Goal: Information Seeking & Learning: Compare options

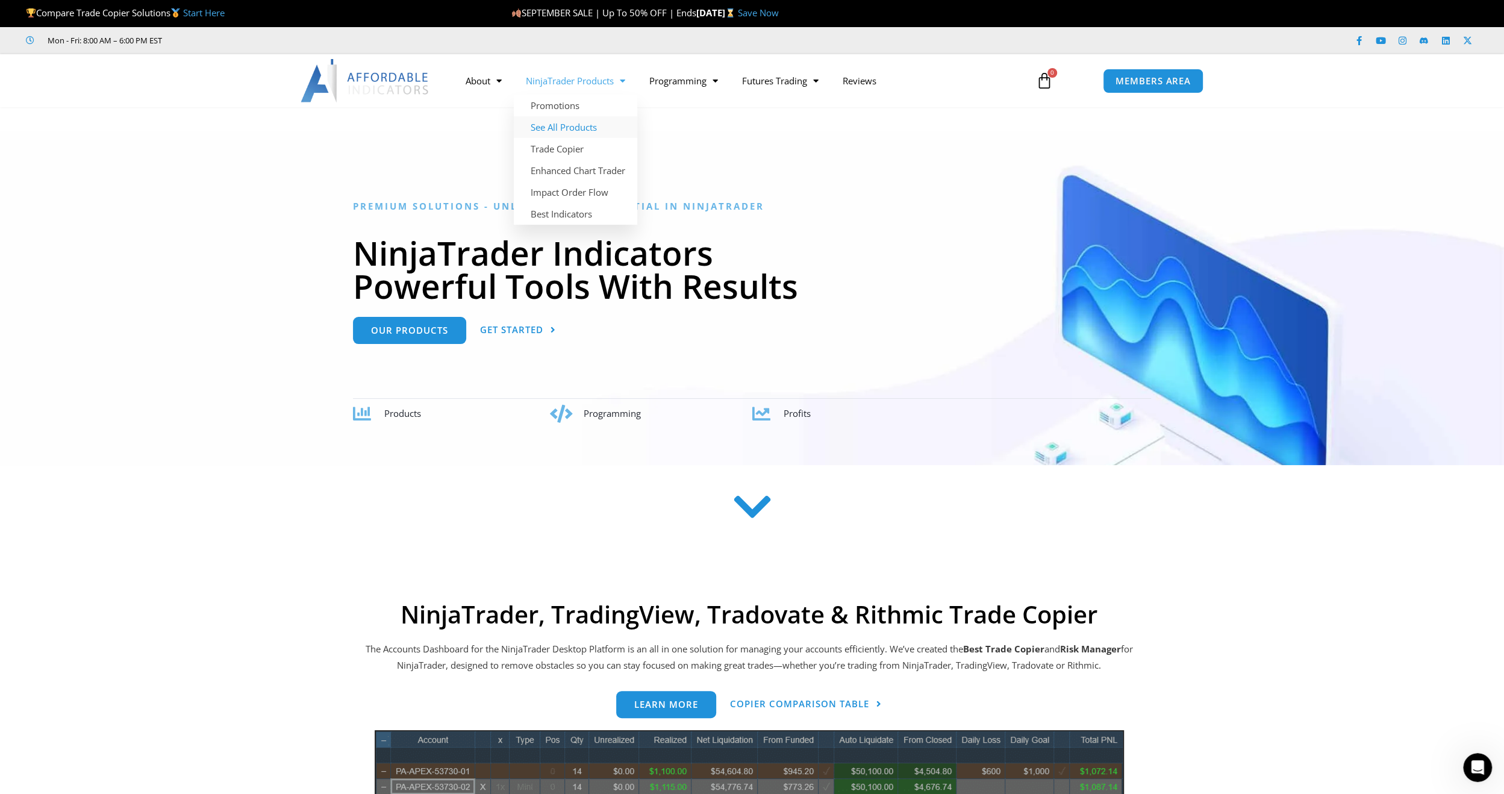
click at [584, 129] on link "See All Products" at bounding box center [575, 127] width 123 height 22
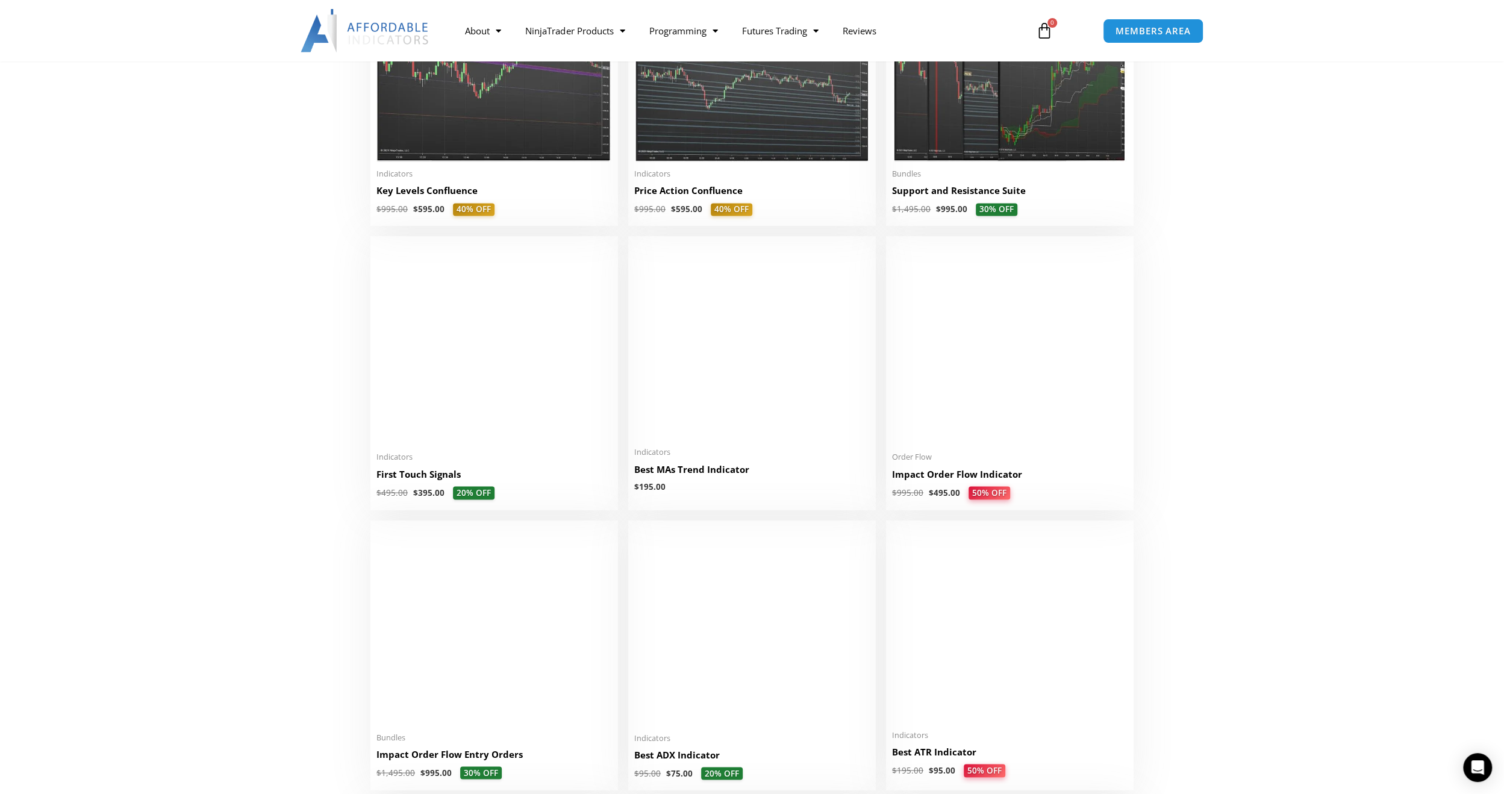
scroll to position [1786, 0]
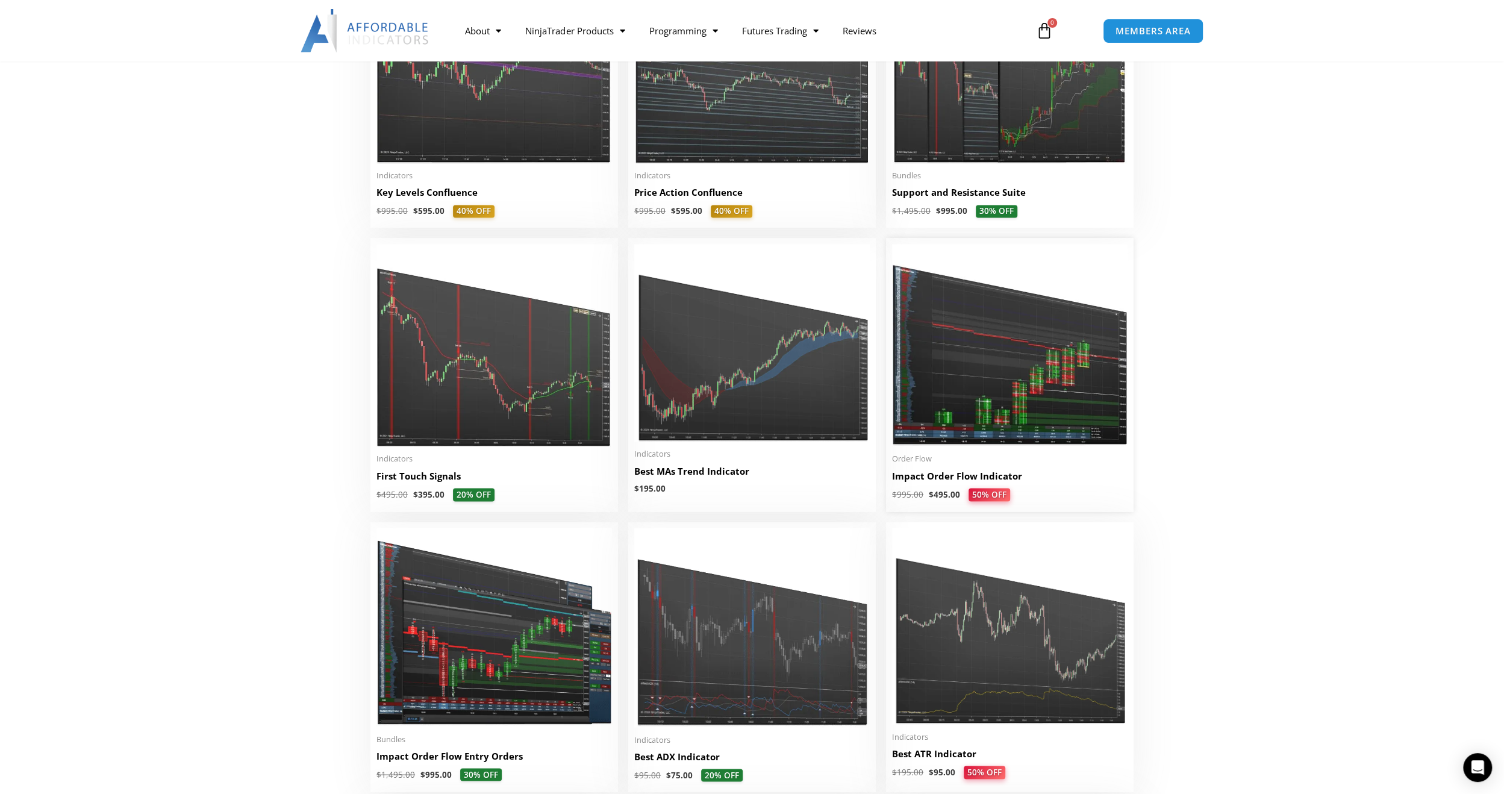
click at [989, 376] on img at bounding box center [1009, 345] width 235 height 202
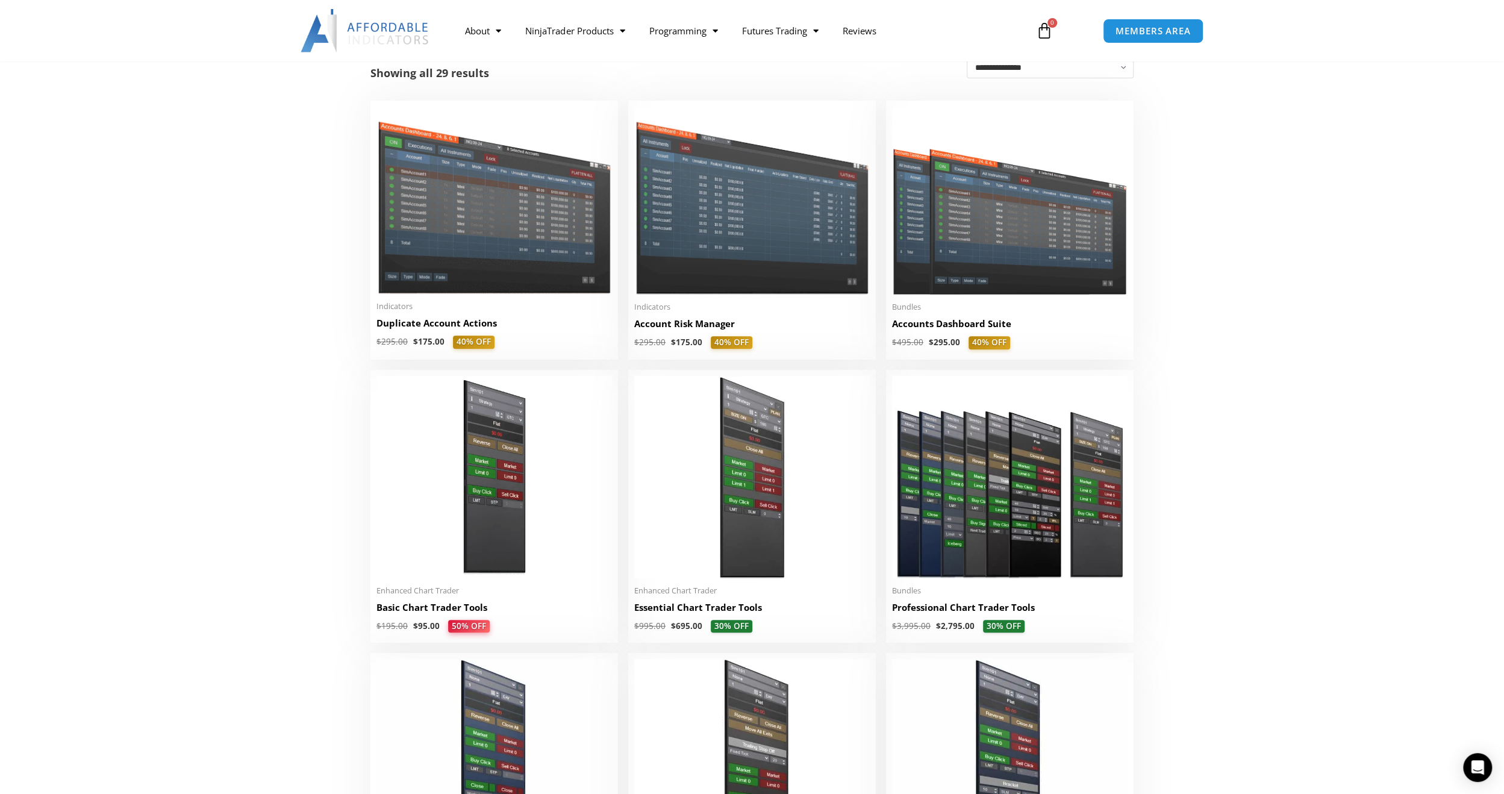
scroll to position [238, 0]
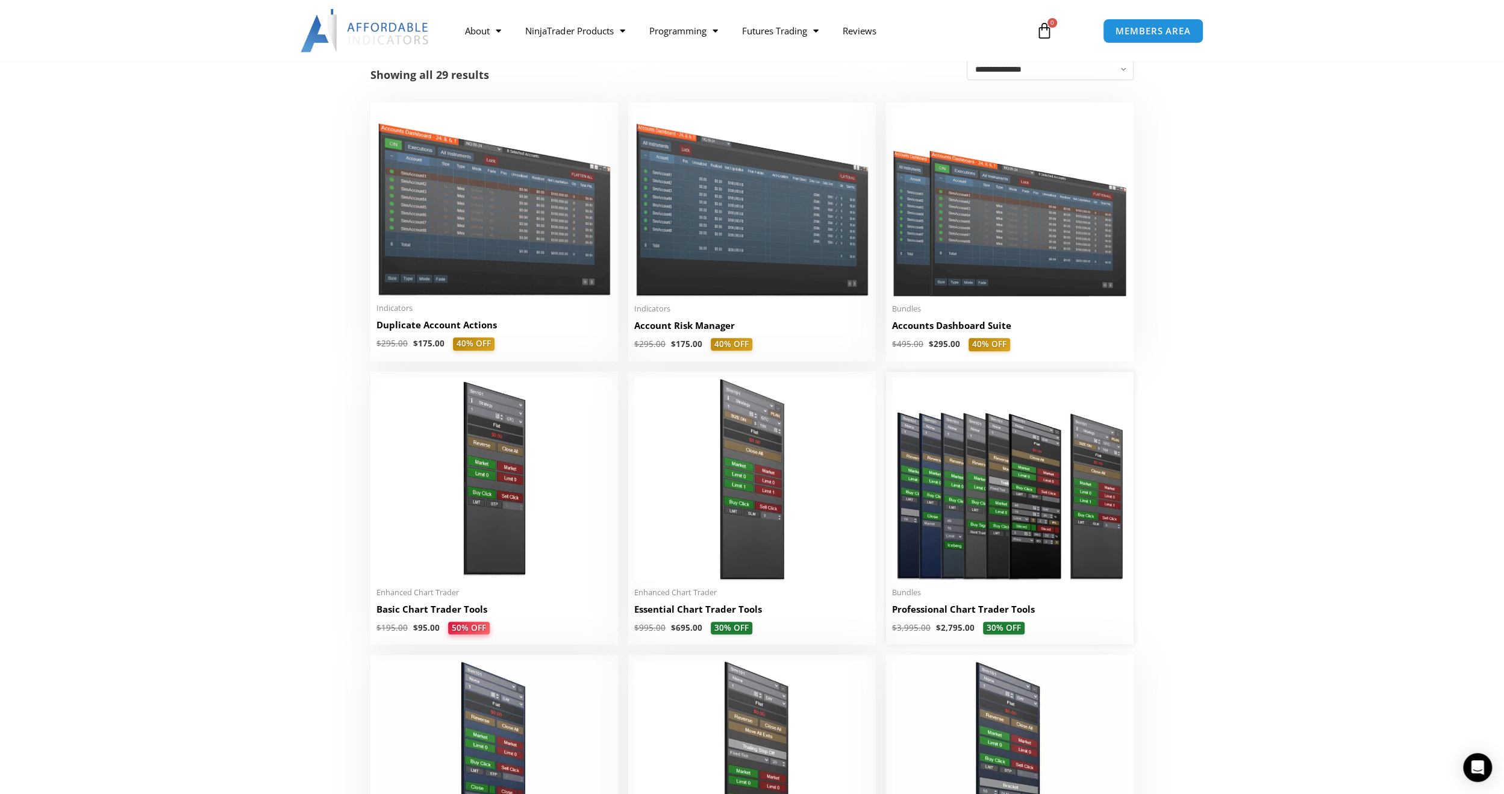
click at [1005, 507] on img at bounding box center [1009, 479] width 235 height 202
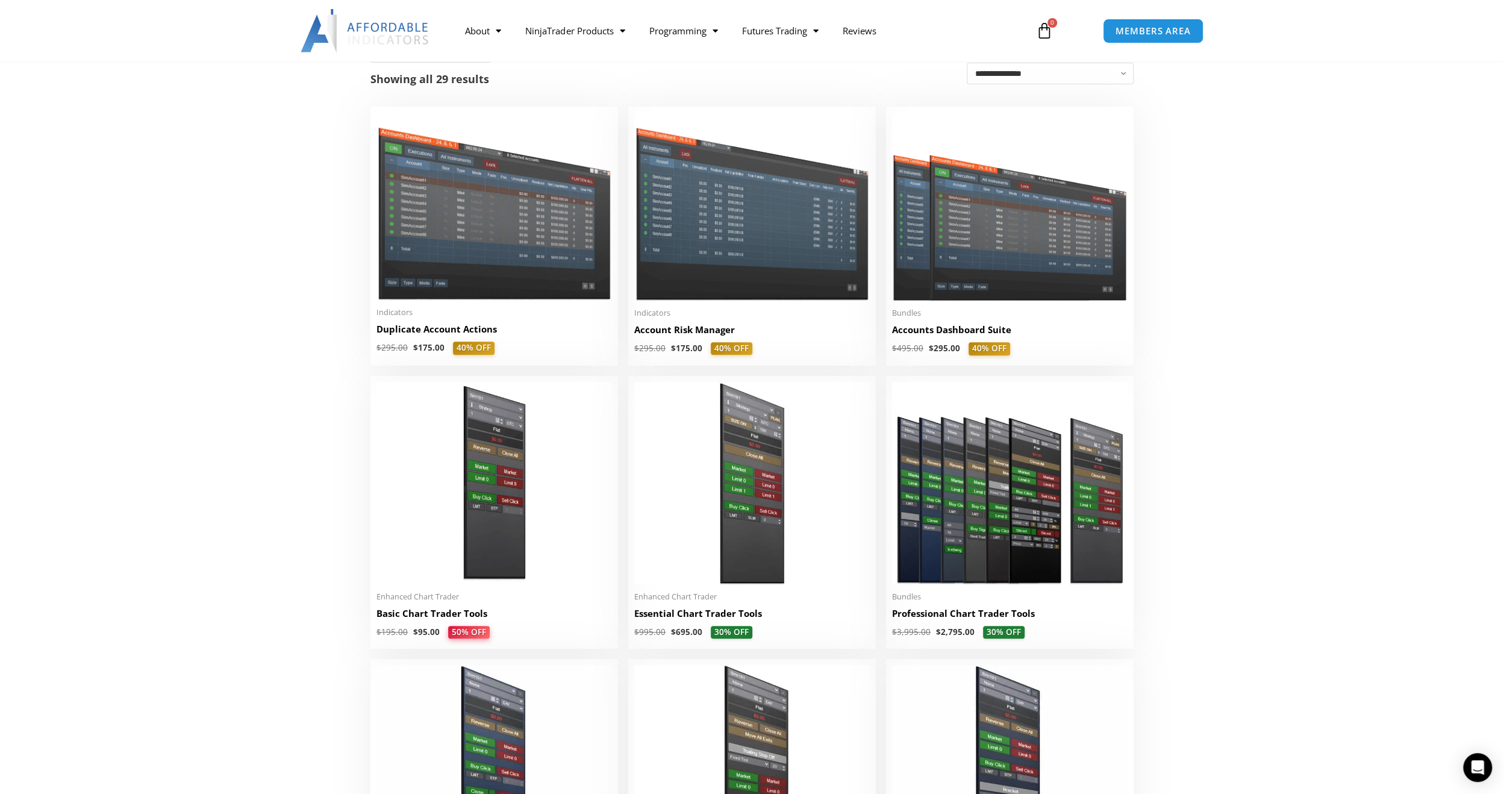
scroll to position [238, 0]
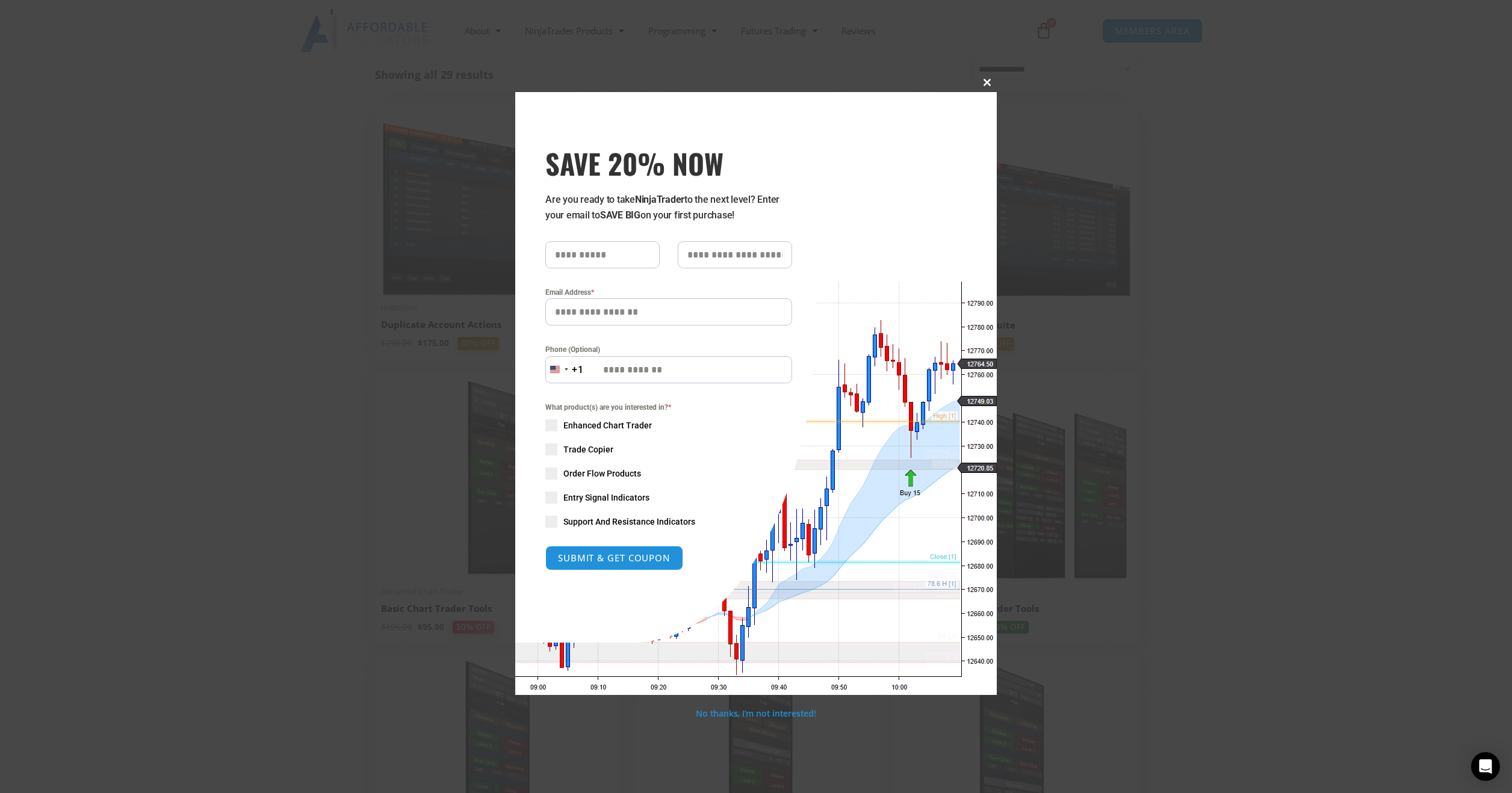
click at [988, 82] on span at bounding box center [986, 82] width 19 height 7
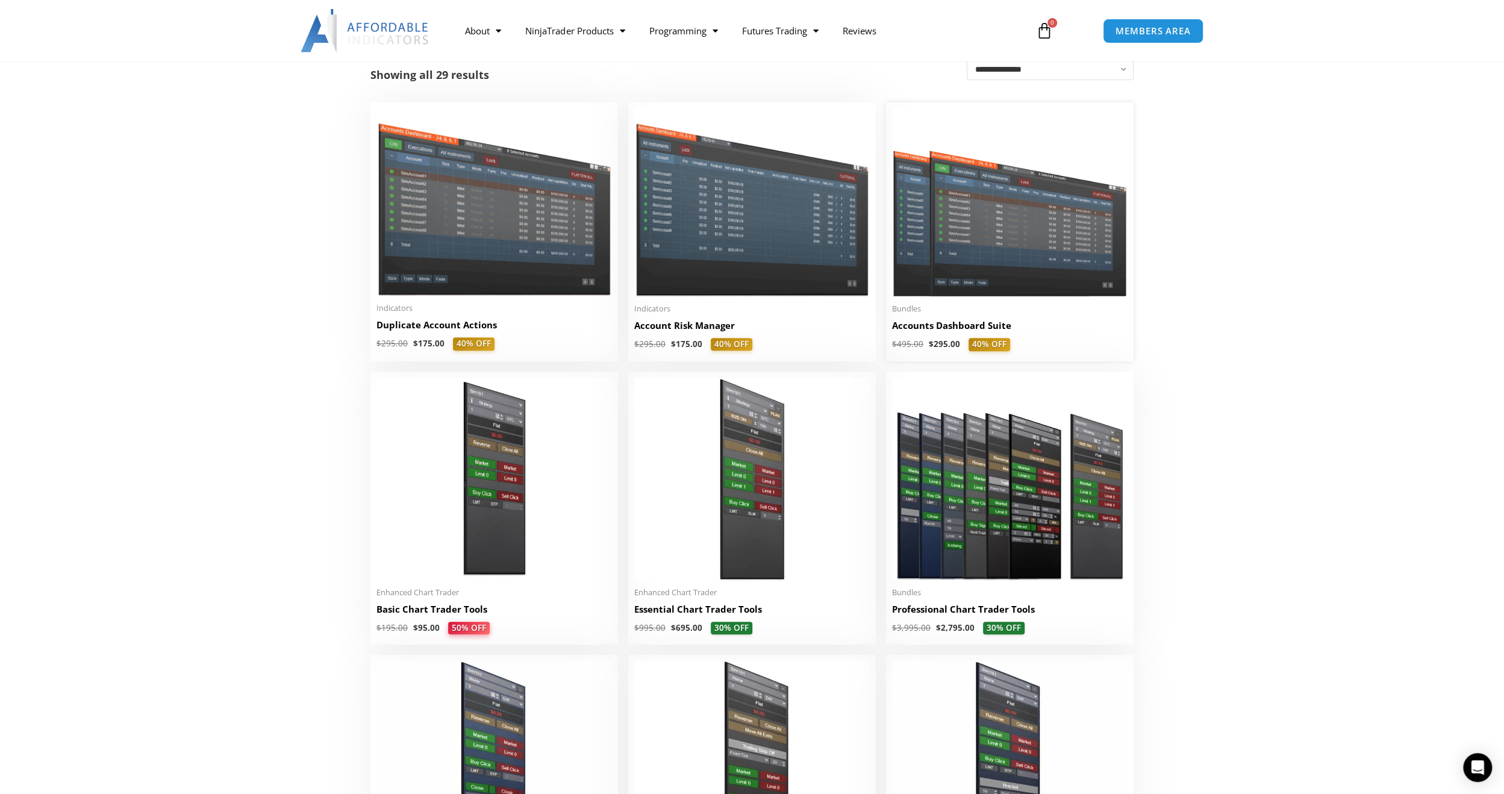
click at [980, 245] on img at bounding box center [1009, 202] width 235 height 188
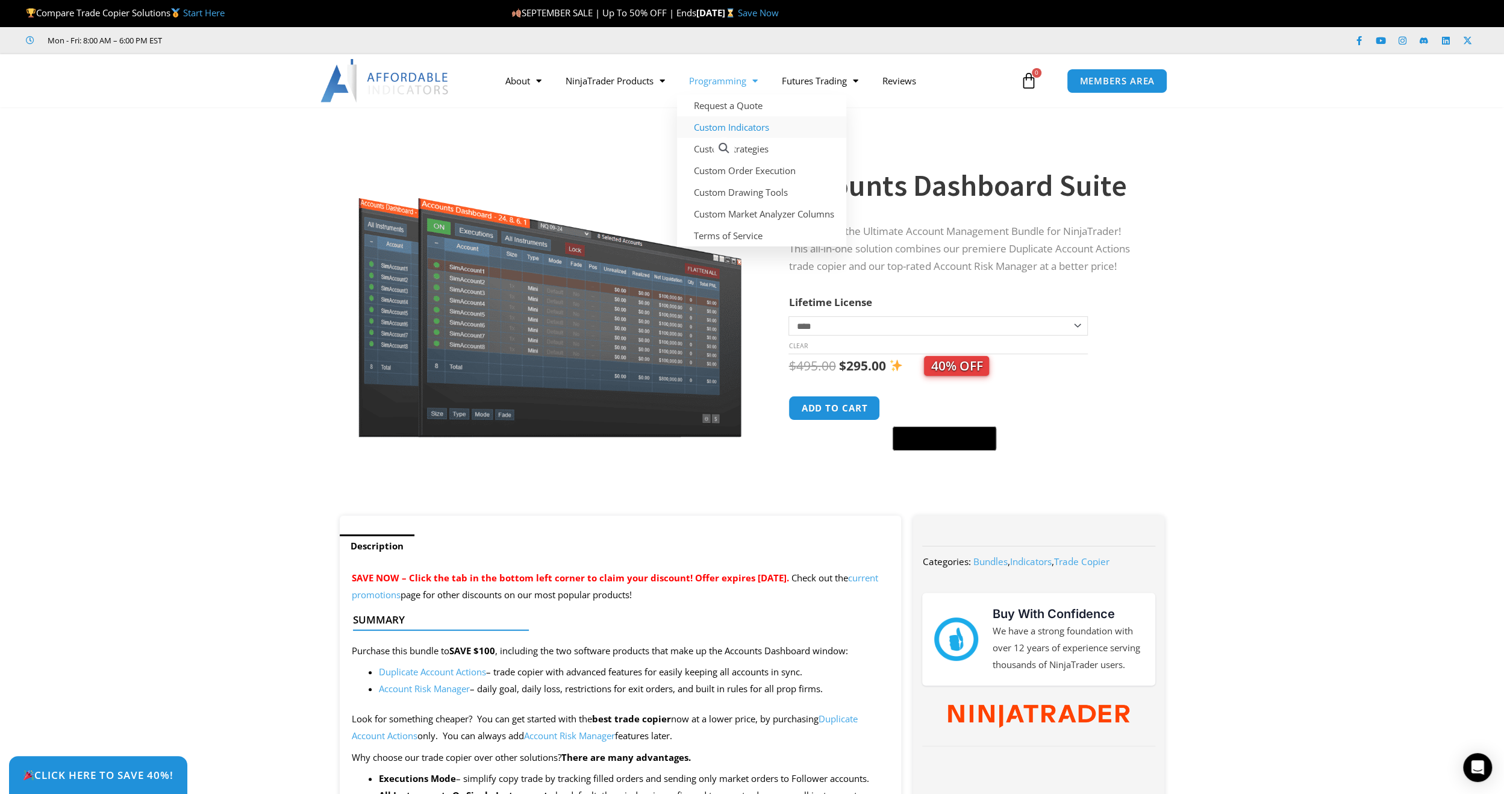
click at [735, 128] on link "Custom Indicators" at bounding box center [761, 127] width 169 height 22
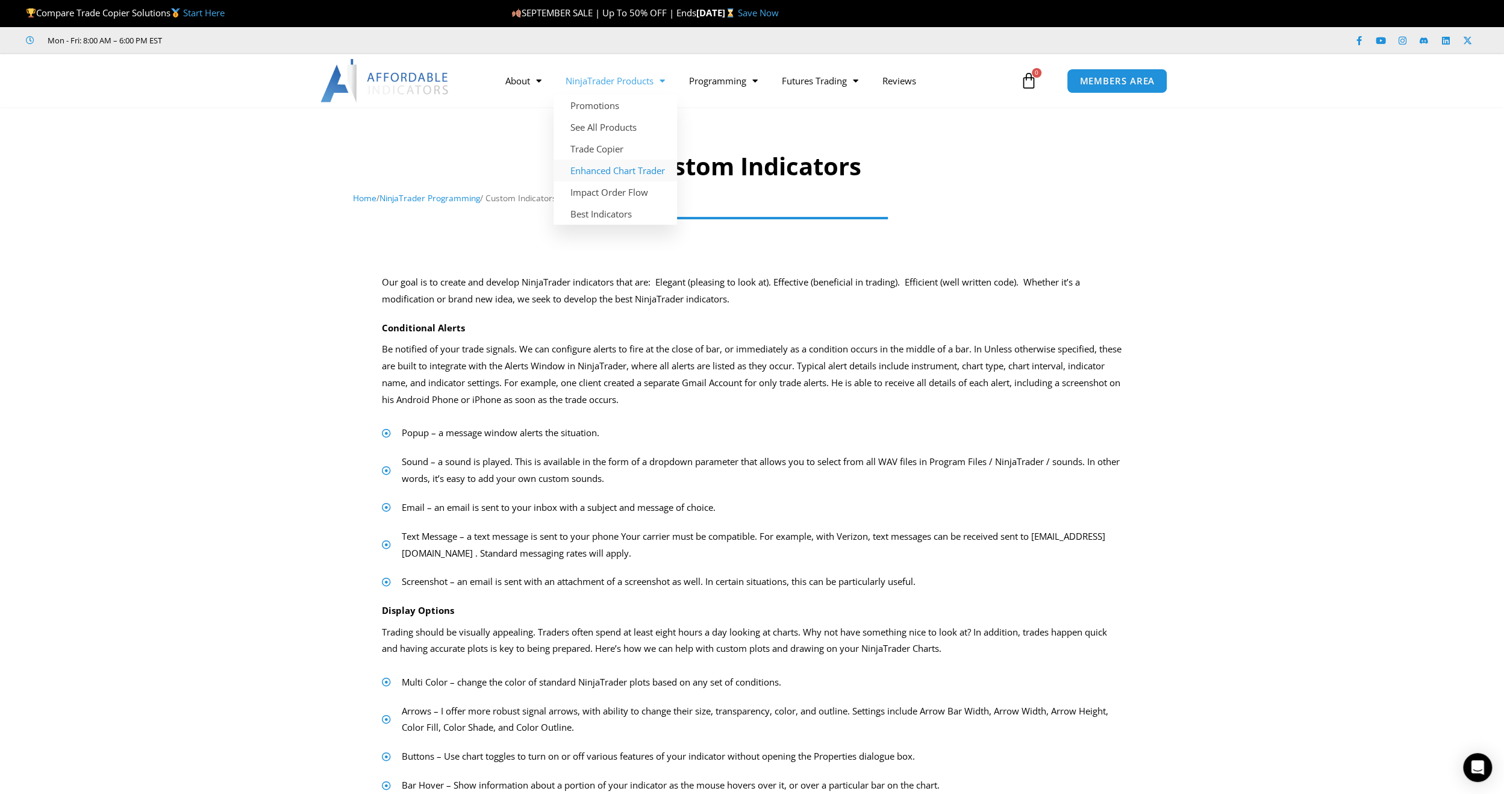
click at [606, 170] on link "Enhanced Chart Trader" at bounding box center [615, 171] width 123 height 22
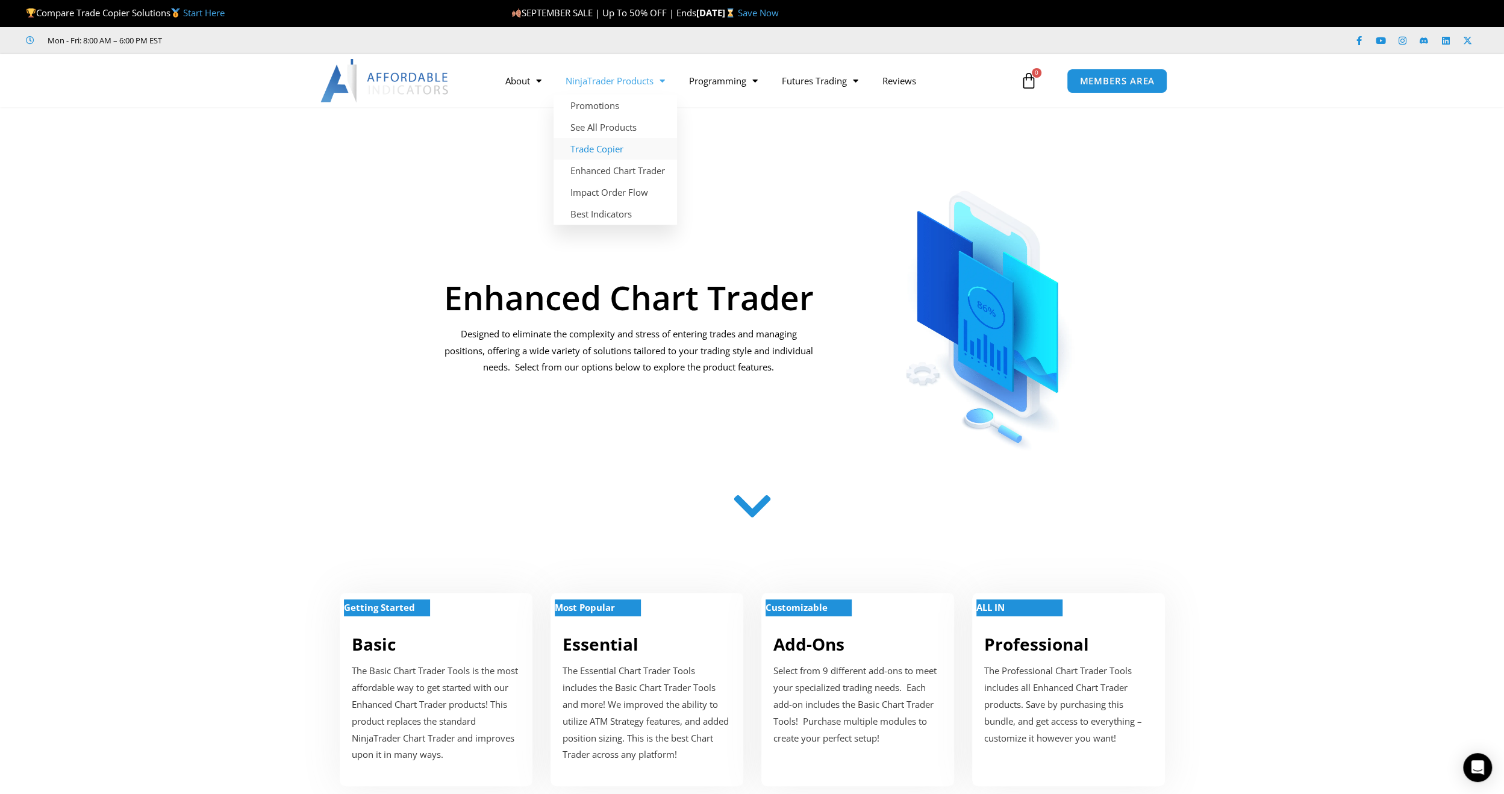
click at [609, 149] on link "Trade Copier" at bounding box center [615, 149] width 123 height 22
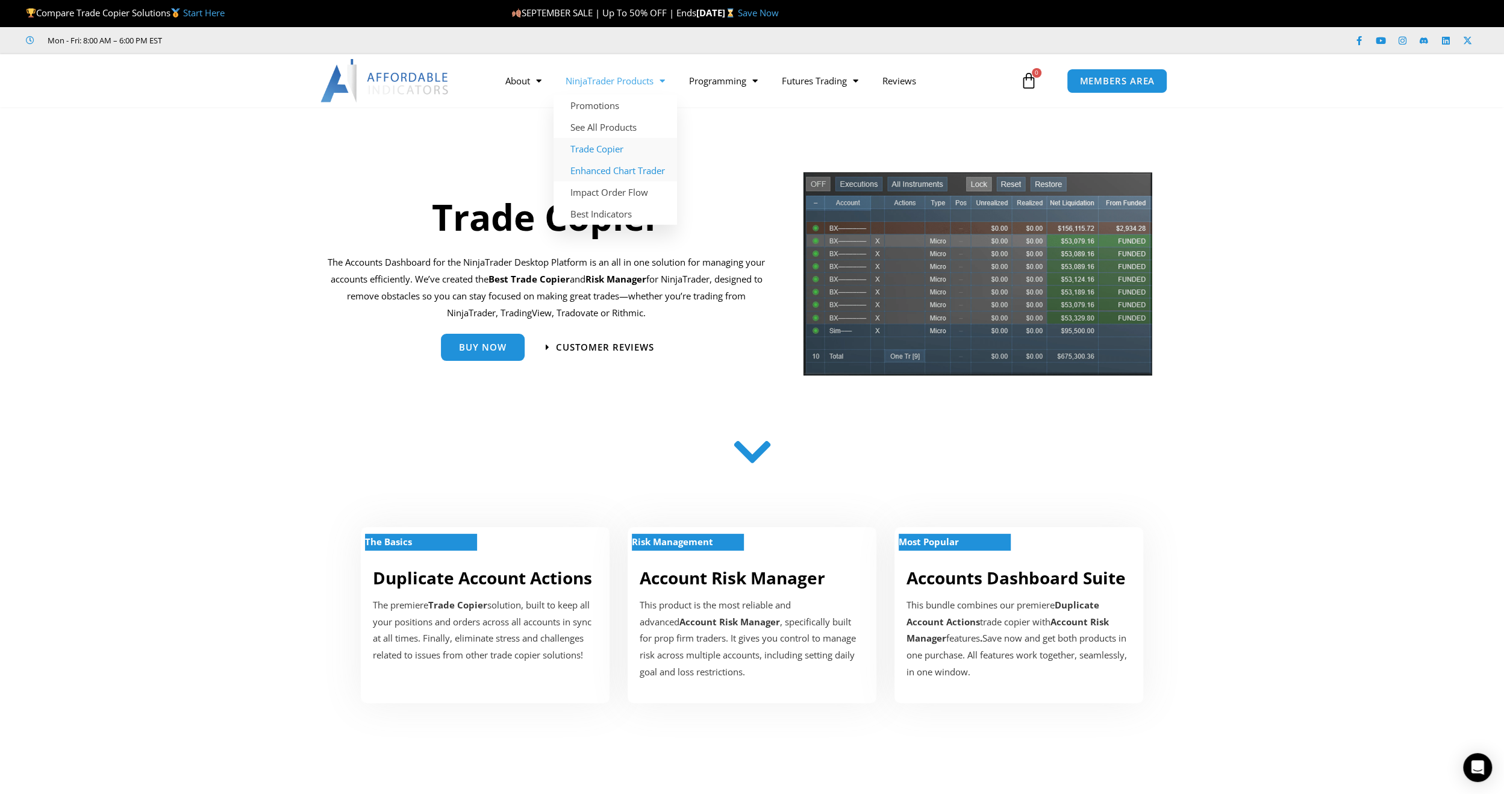
click at [616, 172] on link "Enhanced Chart Trader" at bounding box center [615, 171] width 123 height 22
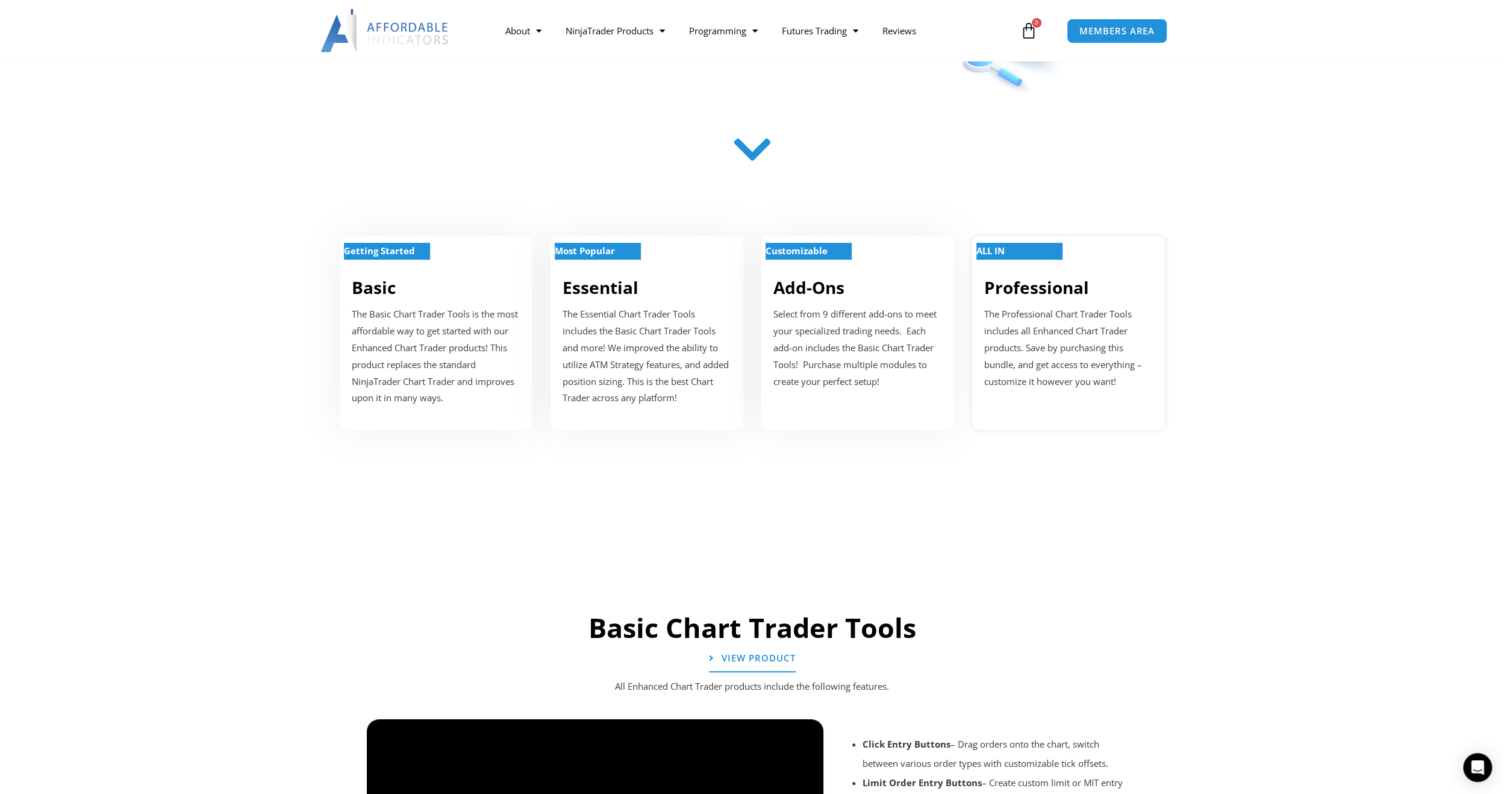
scroll to position [357, 0]
click at [1025, 250] on p "ALL IN" at bounding box center [1019, 250] width 86 height 17
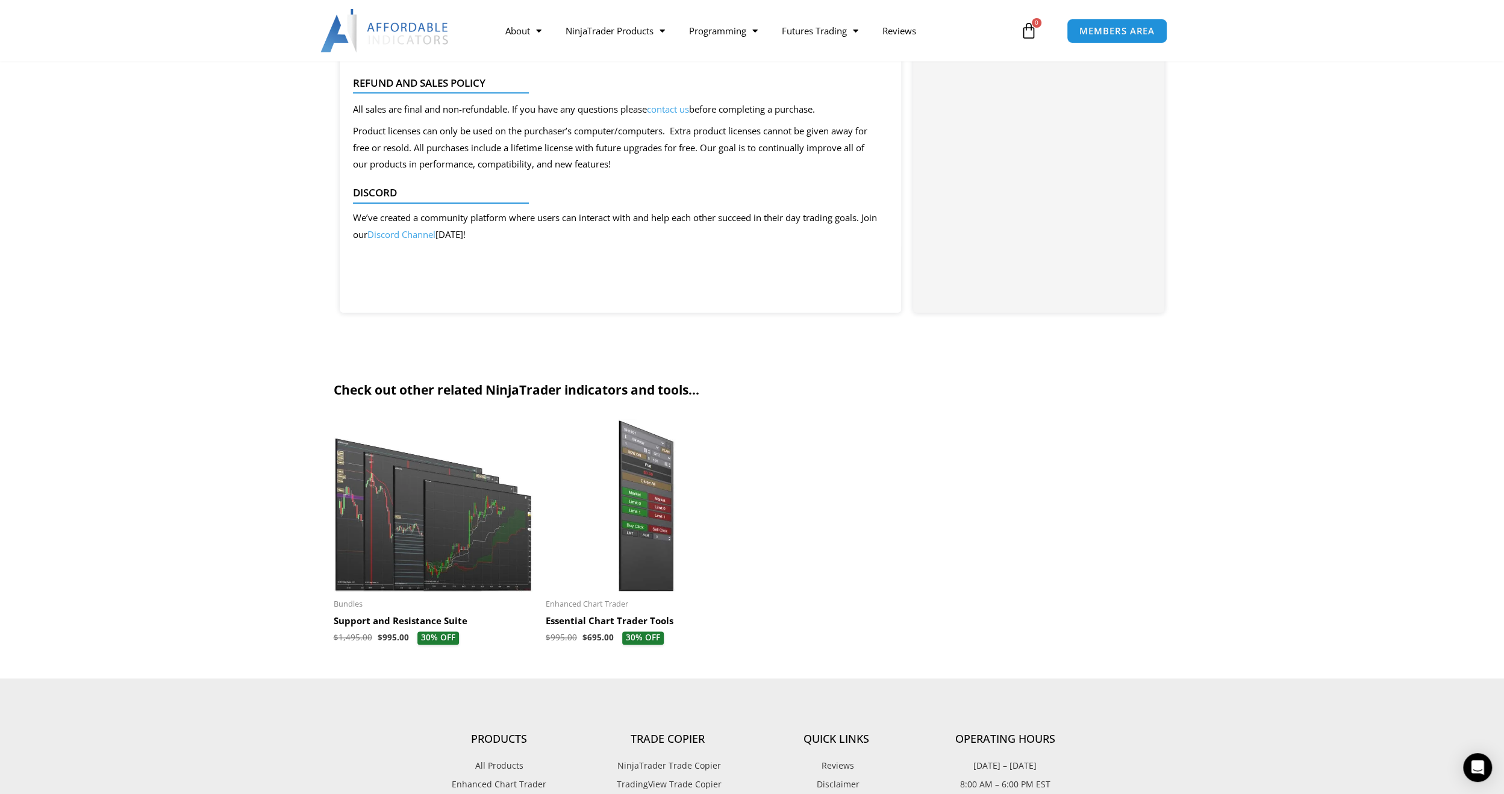
scroll to position [1071, 0]
click at [434, 528] on img at bounding box center [434, 505] width 201 height 172
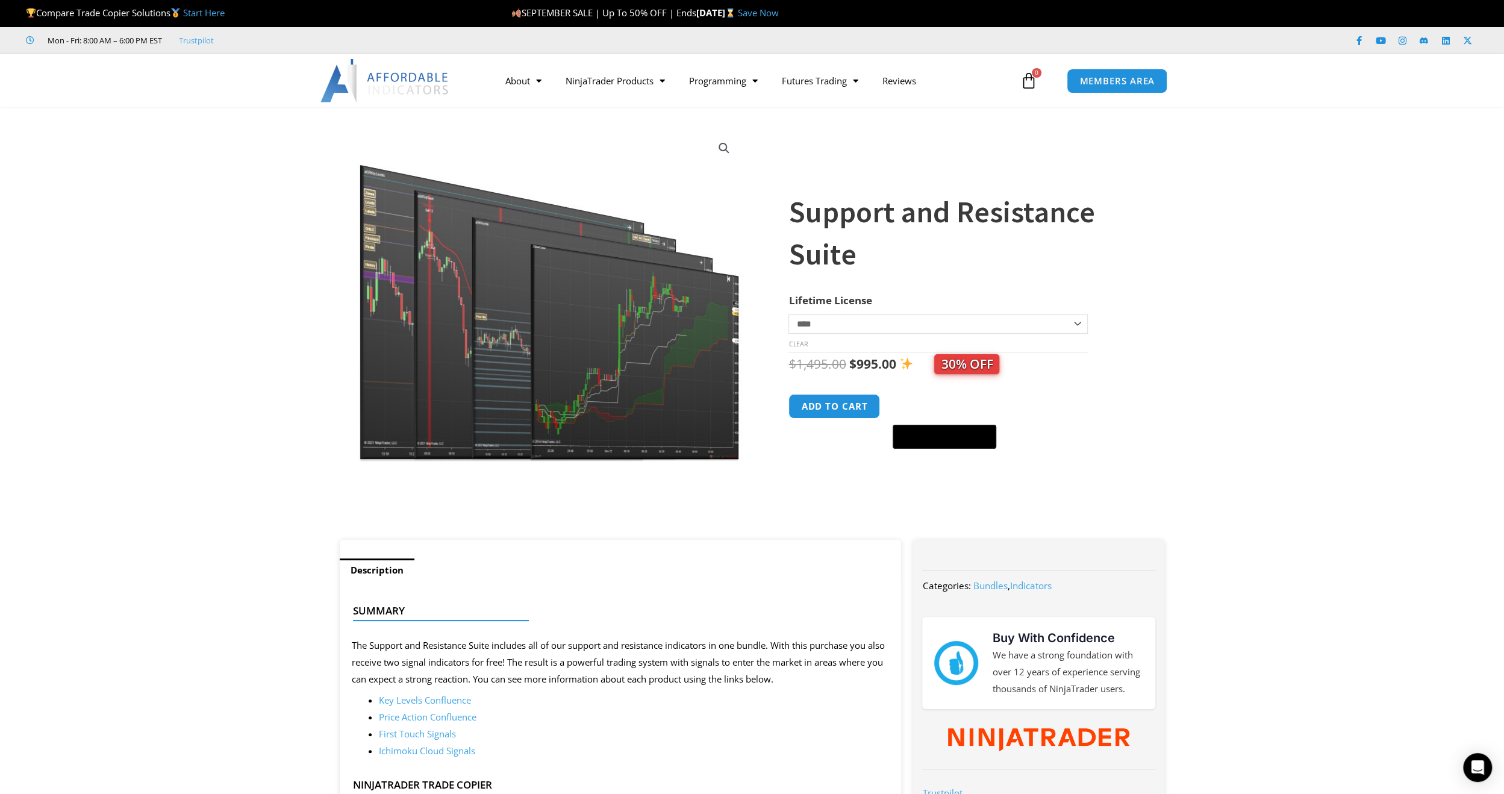
click at [586, 382] on img at bounding box center [550, 294] width 387 height 333
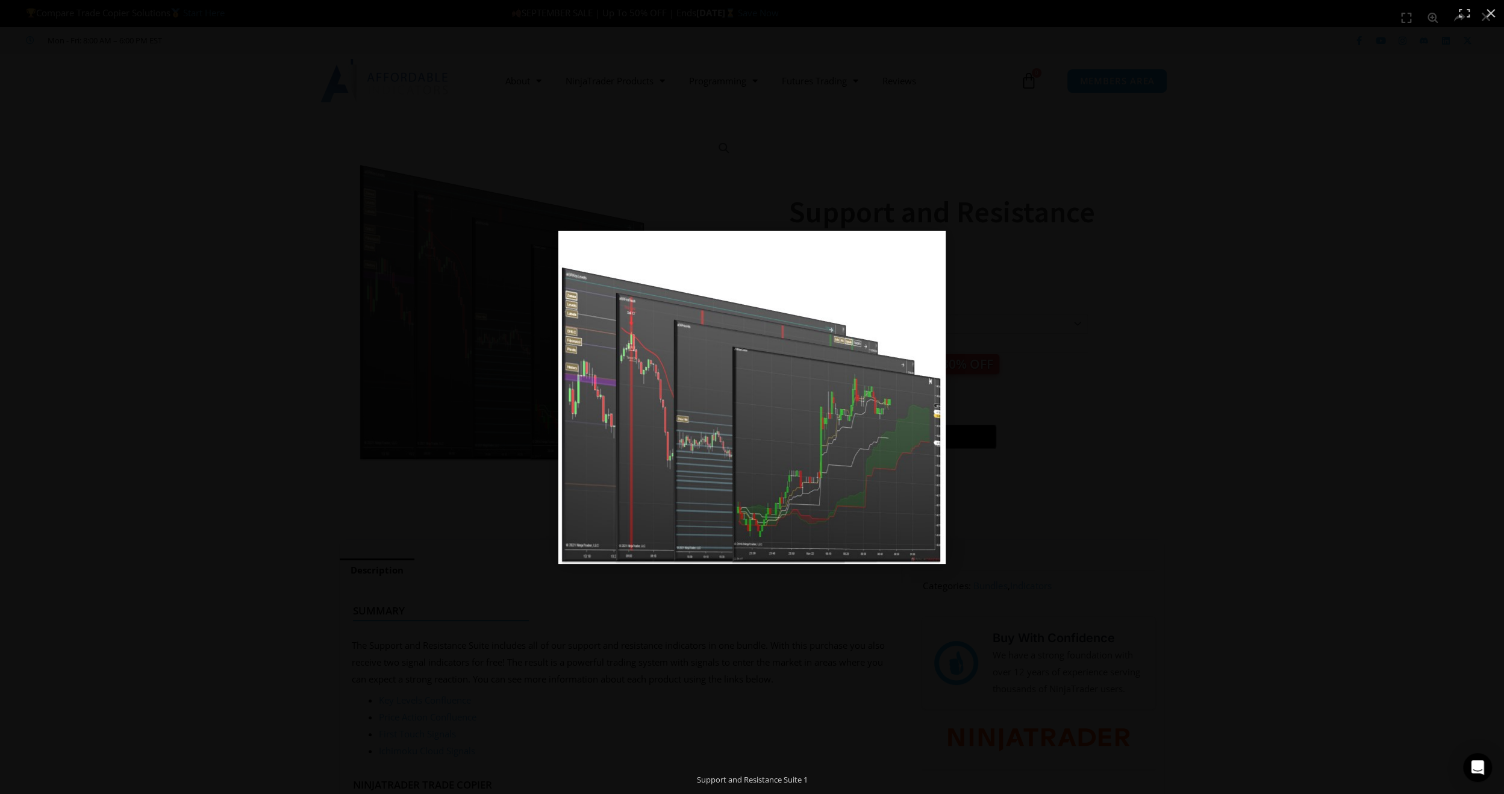
click at [761, 402] on img at bounding box center [751, 397] width 387 height 333
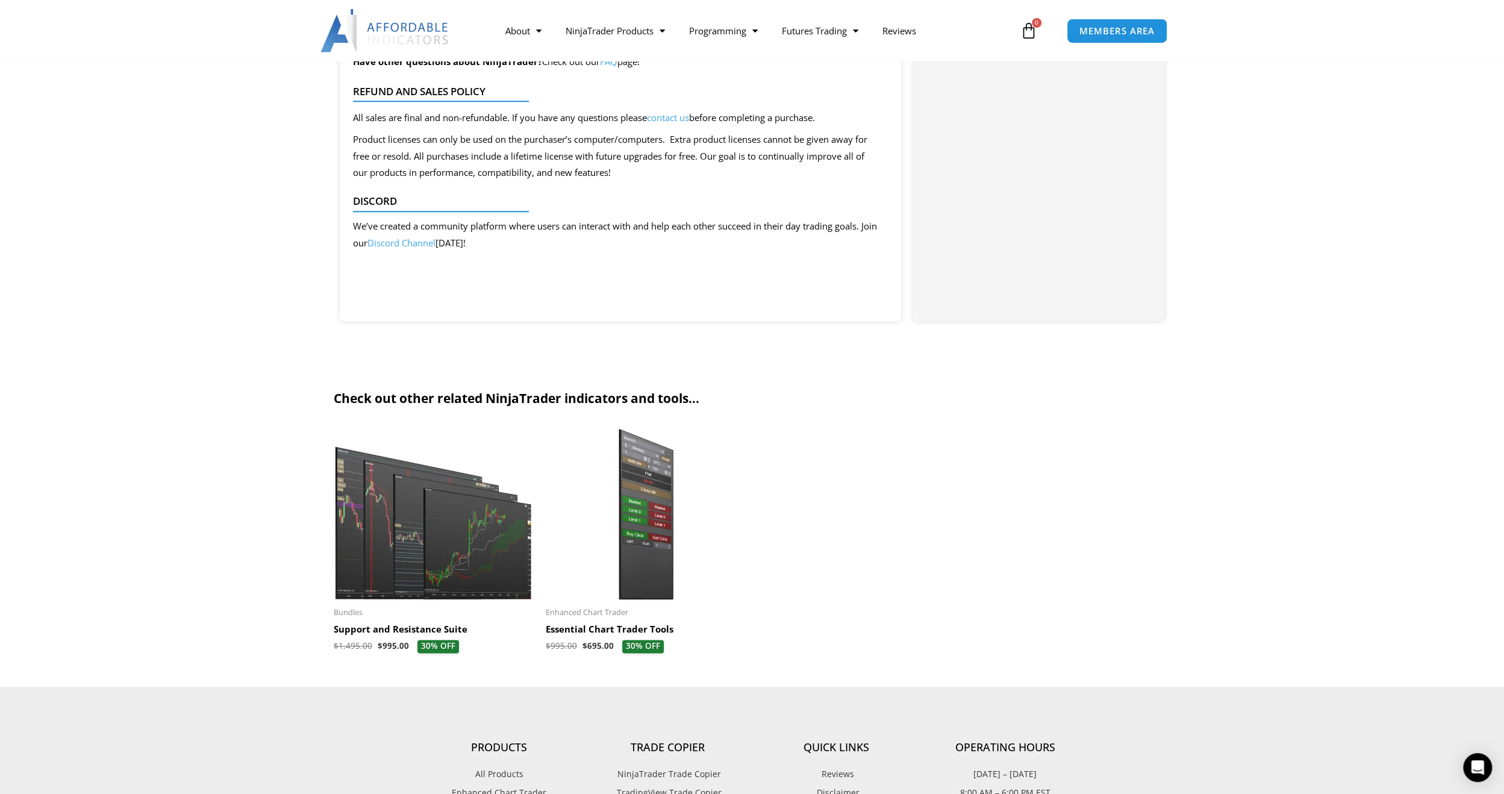
scroll to position [1071, 0]
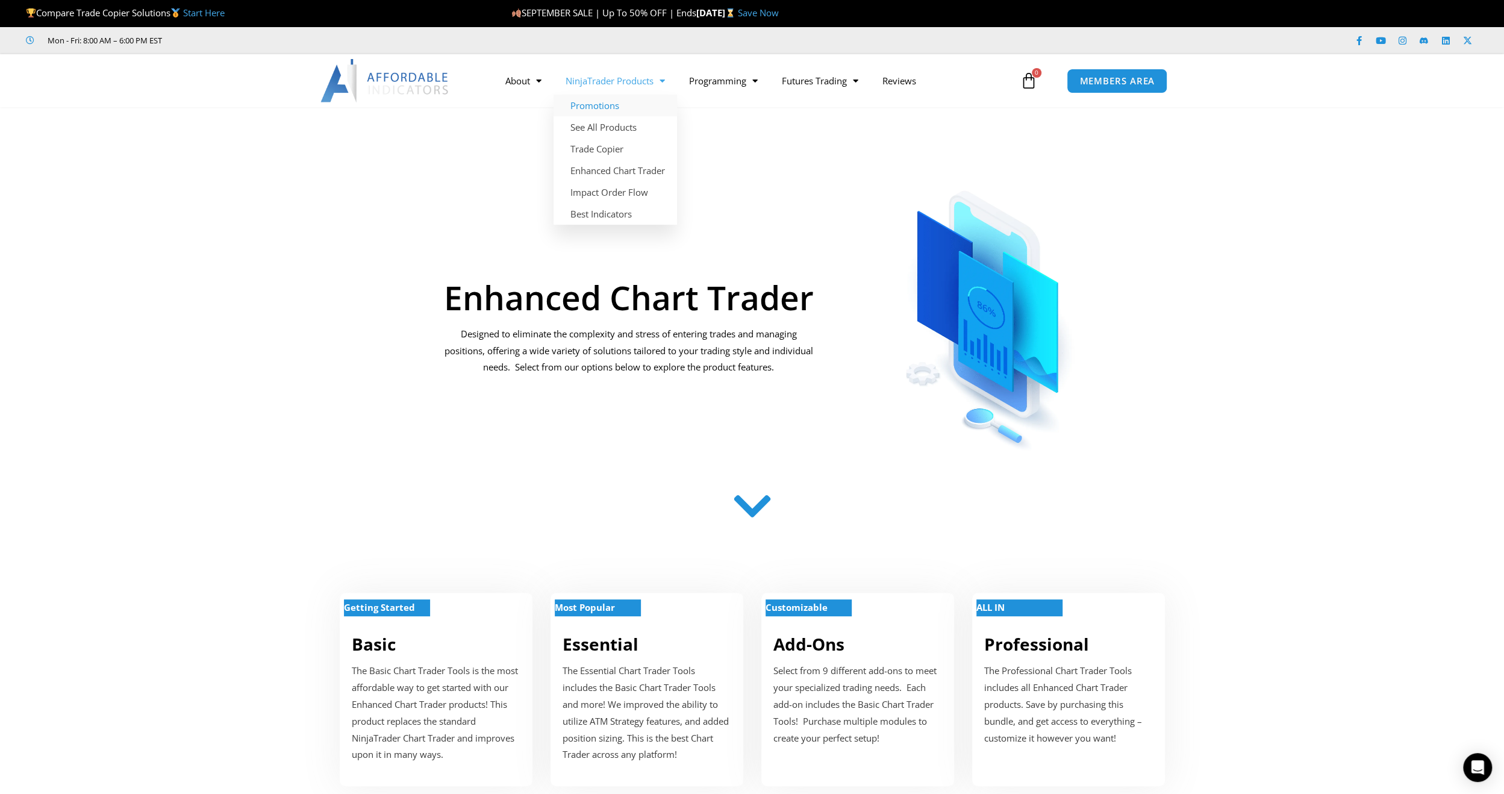
click at [603, 106] on link "Promotions" at bounding box center [615, 106] width 123 height 22
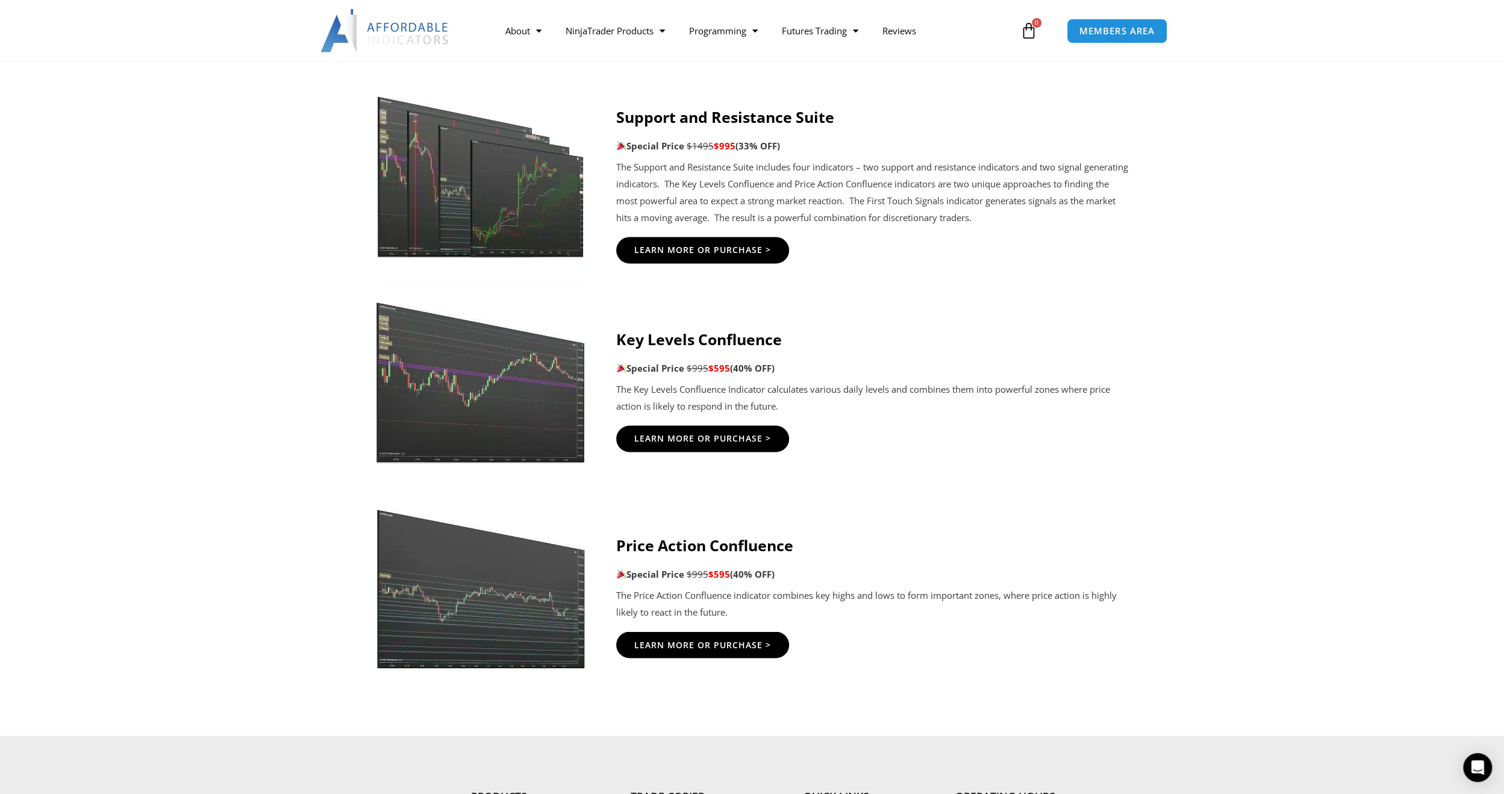
scroll to position [1786, 0]
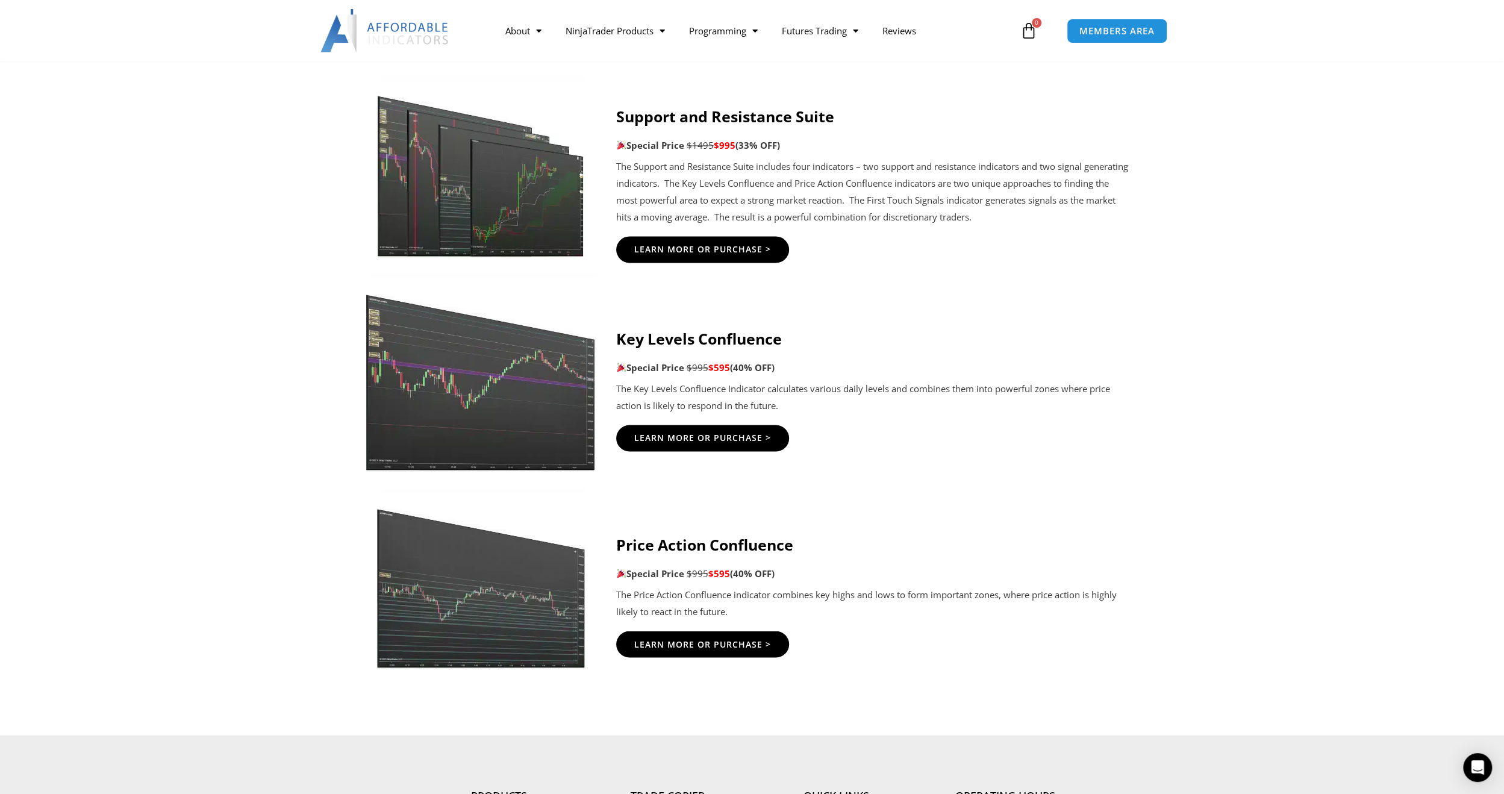
click at [449, 371] on img at bounding box center [480, 371] width 231 height 199
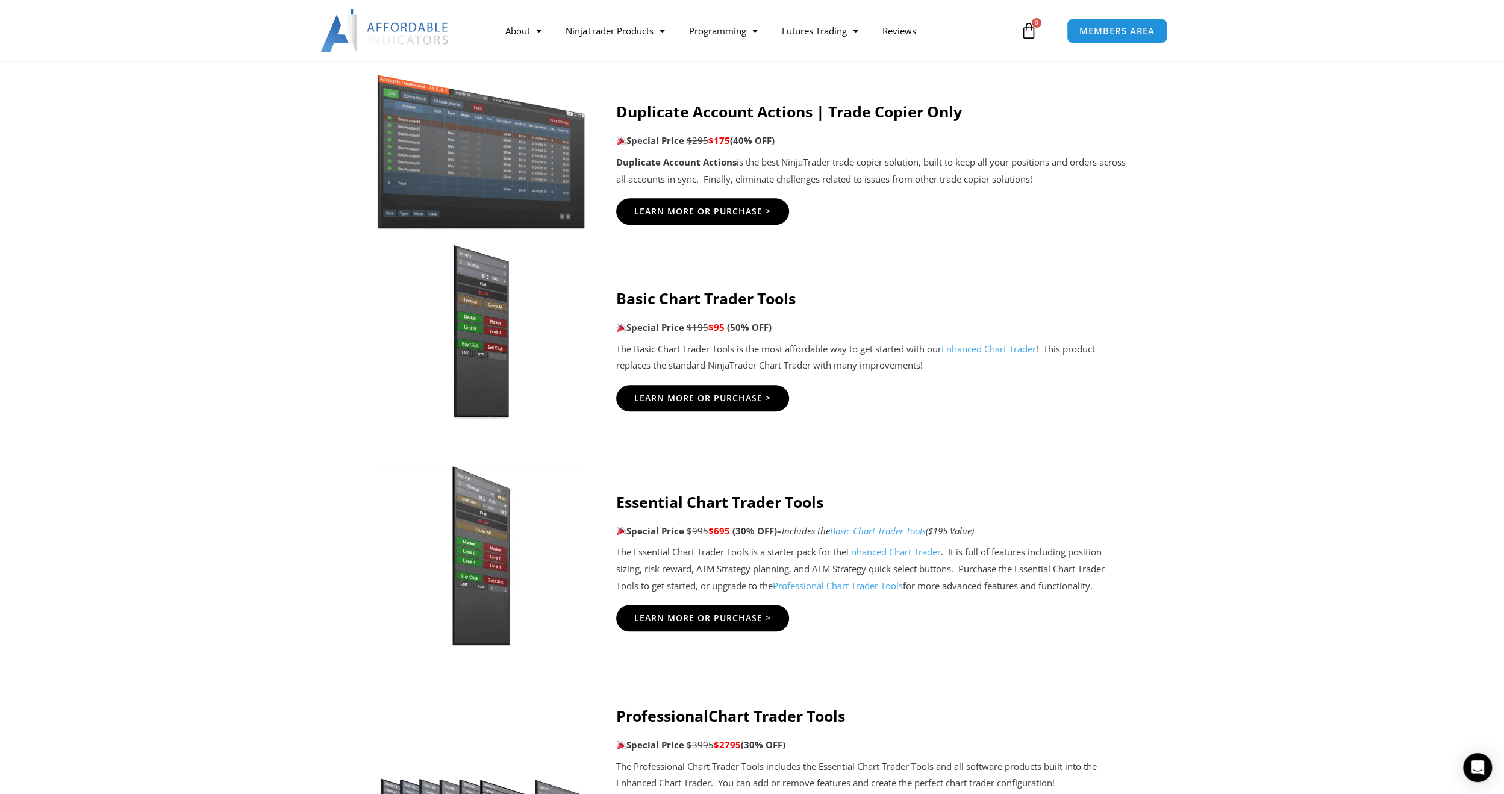
scroll to position [834, 0]
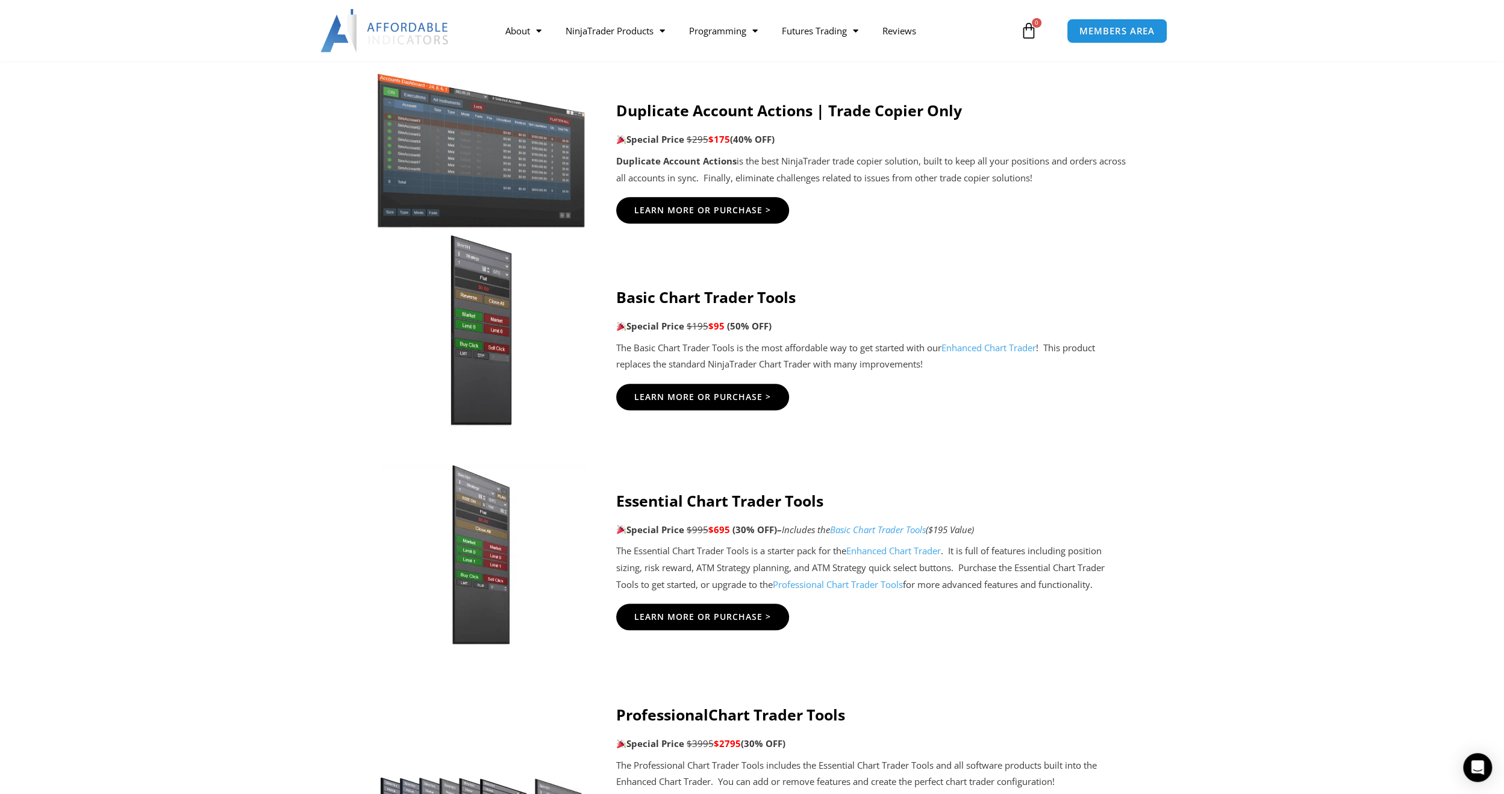
click at [487, 346] on img at bounding box center [480, 330] width 231 height 199
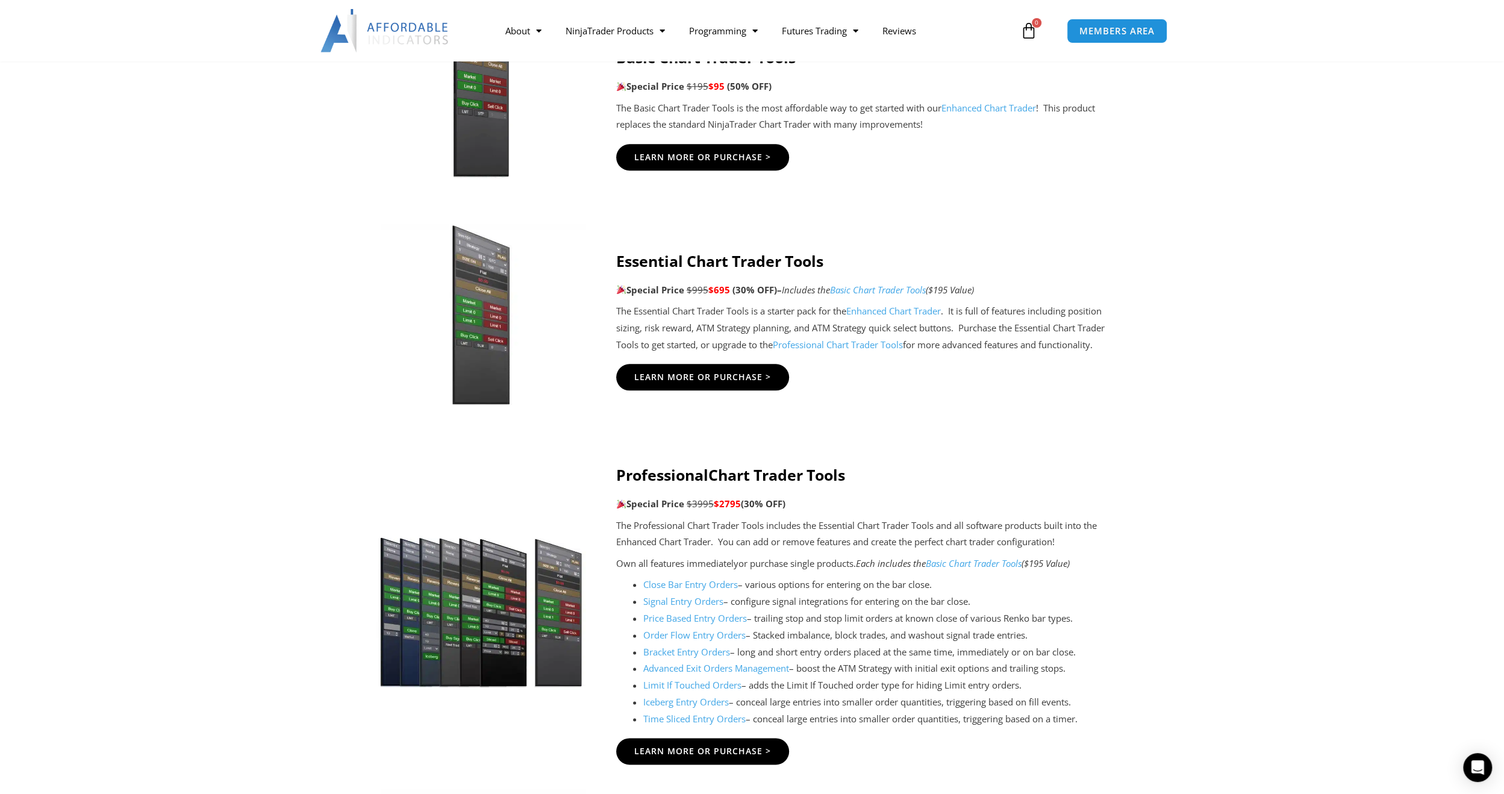
scroll to position [1071, 0]
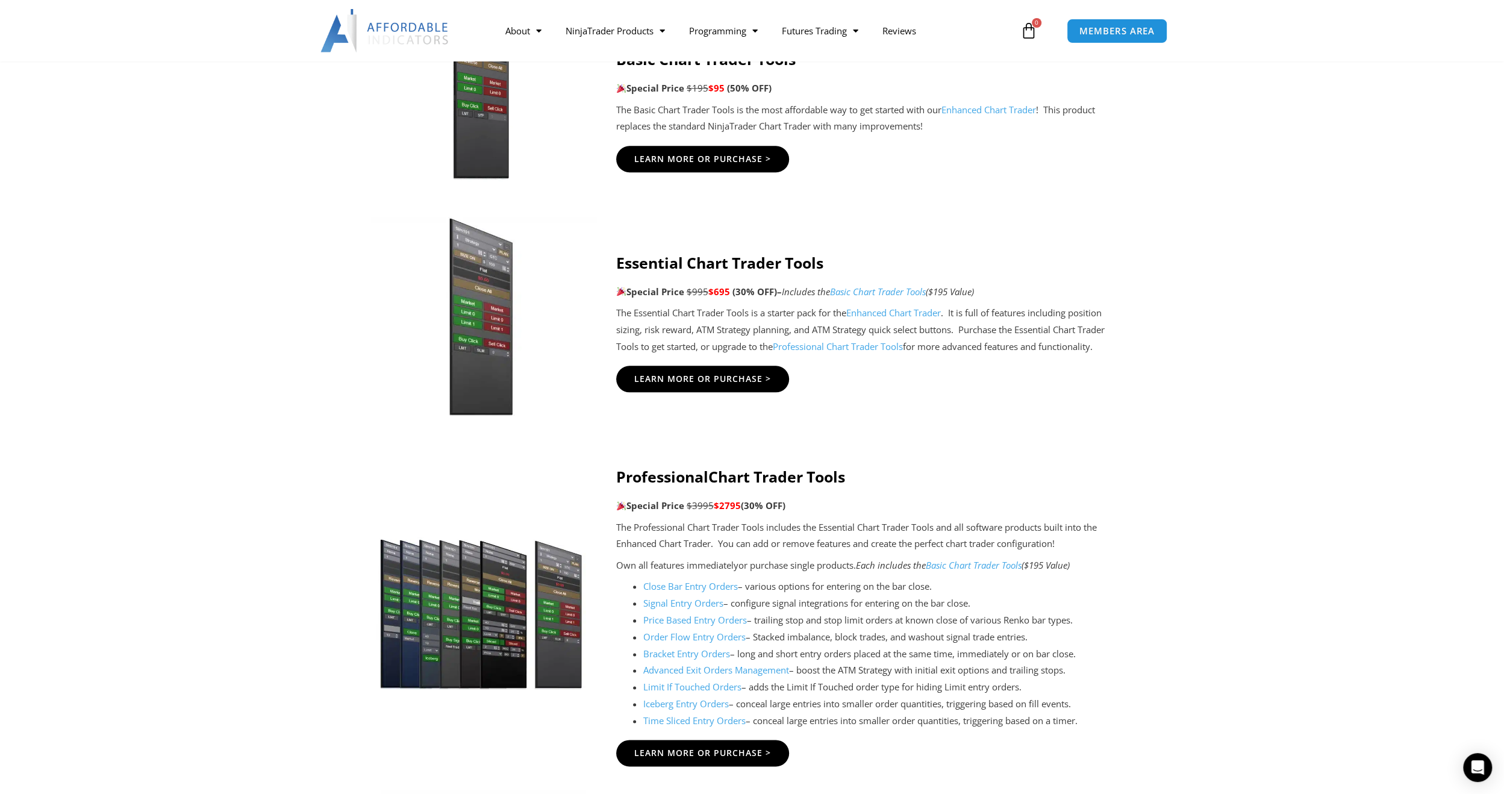
click at [481, 234] on img at bounding box center [480, 316] width 231 height 199
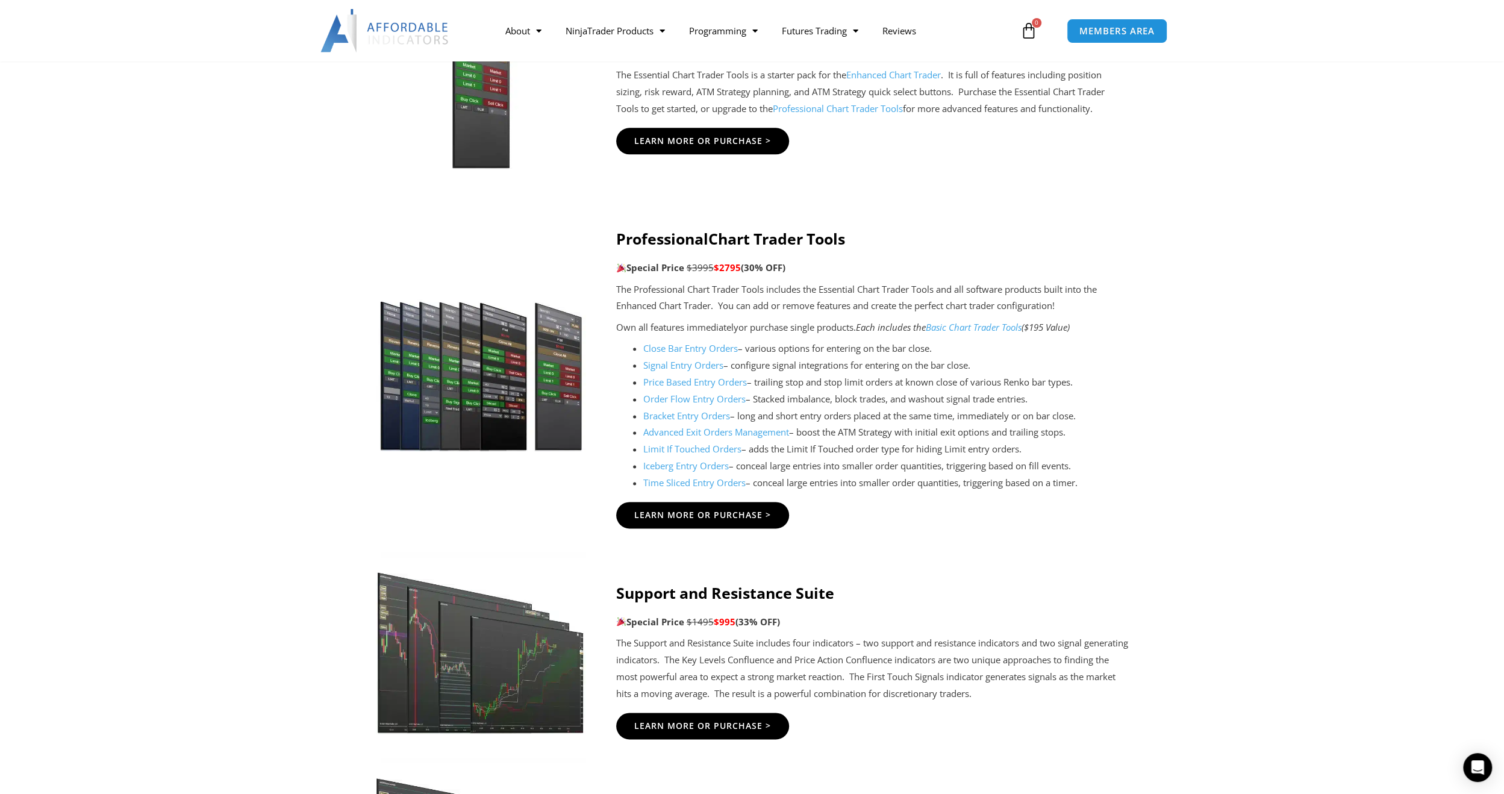
scroll to position [1309, 0]
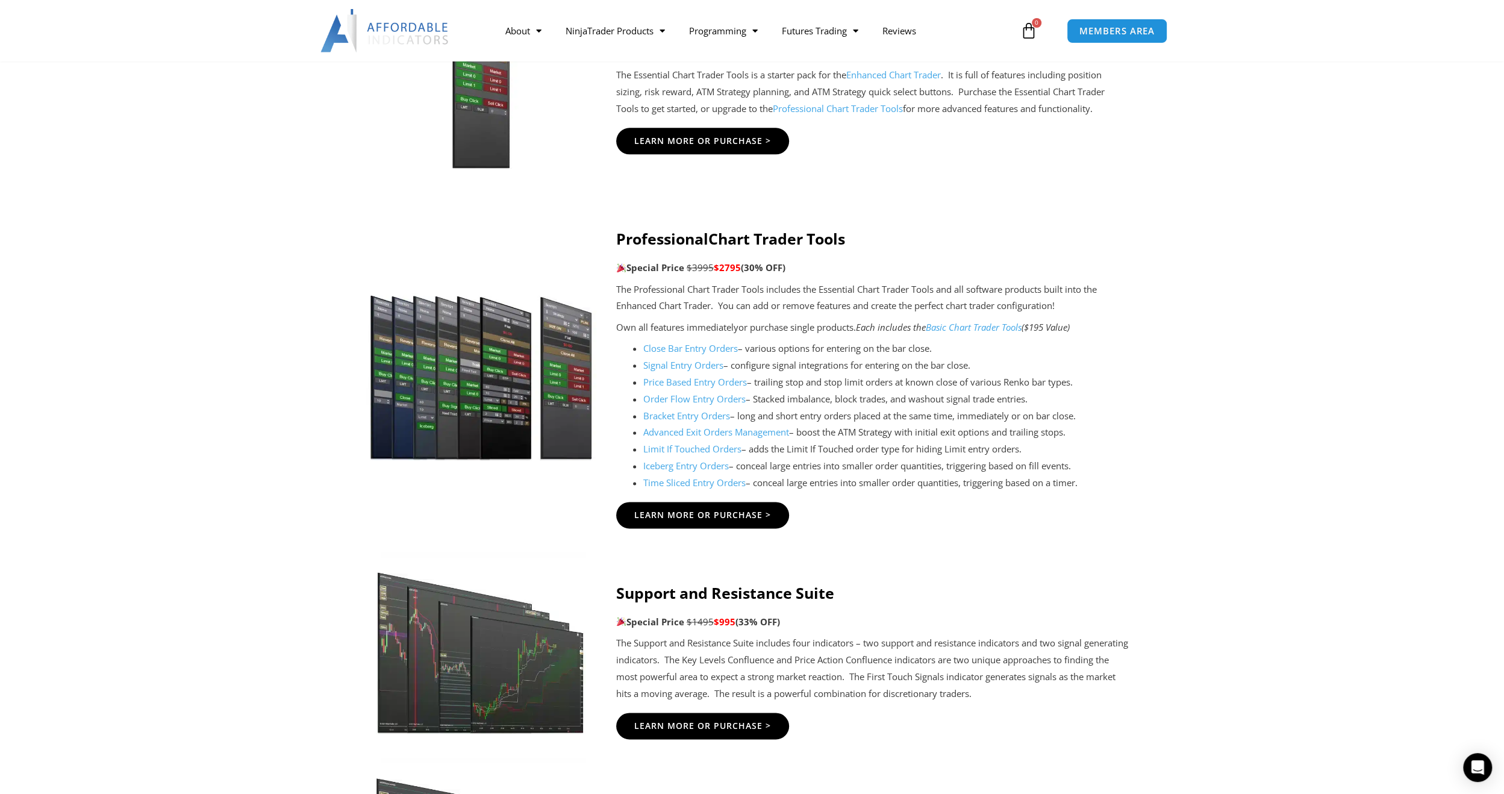
click at [486, 379] on img at bounding box center [480, 360] width 231 height 199
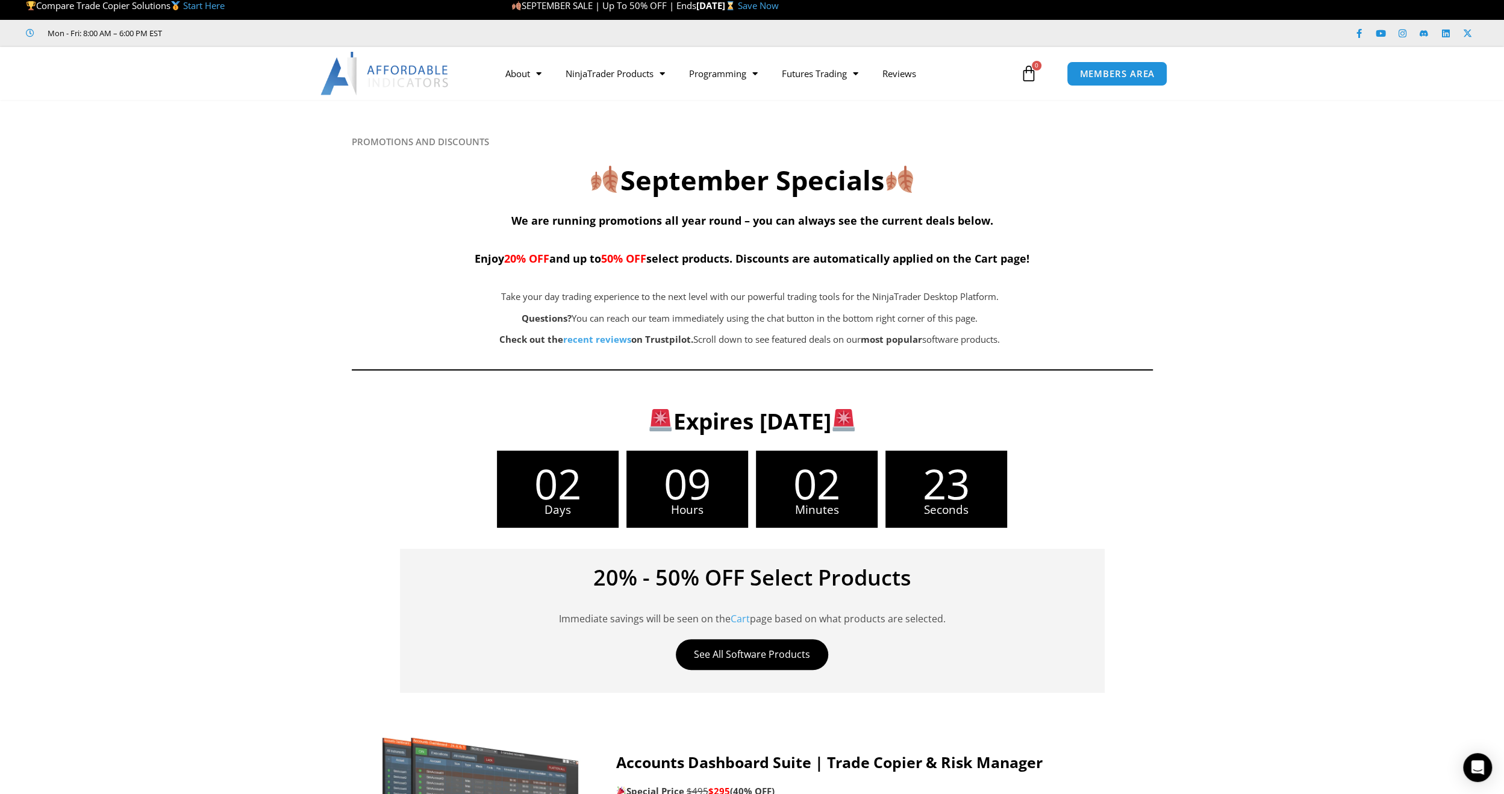
scroll to position [0, 0]
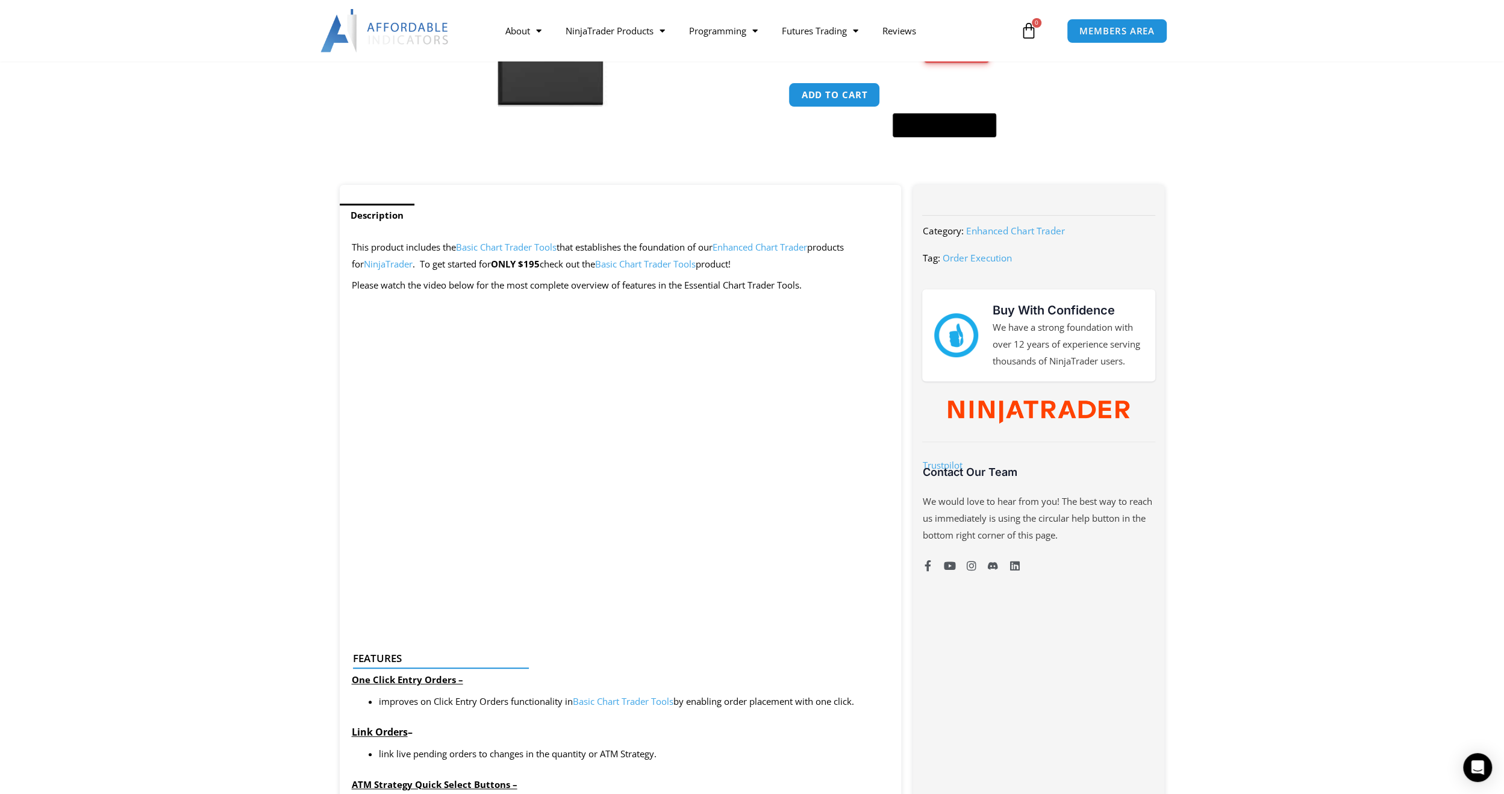
scroll to position [357, 0]
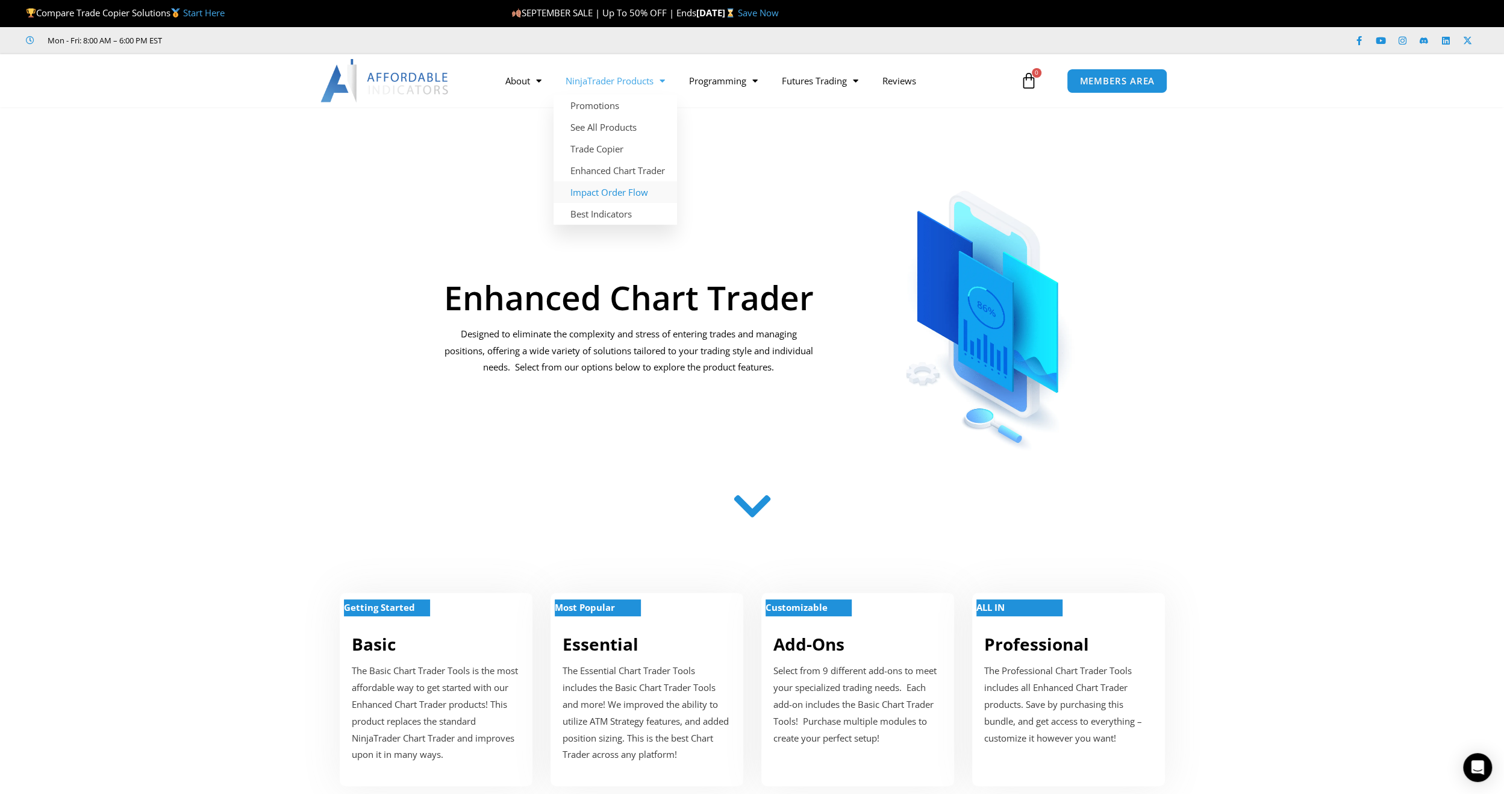
click at [619, 192] on link "Impact Order Flow" at bounding box center [615, 192] width 123 height 22
click at [608, 217] on link "Best Indicators" at bounding box center [615, 214] width 123 height 22
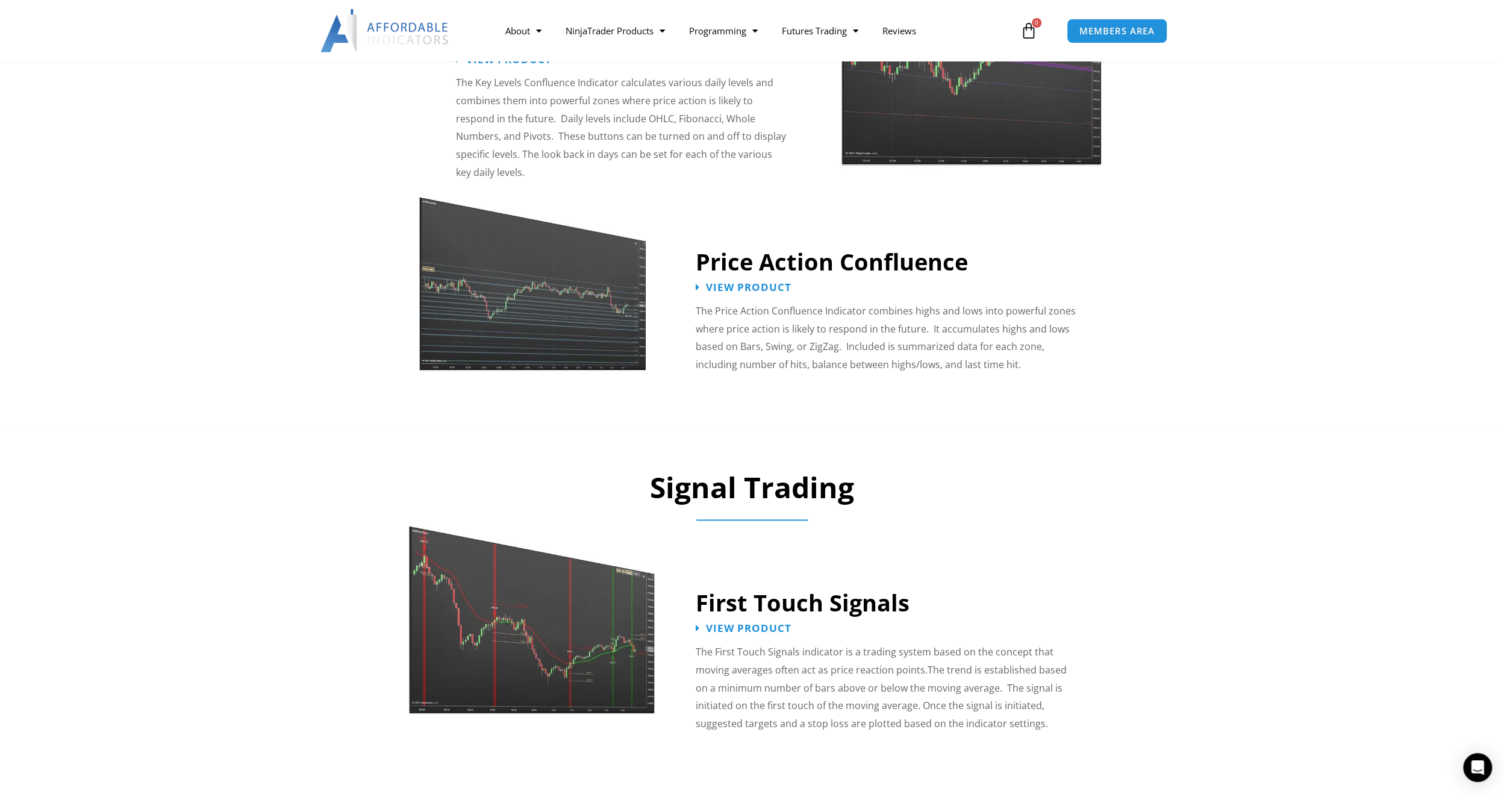
scroll to position [1429, 0]
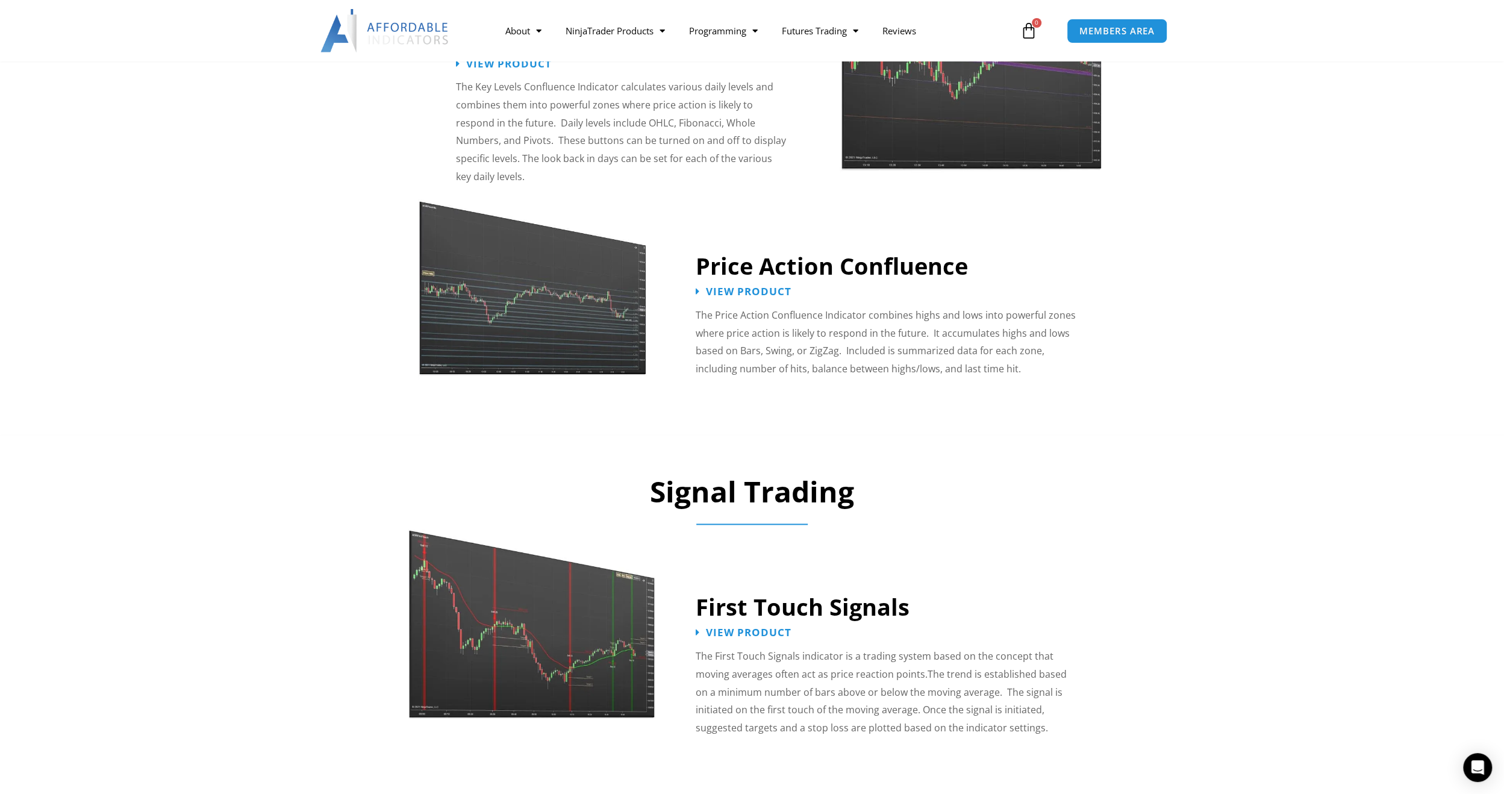
click at [547, 622] on img at bounding box center [532, 611] width 248 height 213
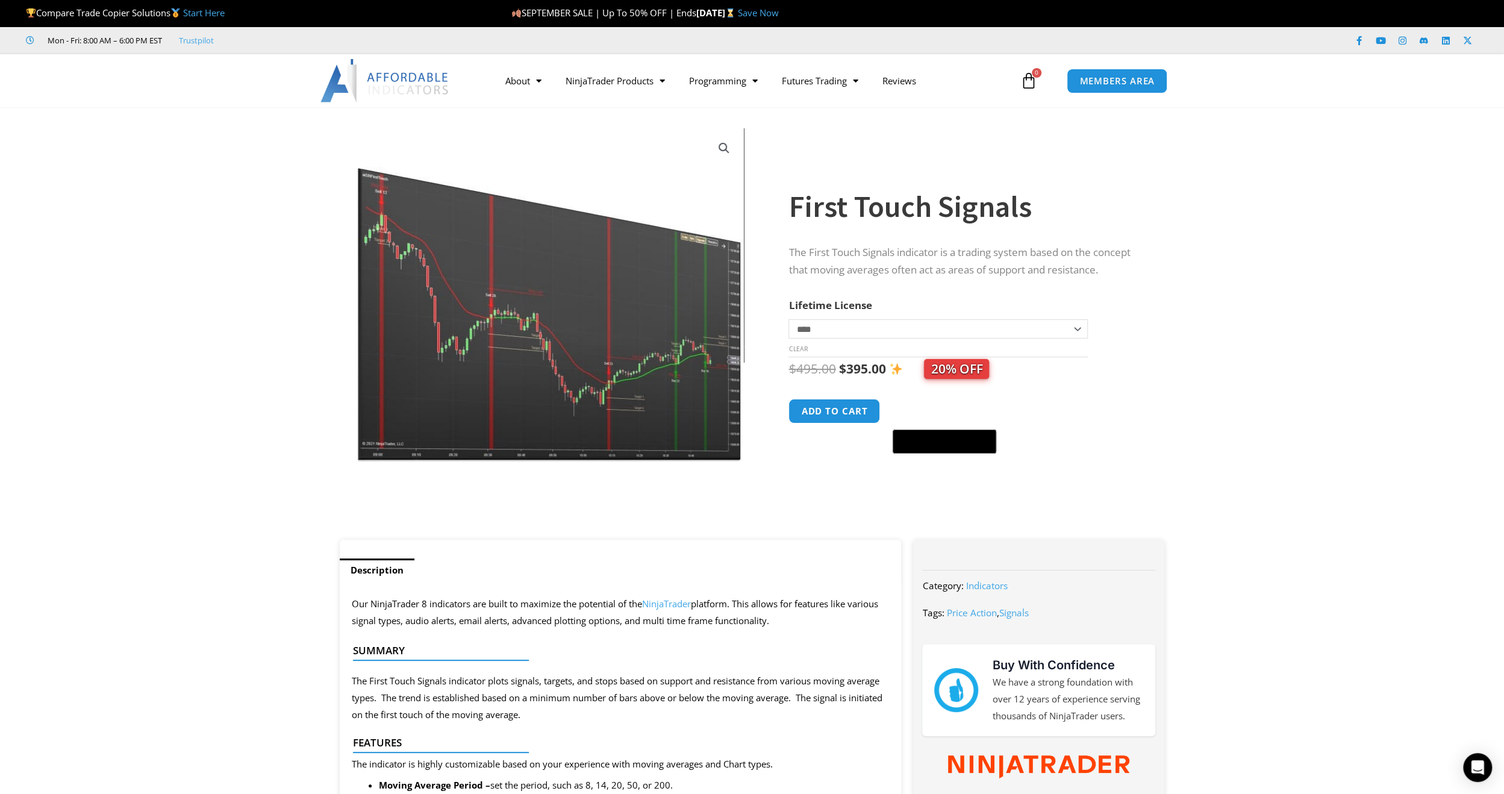
click at [588, 342] on img at bounding box center [550, 294] width 387 height 333
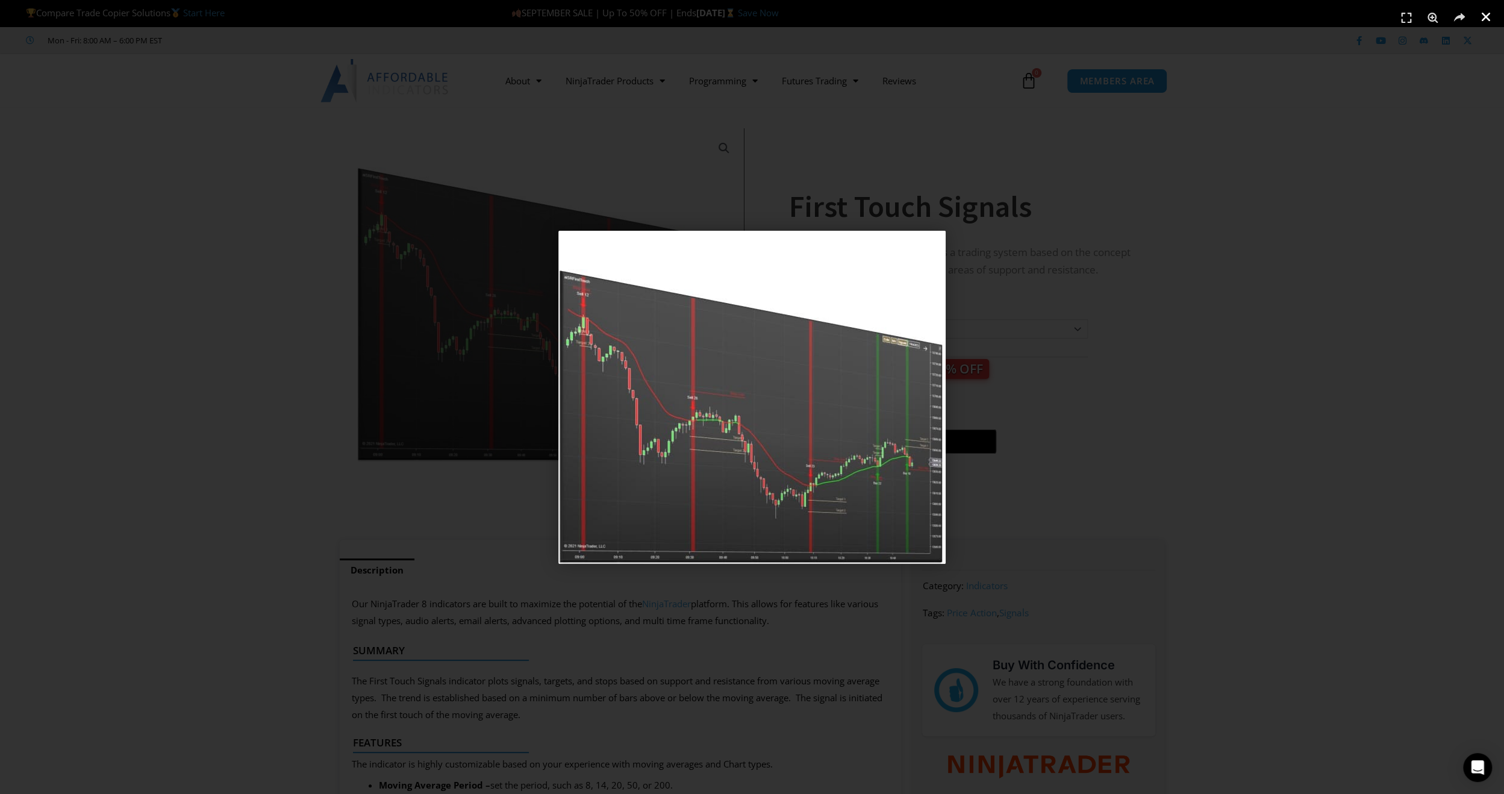
click at [1486, 15] on icon "Close (Esc)" at bounding box center [1486, 17] width 12 height 12
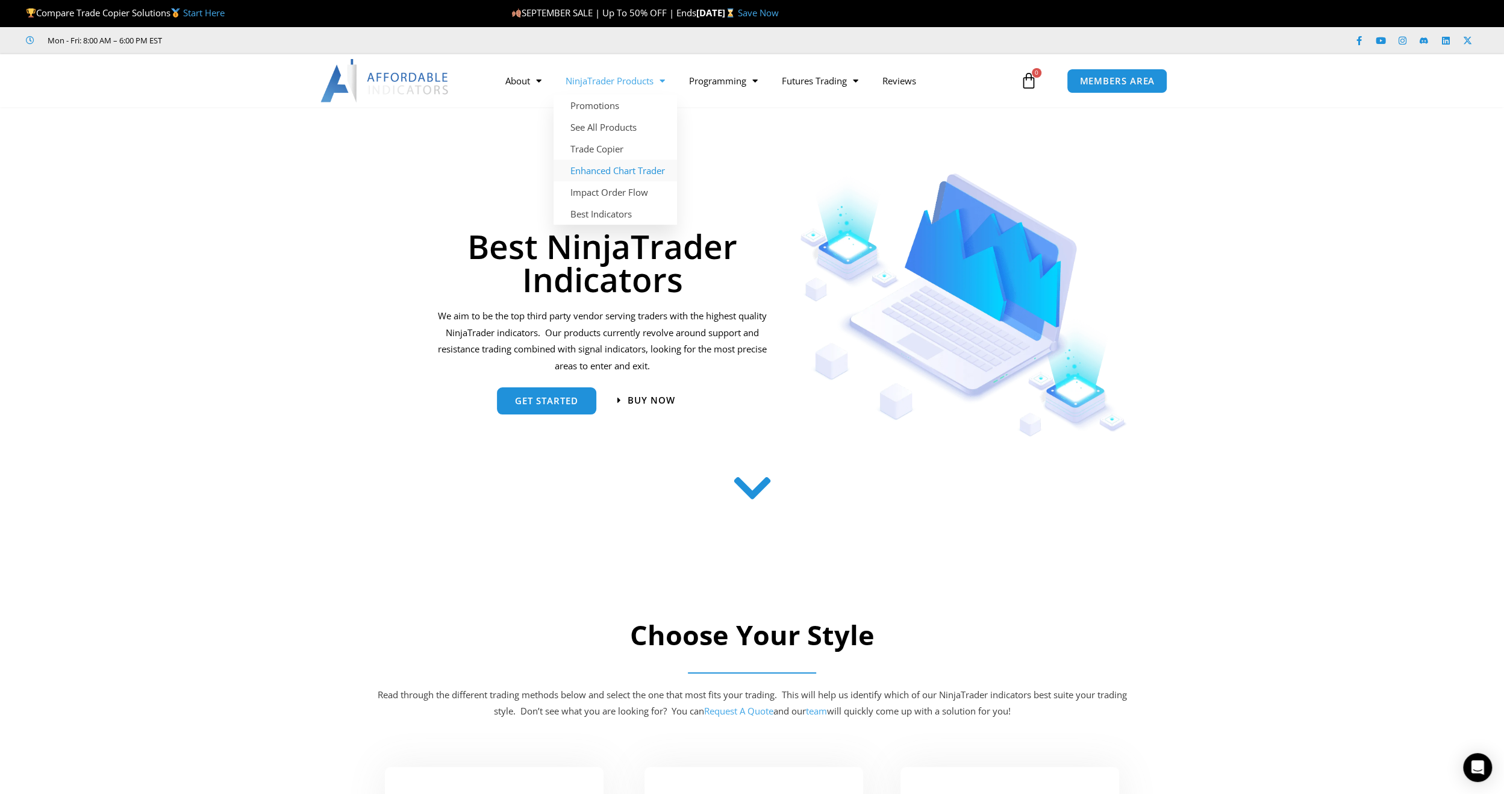
click at [623, 166] on link "Enhanced Chart Trader" at bounding box center [615, 171] width 123 height 22
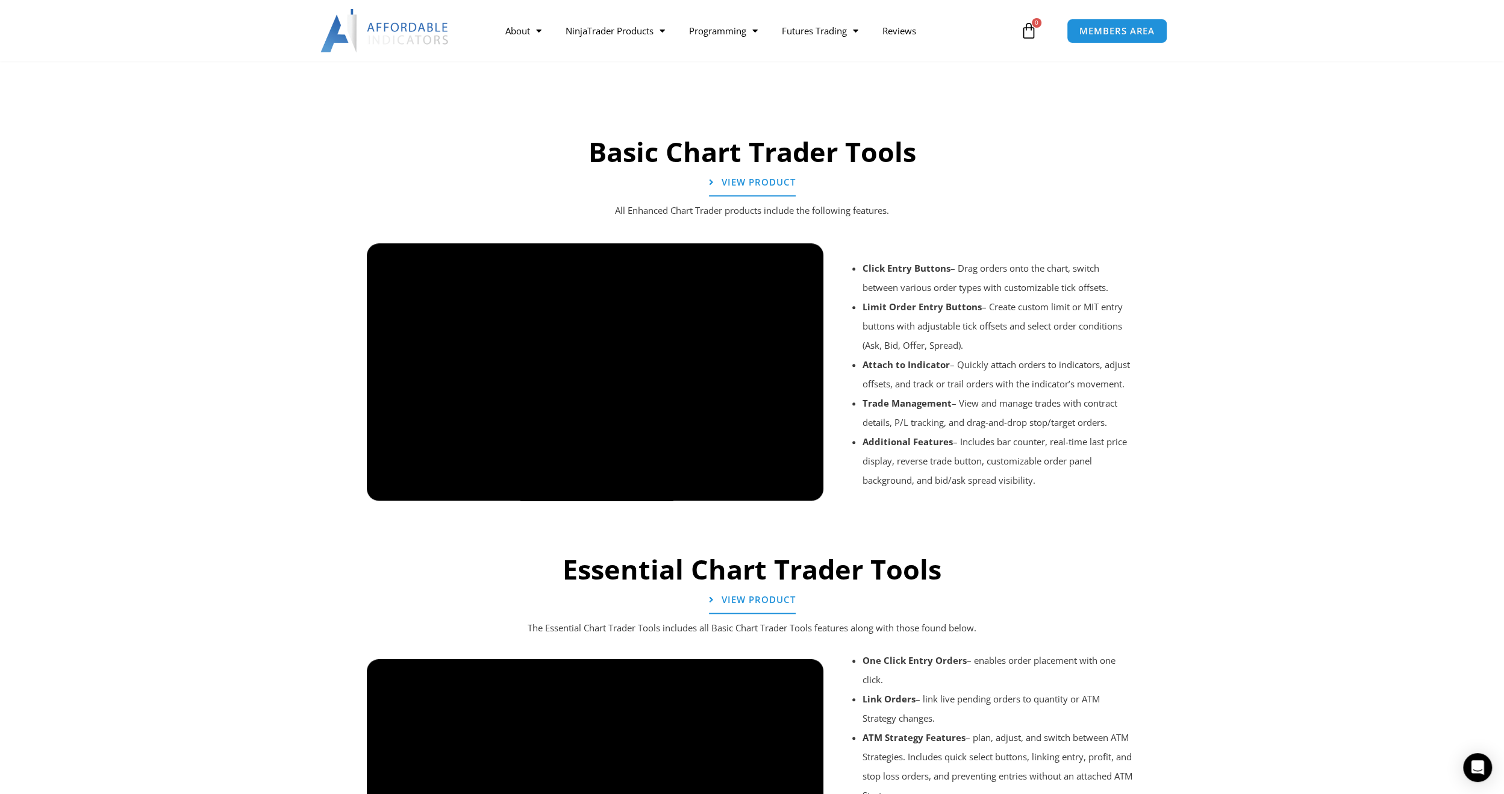
scroll to position [834, 0]
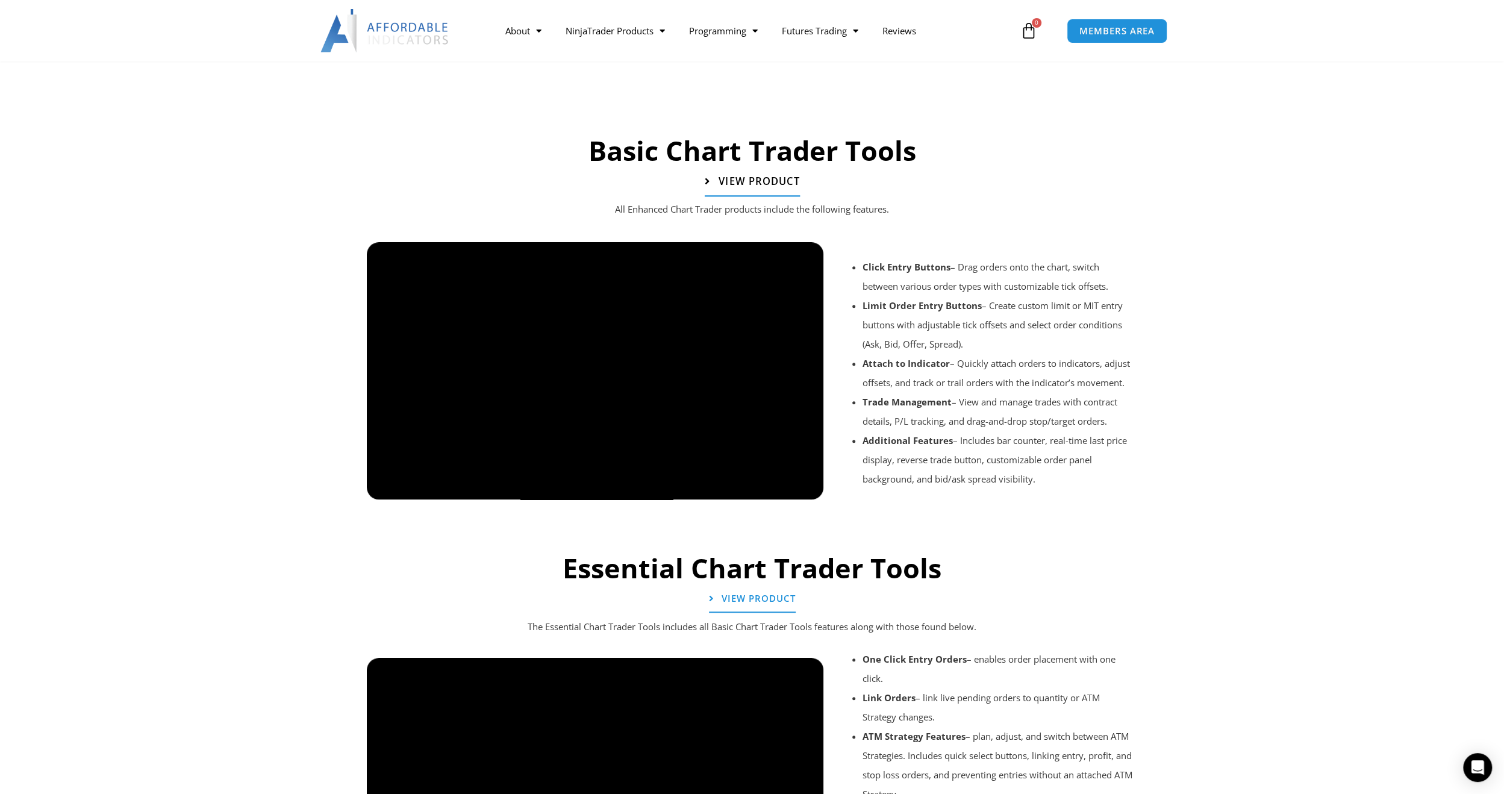
click at [735, 179] on span "View Product" at bounding box center [758, 181] width 81 height 10
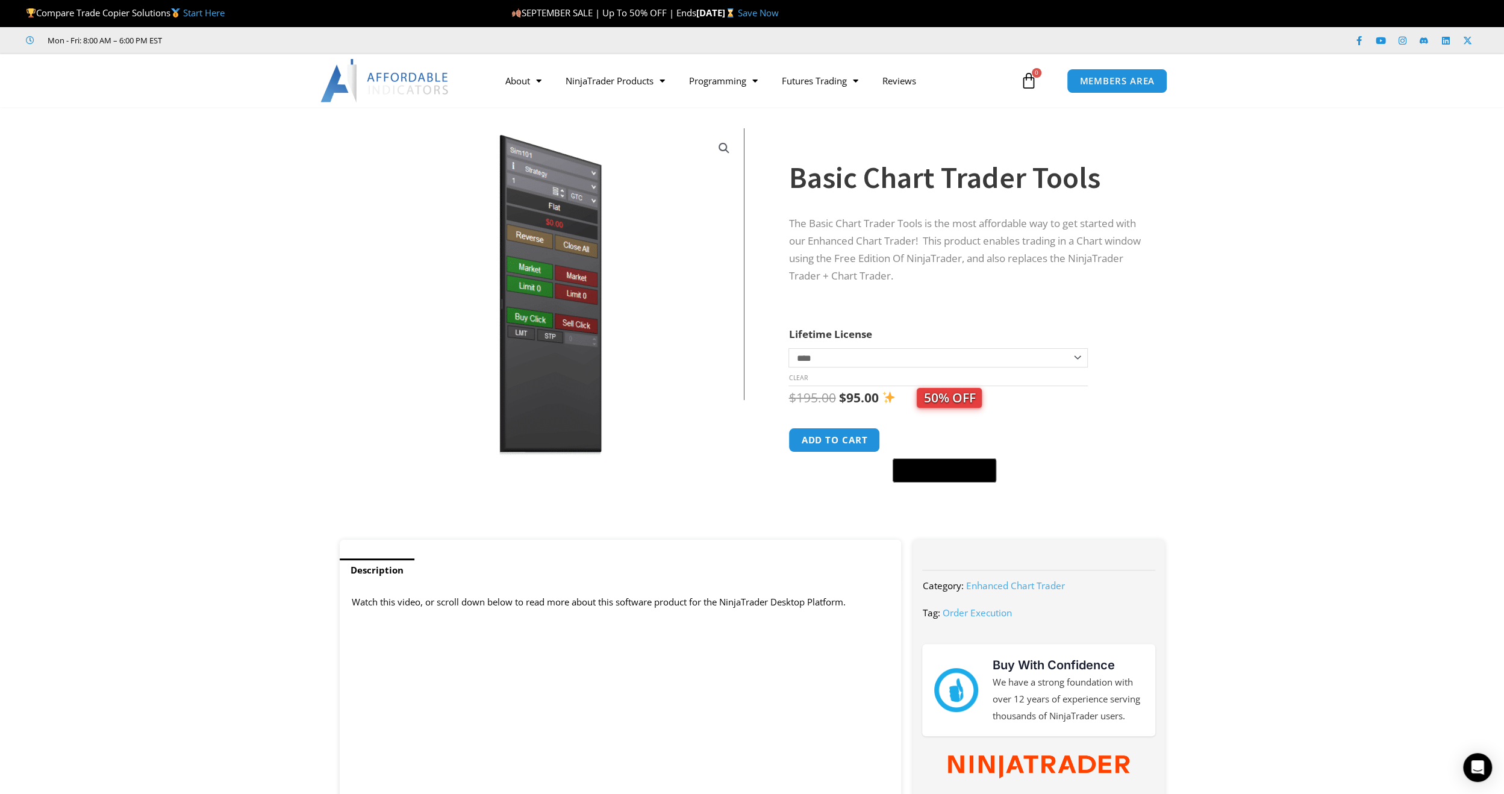
click at [566, 423] on img at bounding box center [550, 294] width 387 height 333
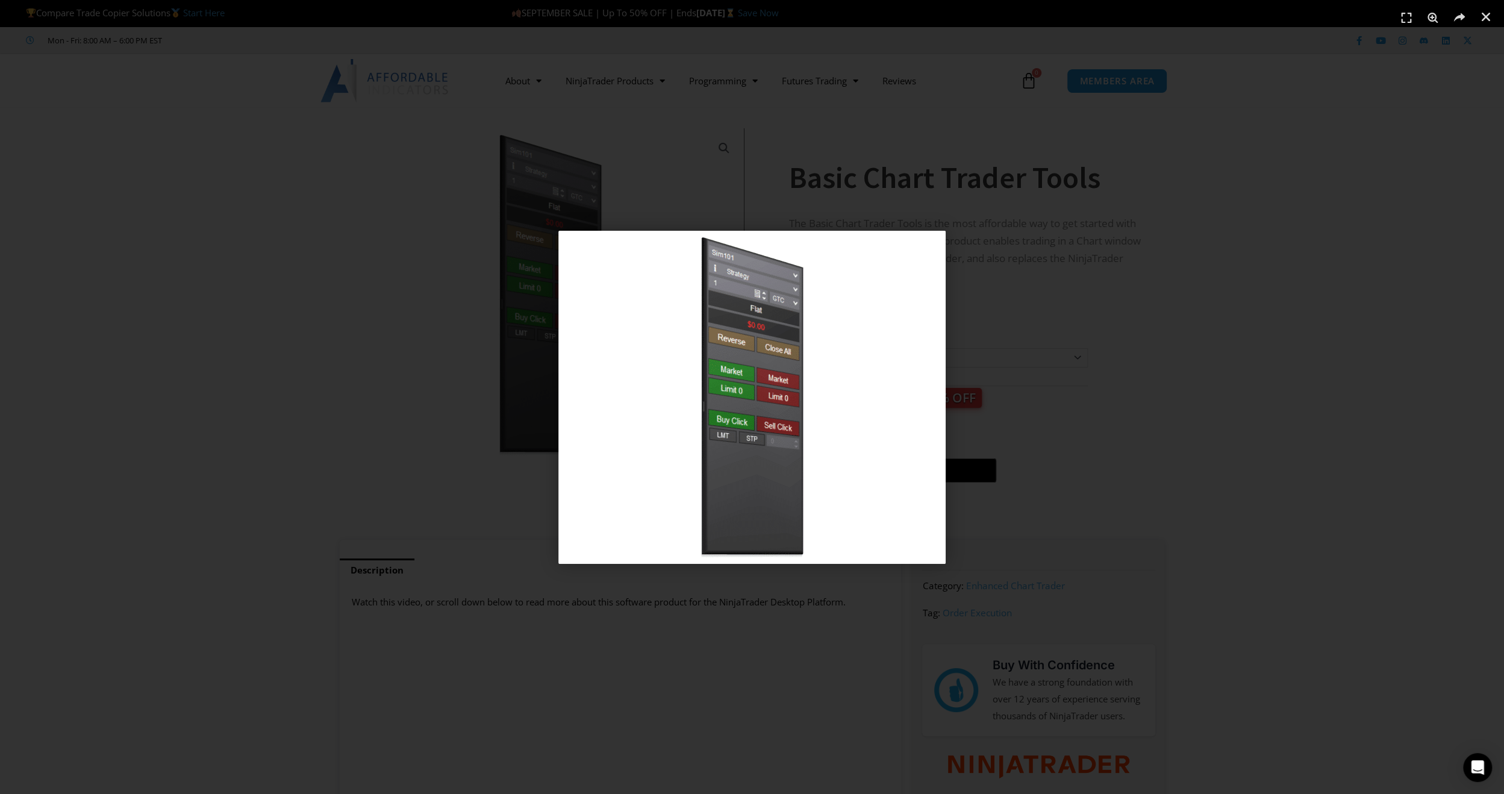
click at [799, 441] on img "1 / 1" at bounding box center [751, 397] width 387 height 333
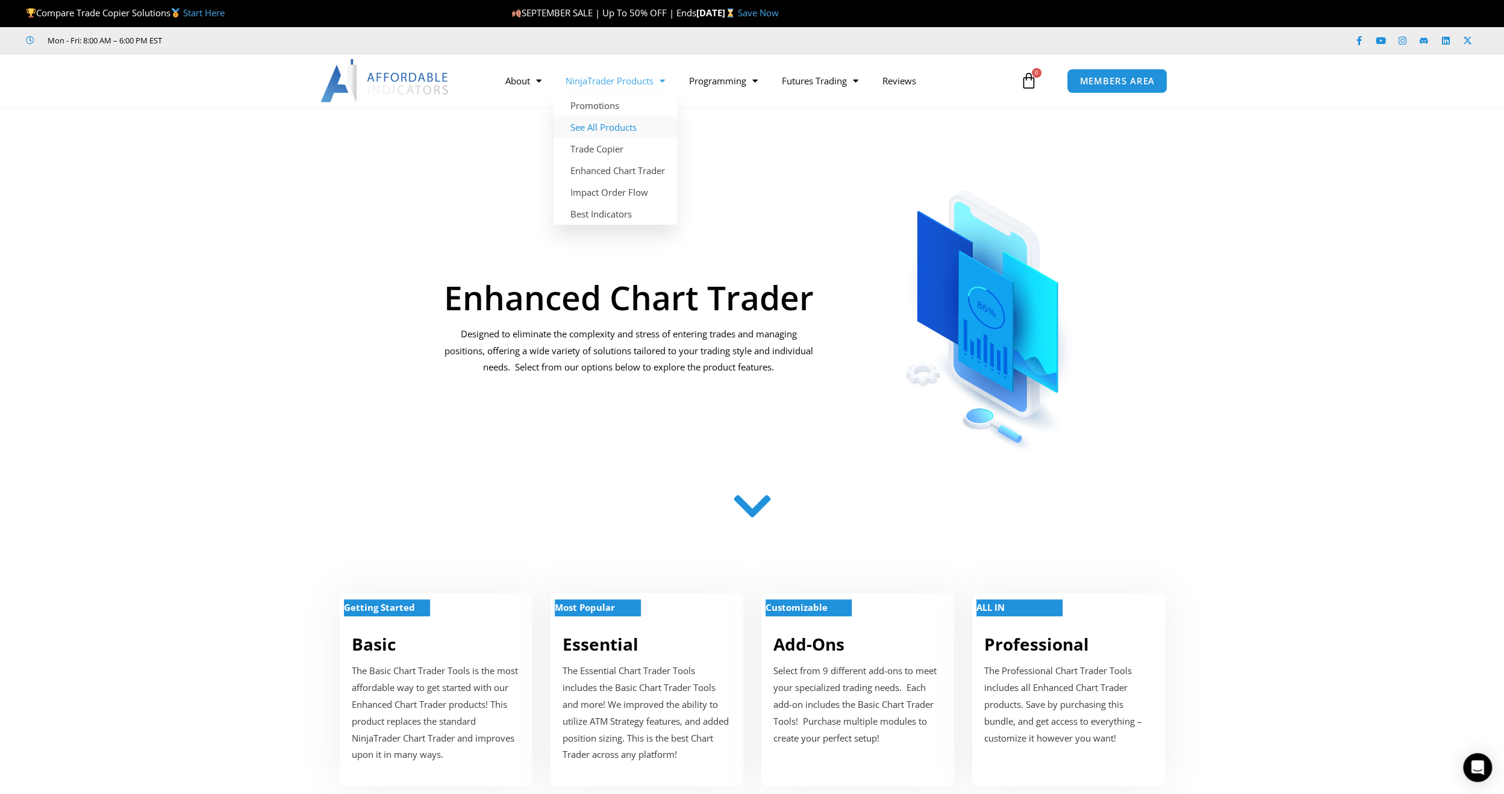
click at [593, 124] on link "See All Products" at bounding box center [615, 127] width 123 height 22
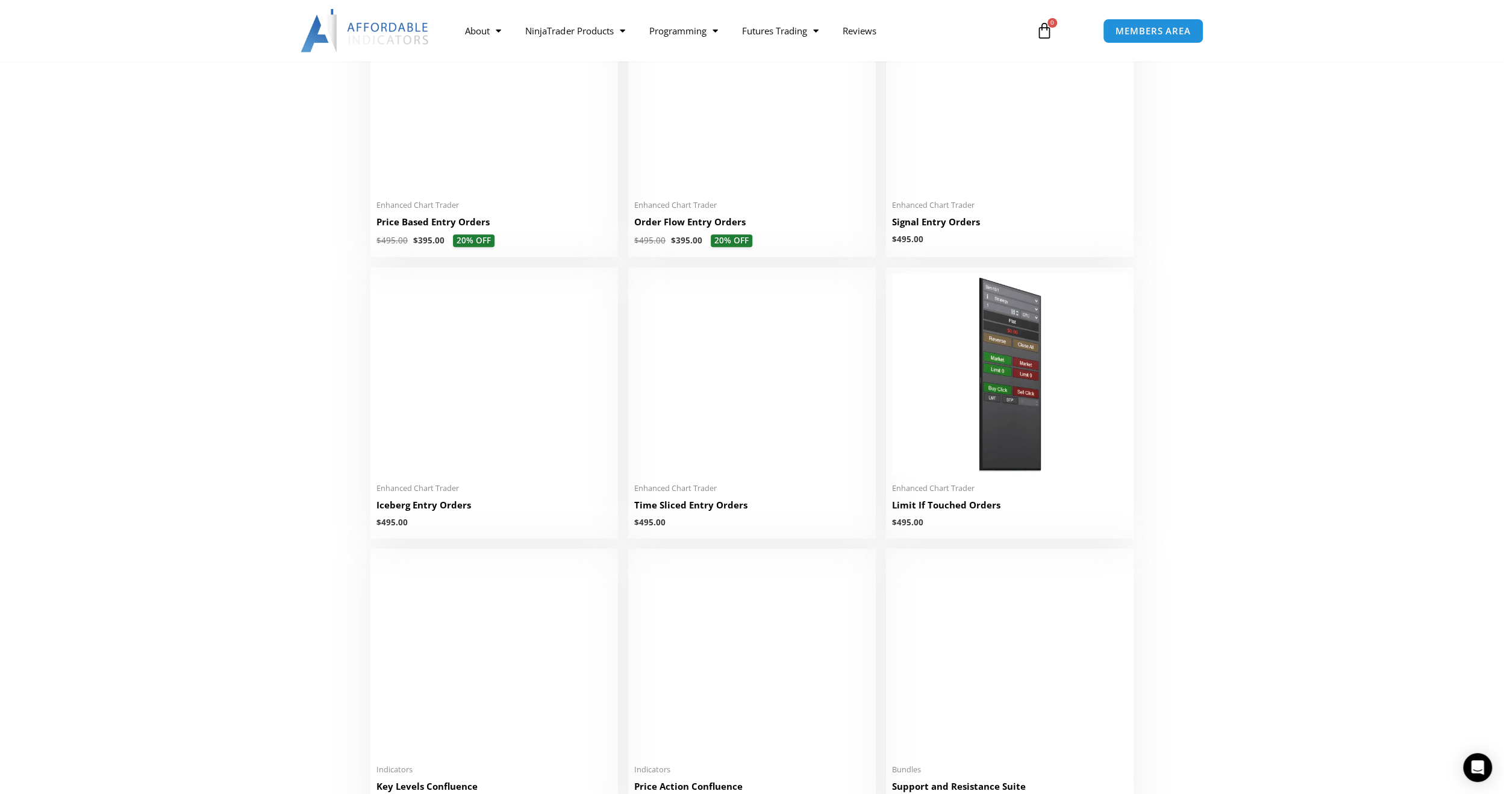
scroll to position [1191, 0]
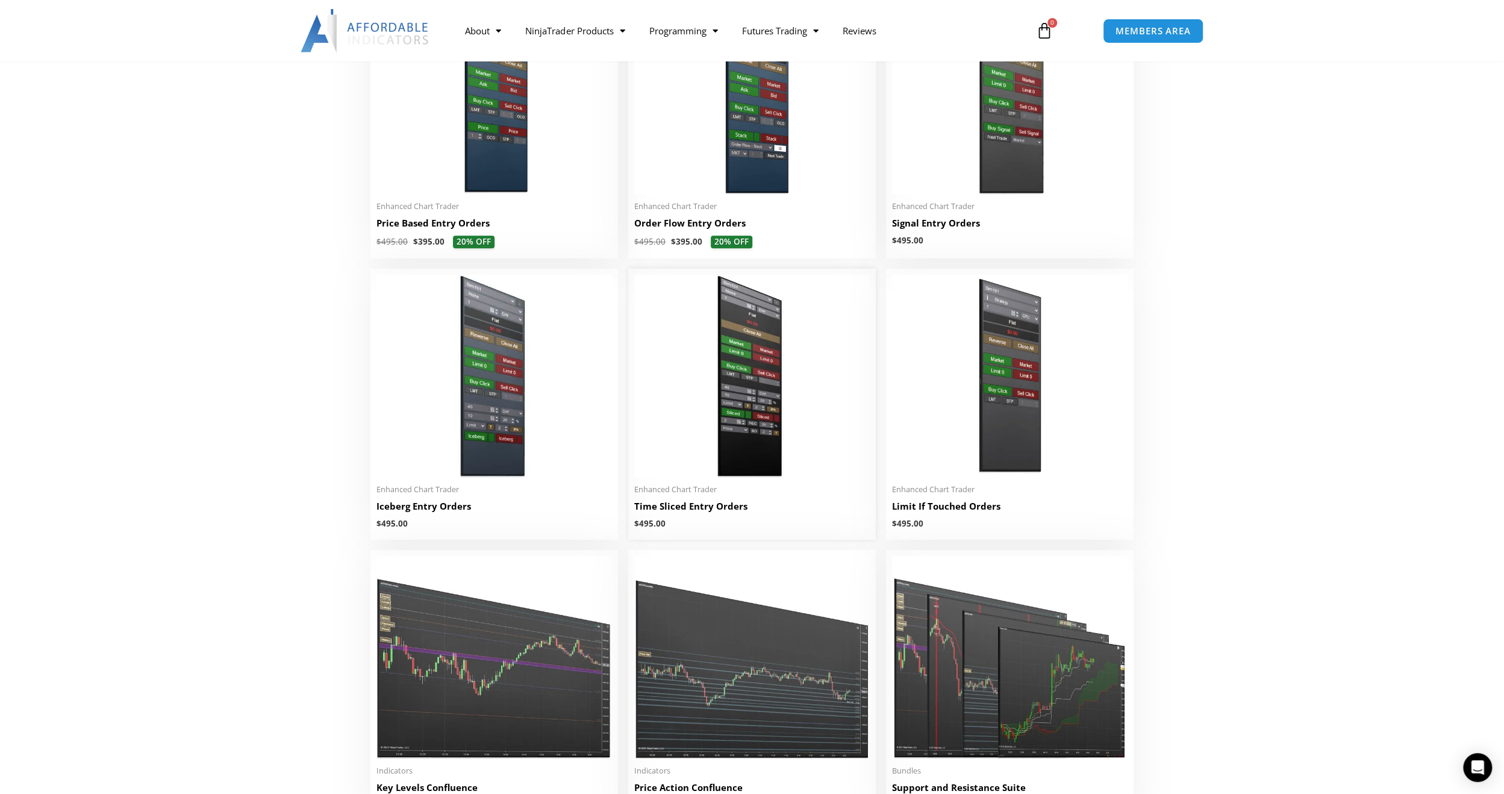
click at [749, 372] on img at bounding box center [751, 376] width 235 height 202
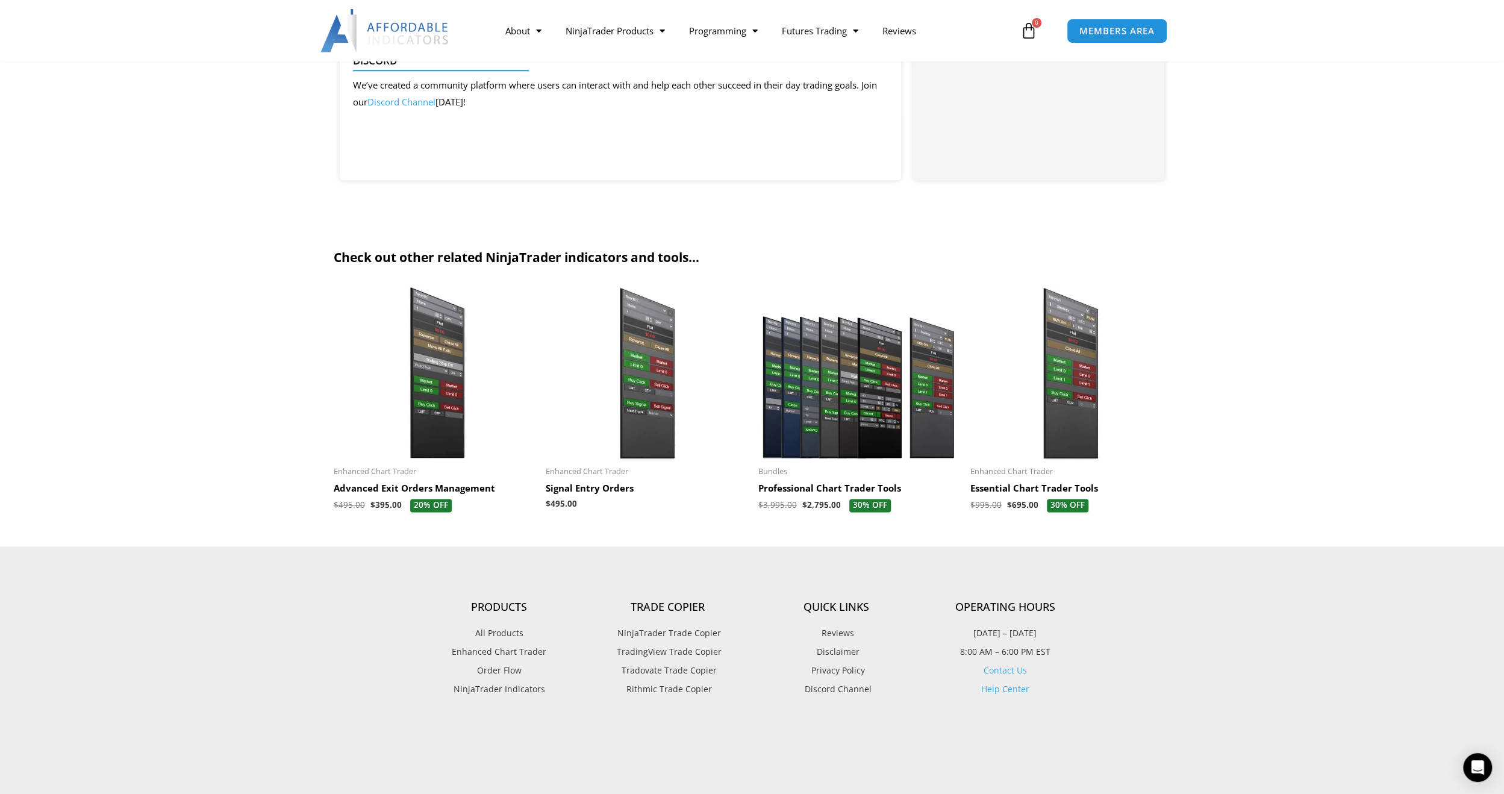
scroll to position [1218, 0]
click at [849, 435] on img at bounding box center [858, 374] width 201 height 172
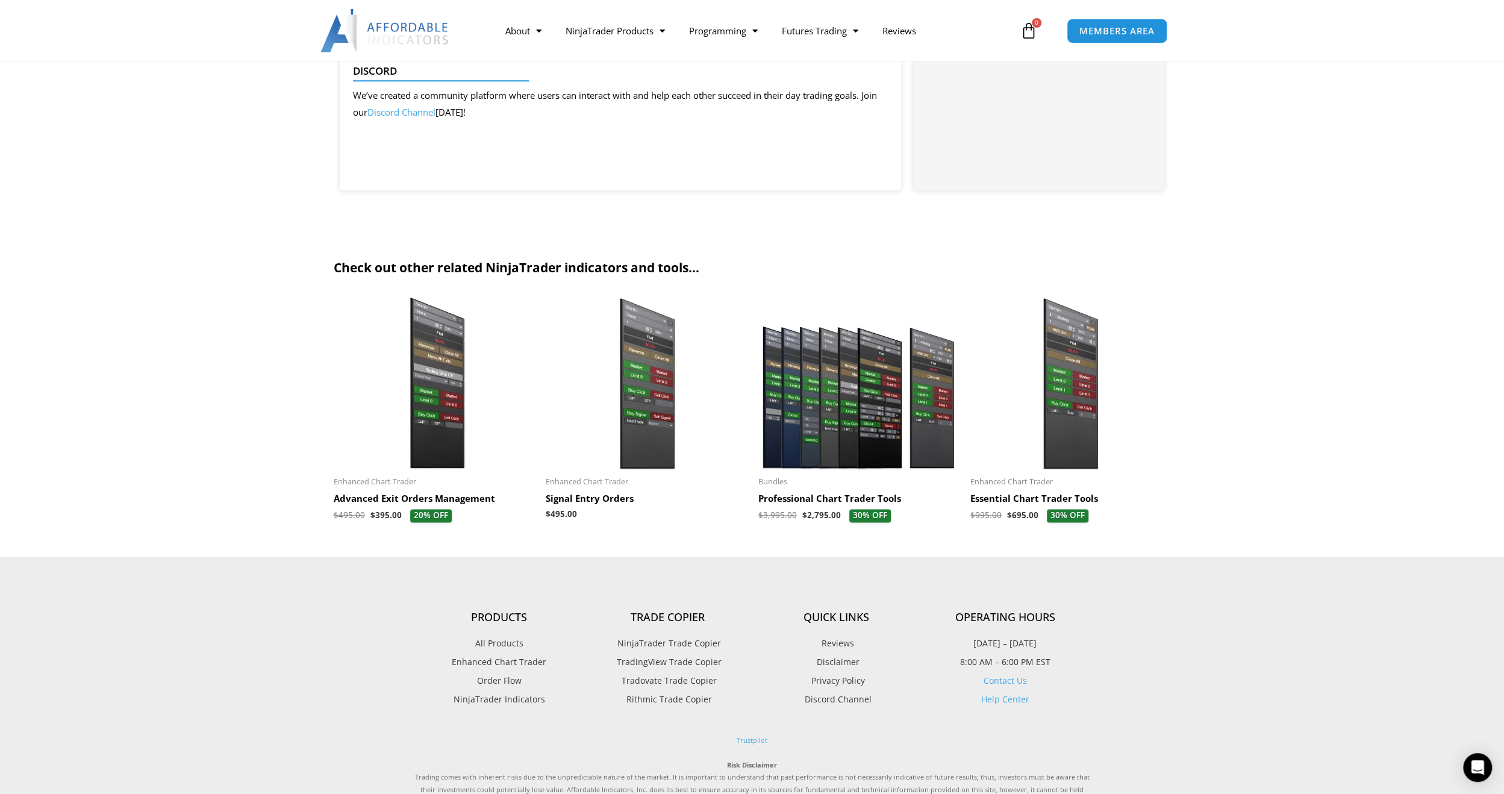
click at [833, 431] on img at bounding box center [858, 383] width 201 height 172
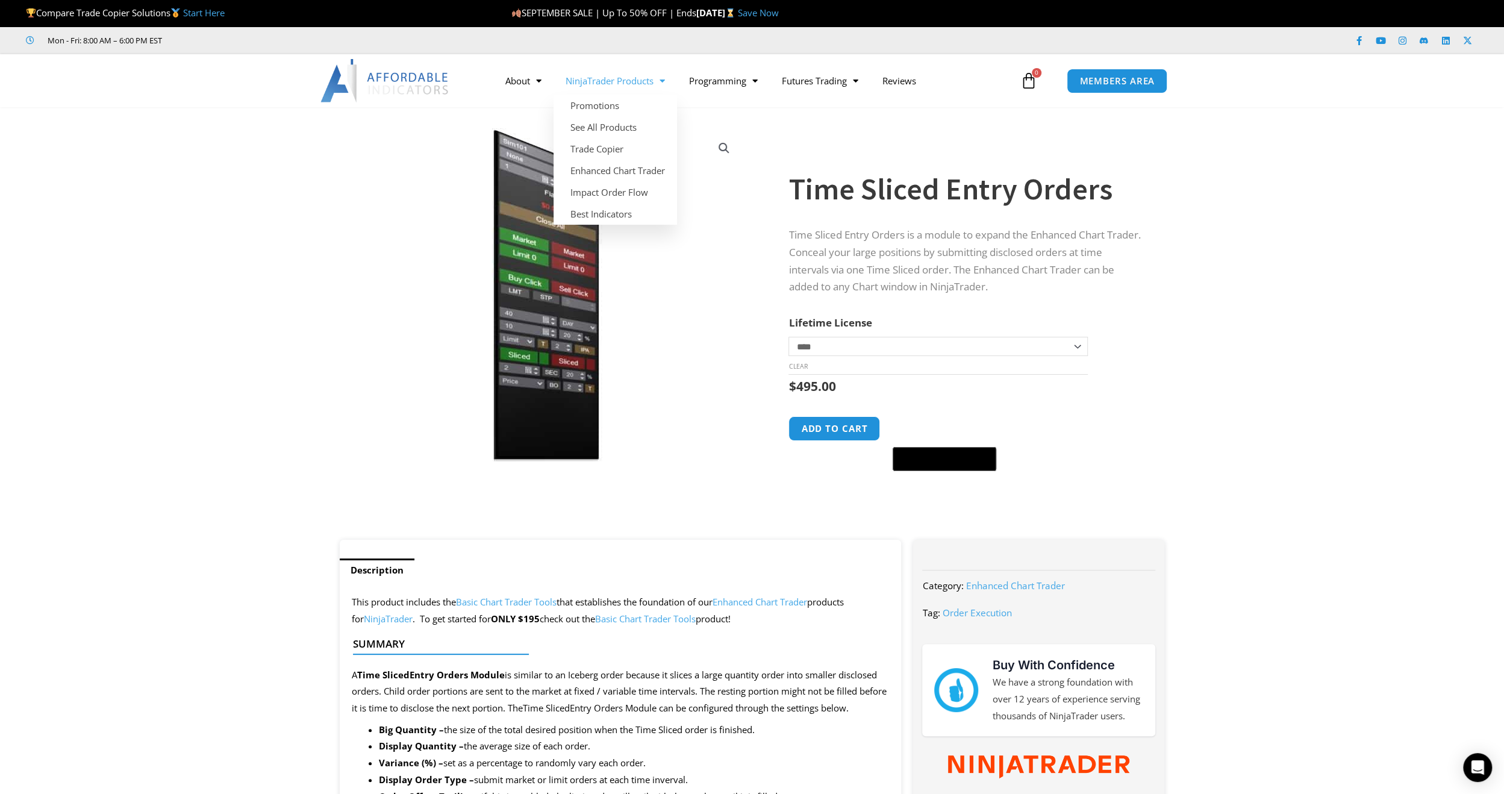
click at [631, 81] on link "NinjaTrader Products" at bounding box center [615, 81] width 123 height 28
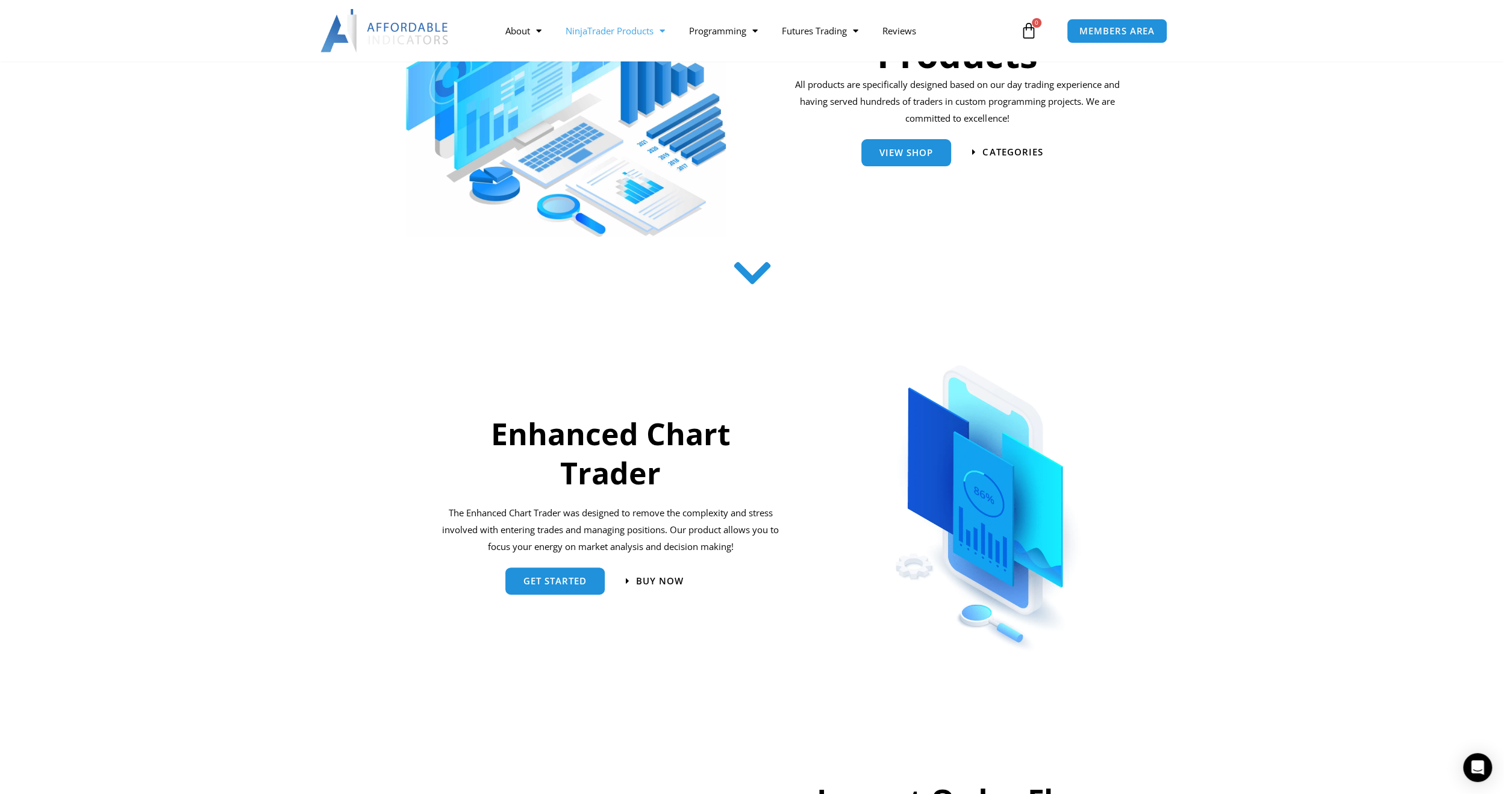
scroll to position [238, 0]
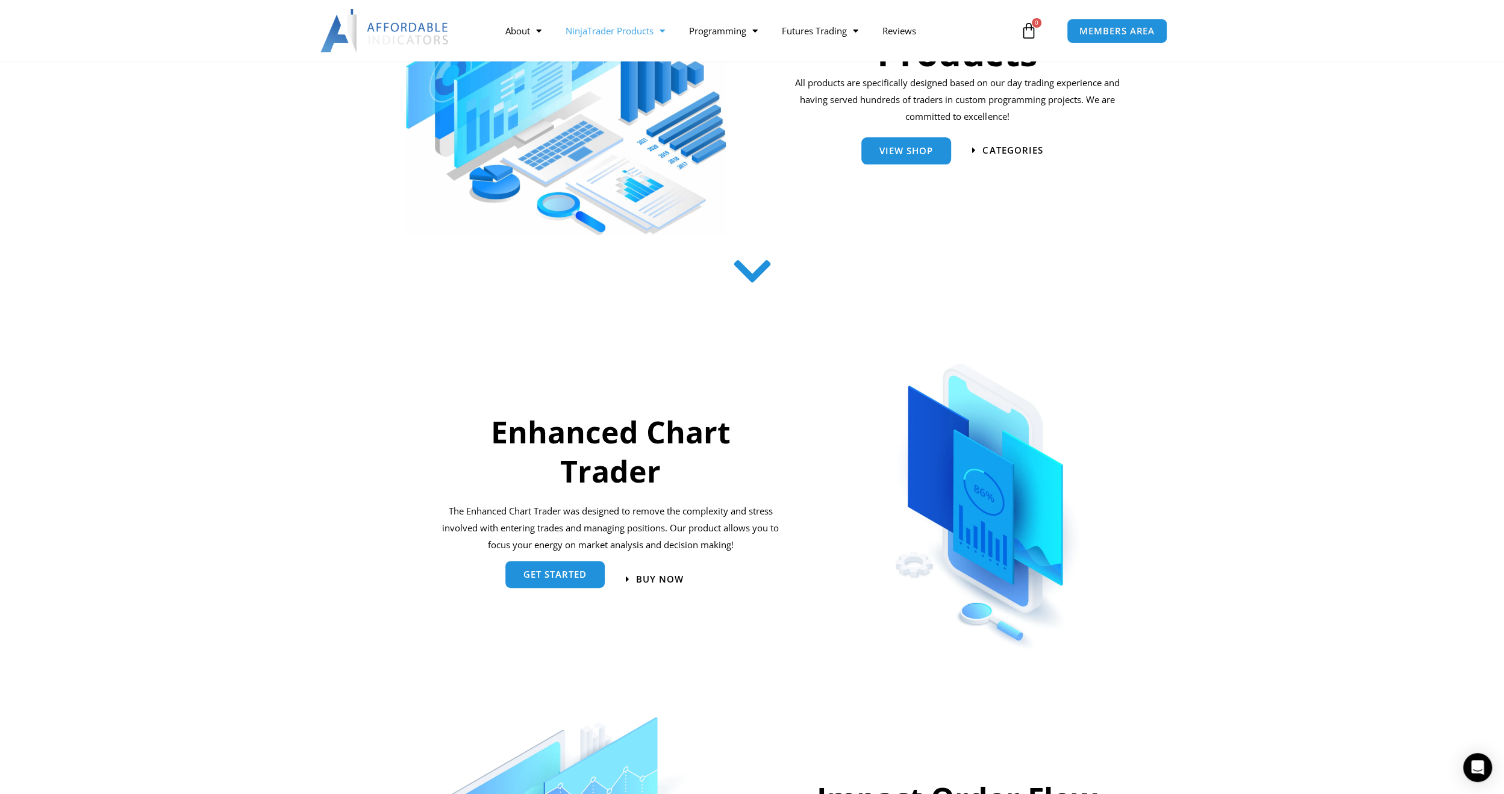
click at [540, 574] on span "get started" at bounding box center [554, 574] width 63 height 9
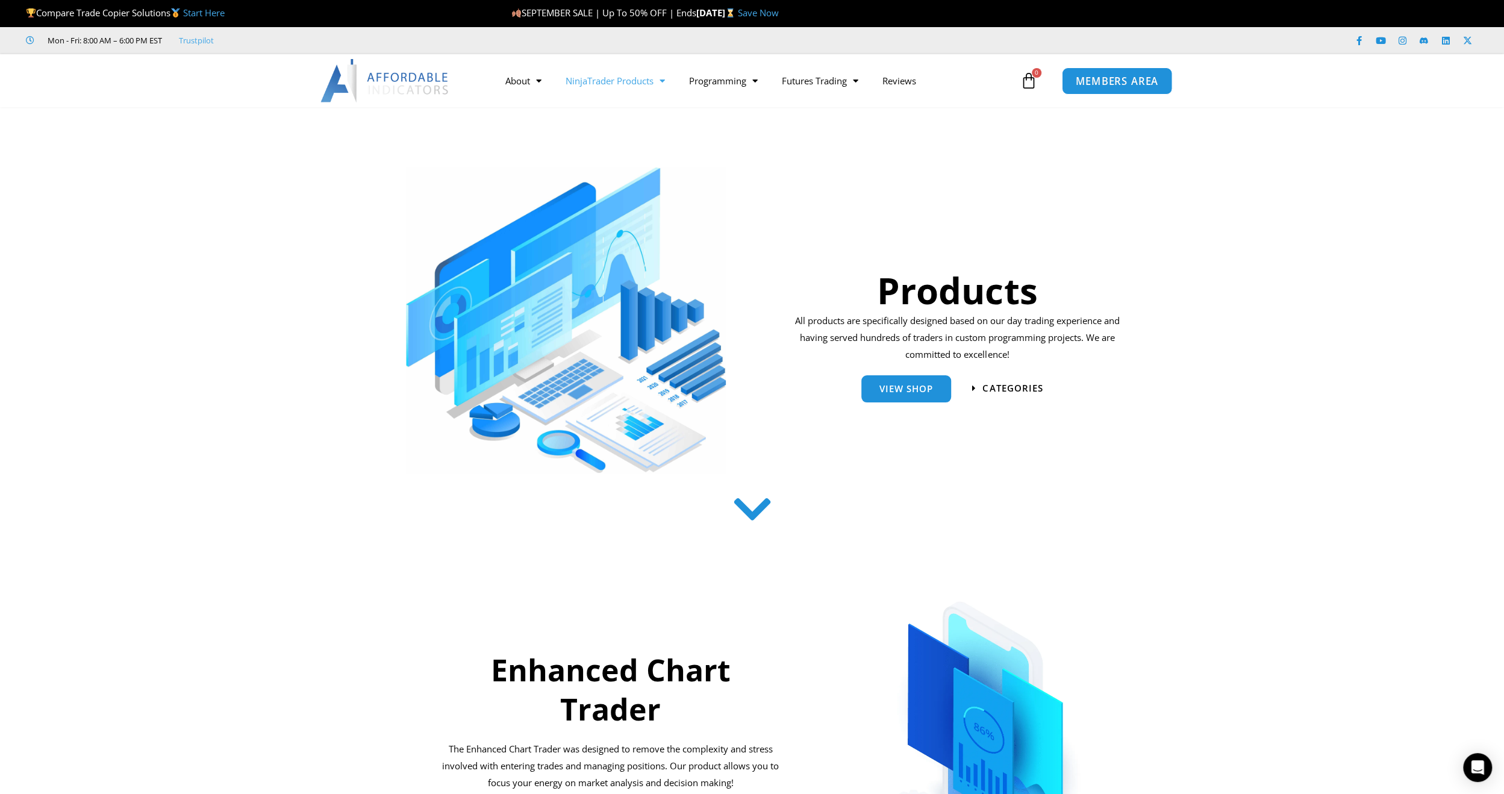
click at [1140, 80] on span "MEMBERS AREA" at bounding box center [1117, 81] width 83 height 10
click at [1108, 81] on span "MEMBERS AREA" at bounding box center [1117, 81] width 83 height 10
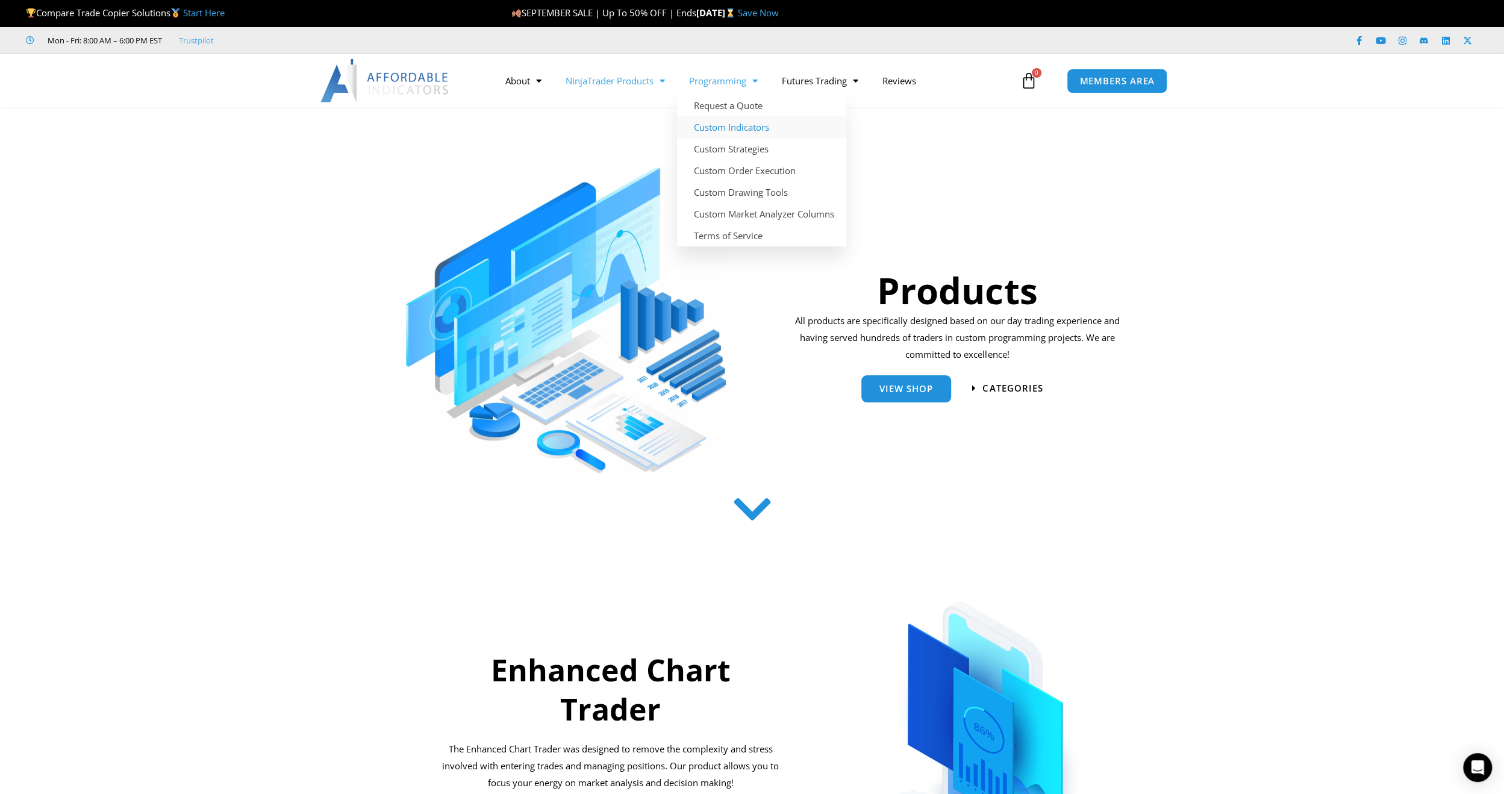
click at [717, 128] on link "Custom Indicators" at bounding box center [761, 127] width 169 height 22
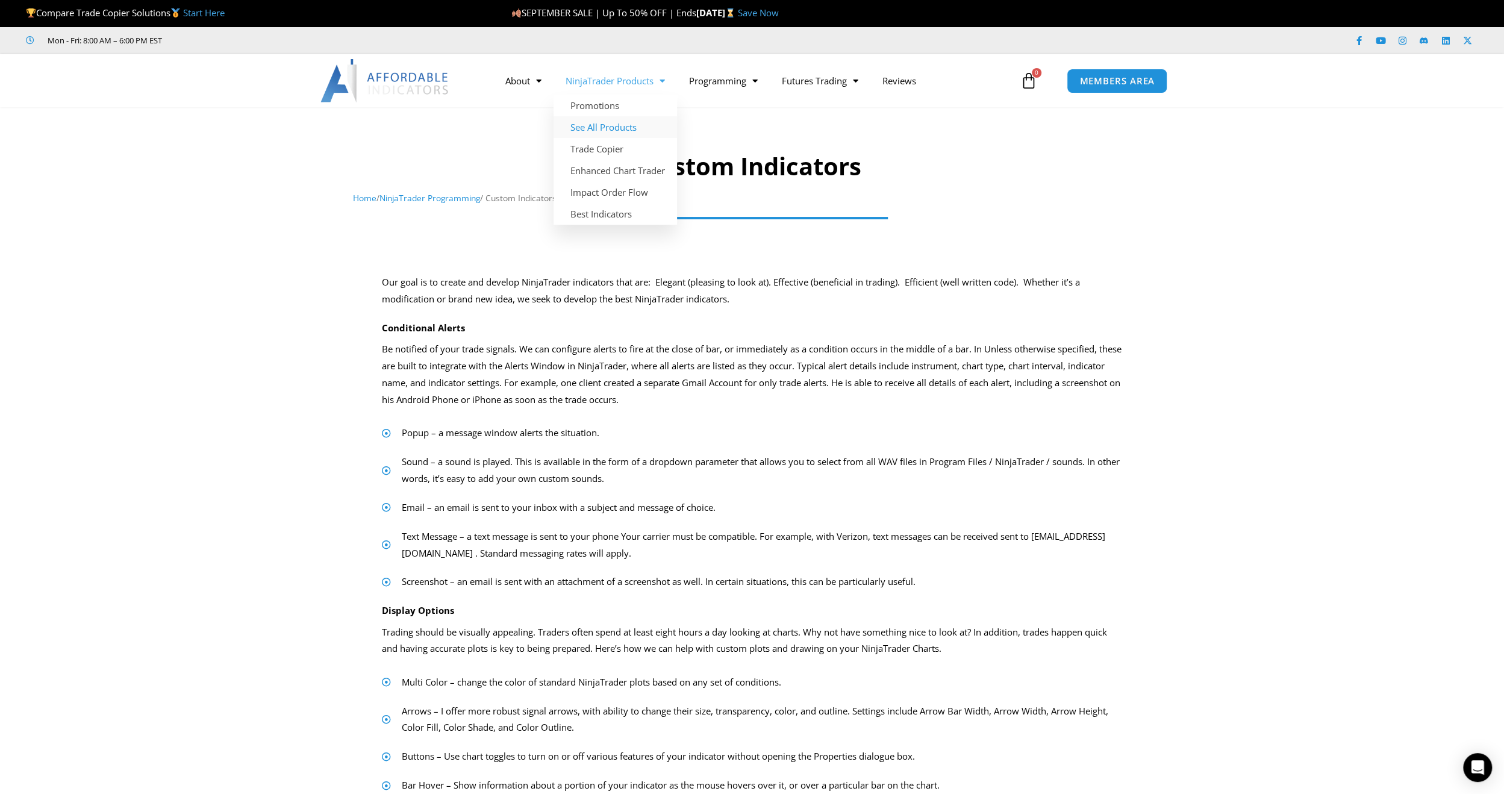
click at [629, 126] on link "See All Products" at bounding box center [615, 127] width 123 height 22
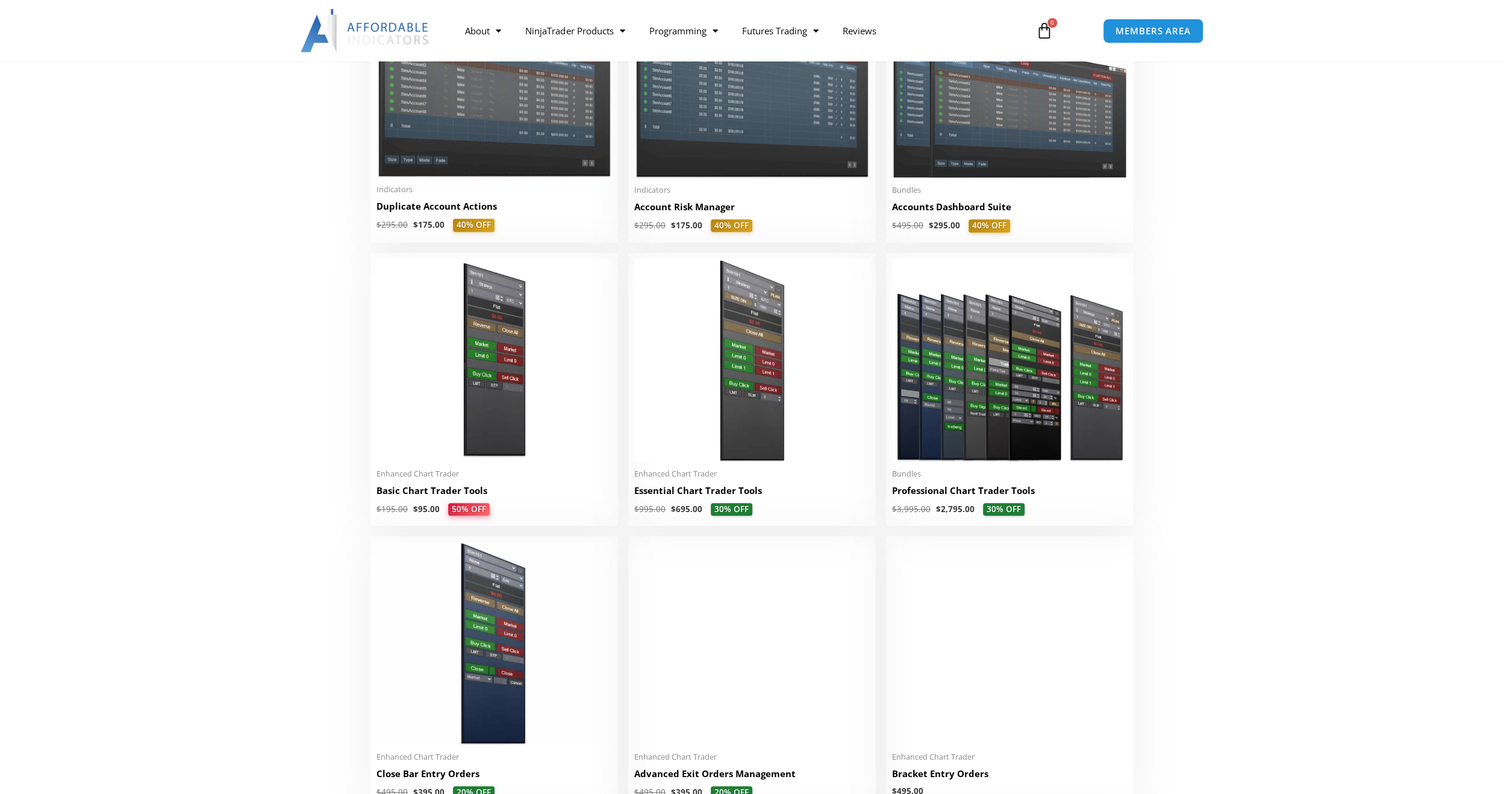
scroll to position [357, 0]
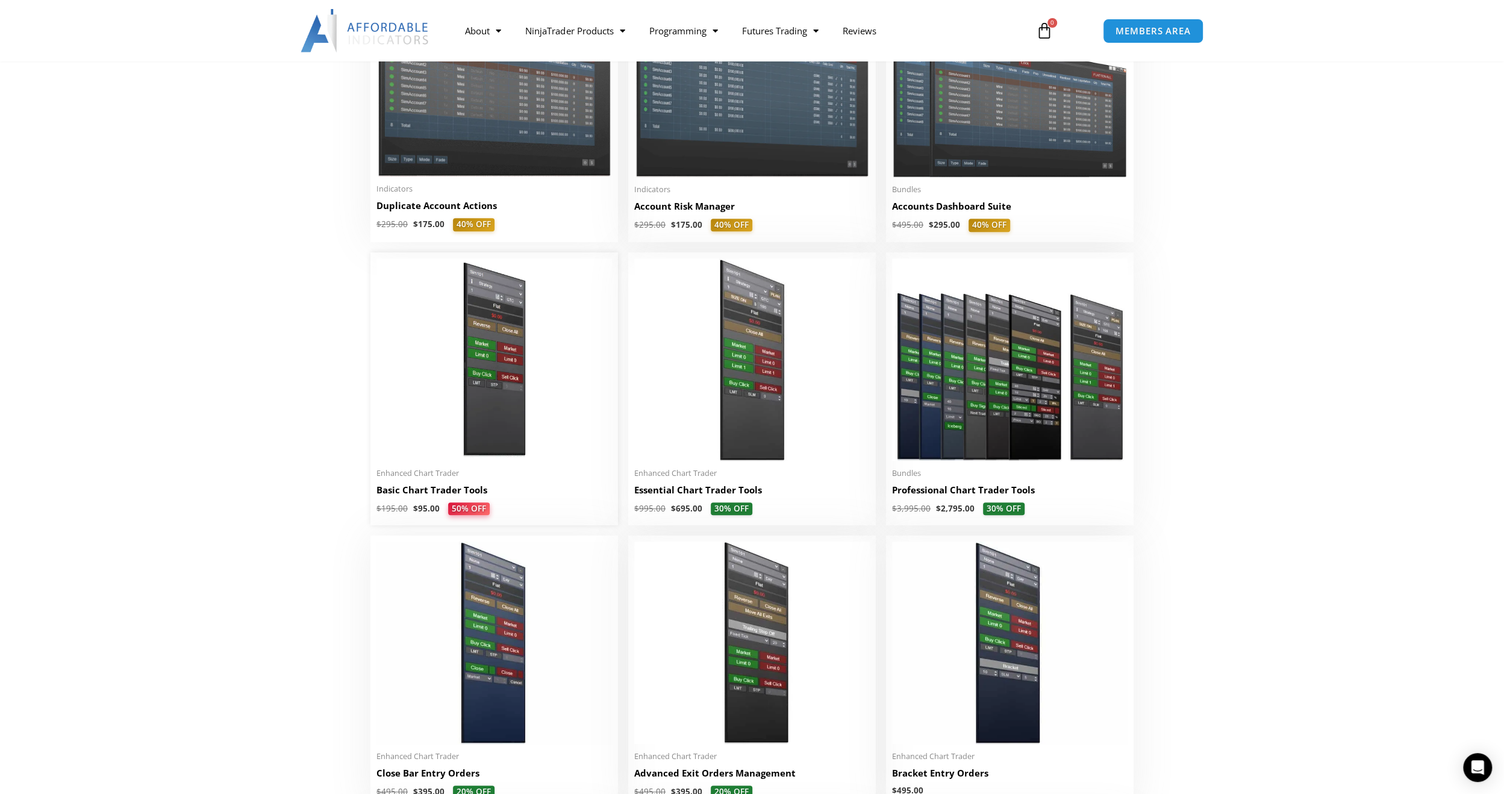
click at [446, 434] on img at bounding box center [493, 359] width 235 height 202
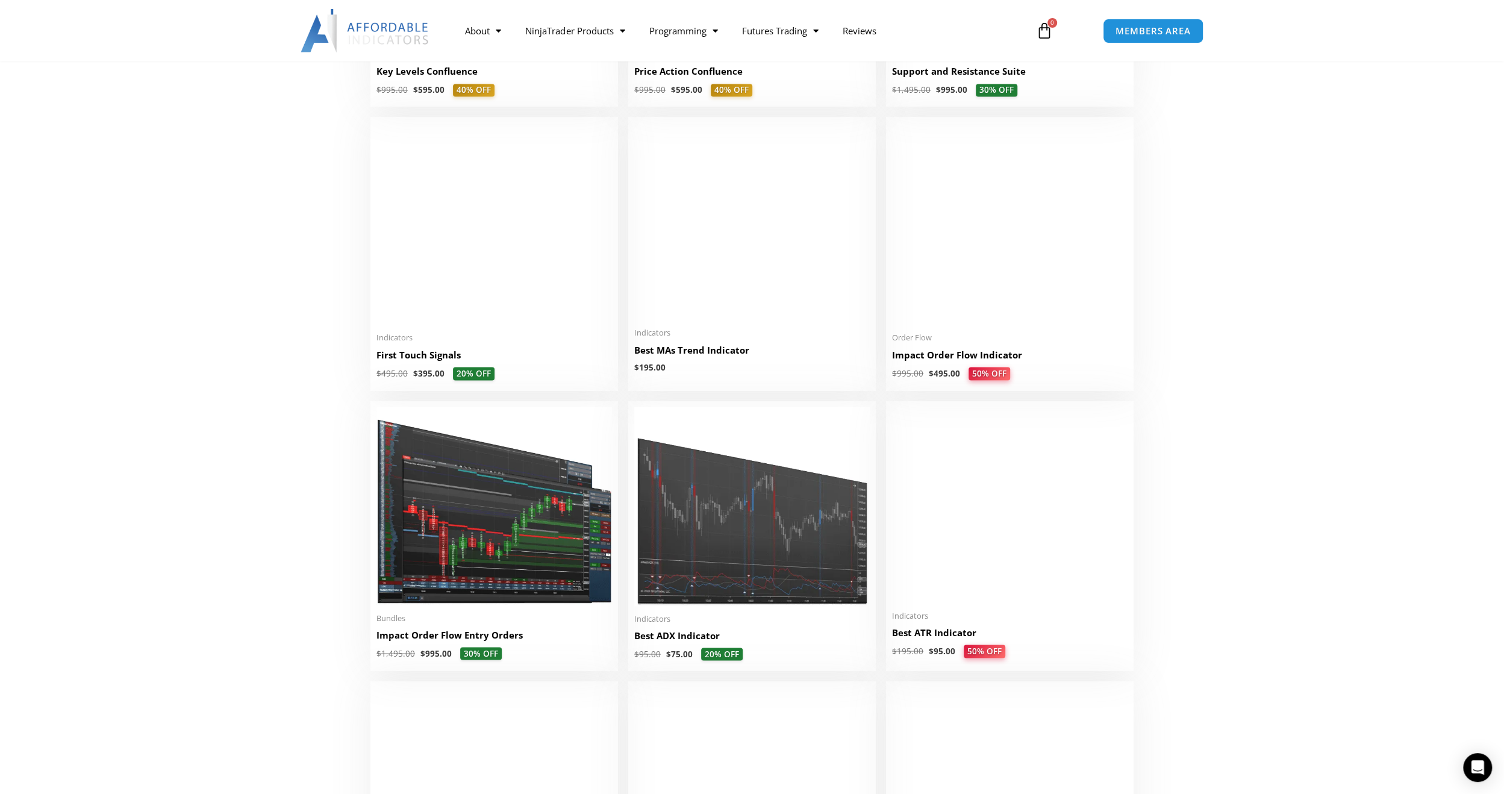
scroll to position [1905, 0]
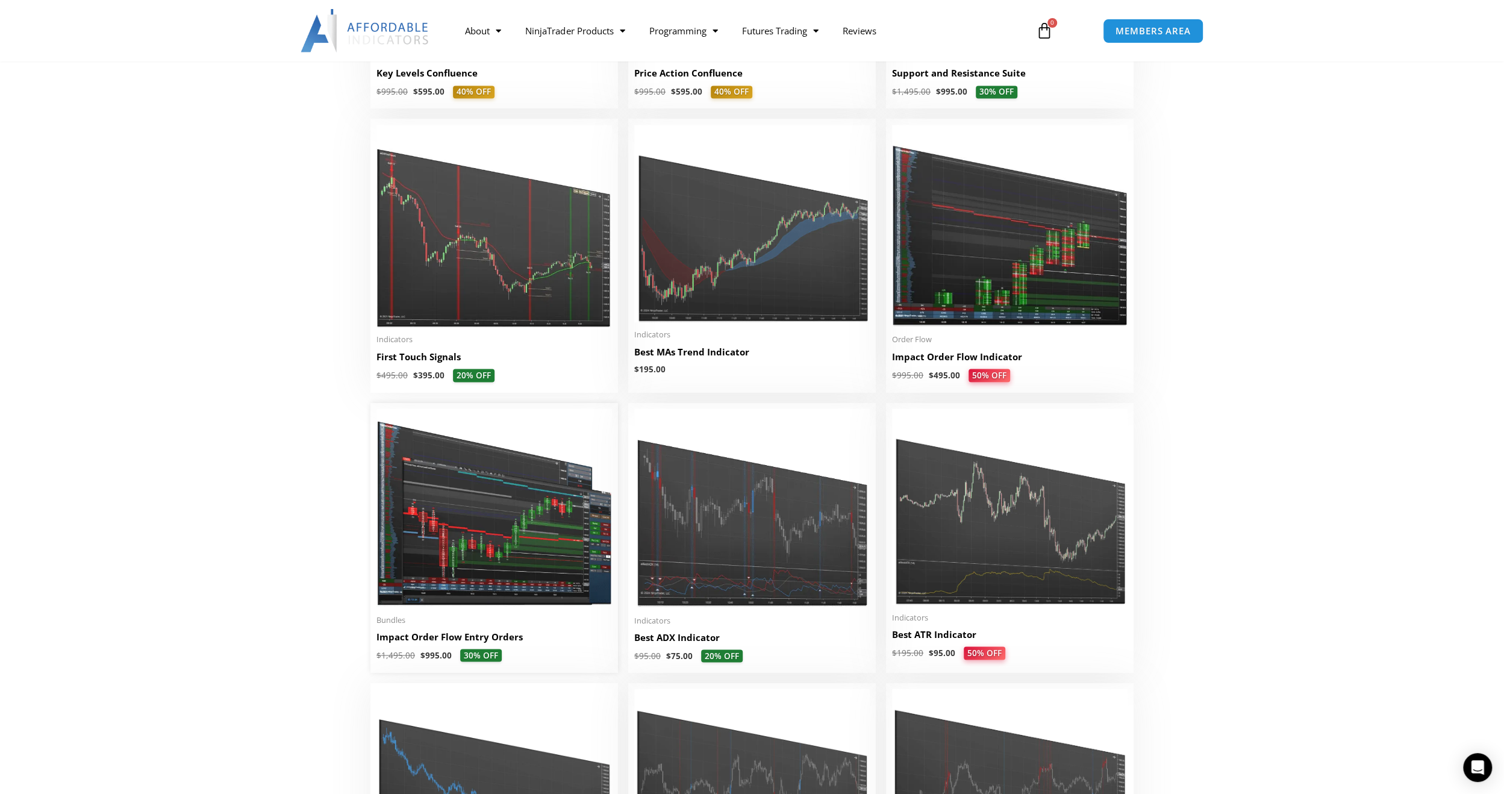
click at [540, 524] on img at bounding box center [493, 507] width 235 height 199
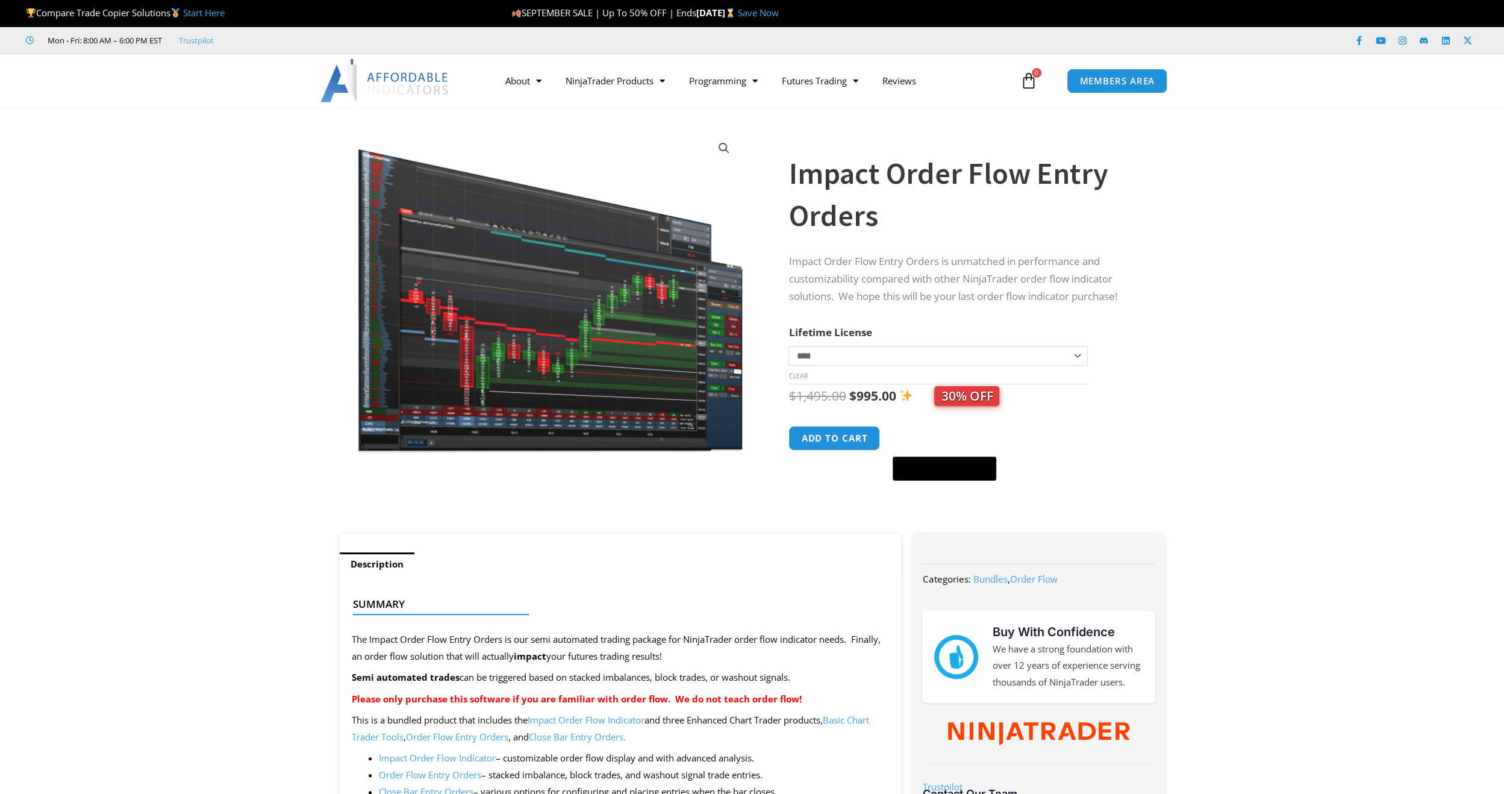
click at [616, 354] on img at bounding box center [550, 291] width 387 height 327
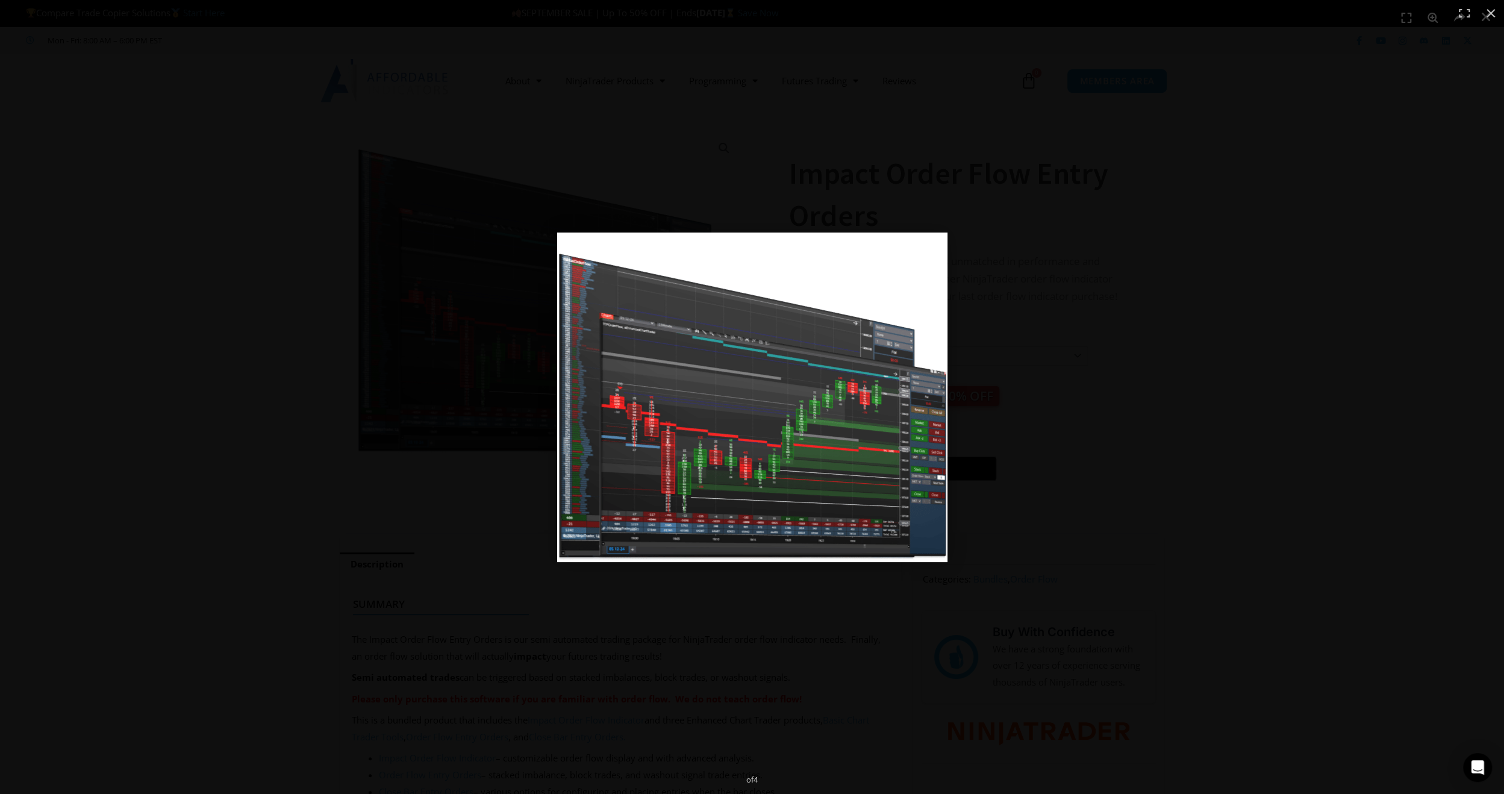
click at [830, 445] on img at bounding box center [752, 396] width 390 height 329
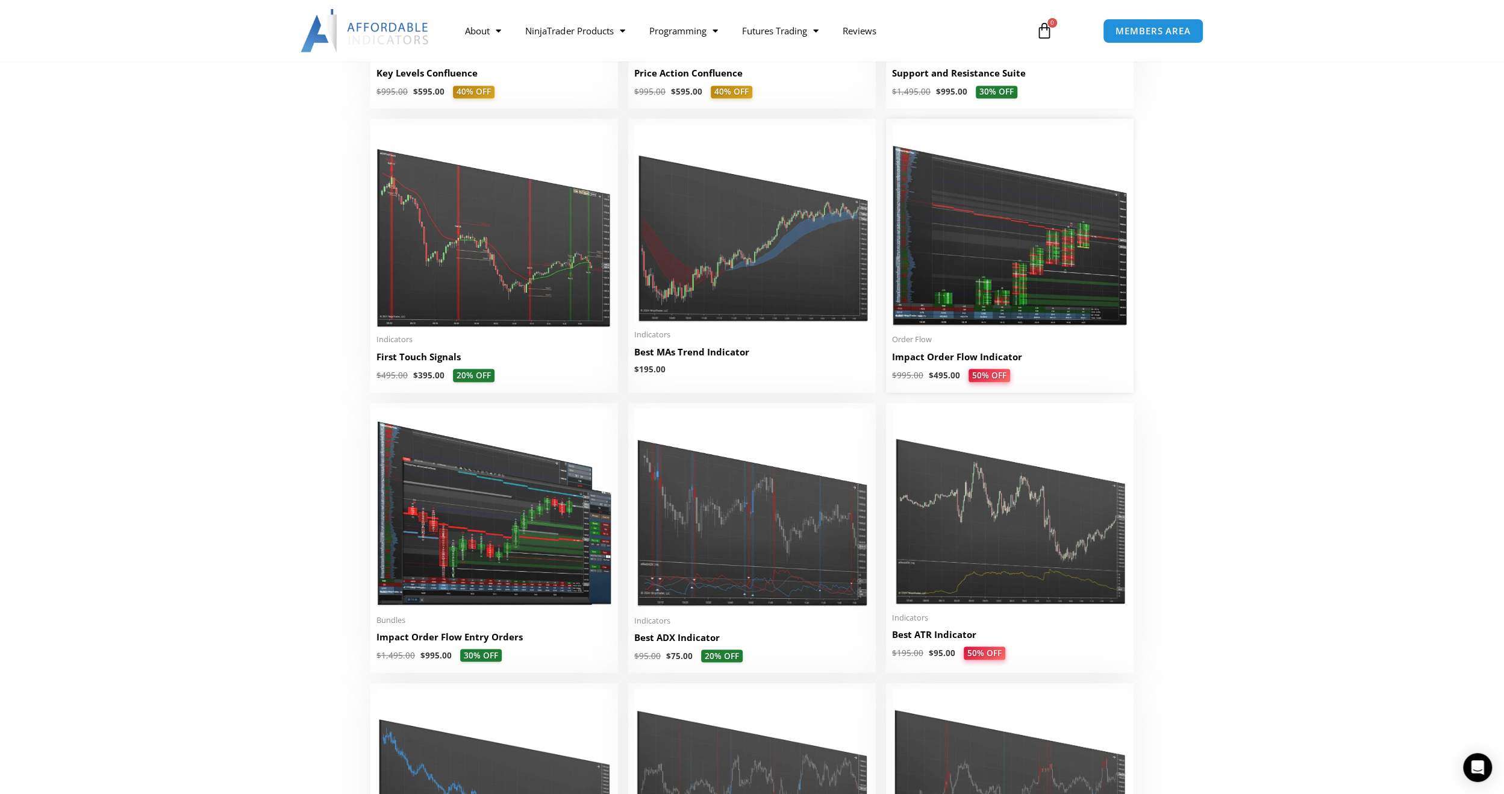
click at [999, 240] on img at bounding box center [1009, 226] width 235 height 202
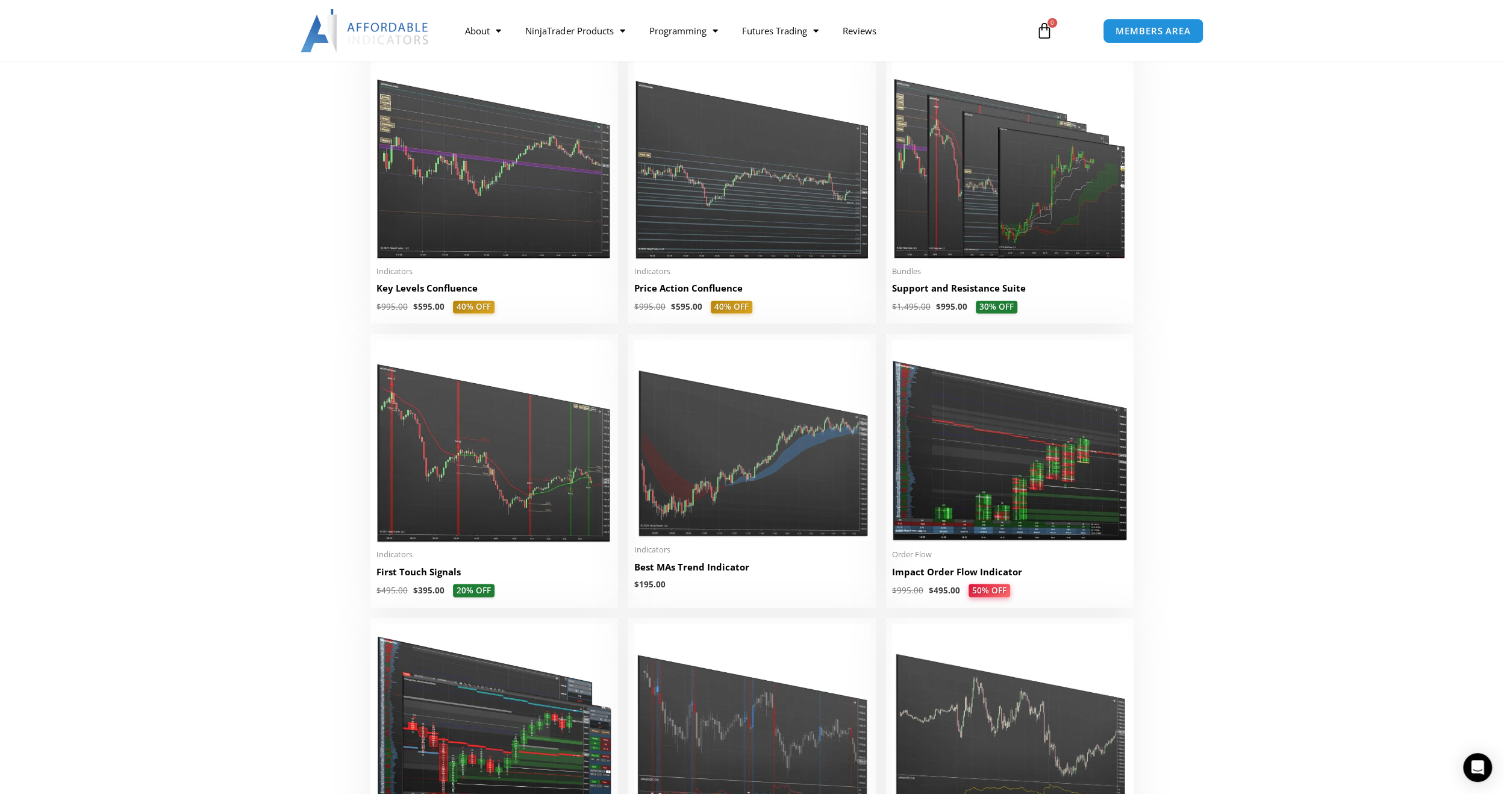
scroll to position [1667, 0]
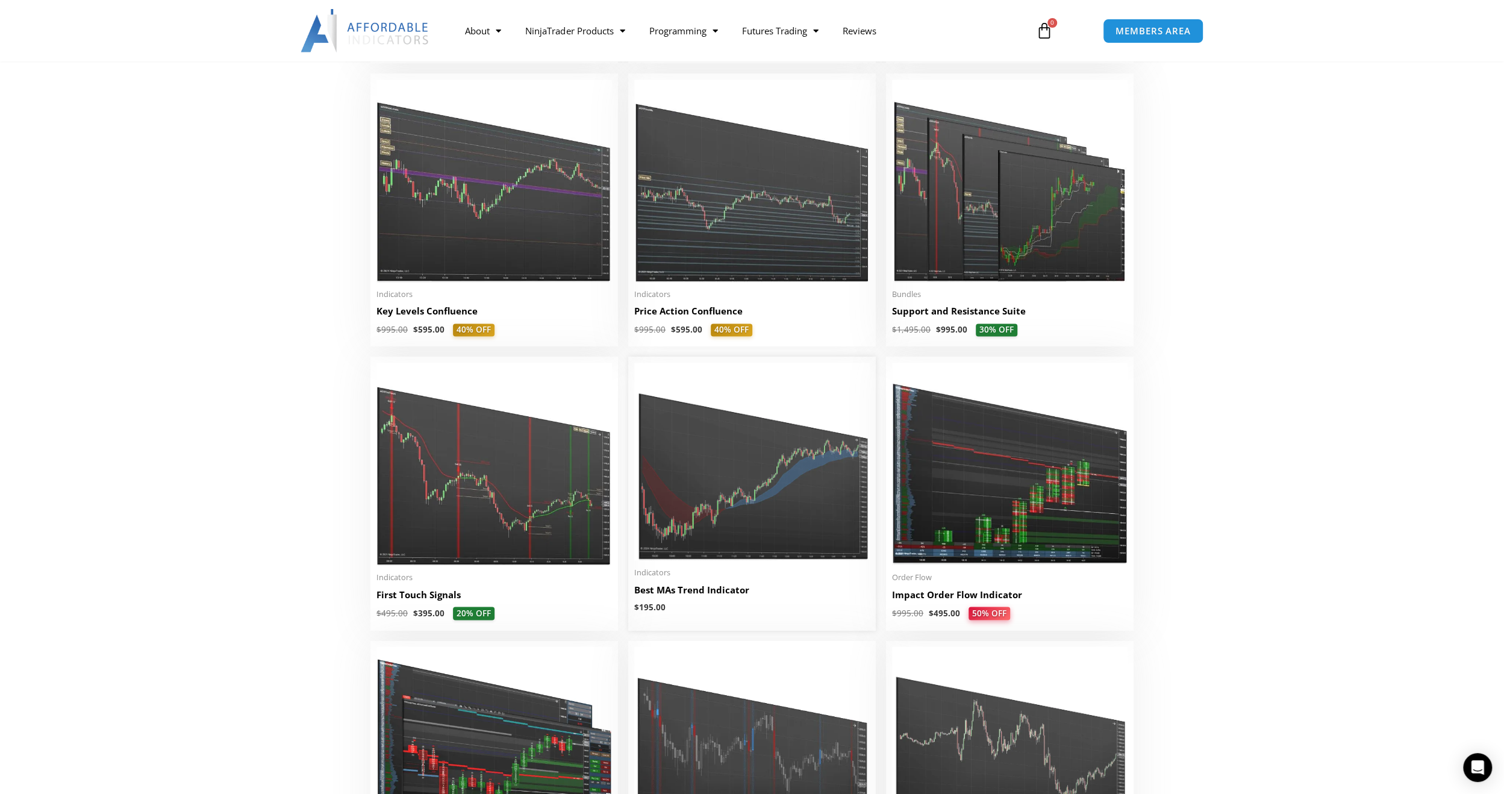
click at [722, 494] on img at bounding box center [751, 462] width 235 height 198
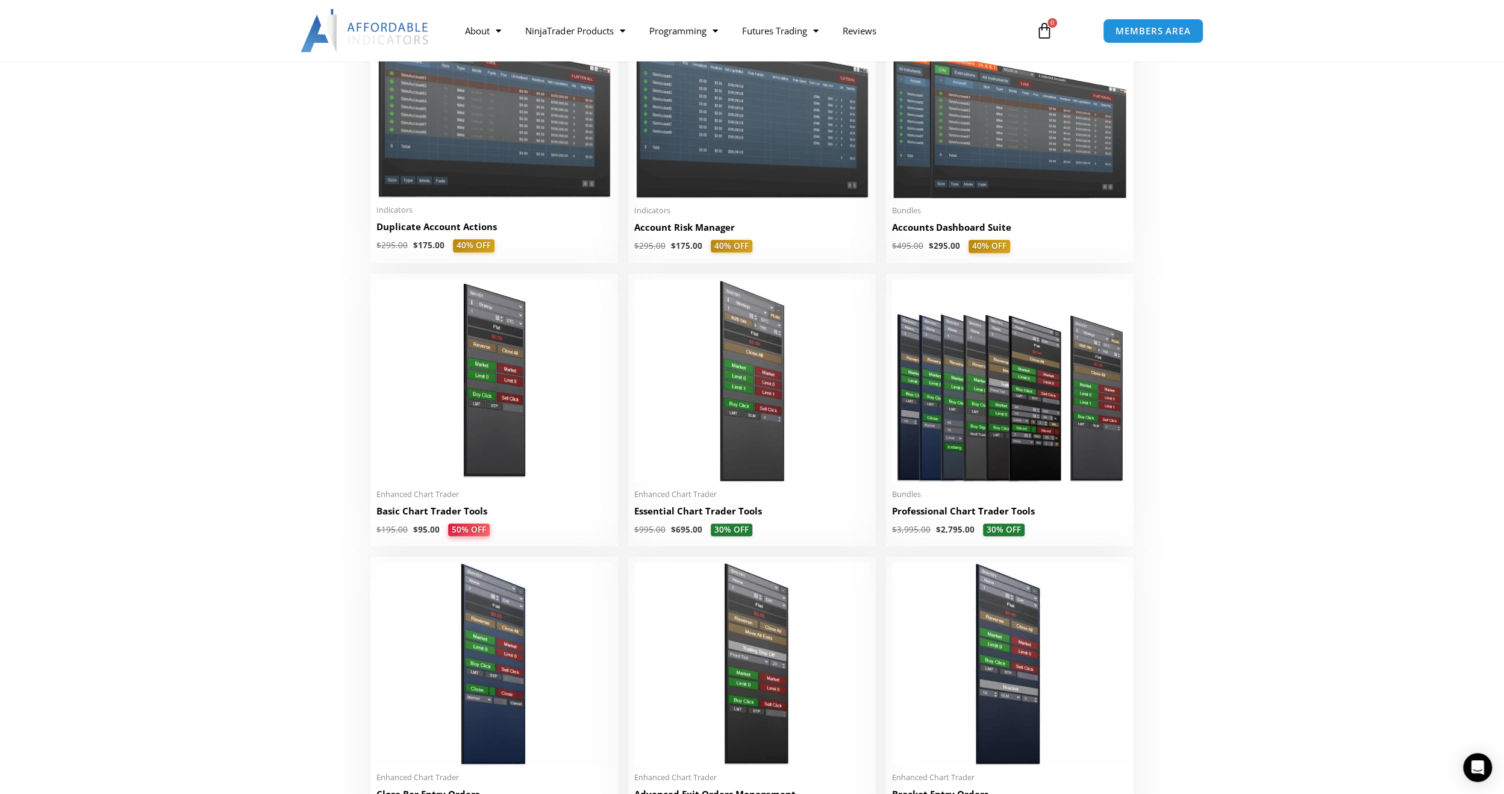
scroll to position [357, 0]
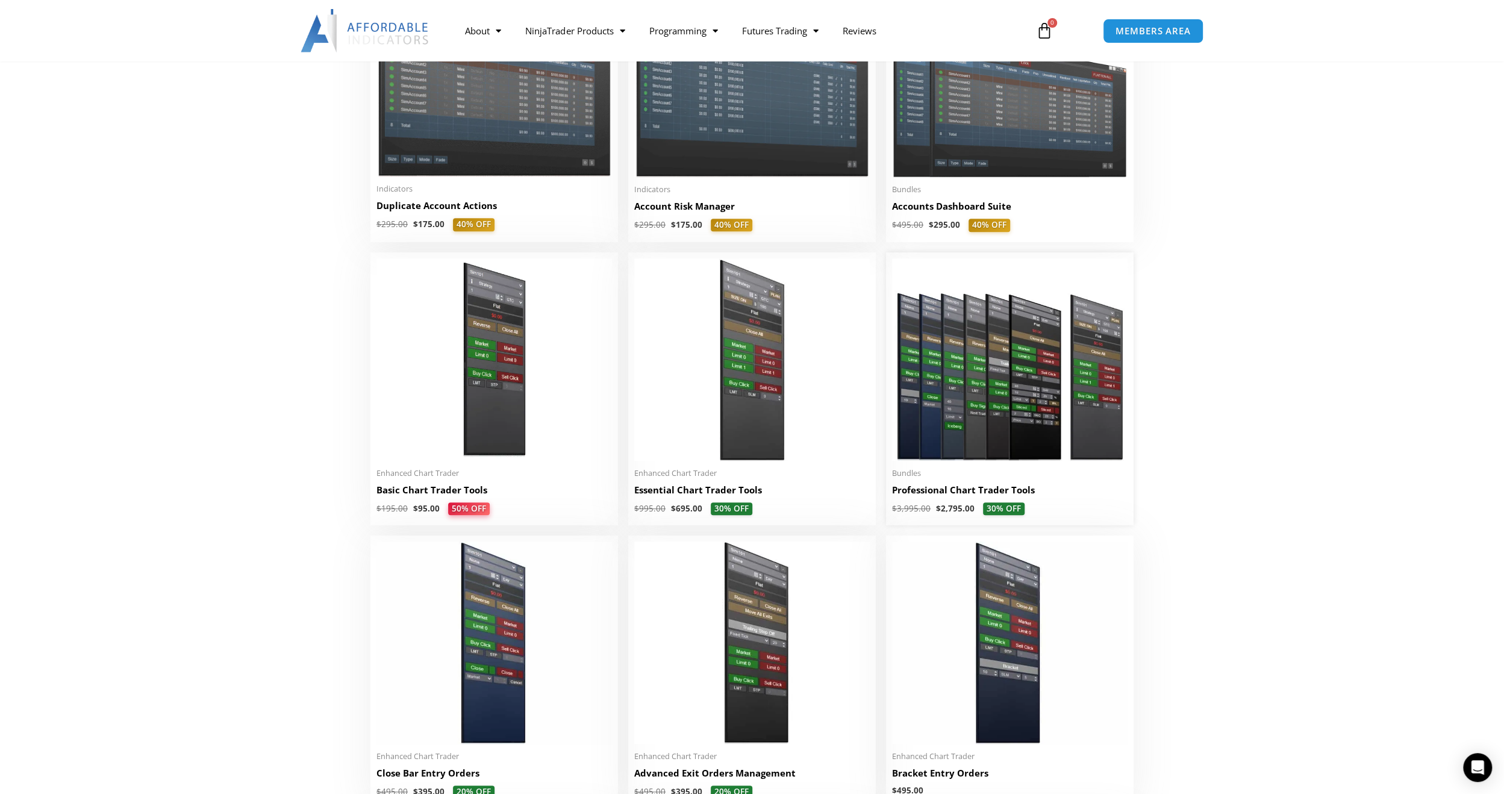
click at [1008, 390] on img at bounding box center [1009, 359] width 235 height 202
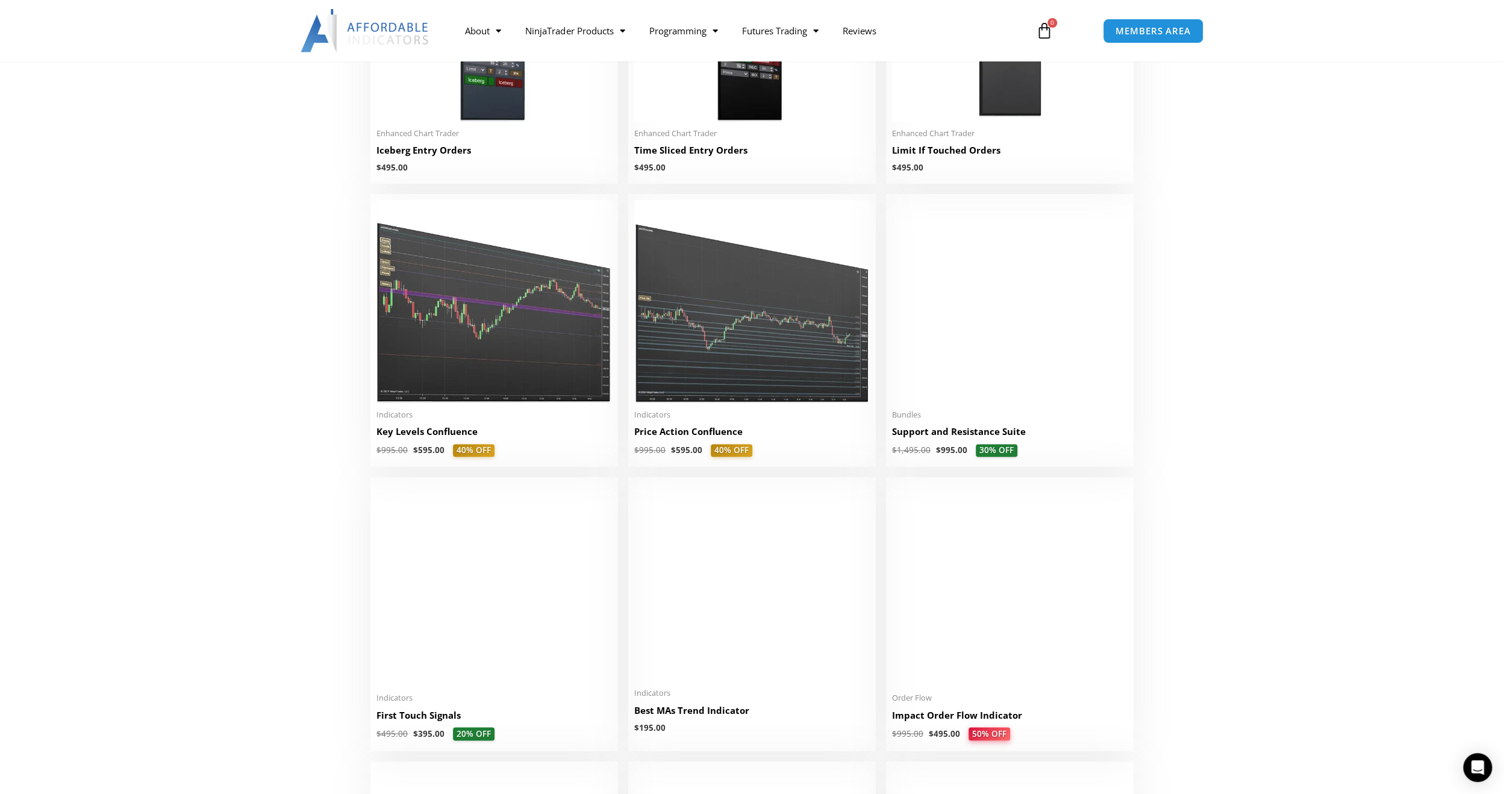
scroll to position [1548, 0]
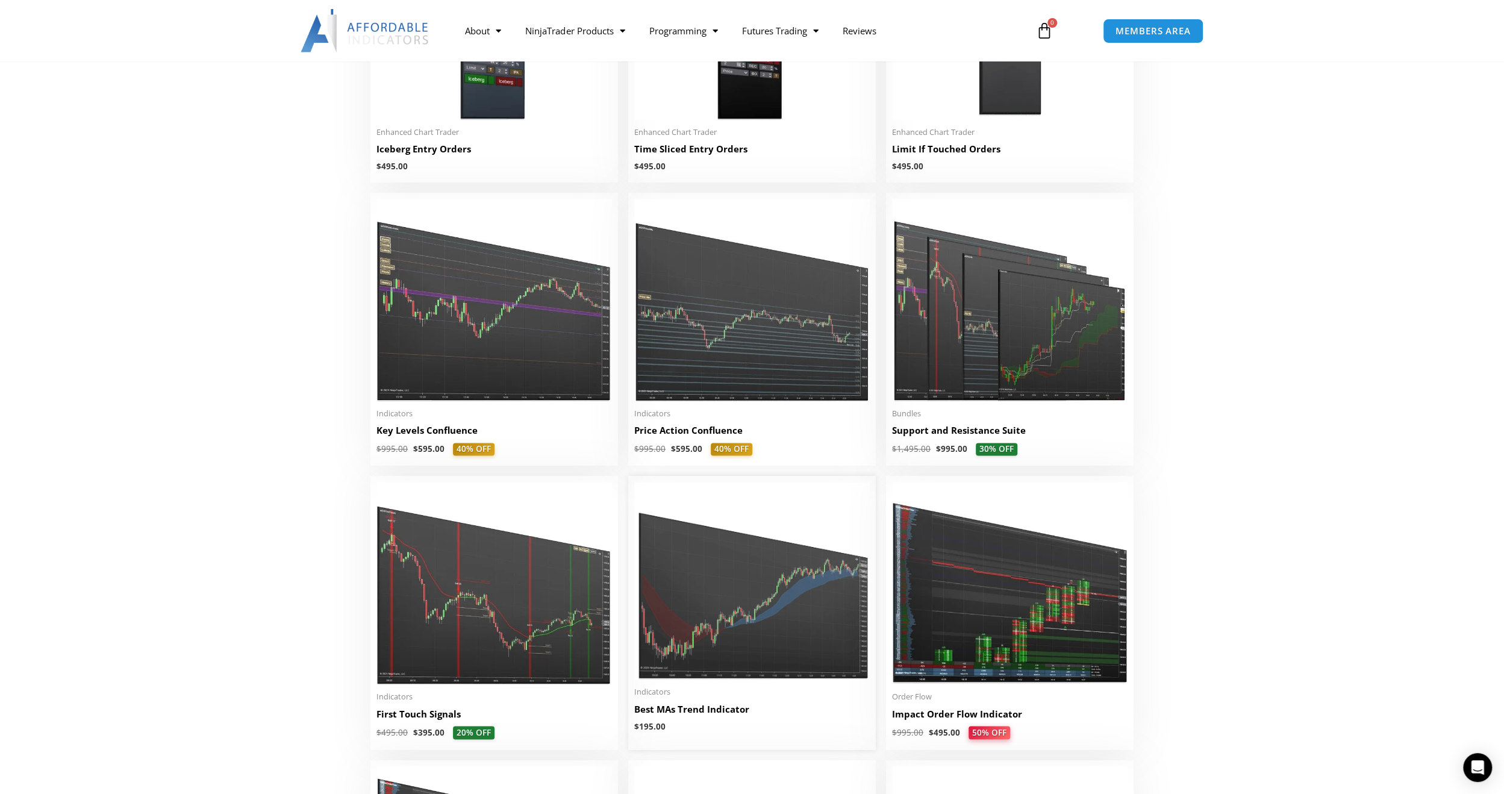
click at [725, 587] on img at bounding box center [751, 581] width 235 height 198
click at [476, 608] on img at bounding box center [493, 583] width 235 height 202
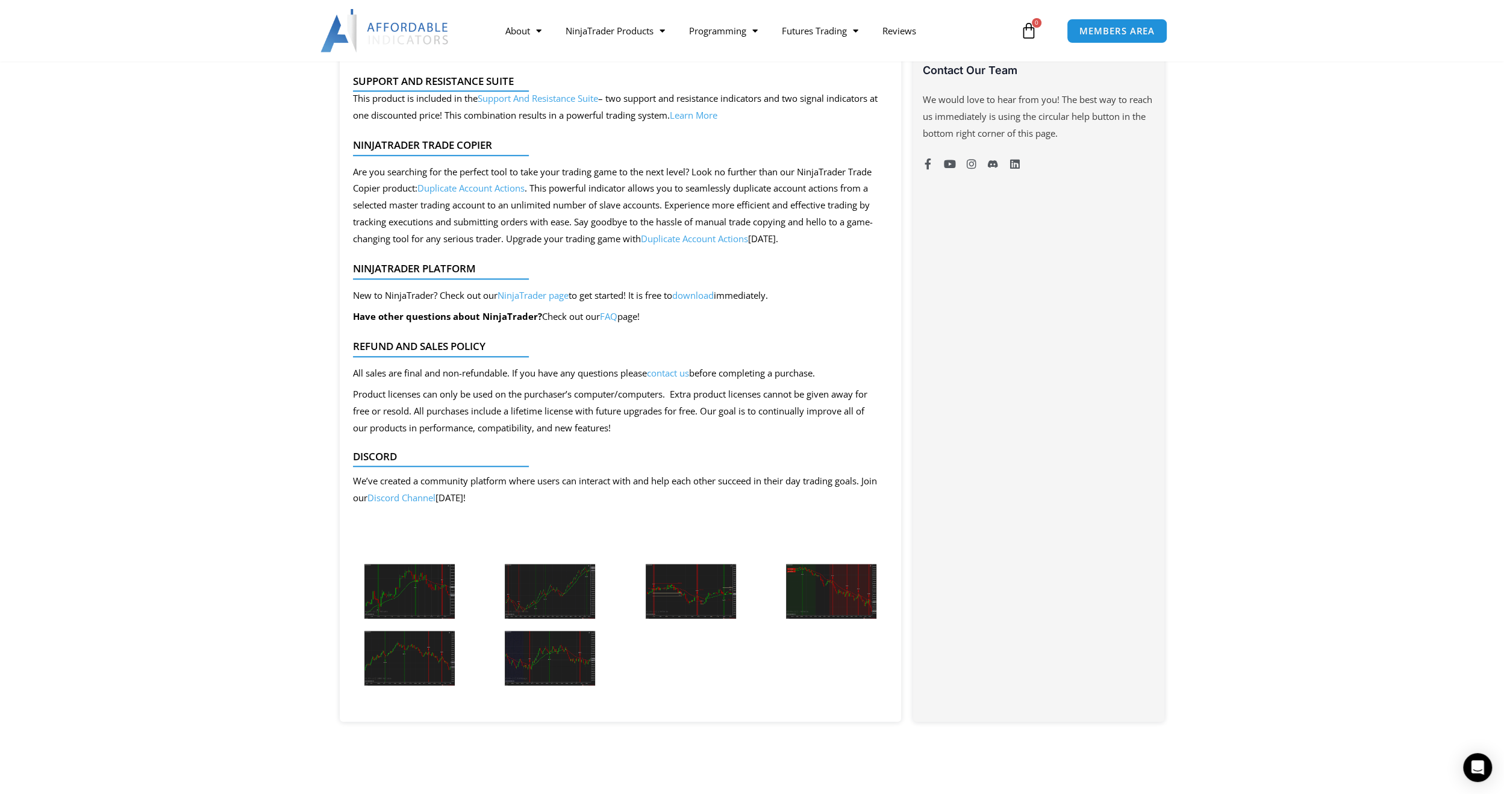
scroll to position [952, 0]
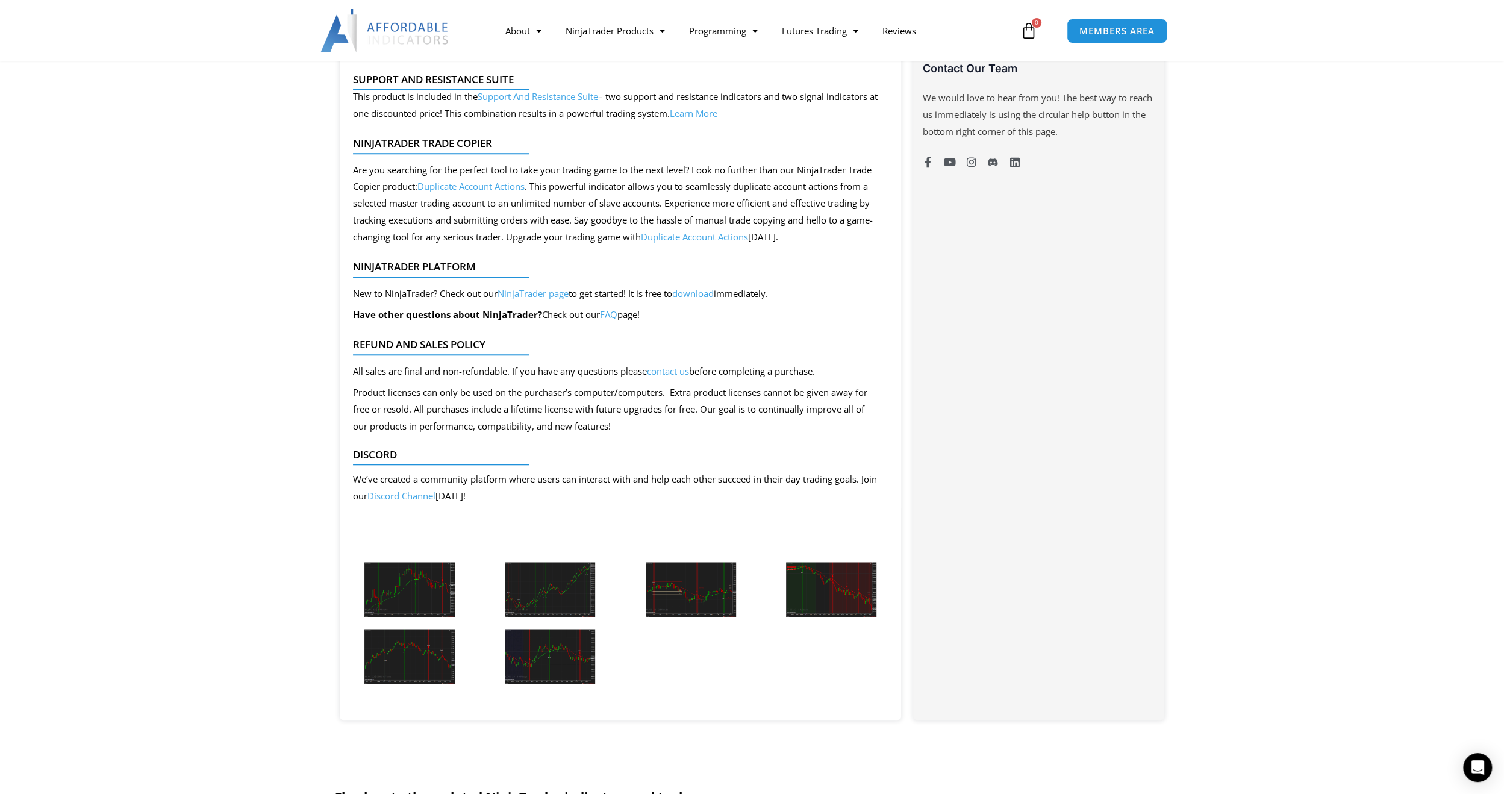
click at [410, 595] on img at bounding box center [409, 589] width 90 height 55
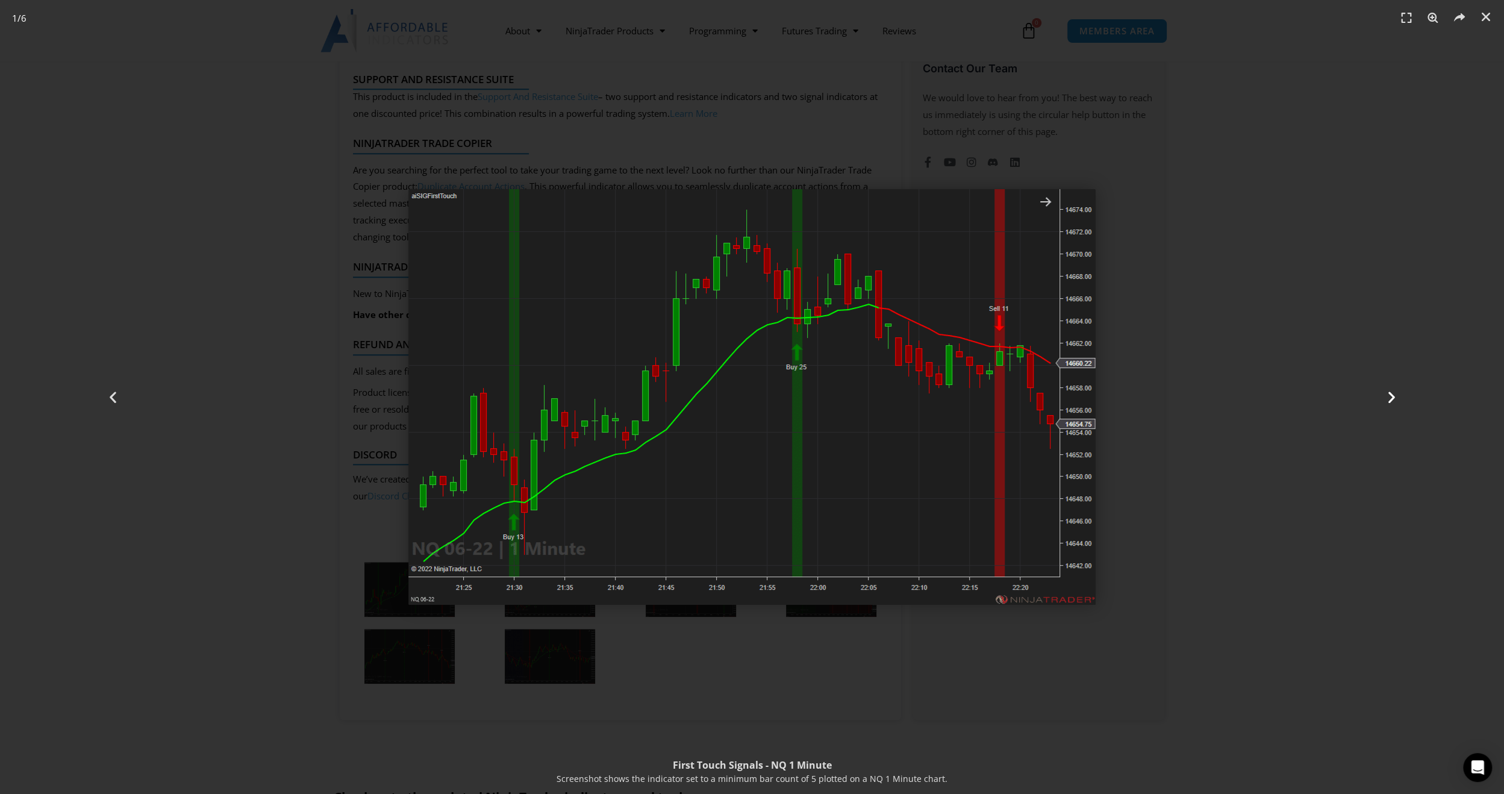
click at [1391, 399] on icon "Next slide" at bounding box center [1390, 397] width 15 height 15
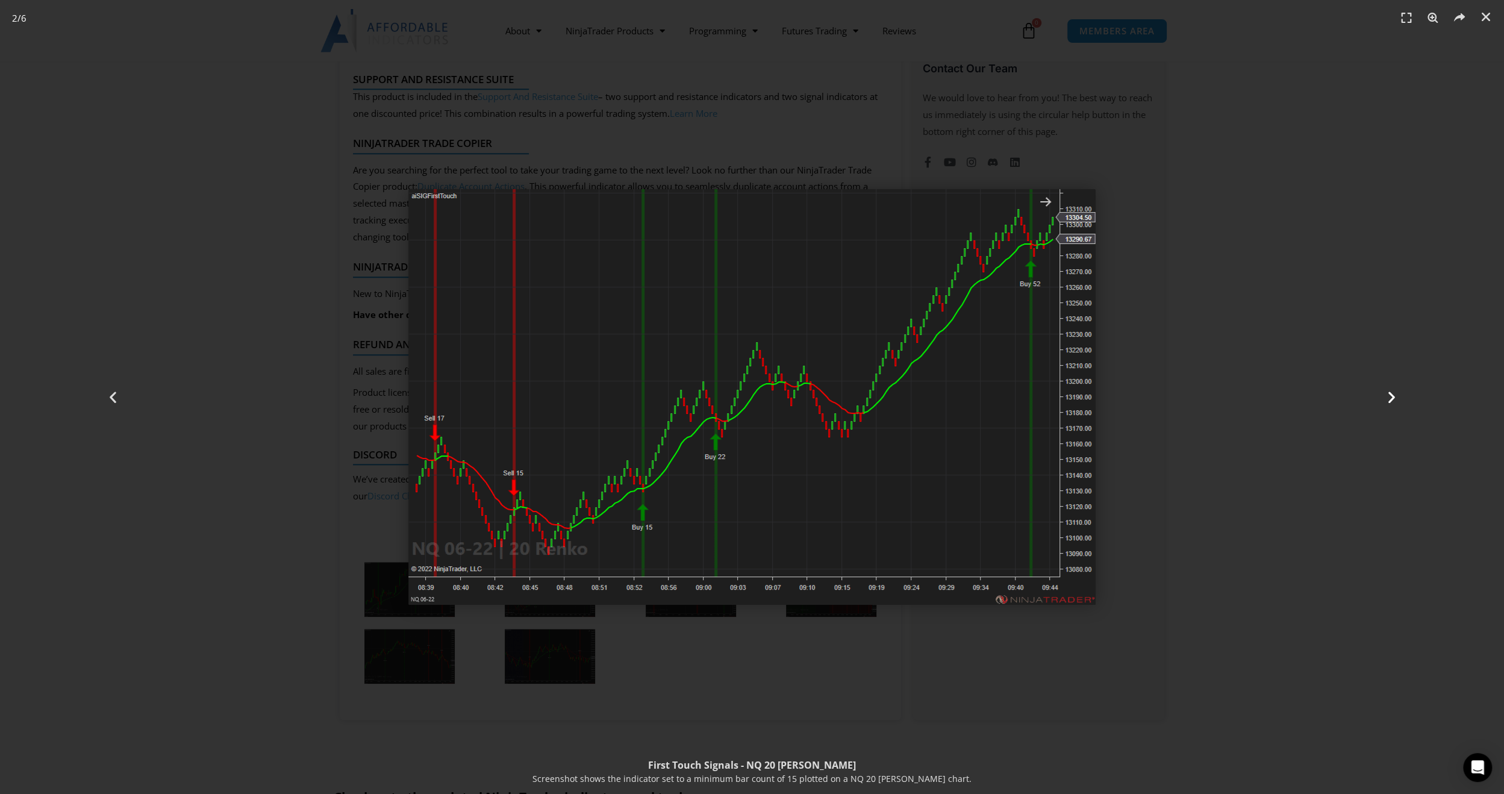
click at [1393, 396] on icon "Next slide" at bounding box center [1390, 397] width 15 height 15
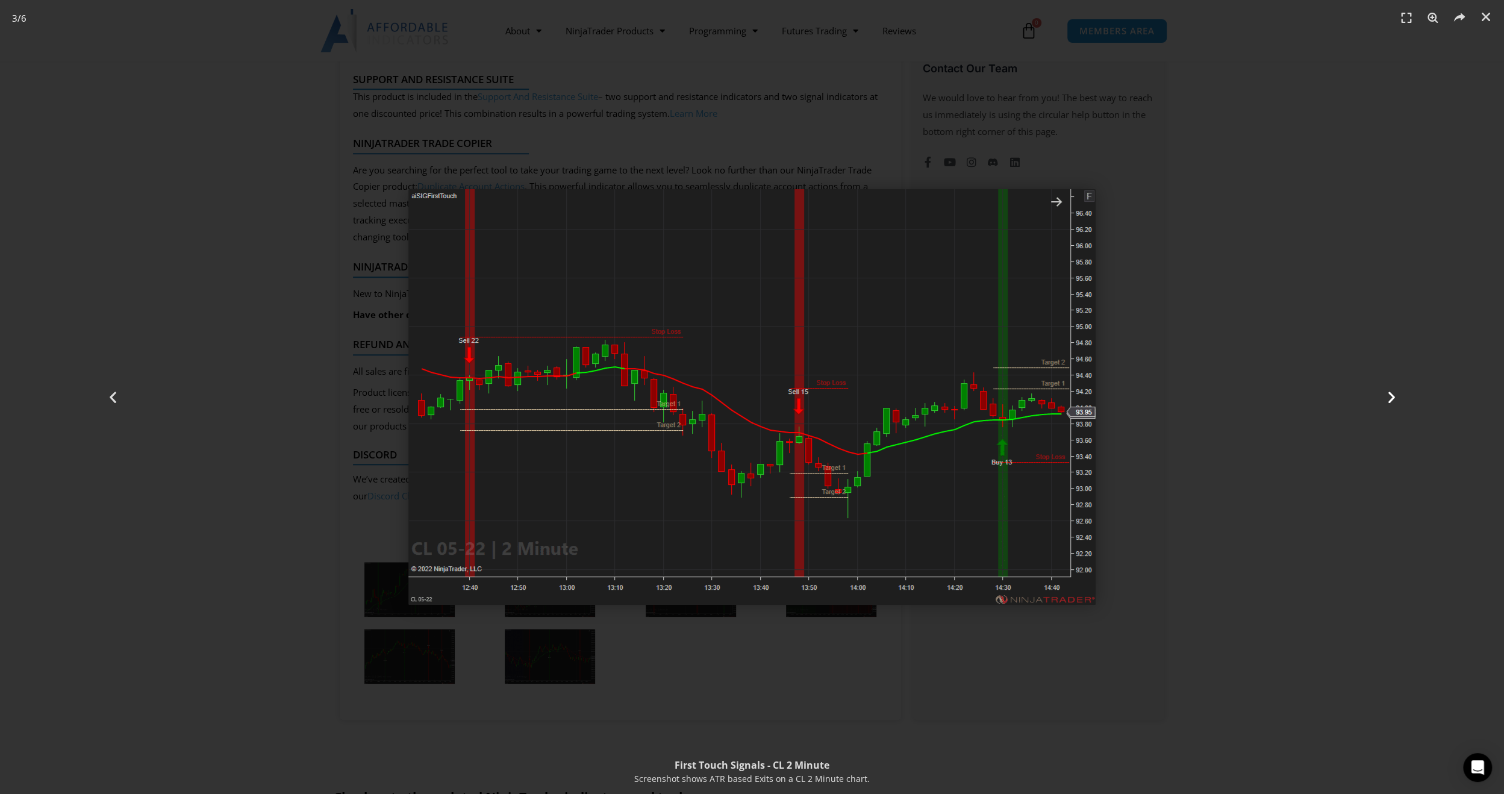
click at [1393, 394] on icon "Next slide" at bounding box center [1390, 397] width 15 height 15
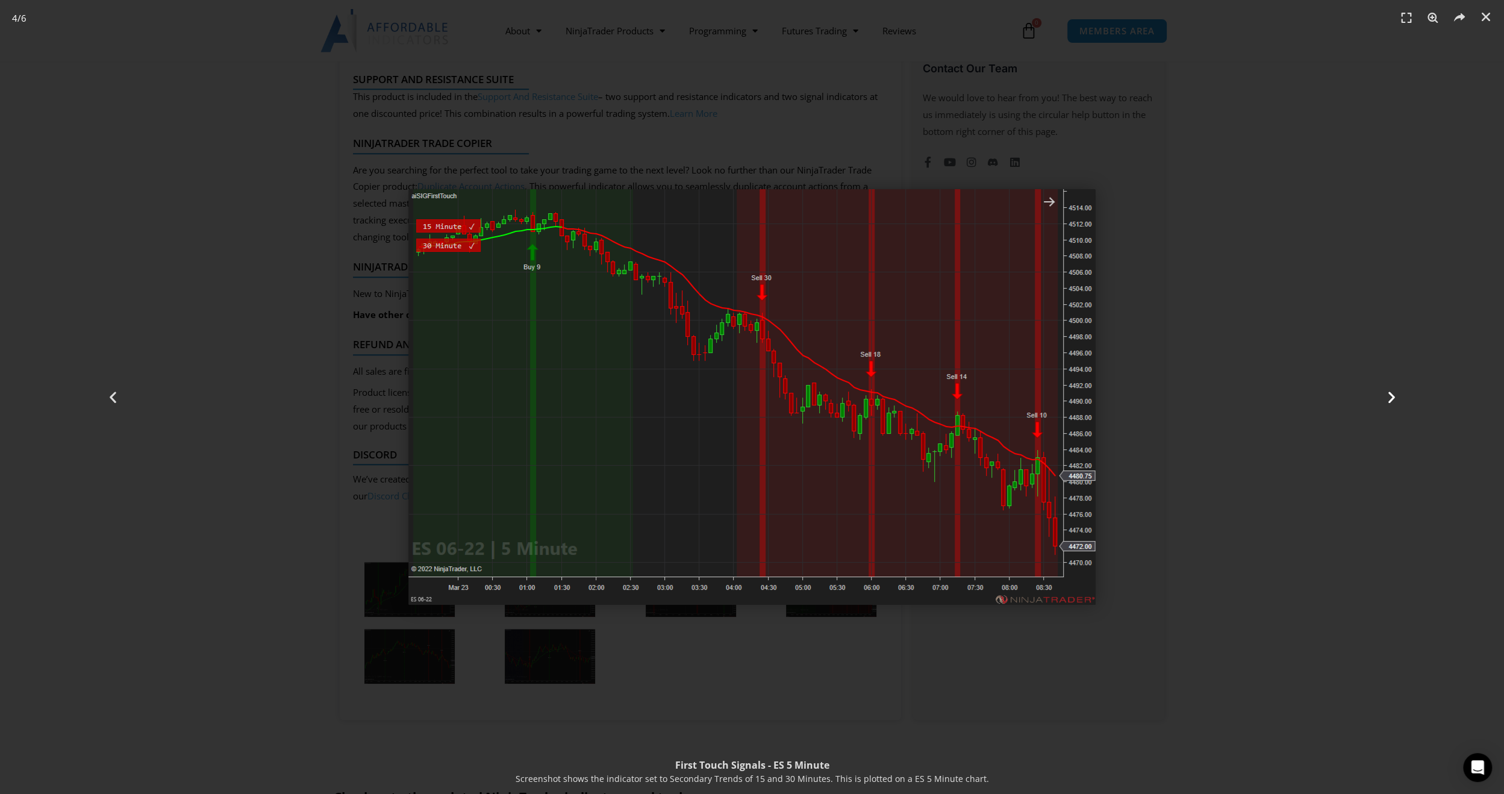
click at [1390, 395] on icon "Next slide" at bounding box center [1390, 397] width 15 height 15
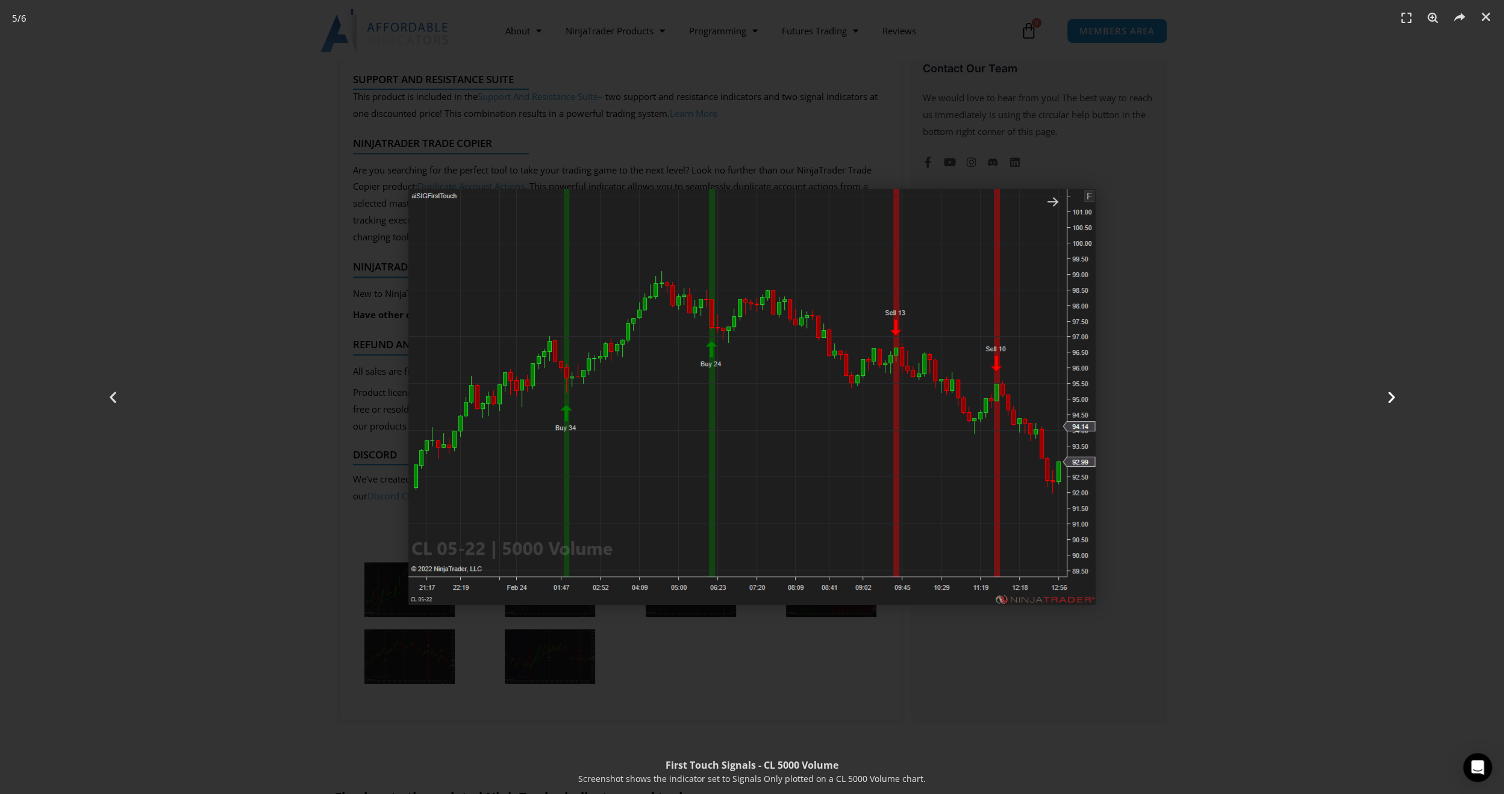
click at [1393, 396] on icon "Next slide" at bounding box center [1390, 397] width 15 height 15
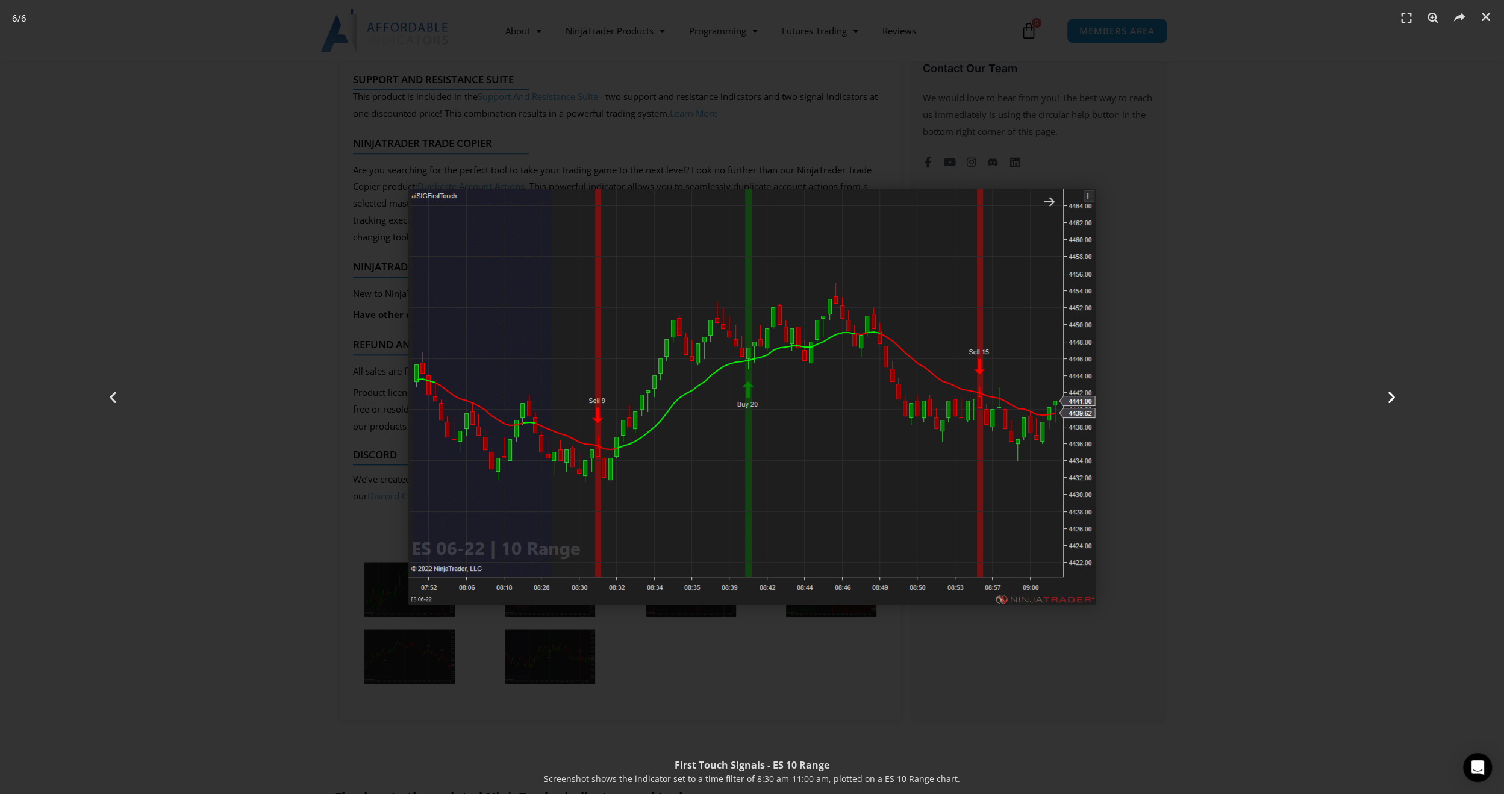
click at [1393, 396] on icon "Next slide" at bounding box center [1390, 397] width 15 height 15
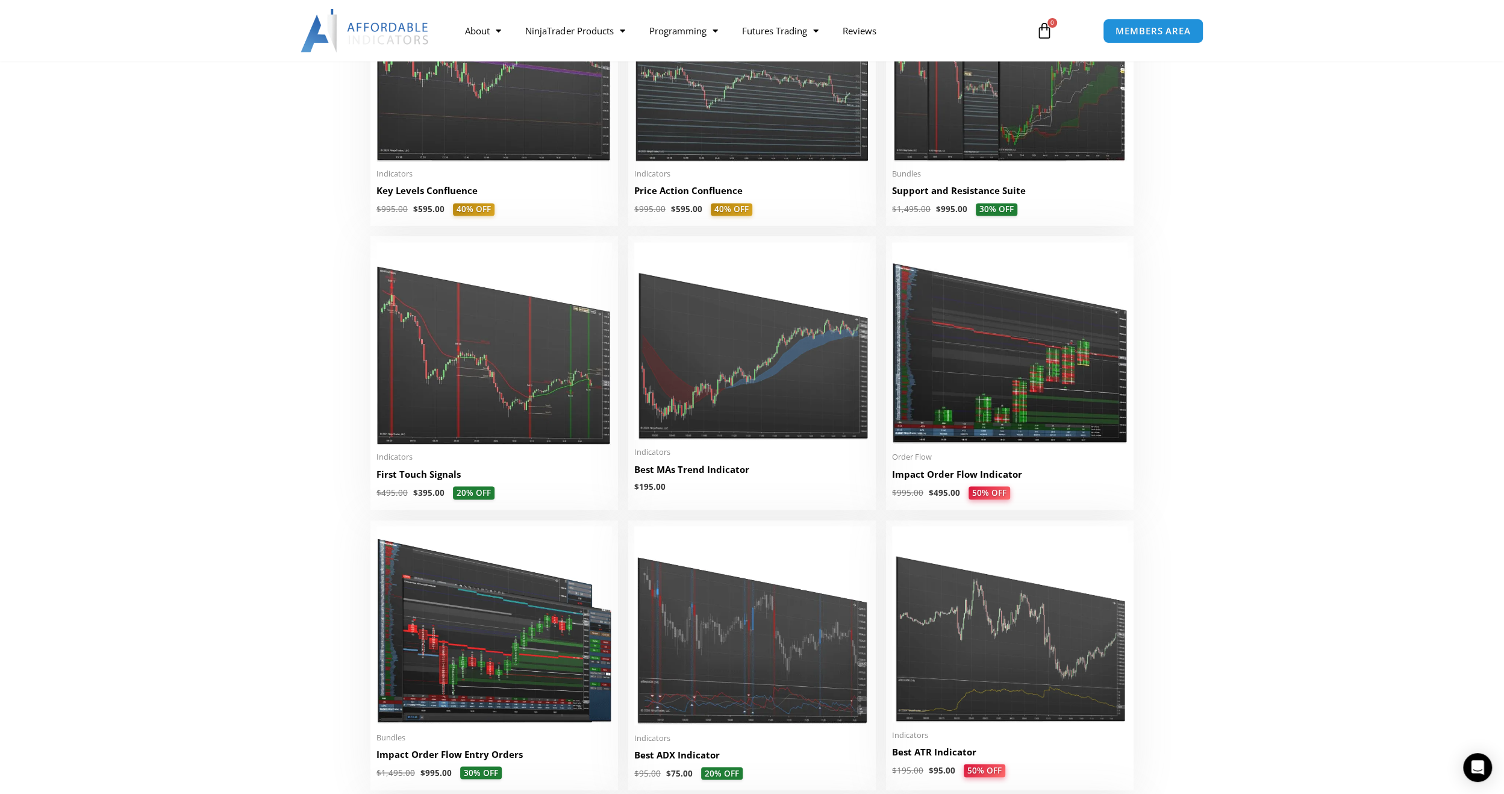
scroll to position [1786, 0]
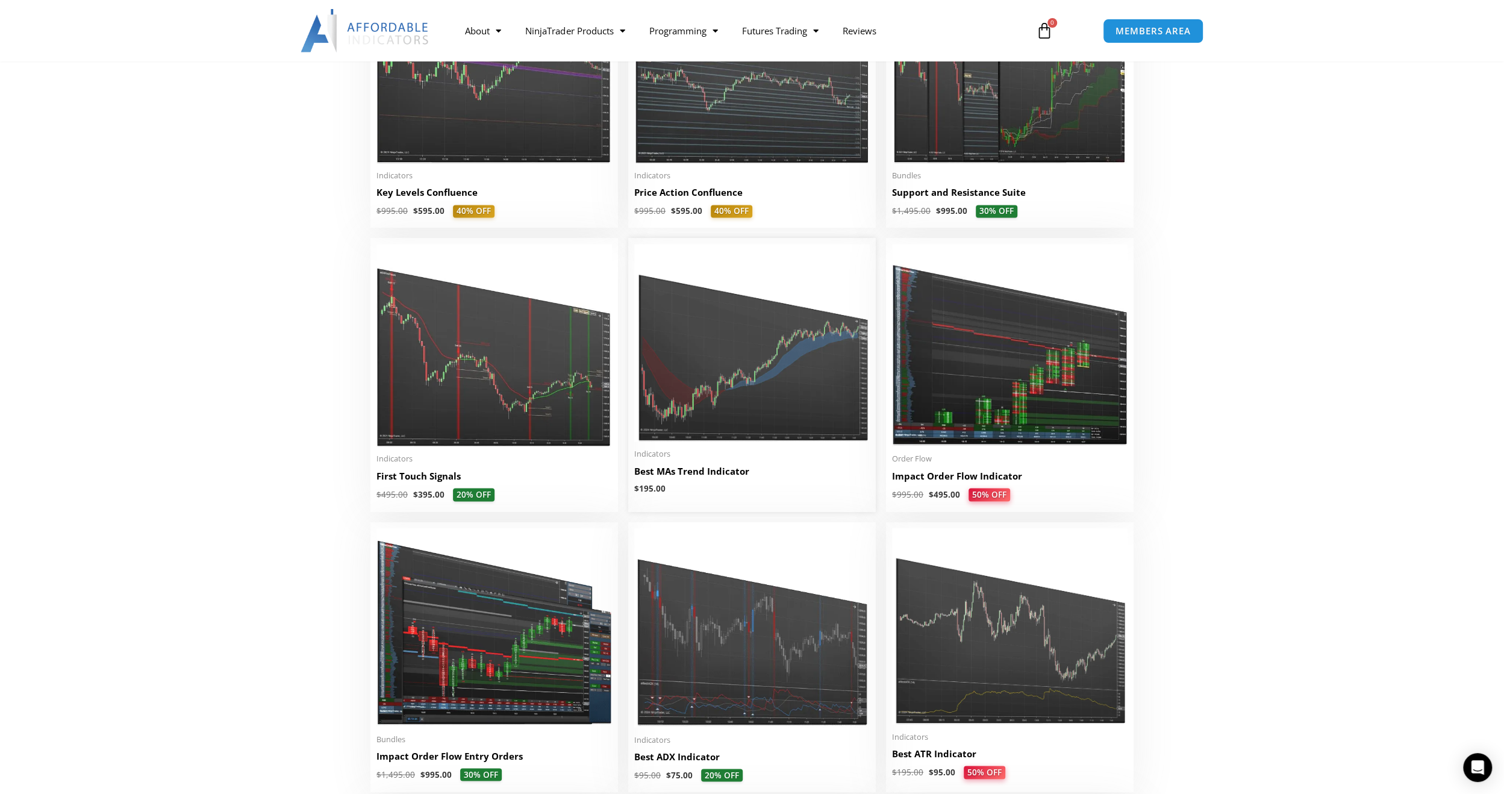
click at [701, 370] on img at bounding box center [751, 343] width 235 height 198
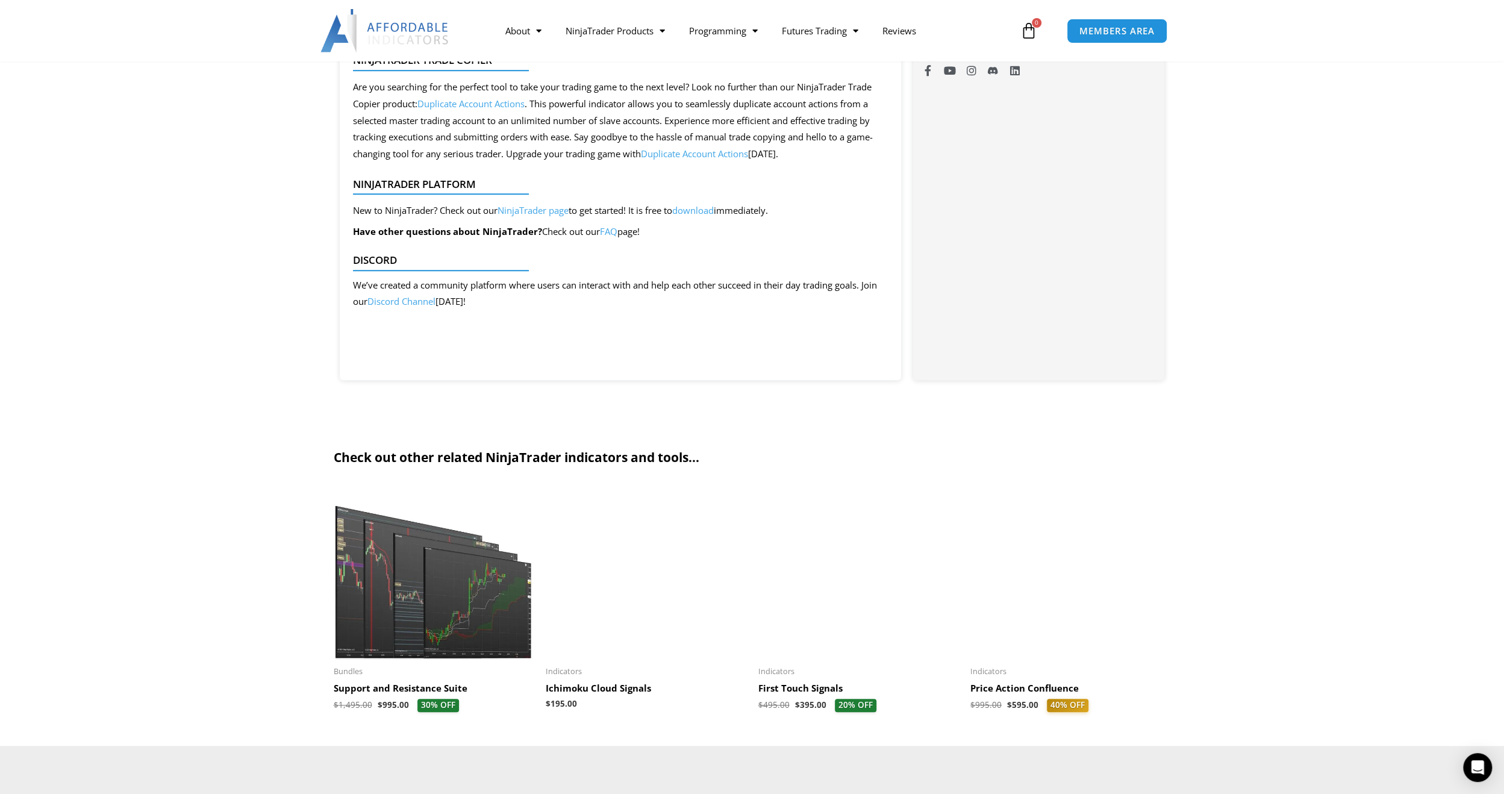
scroll to position [834, 0]
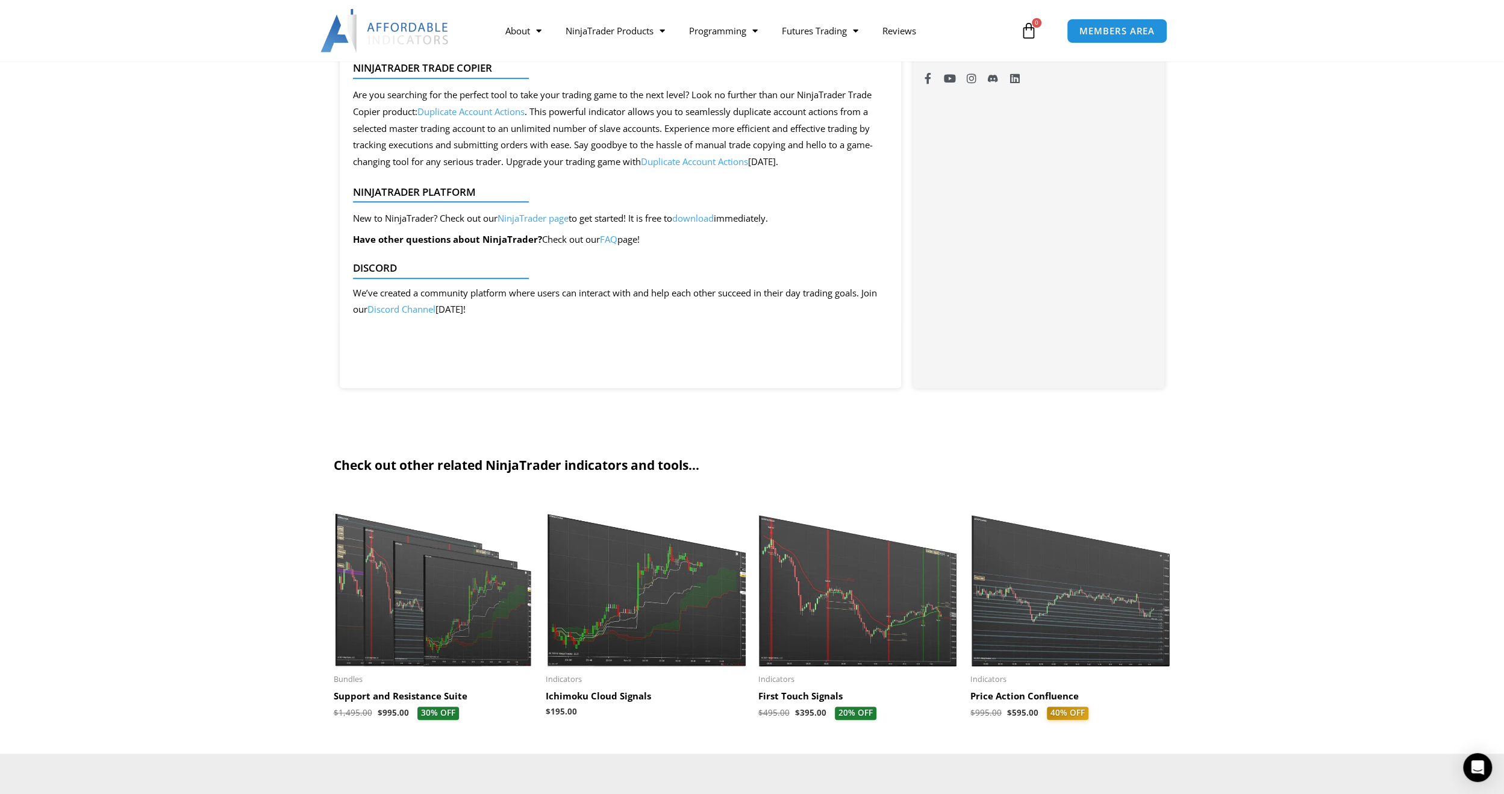
click at [424, 617] on img at bounding box center [434, 580] width 201 height 172
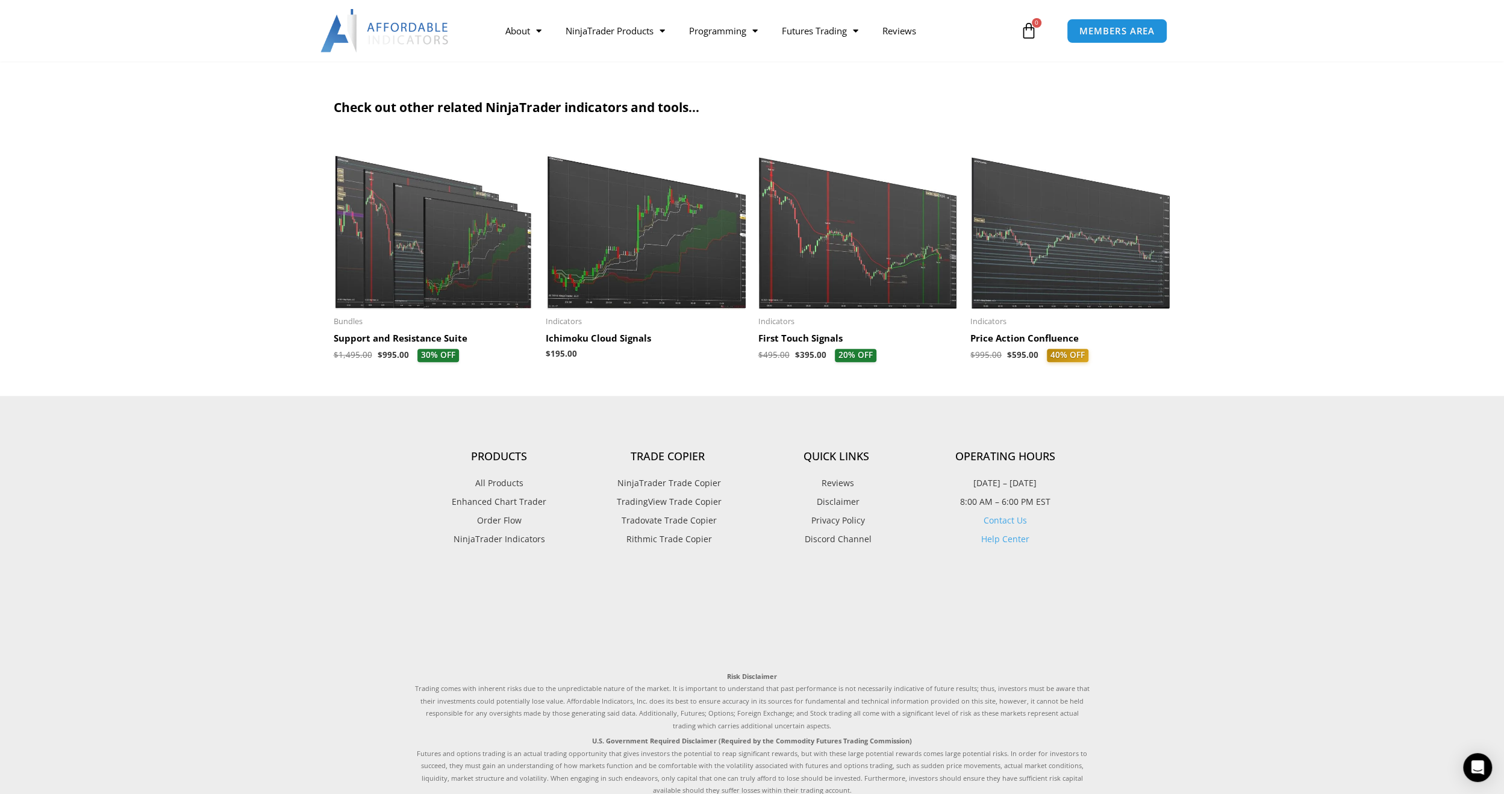
scroll to position [1189, 0]
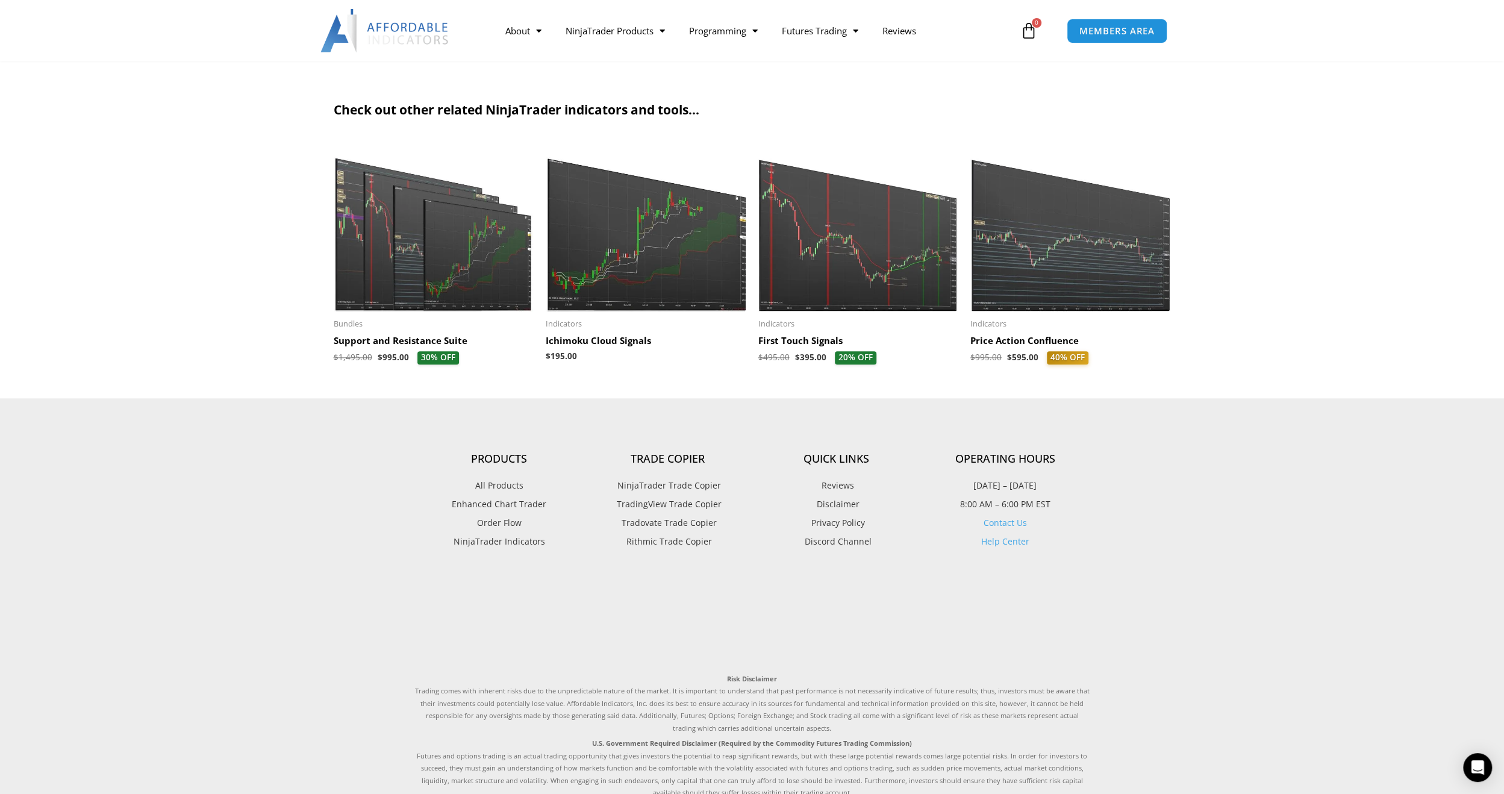
click at [1072, 257] on img at bounding box center [1070, 225] width 201 height 172
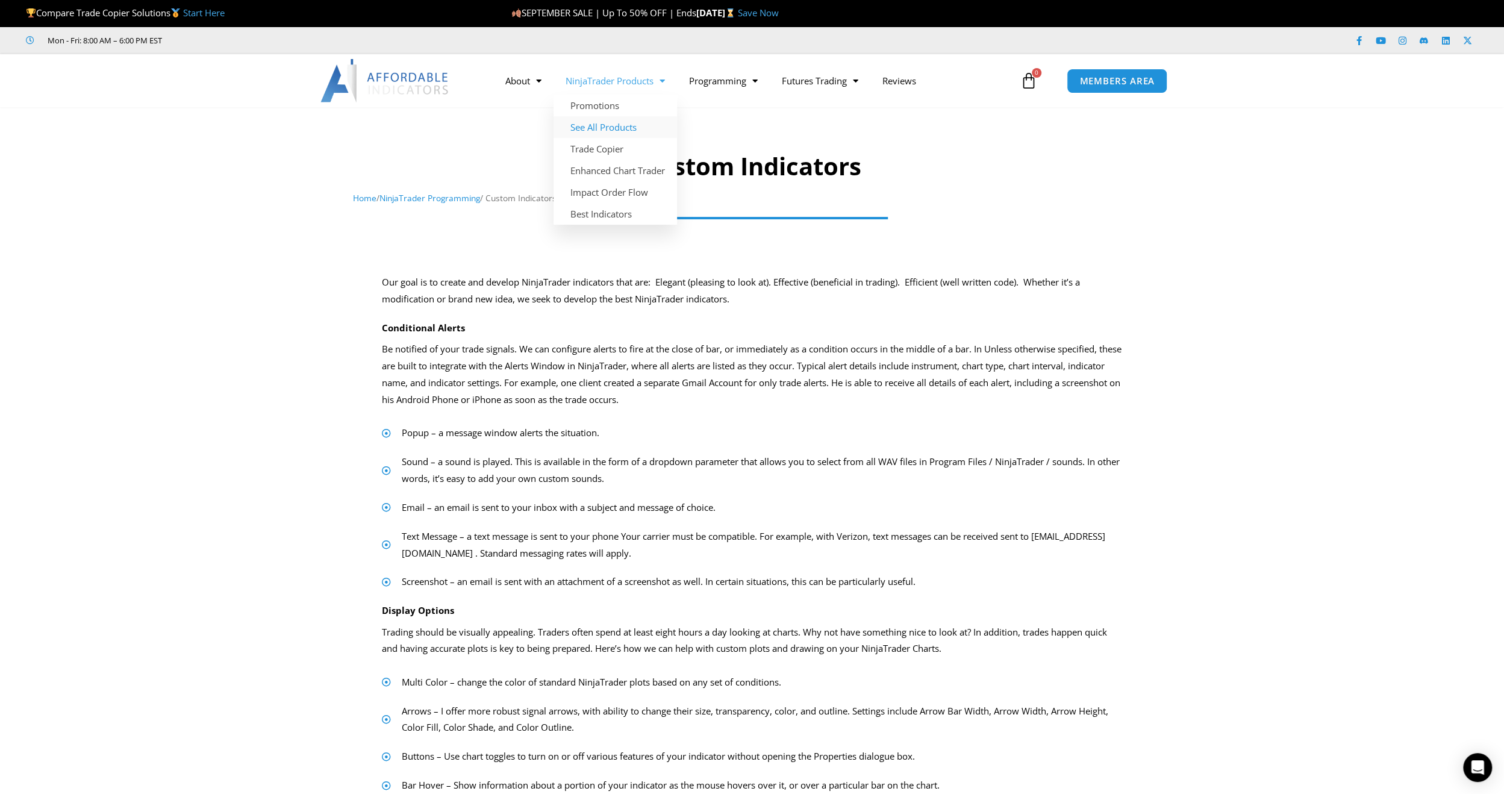
click at [606, 128] on link "See All Products" at bounding box center [615, 127] width 123 height 22
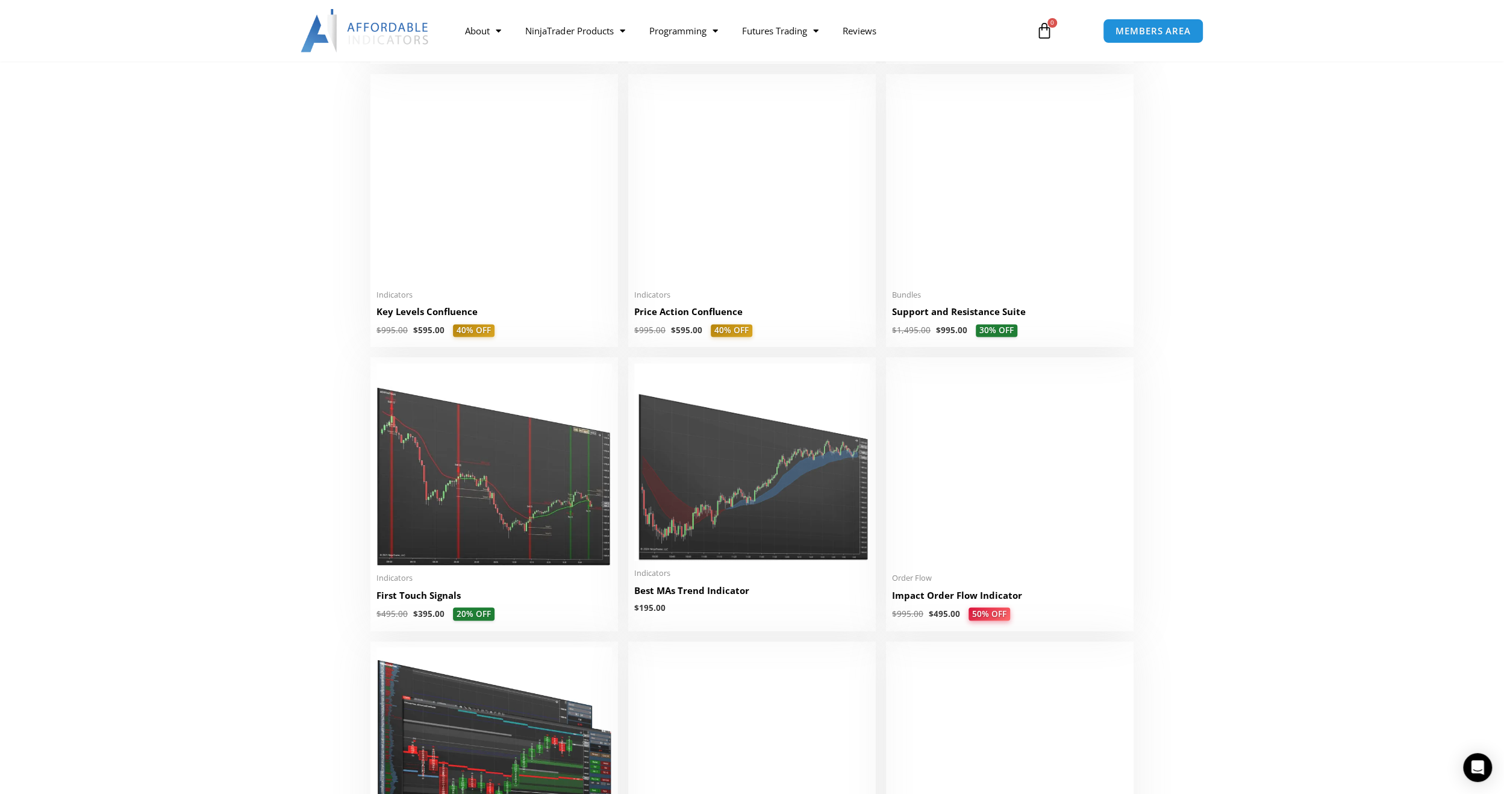
scroll to position [1667, 0]
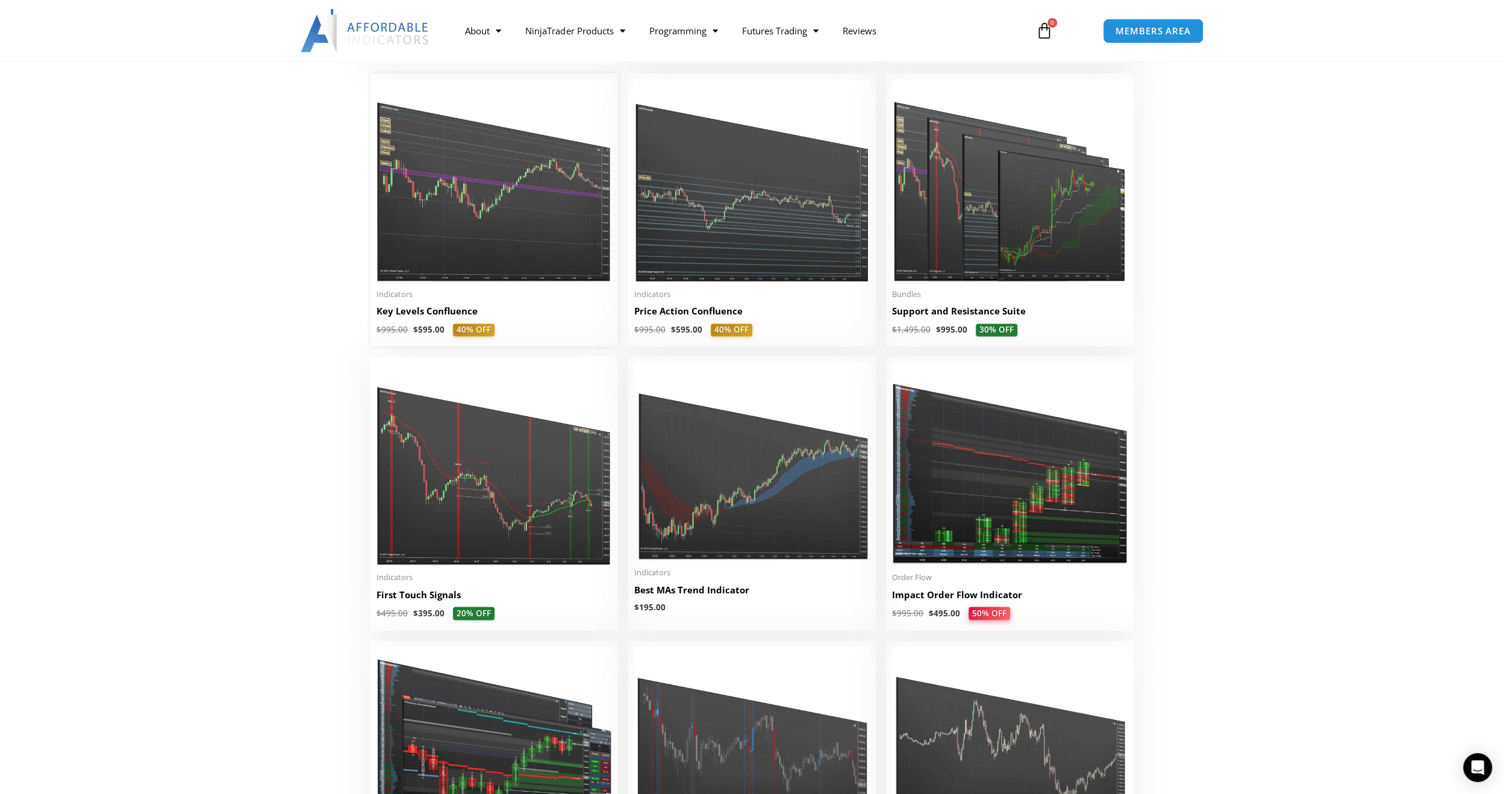
click at [493, 205] on img at bounding box center [493, 181] width 235 height 202
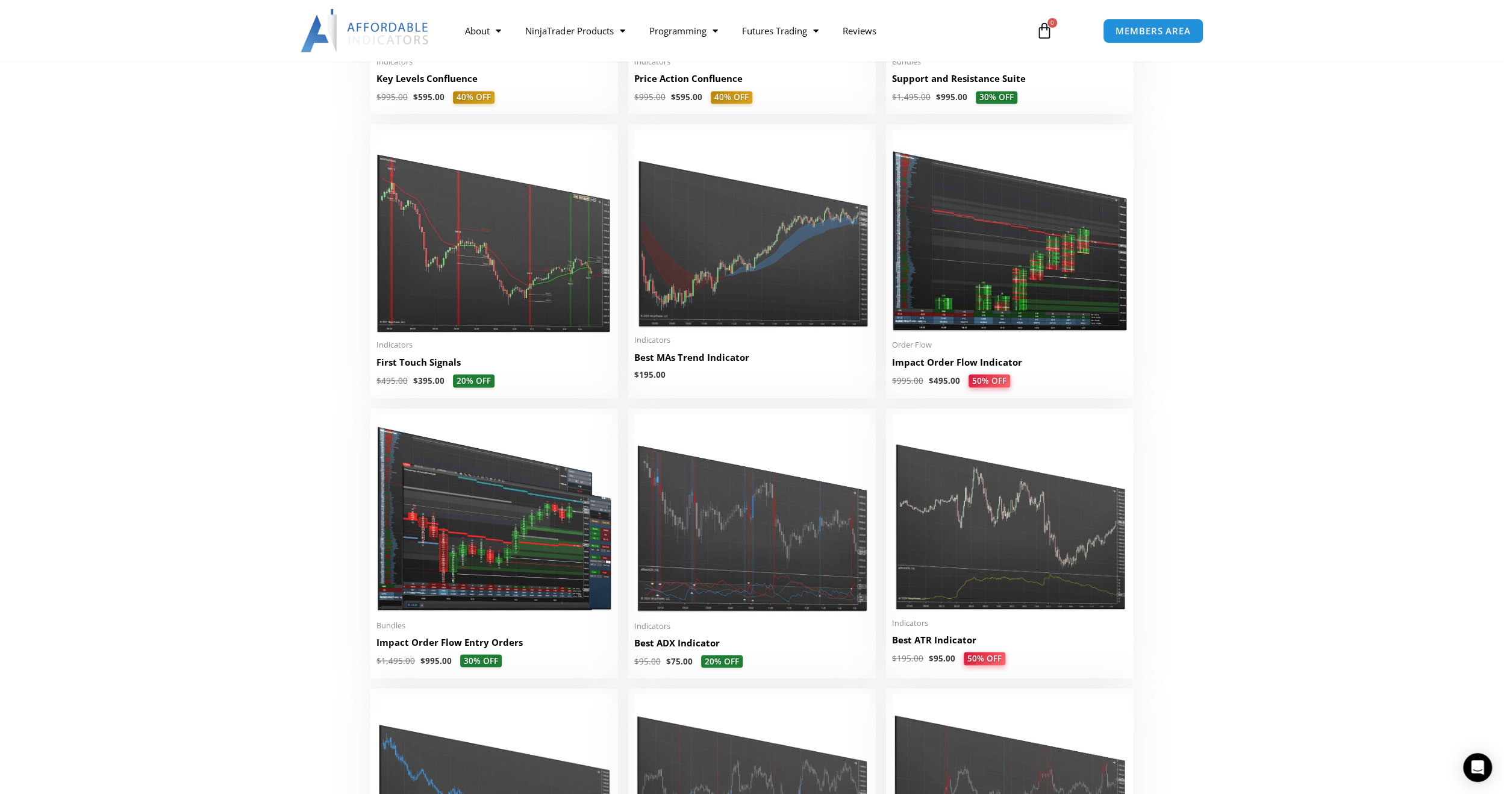
scroll to position [1905, 0]
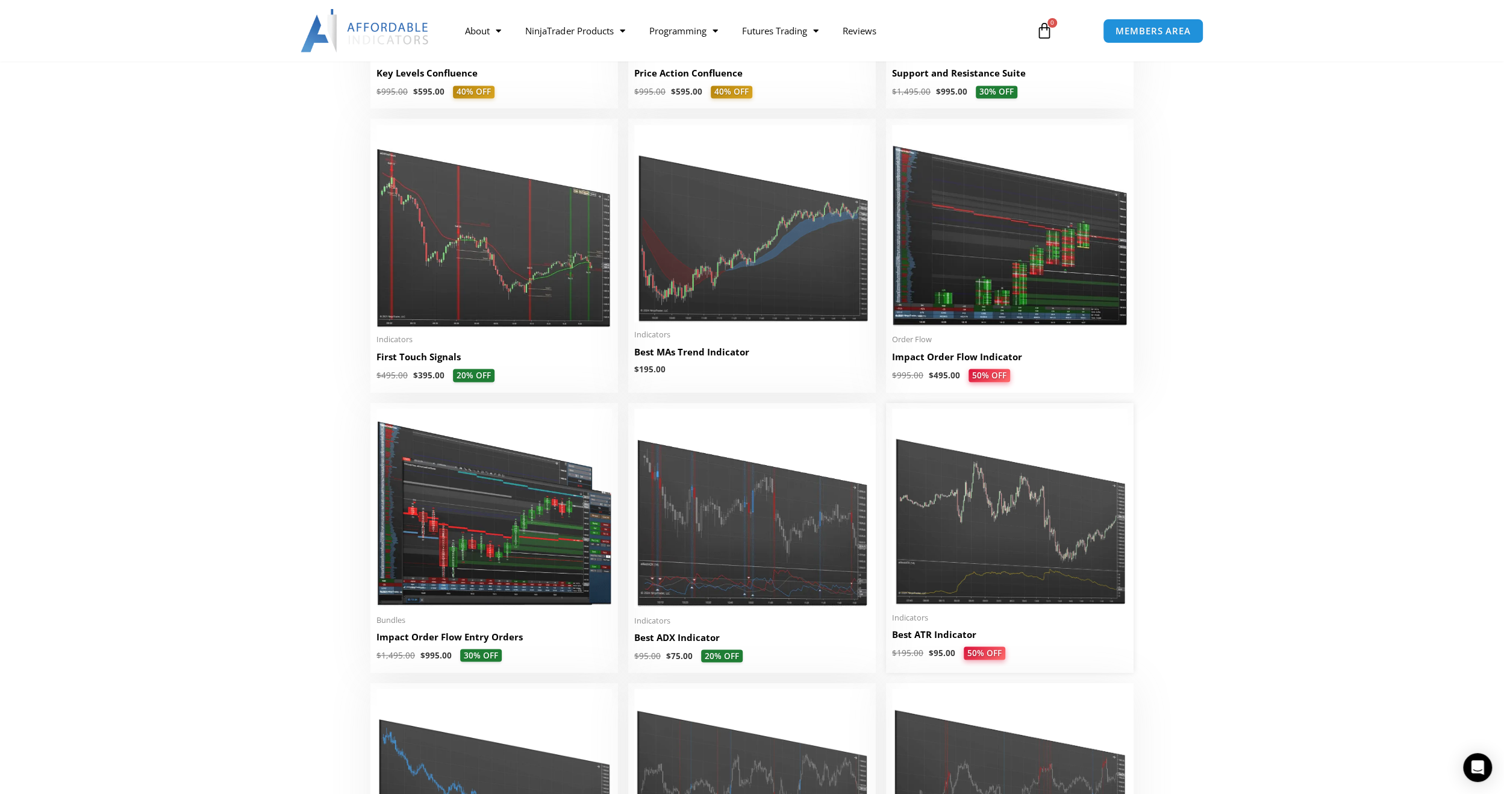
click at [981, 529] on img at bounding box center [1009, 506] width 235 height 197
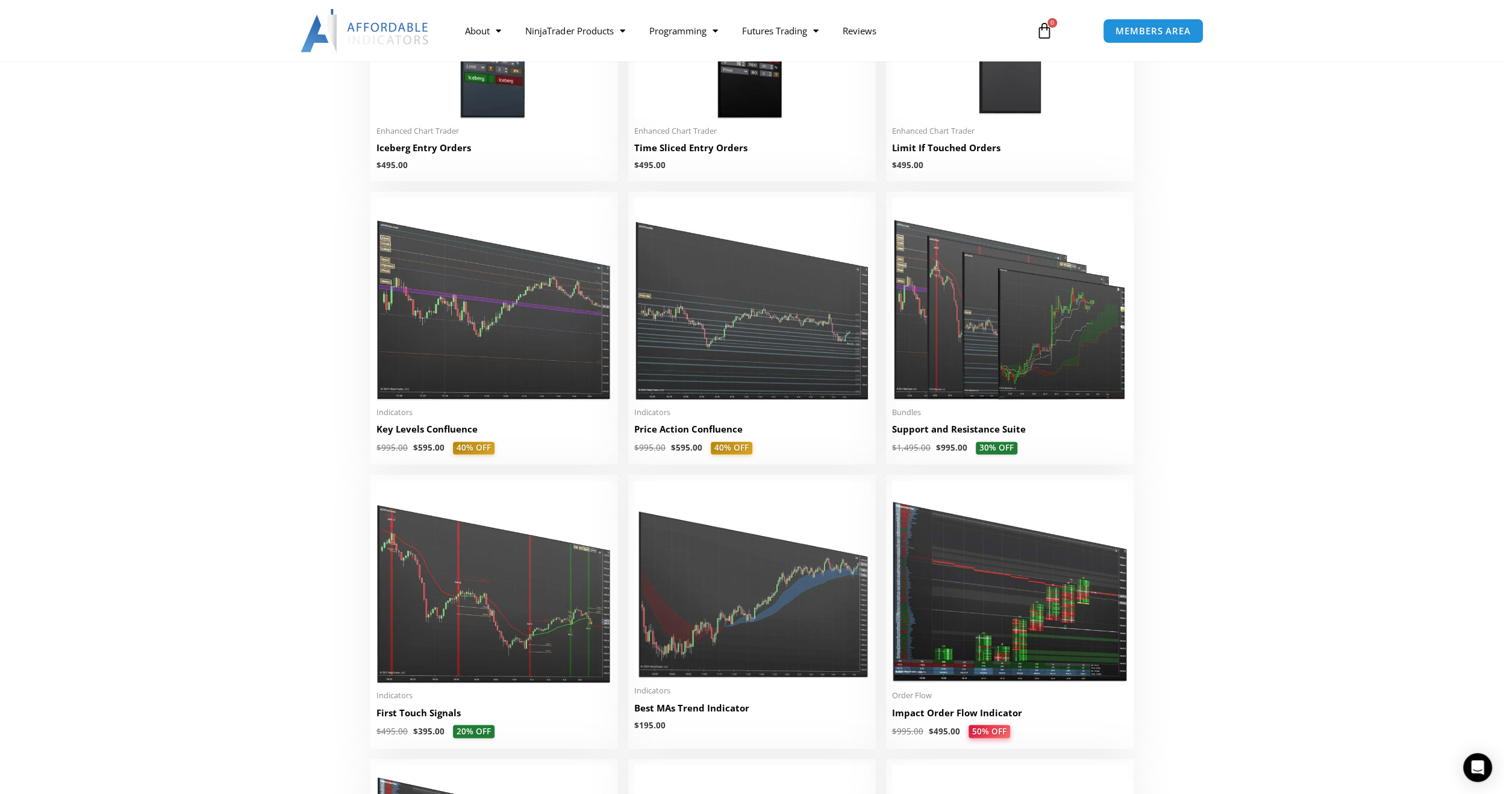
scroll to position [1548, 0]
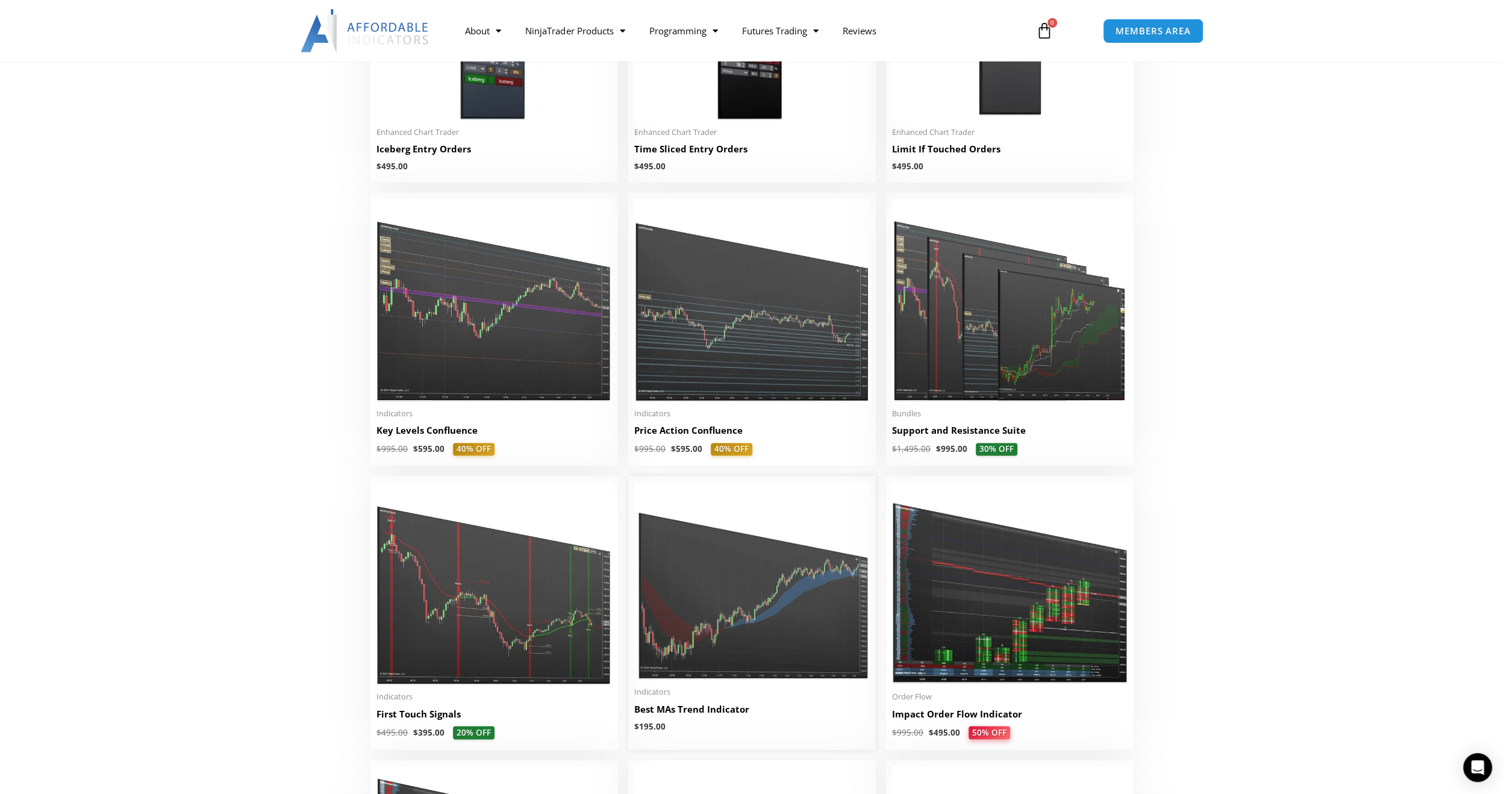
click at [700, 589] on img at bounding box center [751, 581] width 235 height 198
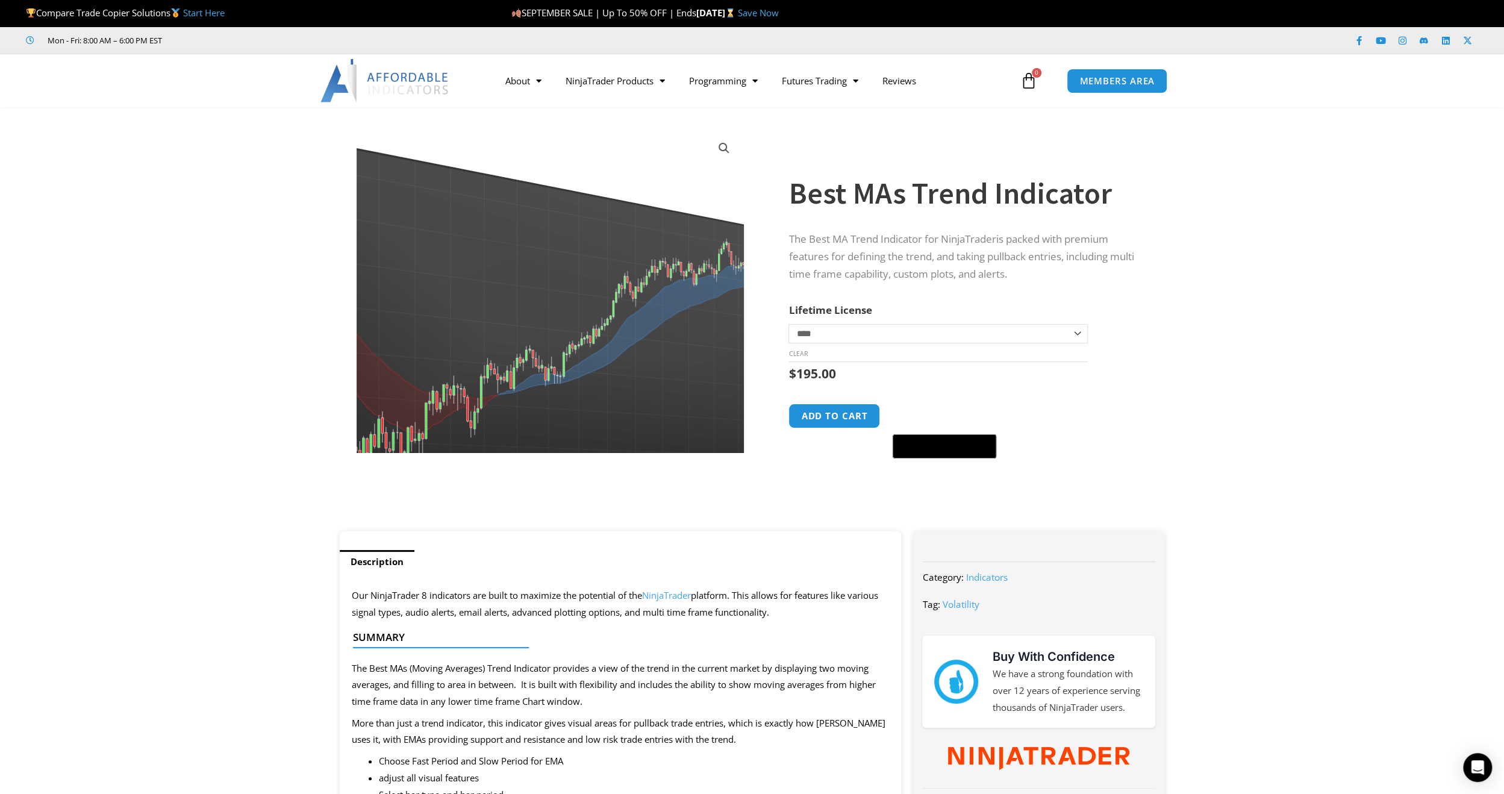
click at [529, 292] on img at bounding box center [557, 290] width 525 height 440
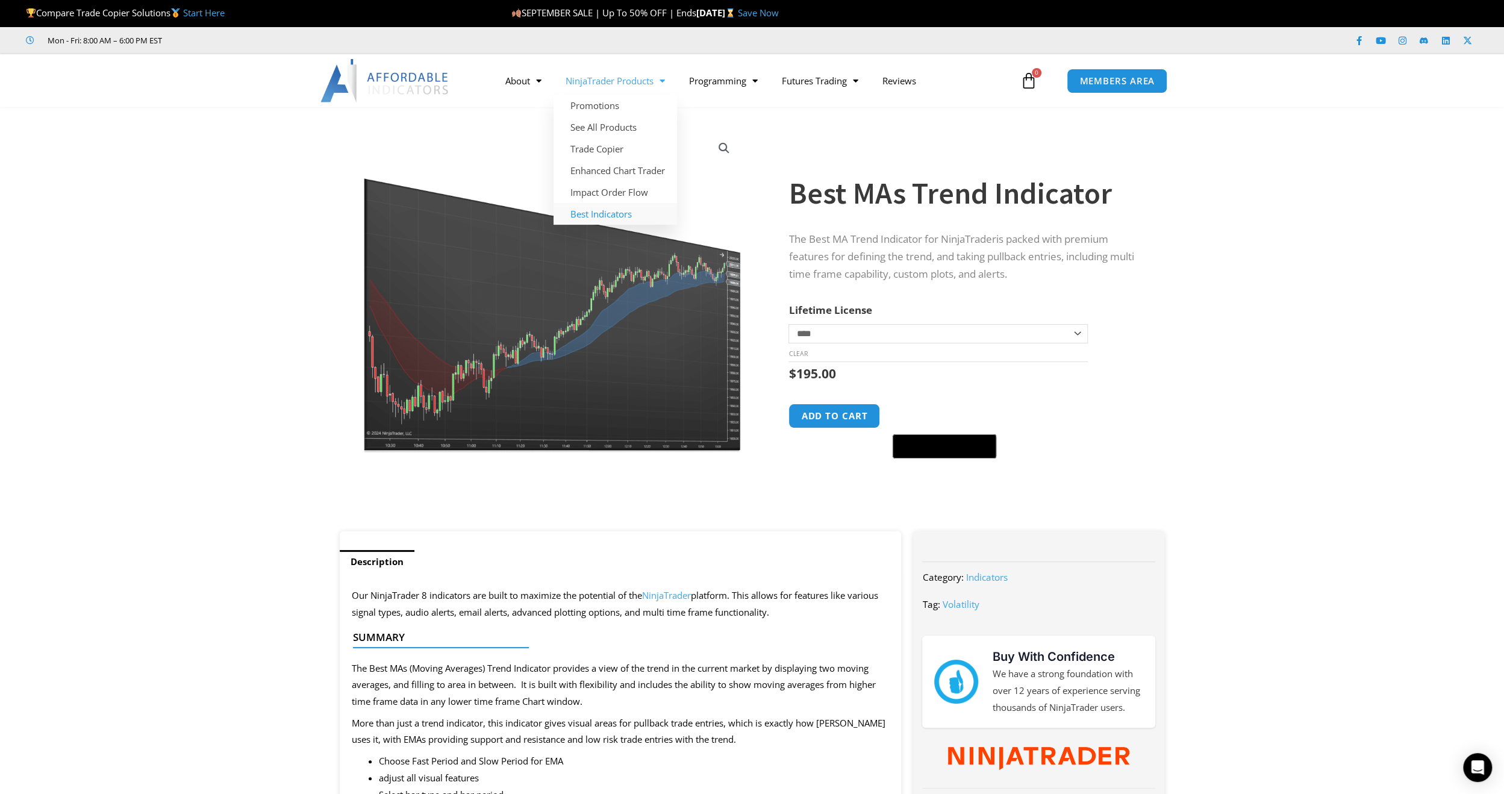
click at [606, 216] on link "Best Indicators" at bounding box center [615, 214] width 123 height 22
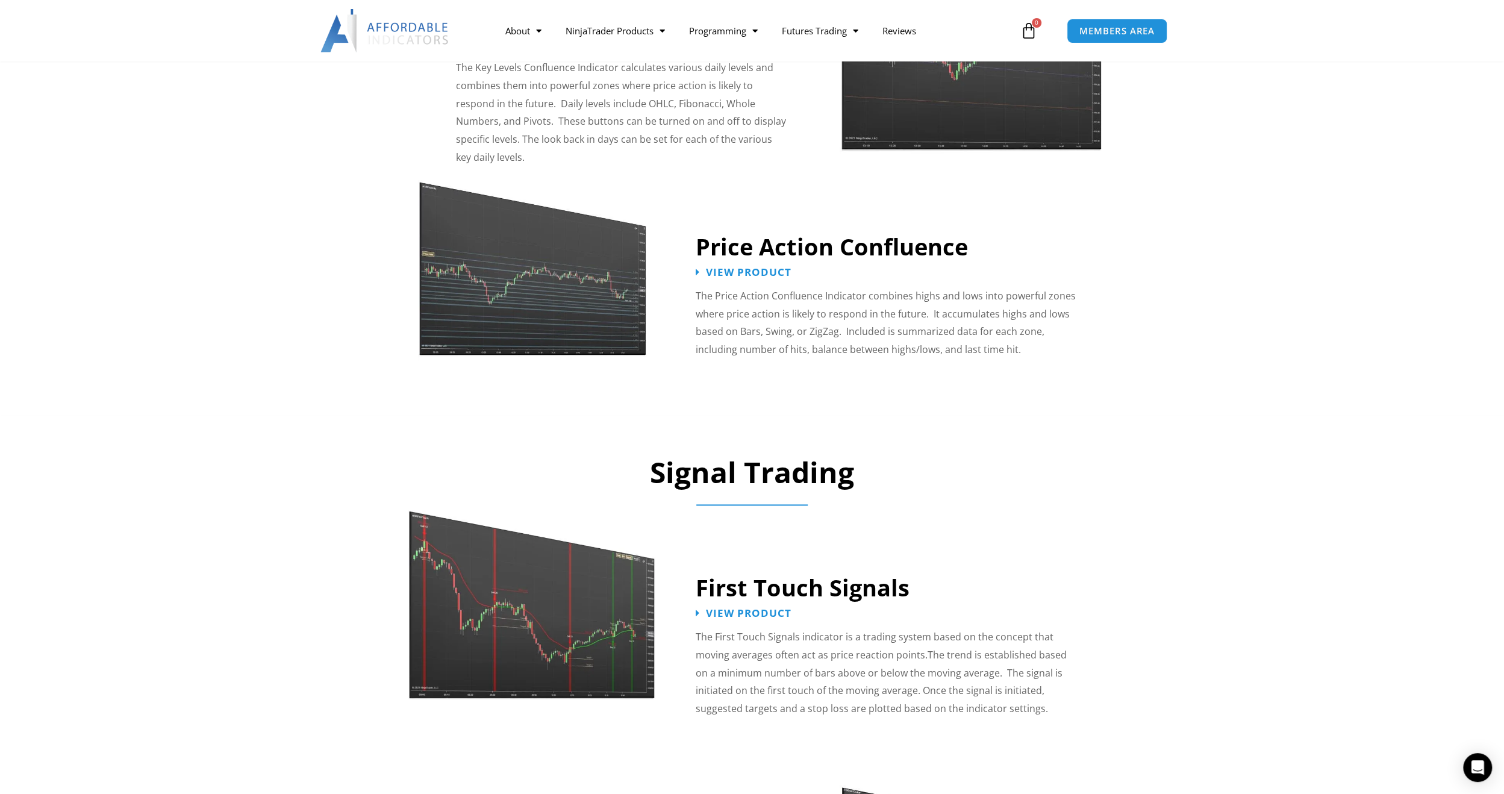
scroll to position [1429, 0]
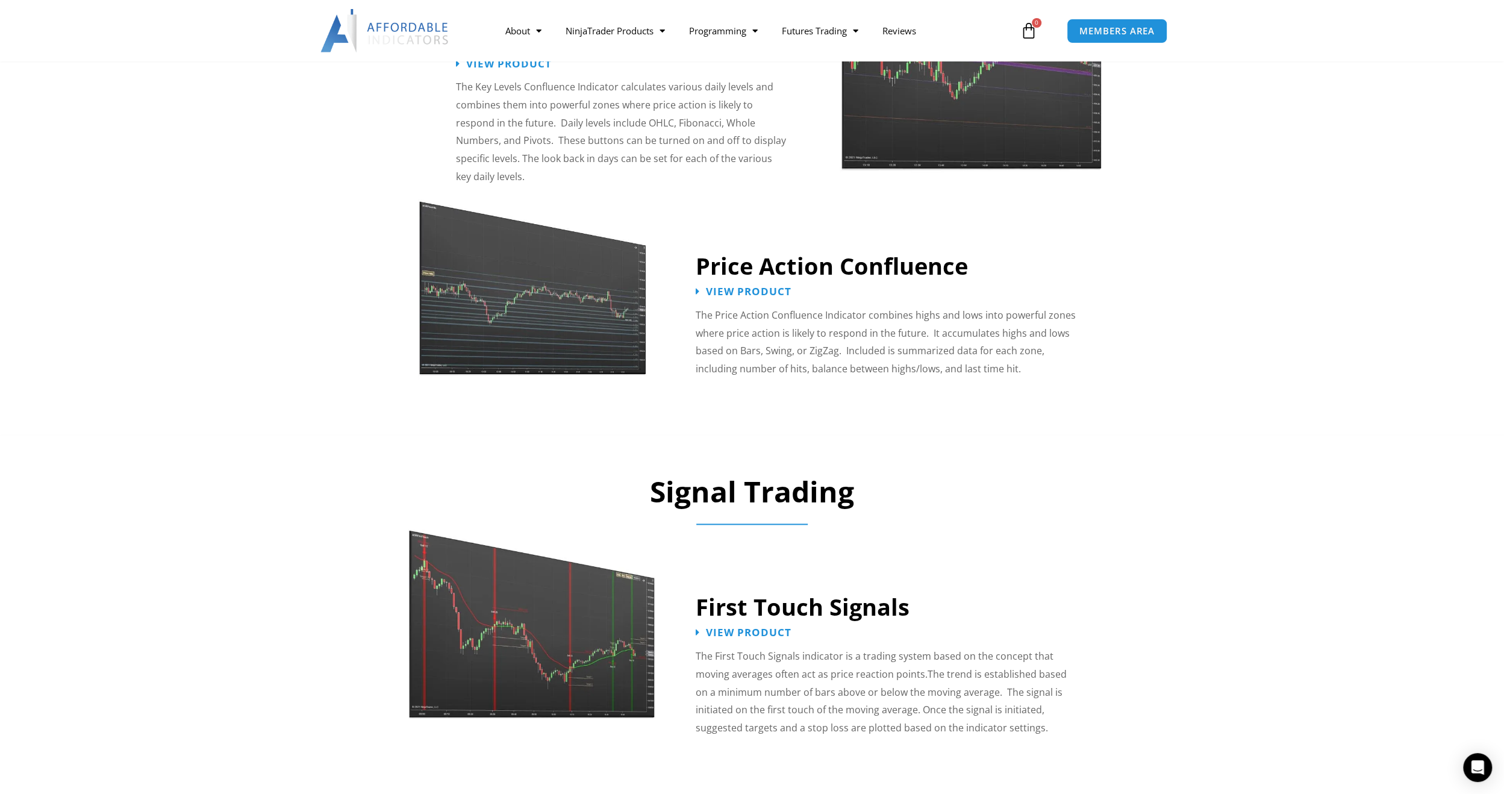
click at [579, 628] on img at bounding box center [532, 611] width 248 height 213
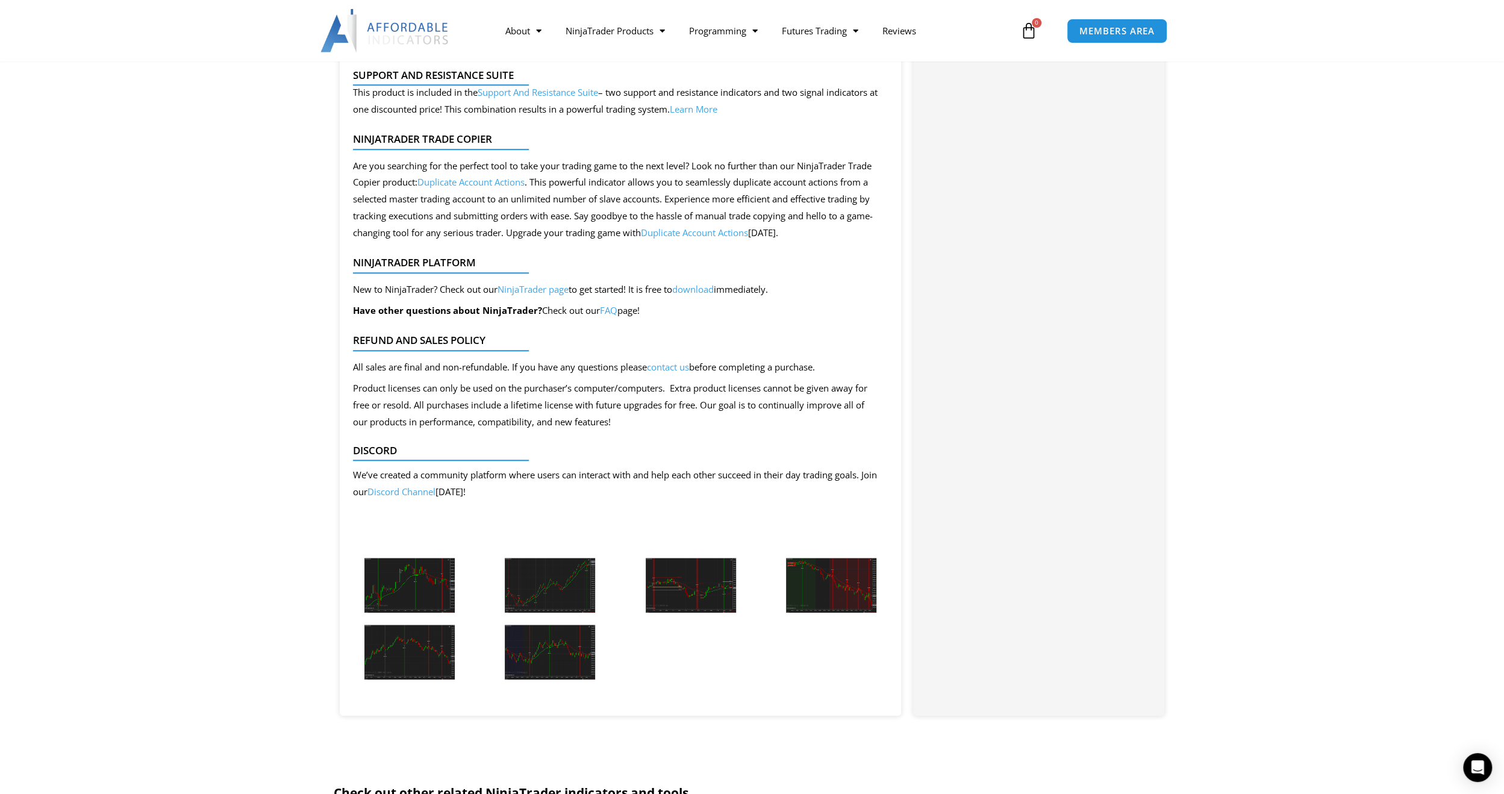
scroll to position [952, 0]
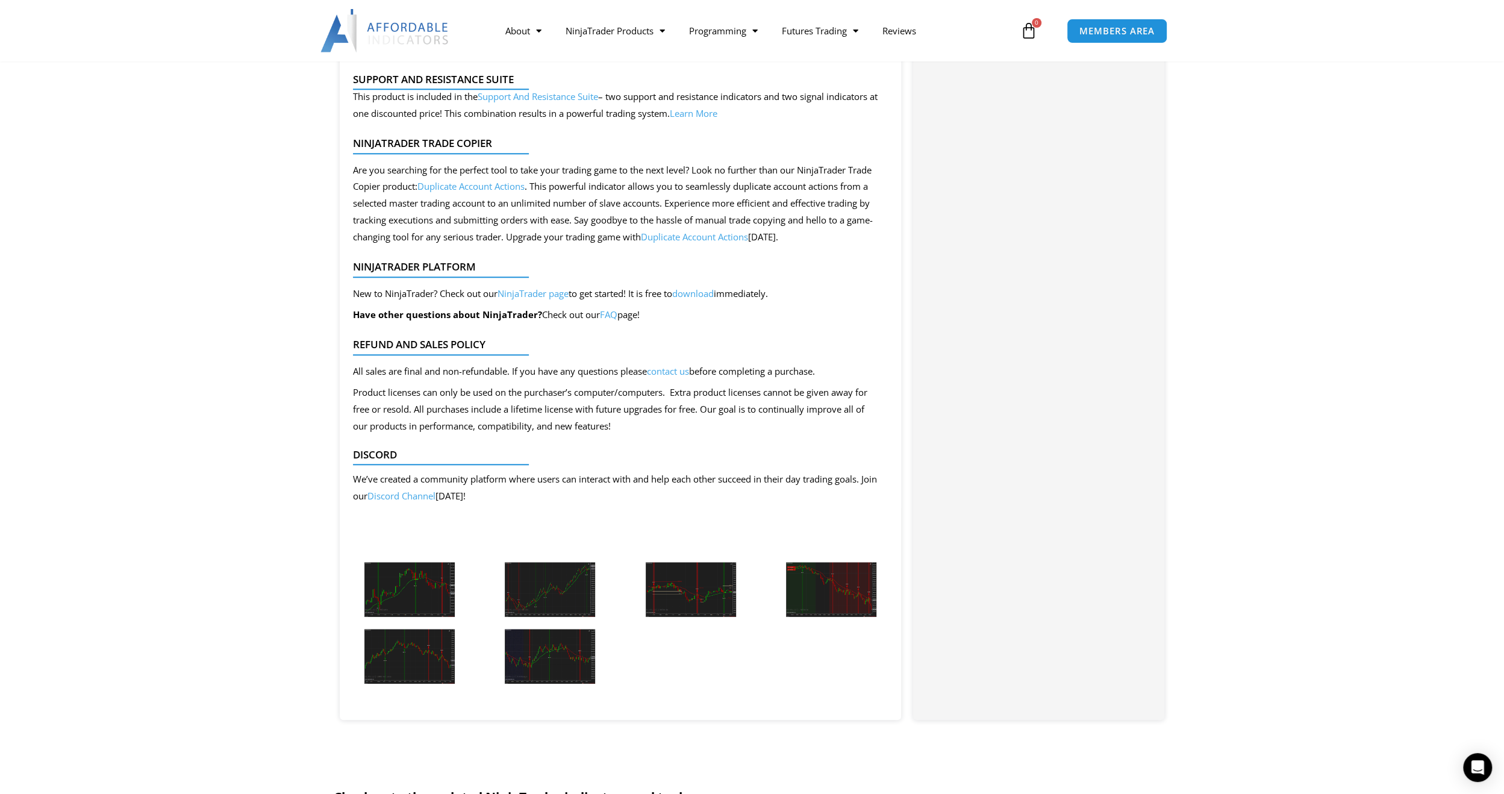
click at [393, 588] on img at bounding box center [409, 589] width 90 height 55
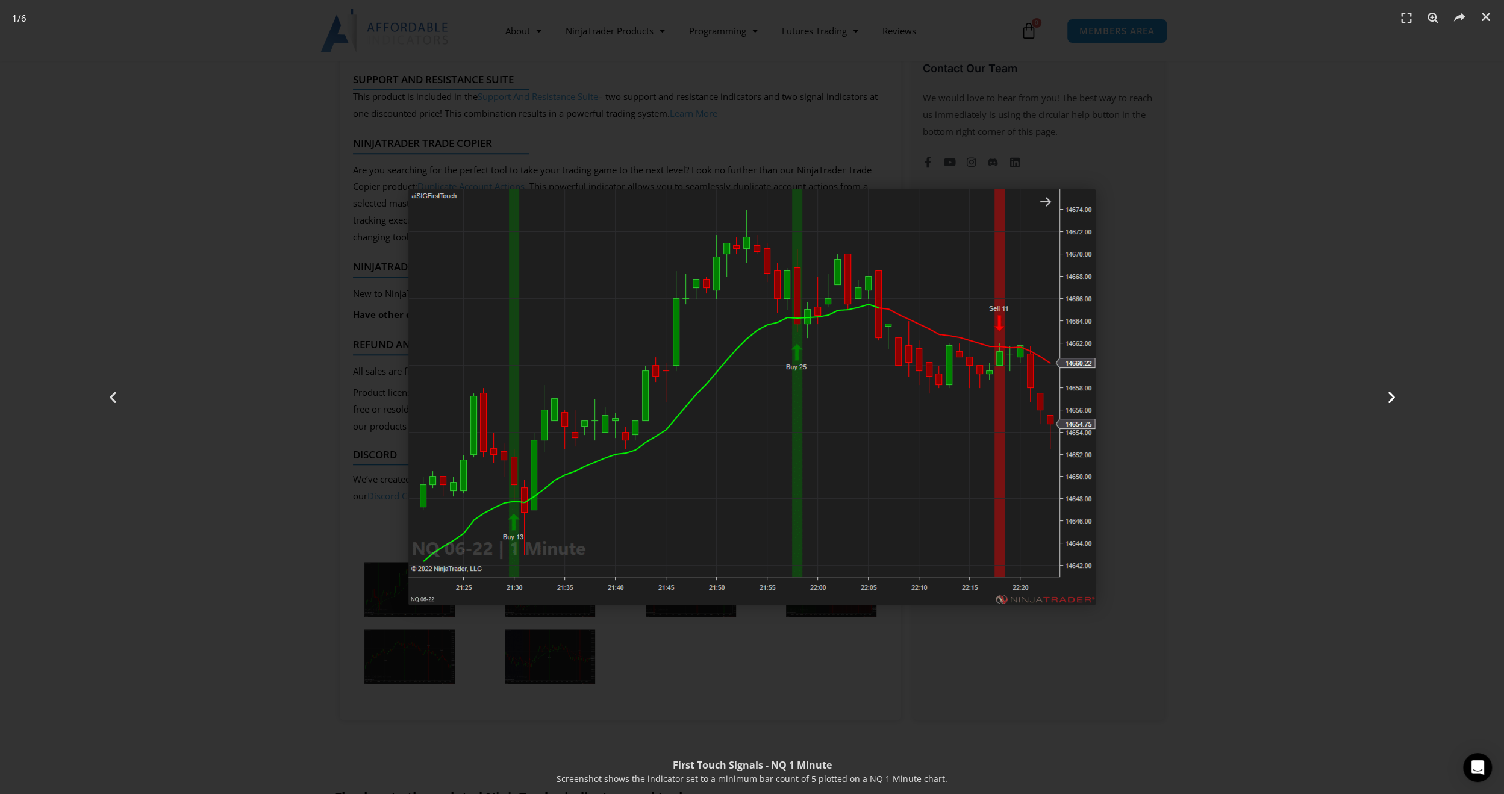
click at [1393, 402] on icon "Next slide" at bounding box center [1390, 397] width 15 height 15
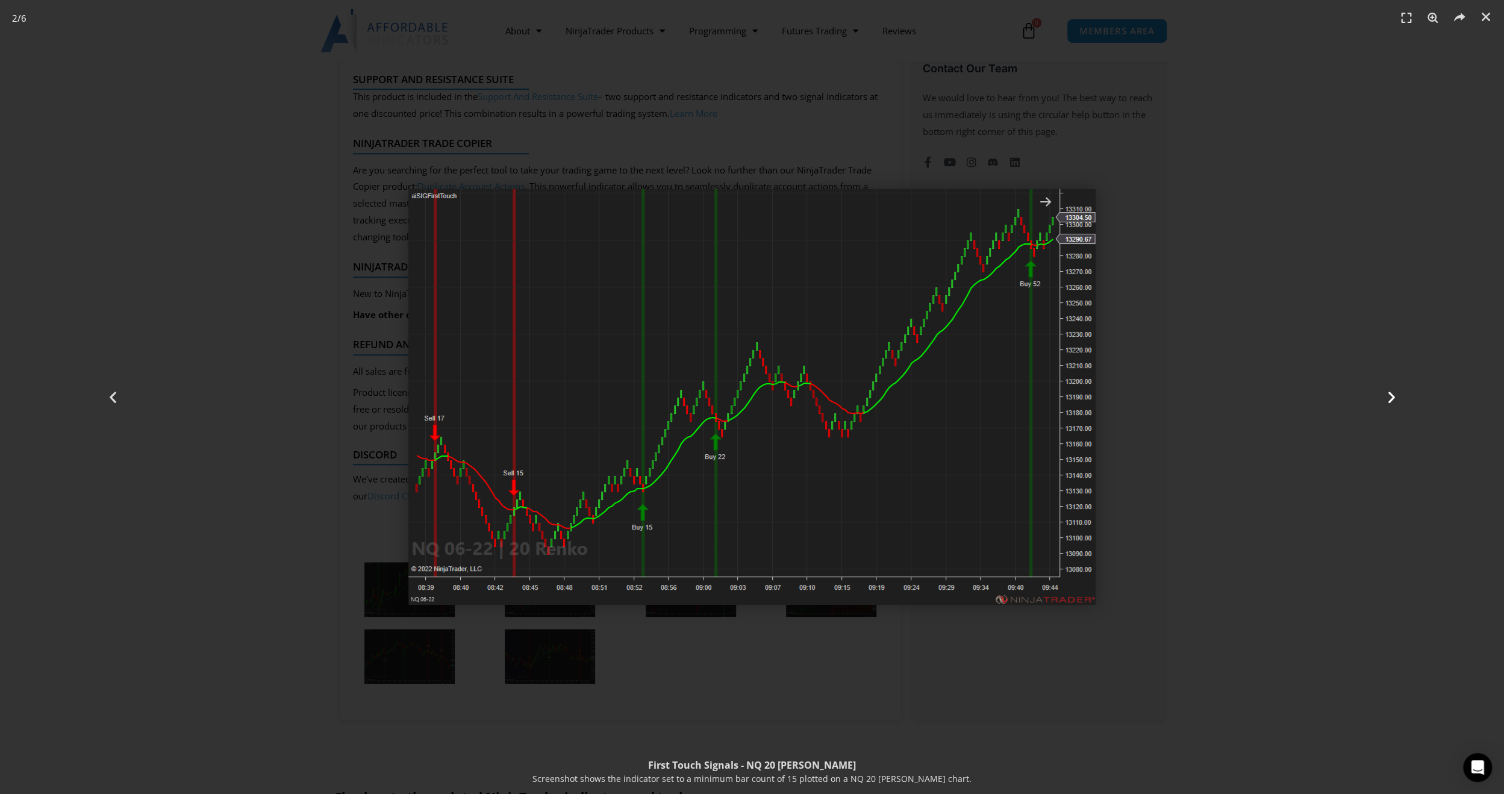
click at [1395, 398] on icon "Next slide" at bounding box center [1390, 397] width 15 height 15
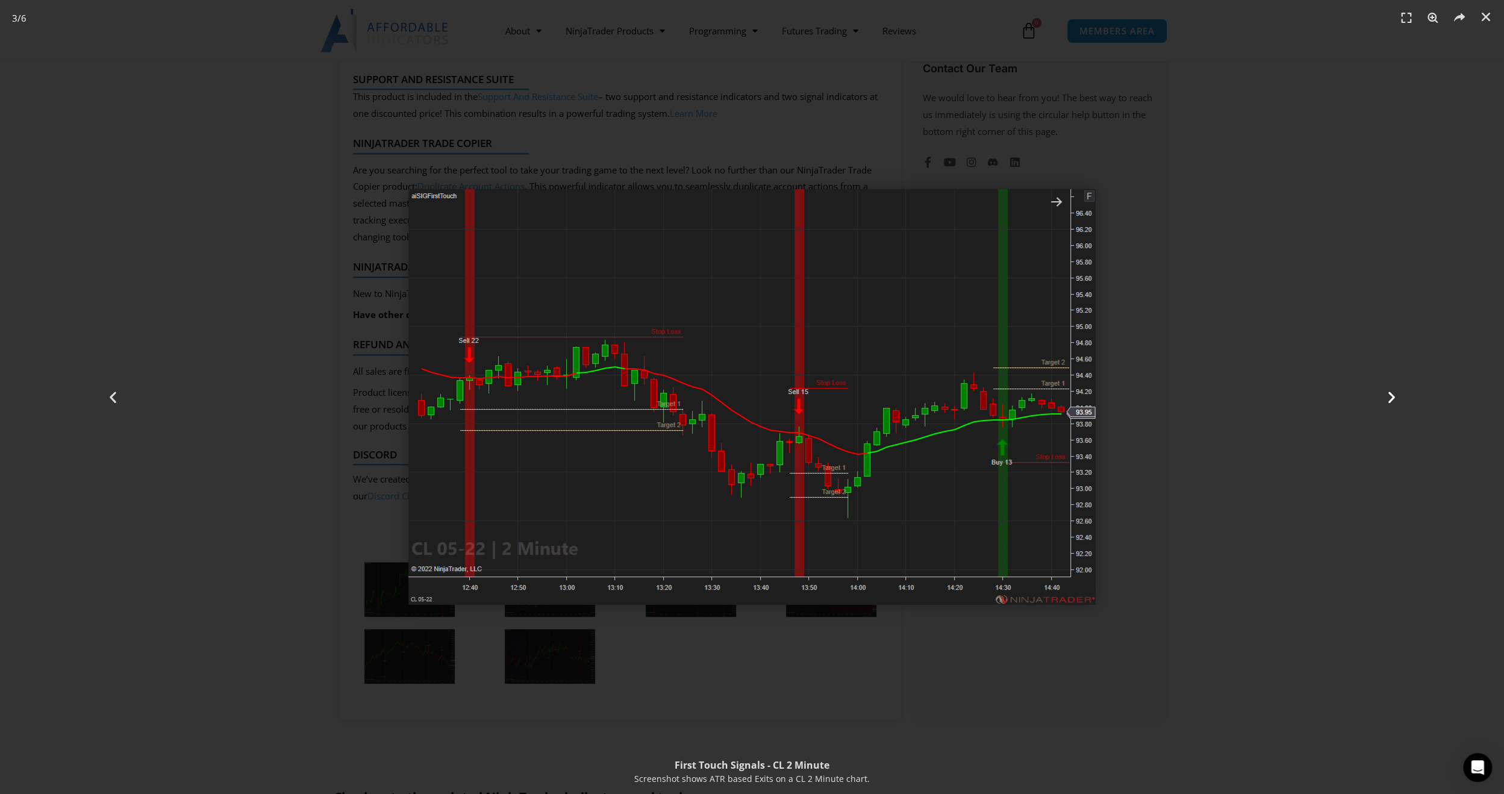
click at [1395, 398] on icon "Next slide" at bounding box center [1390, 397] width 15 height 15
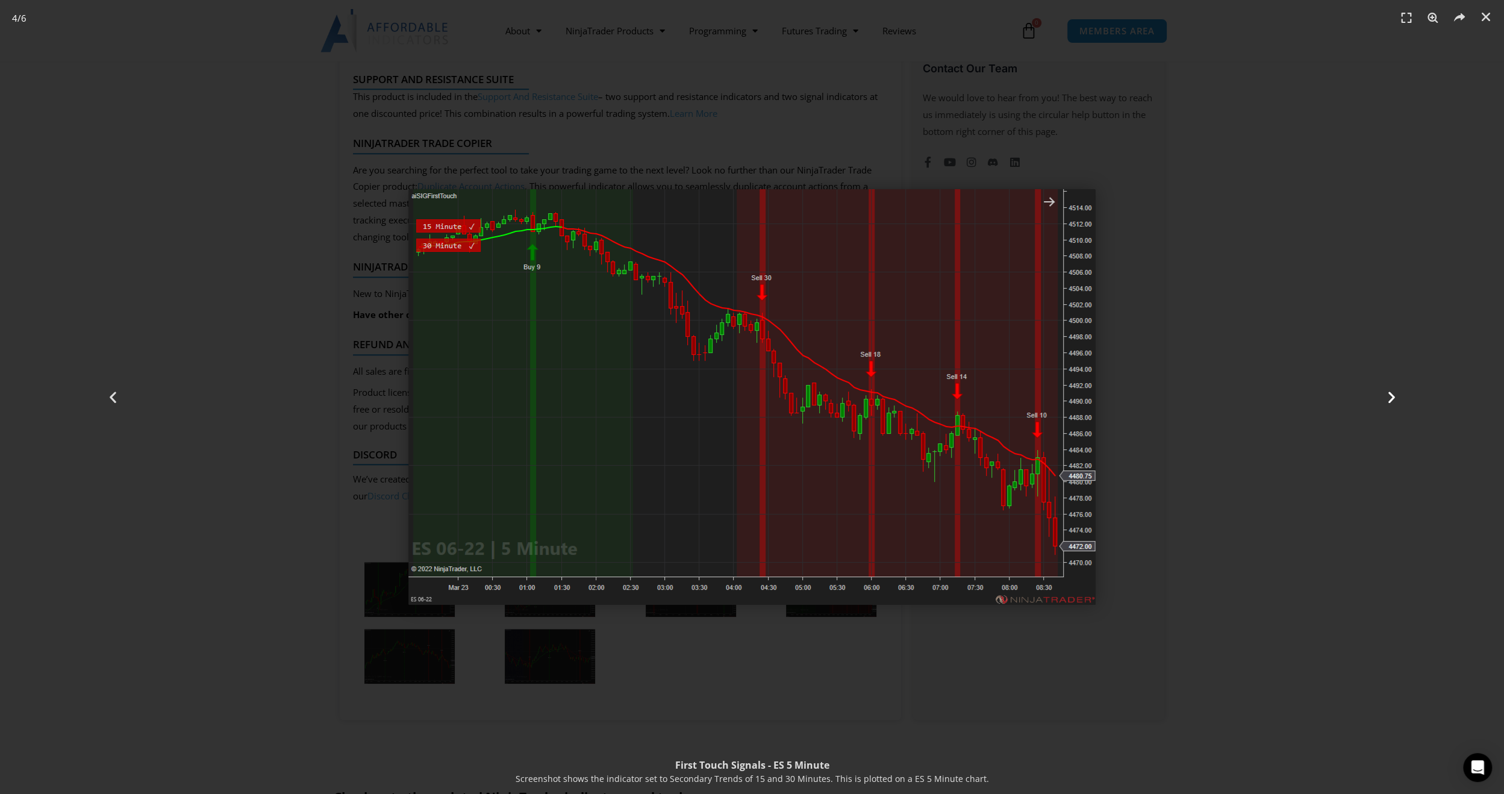
click at [1395, 398] on icon "Next slide" at bounding box center [1390, 397] width 15 height 15
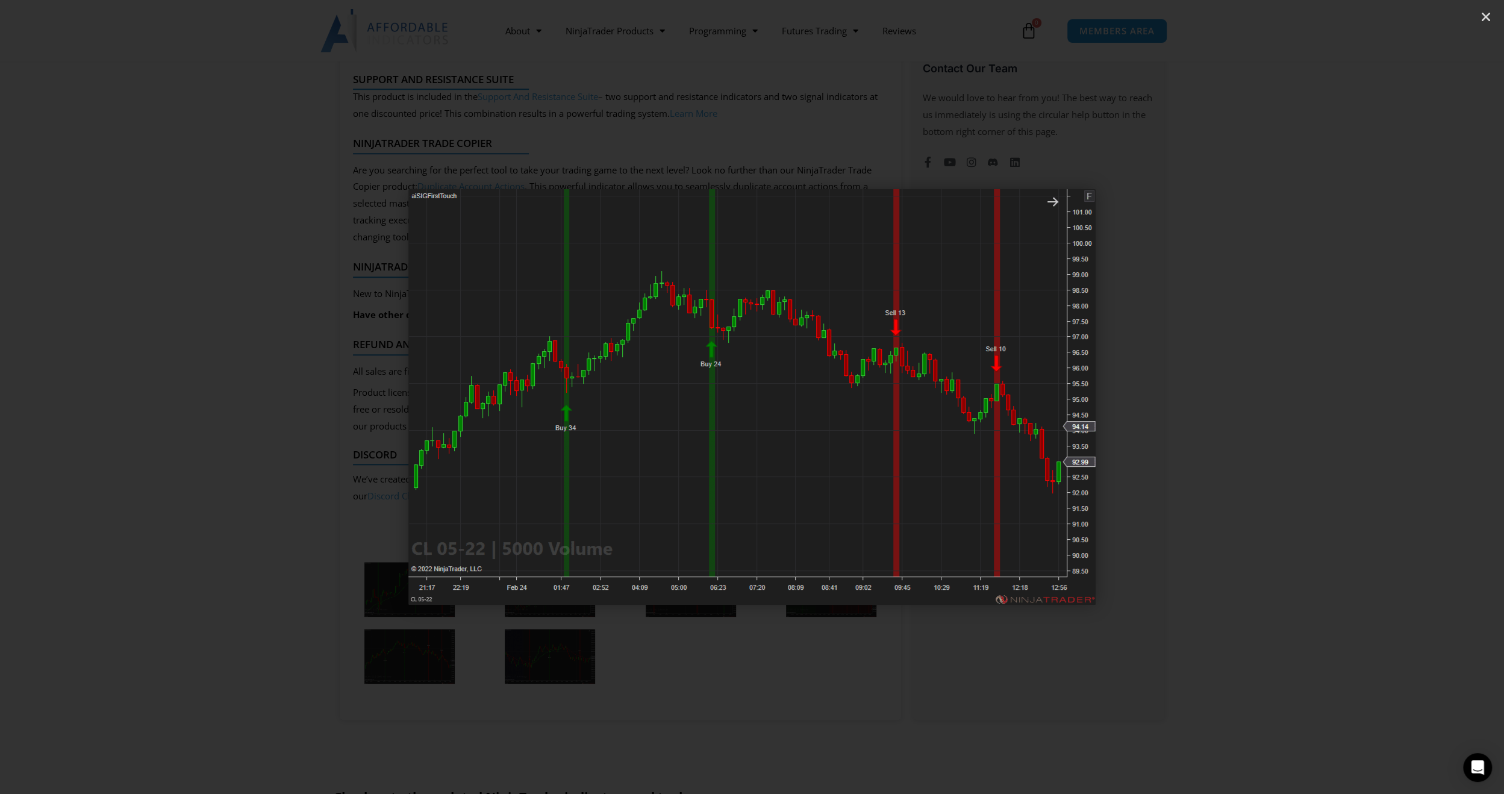
click at [1389, 396] on icon "Next slide" at bounding box center [1390, 397] width 15 height 15
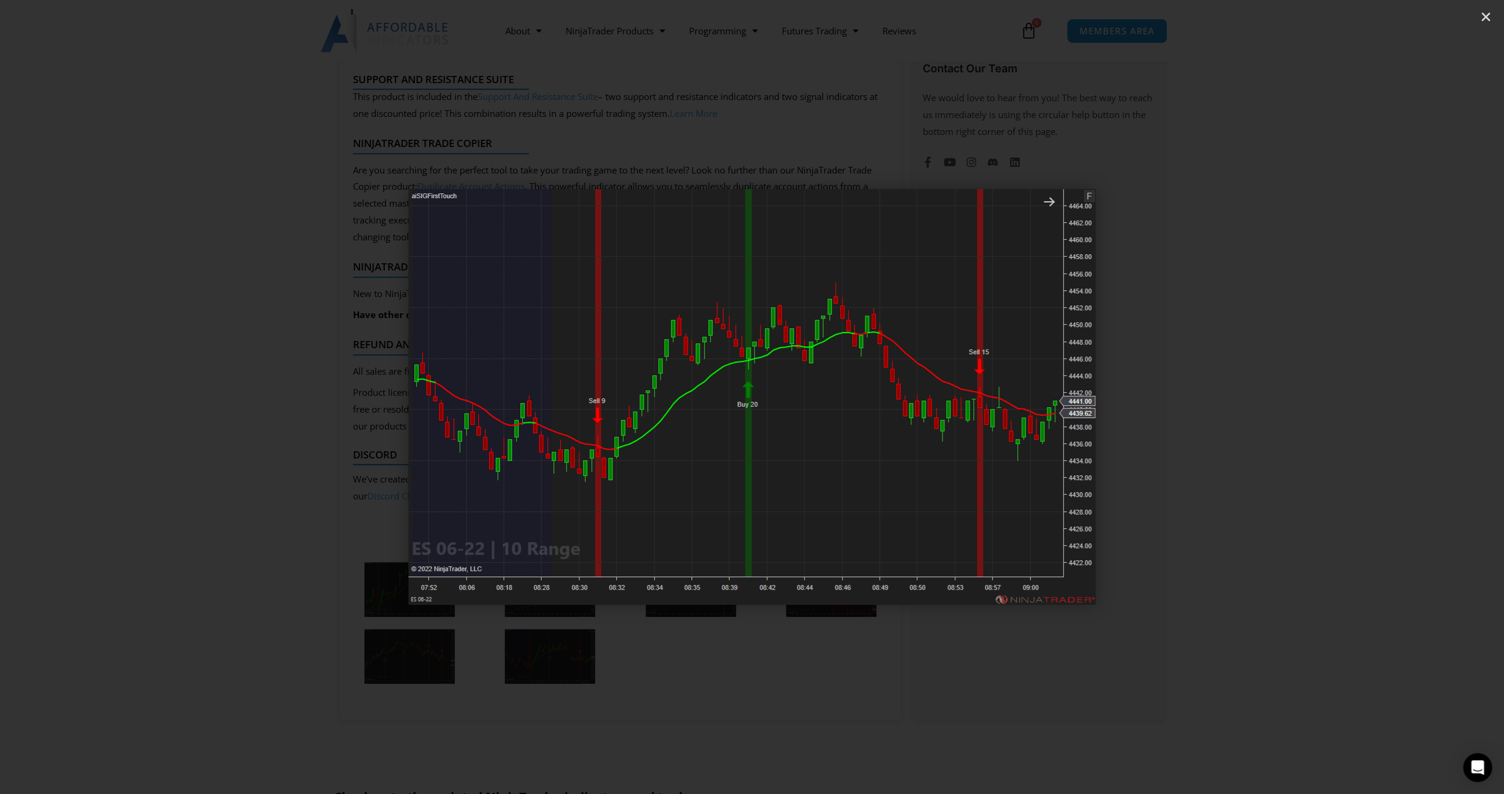
click at [1389, 396] on icon "Next slide" at bounding box center [1390, 397] width 15 height 15
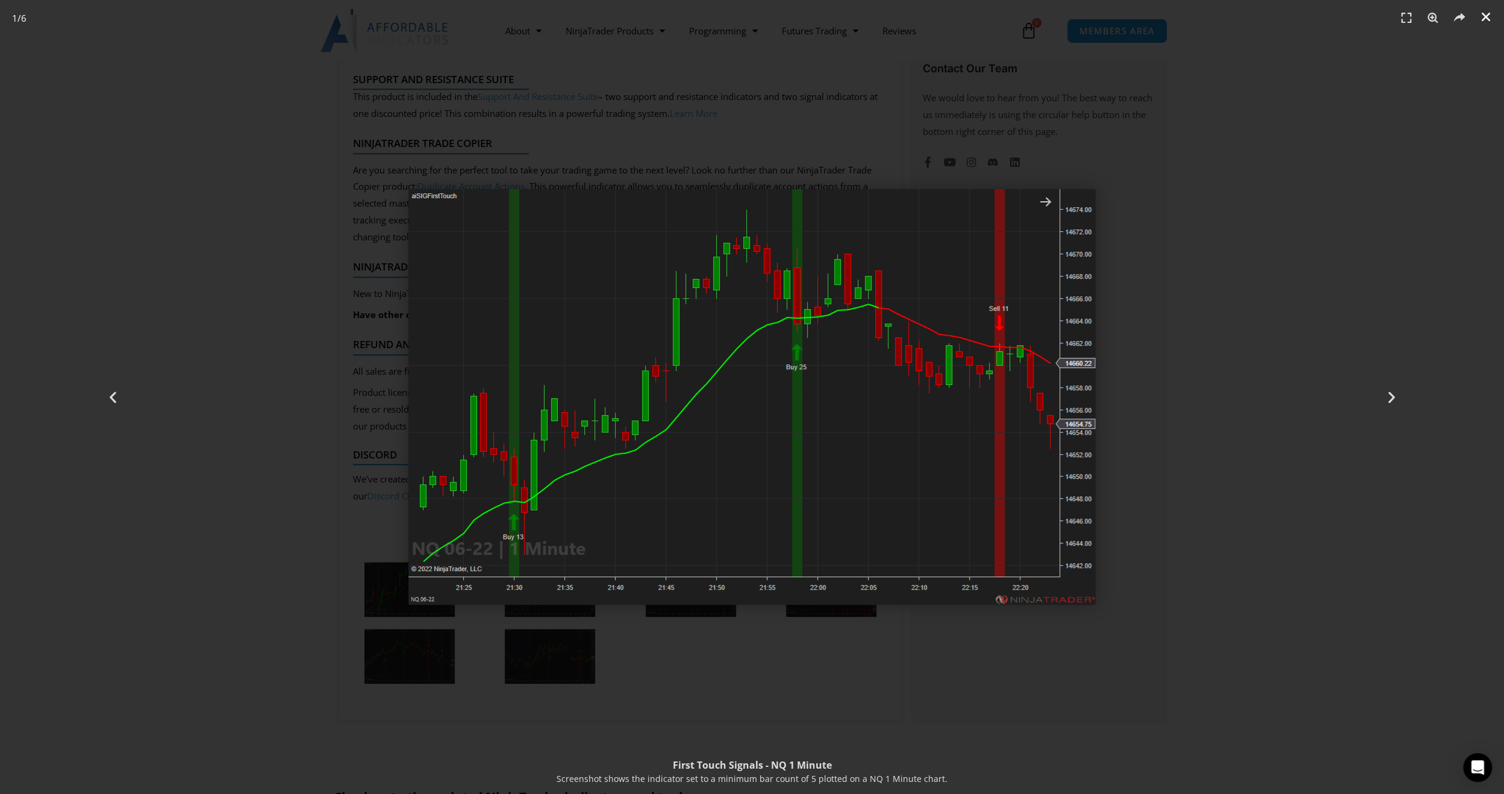
click at [1483, 16] on icon "Close (Esc)" at bounding box center [1486, 17] width 12 height 12
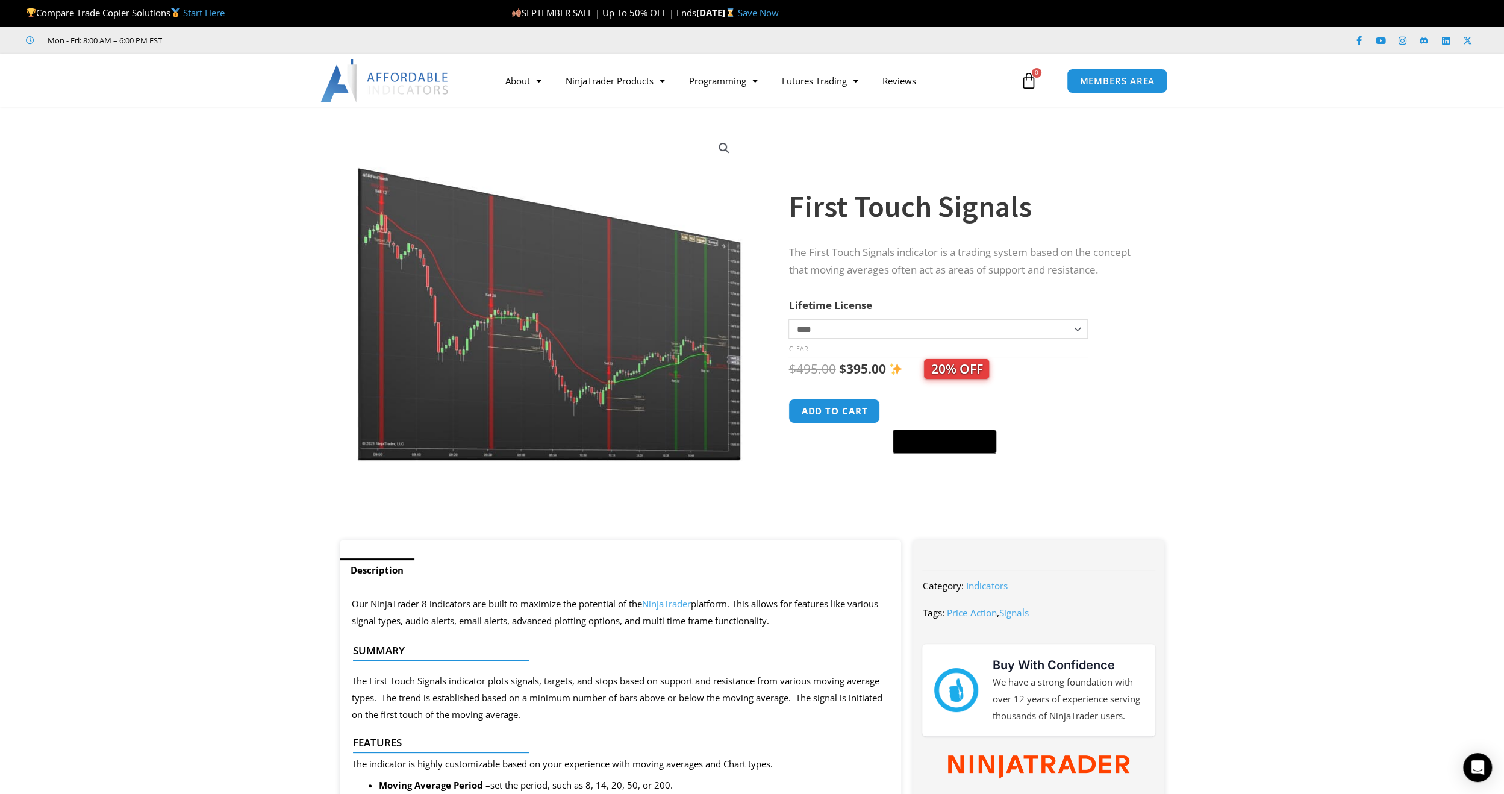
scroll to position [0, 0]
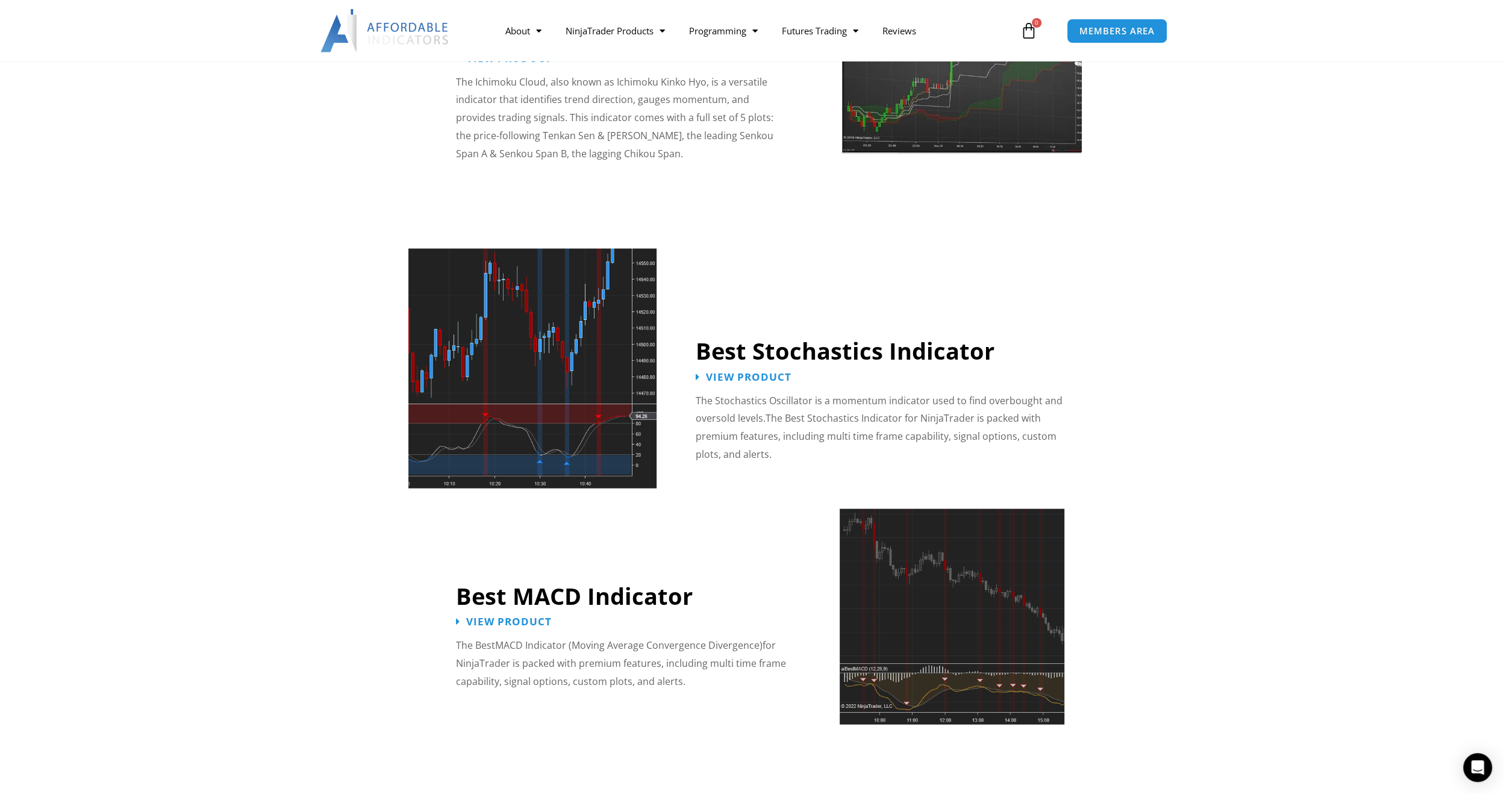
scroll to position [2262, 0]
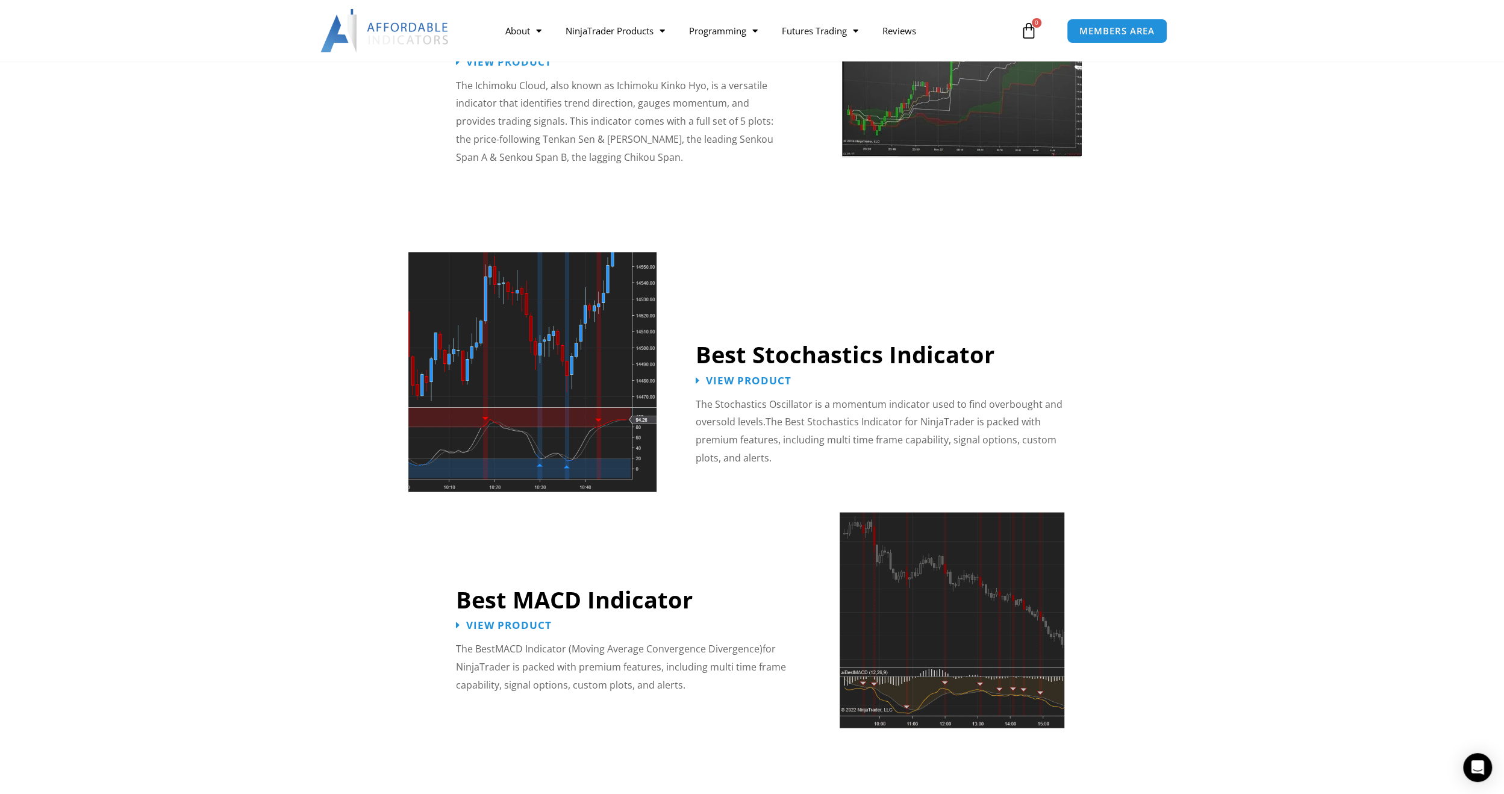
click at [578, 335] on img at bounding box center [532, 372] width 248 height 240
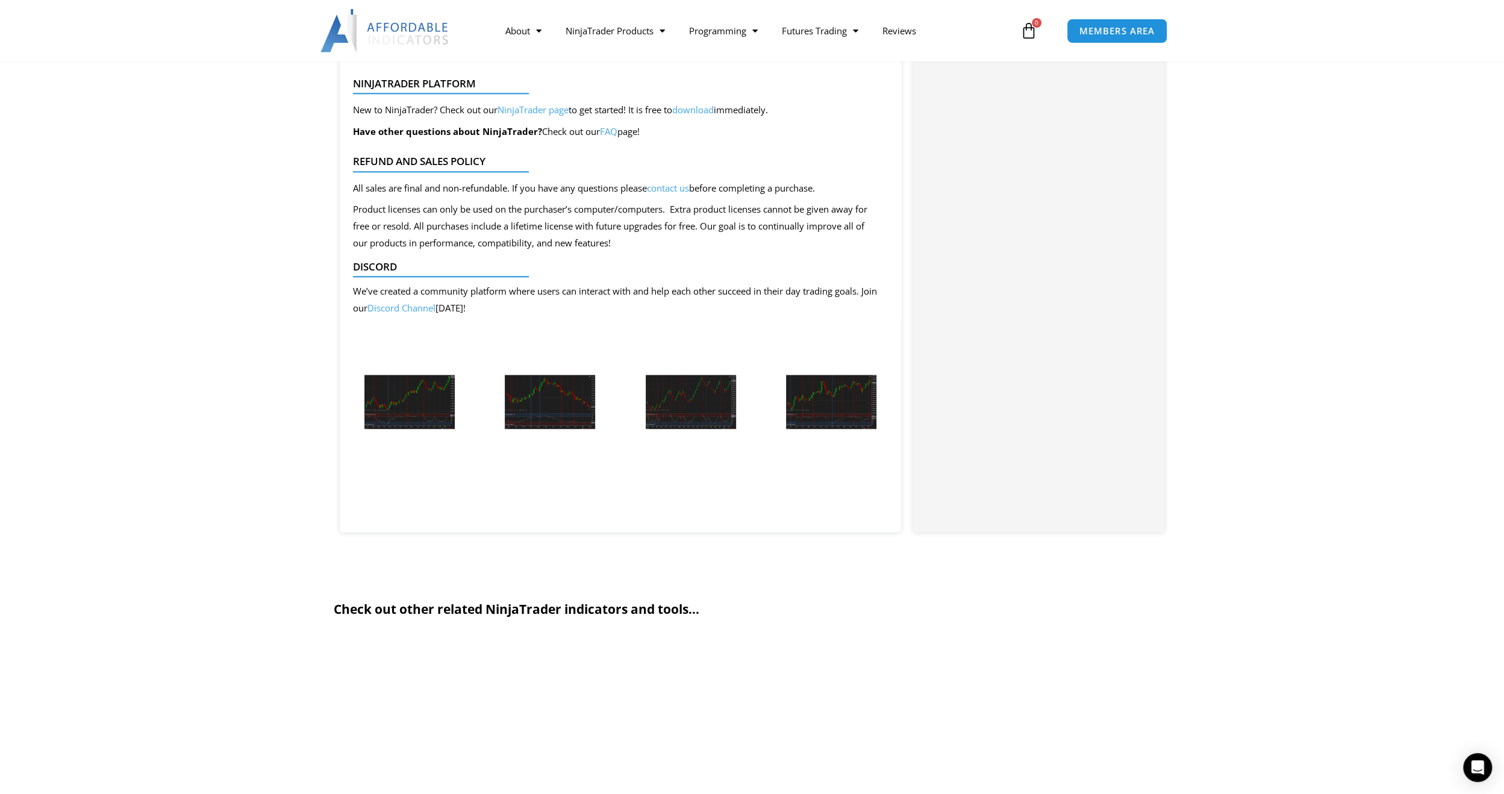
scroll to position [1309, 0]
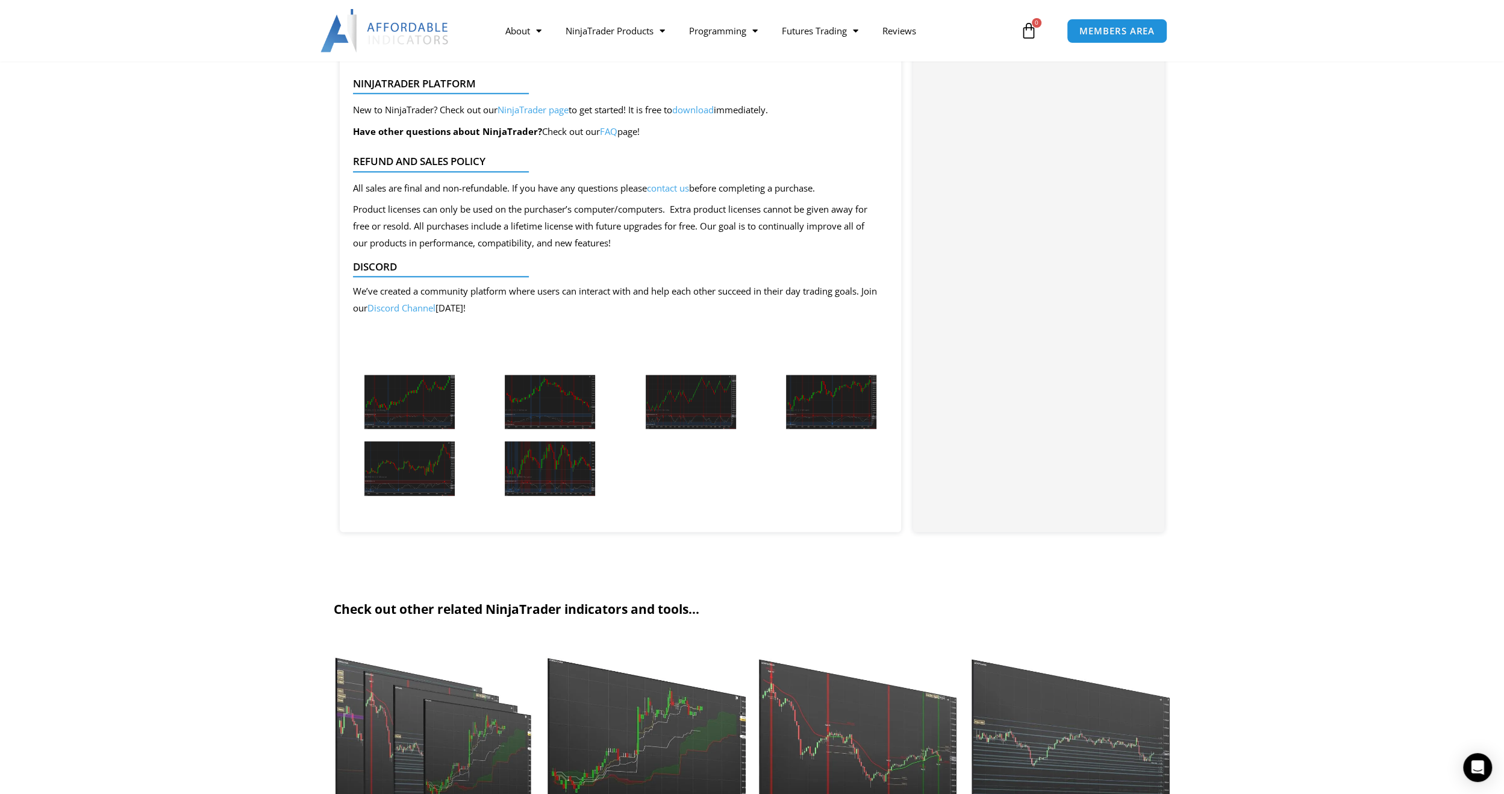
click at [423, 399] on img at bounding box center [409, 402] width 90 height 55
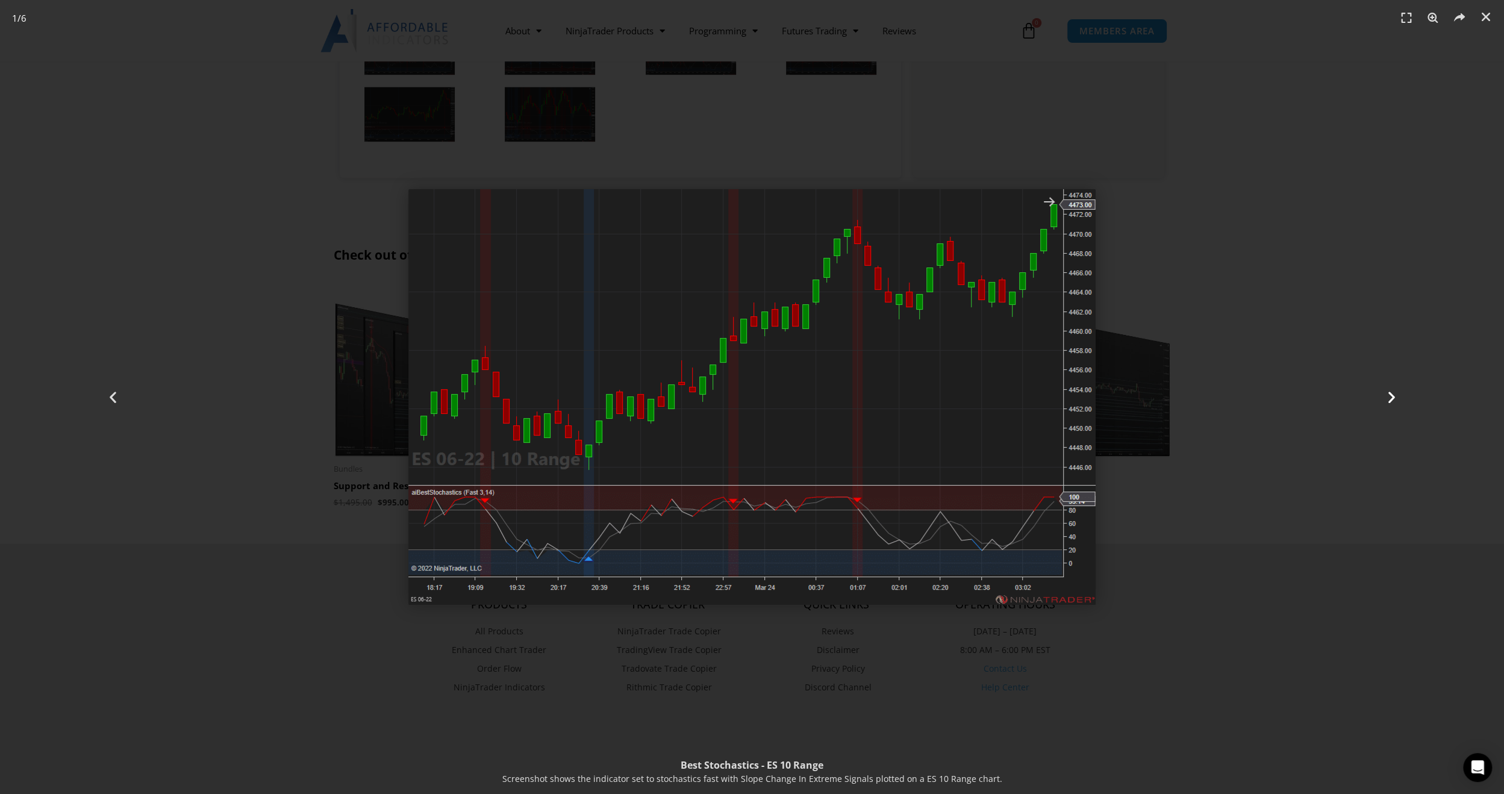
scroll to position [1667, 0]
click at [1391, 398] on icon "Next slide" at bounding box center [1390, 397] width 15 height 15
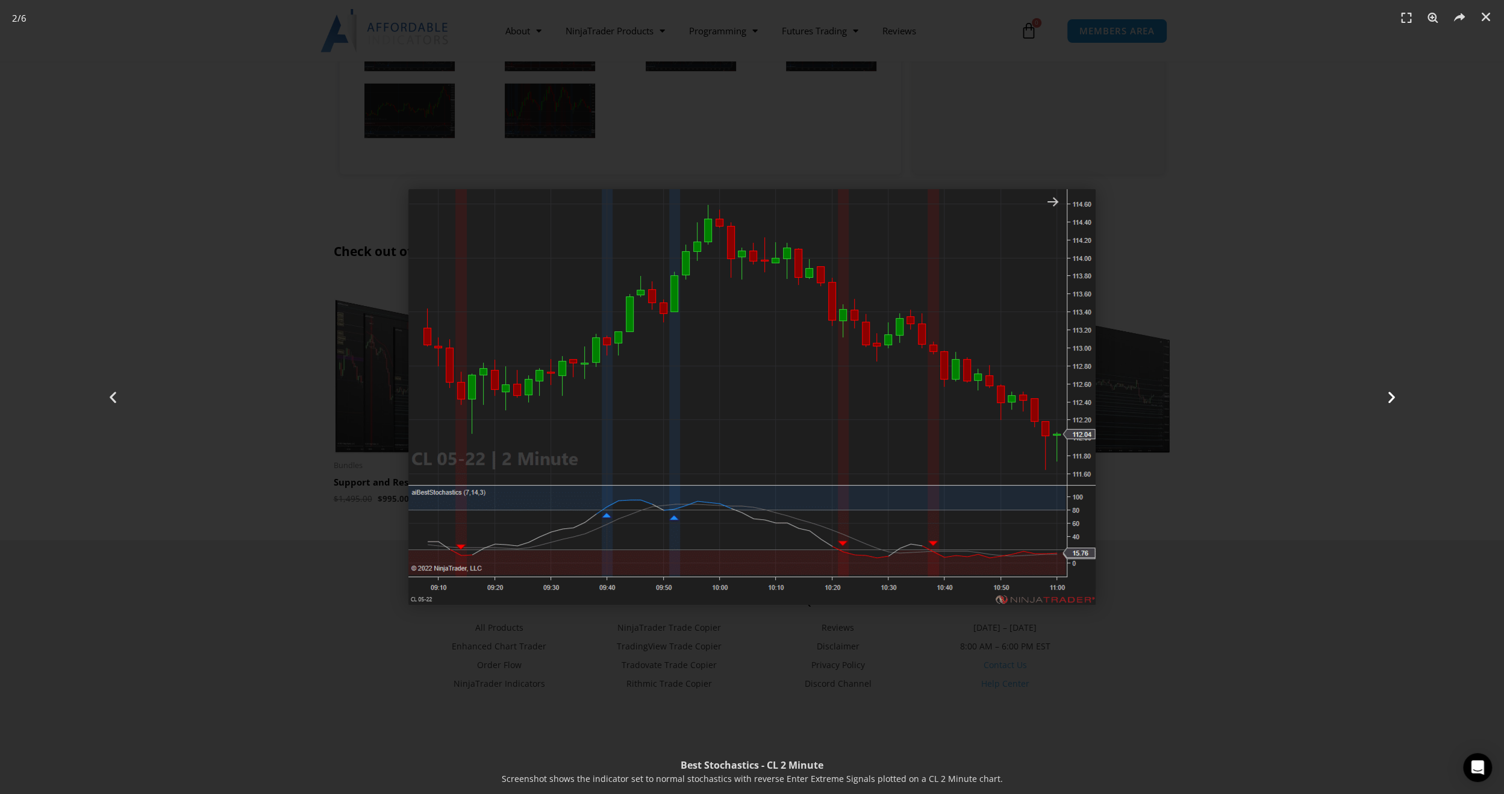
click at [1391, 398] on icon "Next slide" at bounding box center [1390, 397] width 15 height 15
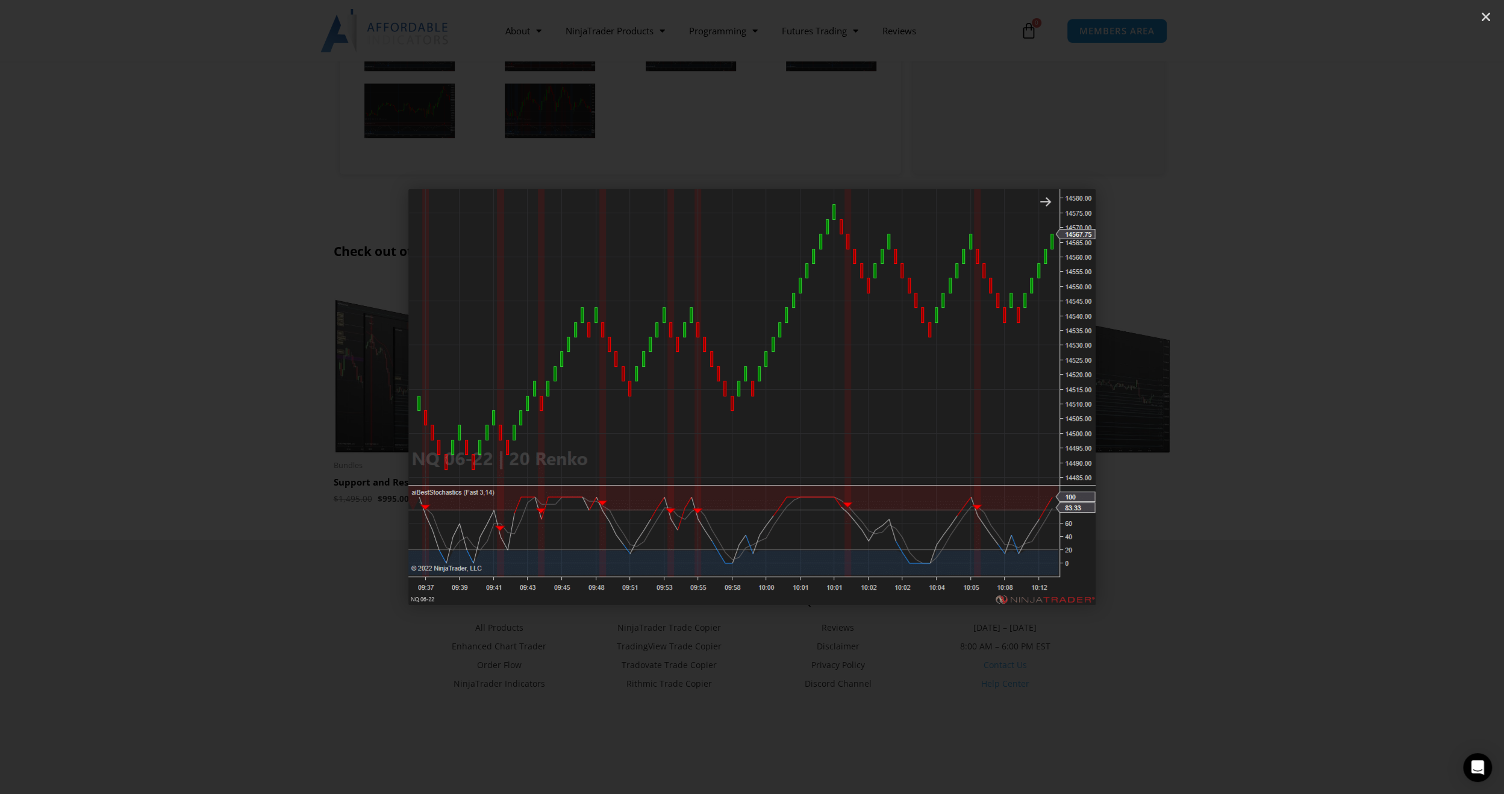
click at [1391, 398] on icon "Next slide" at bounding box center [1390, 397] width 15 height 15
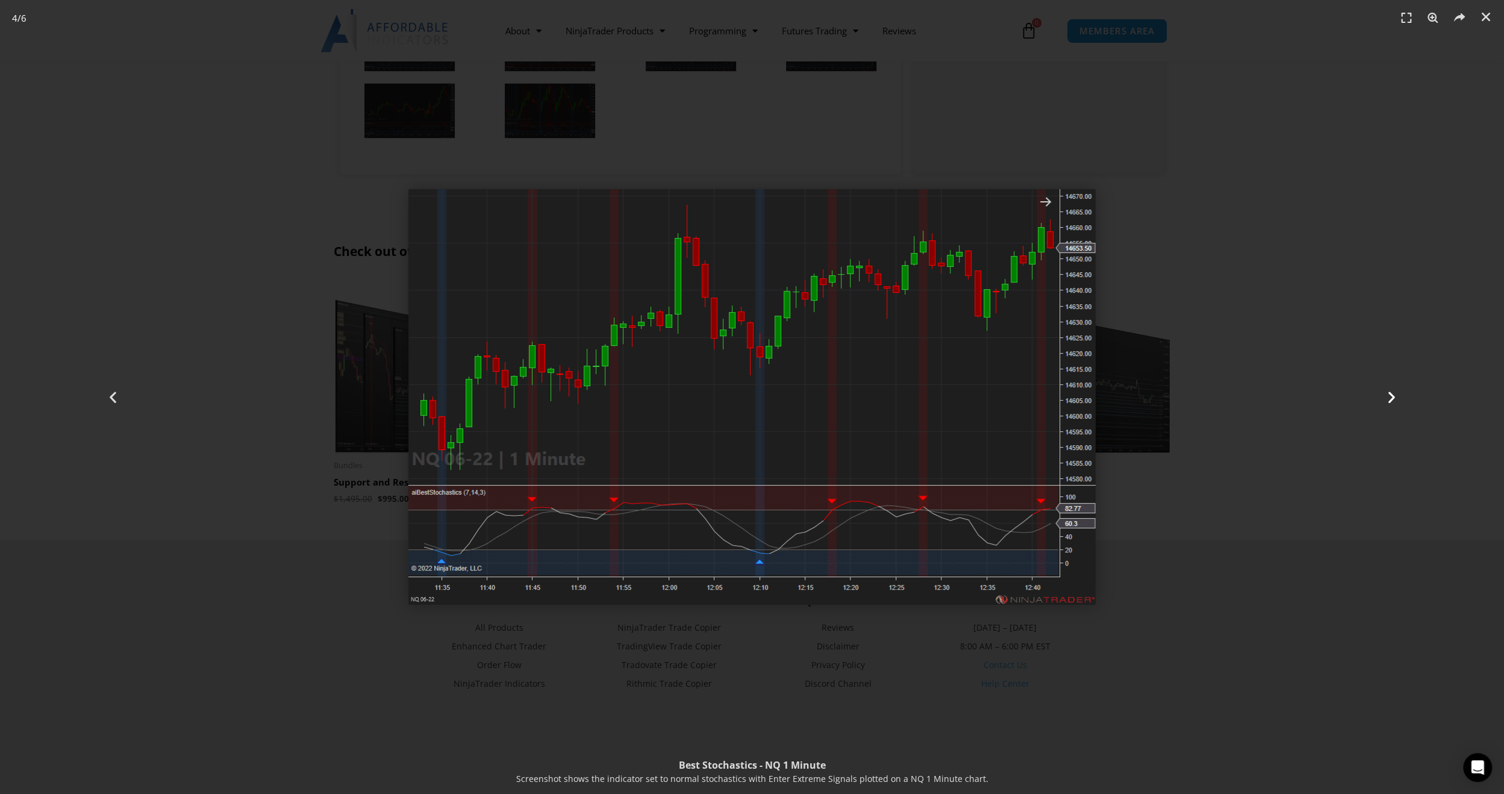
click at [1391, 398] on icon "Next slide" at bounding box center [1390, 397] width 15 height 15
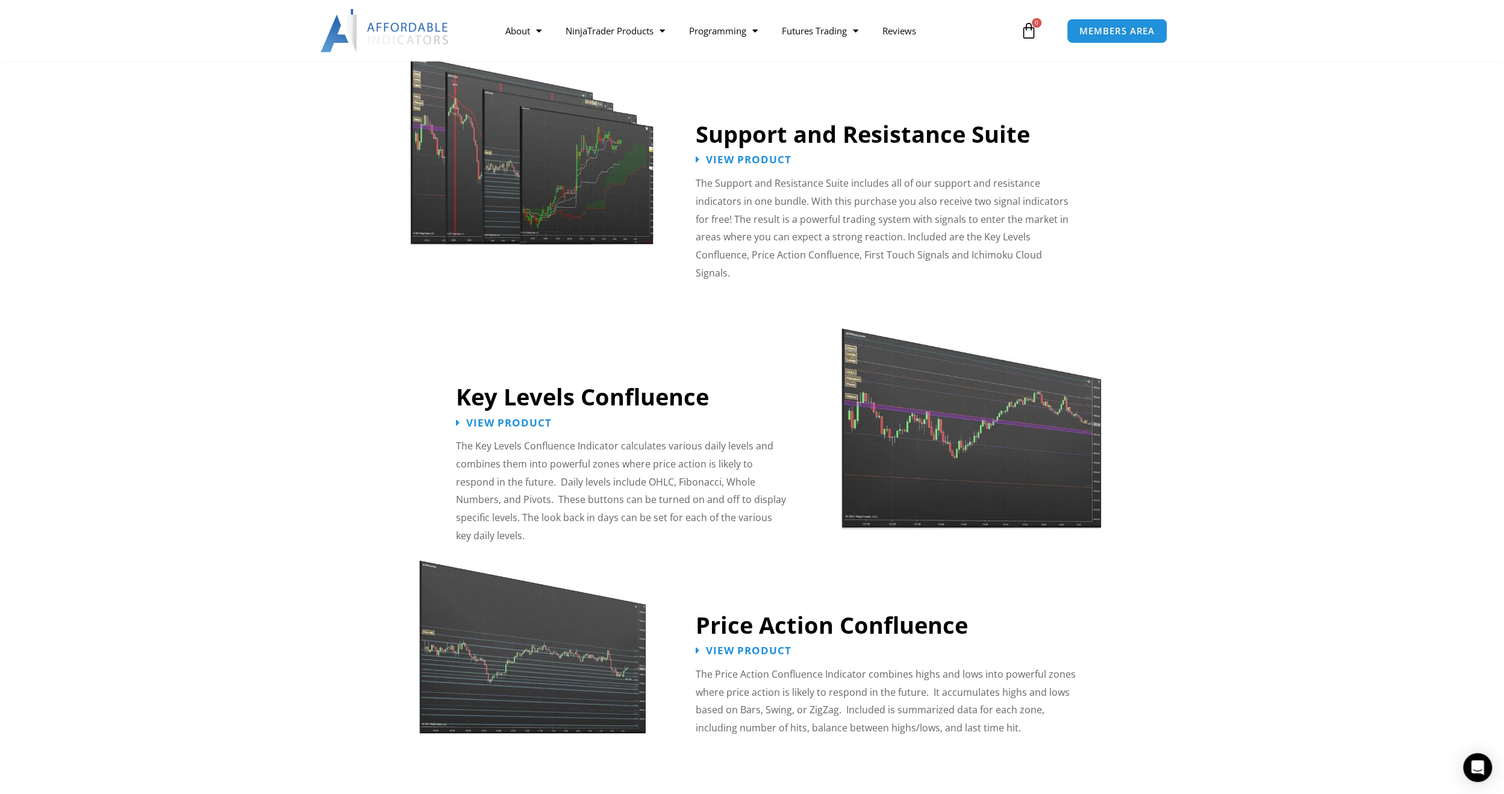
scroll to position [1072, 0]
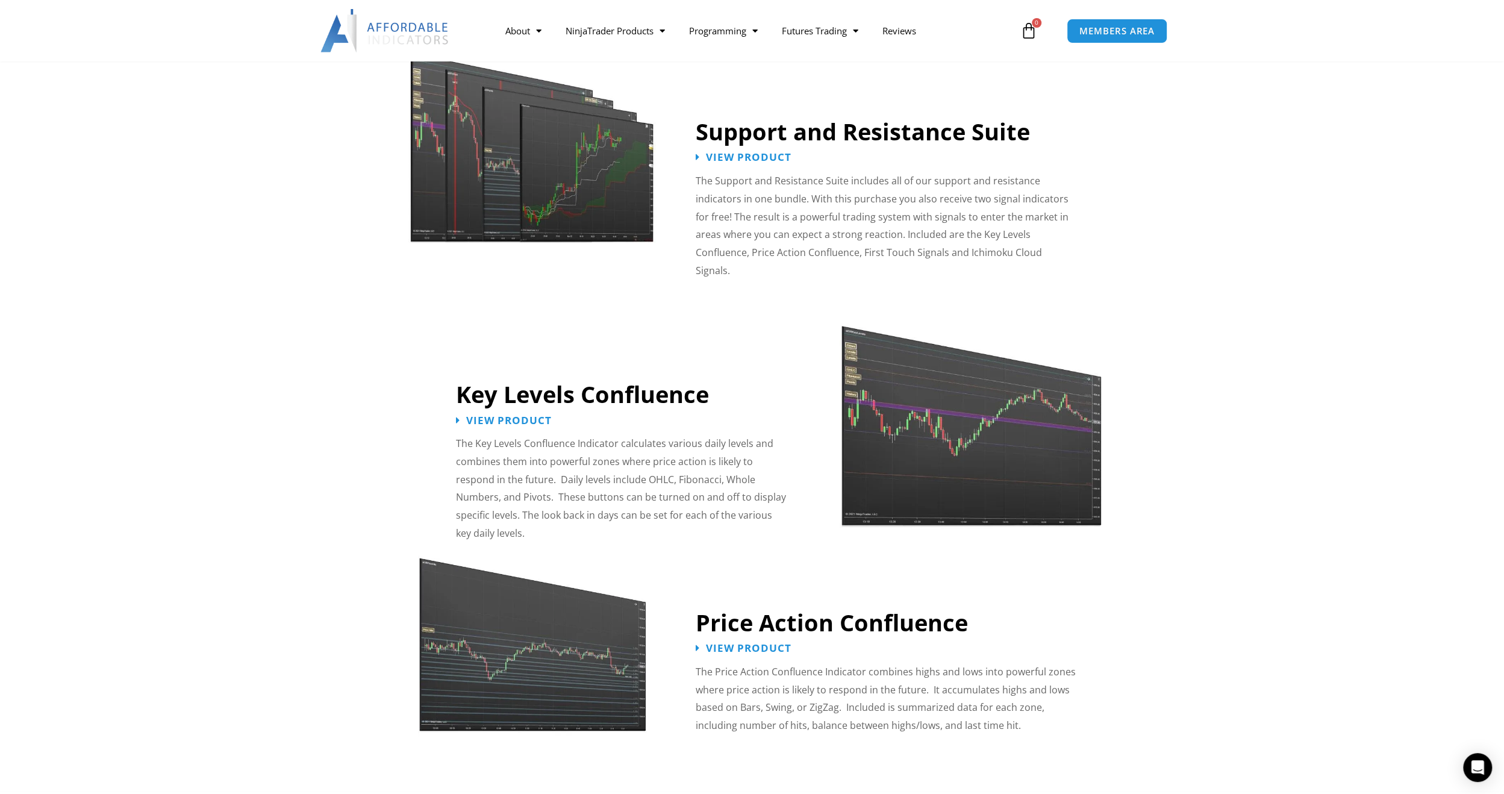
click at [522, 633] on img at bounding box center [532, 639] width 229 height 197
click at [905, 381] on img at bounding box center [971, 417] width 263 height 226
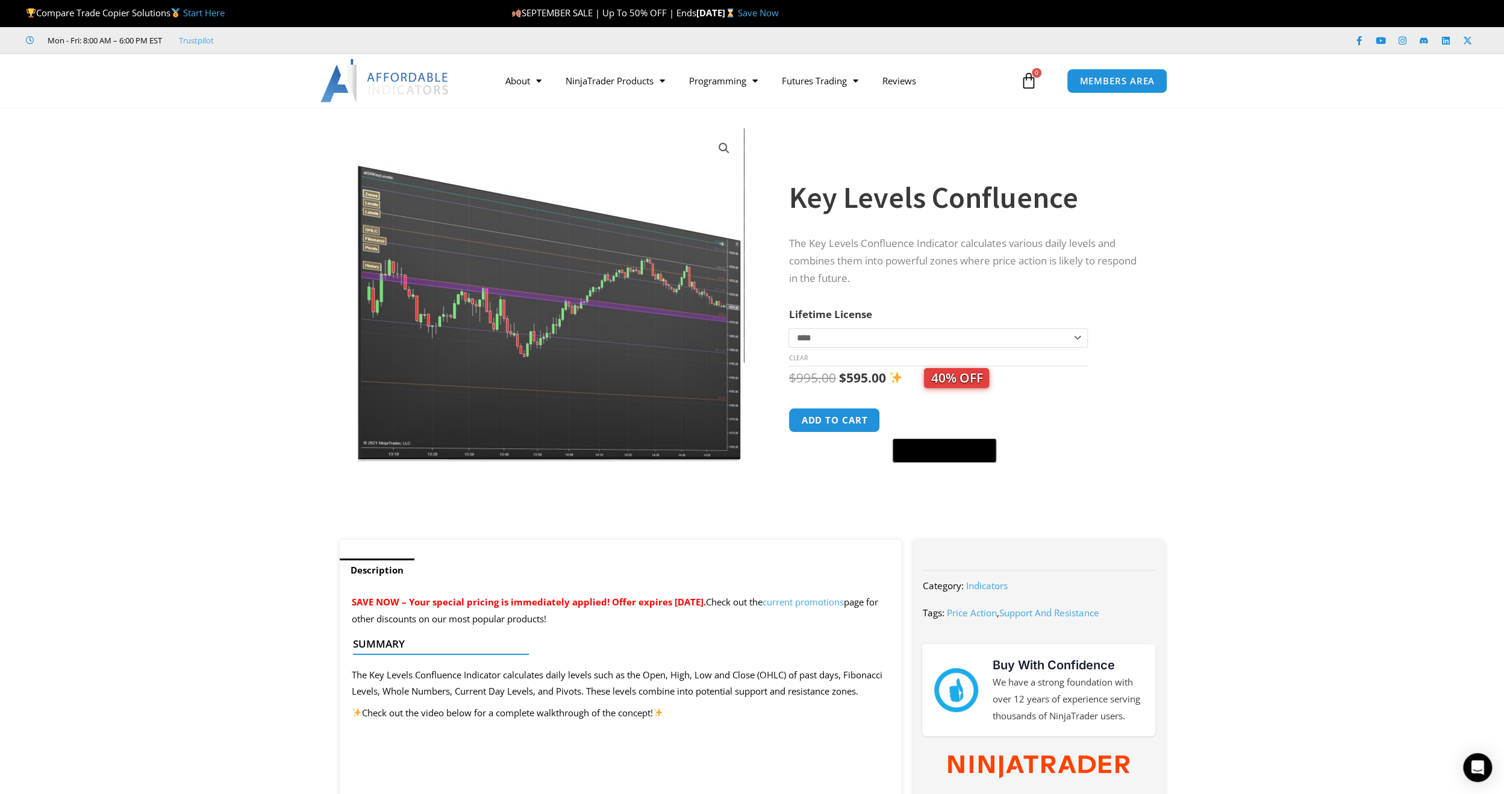
click at [515, 282] on img at bounding box center [550, 294] width 387 height 333
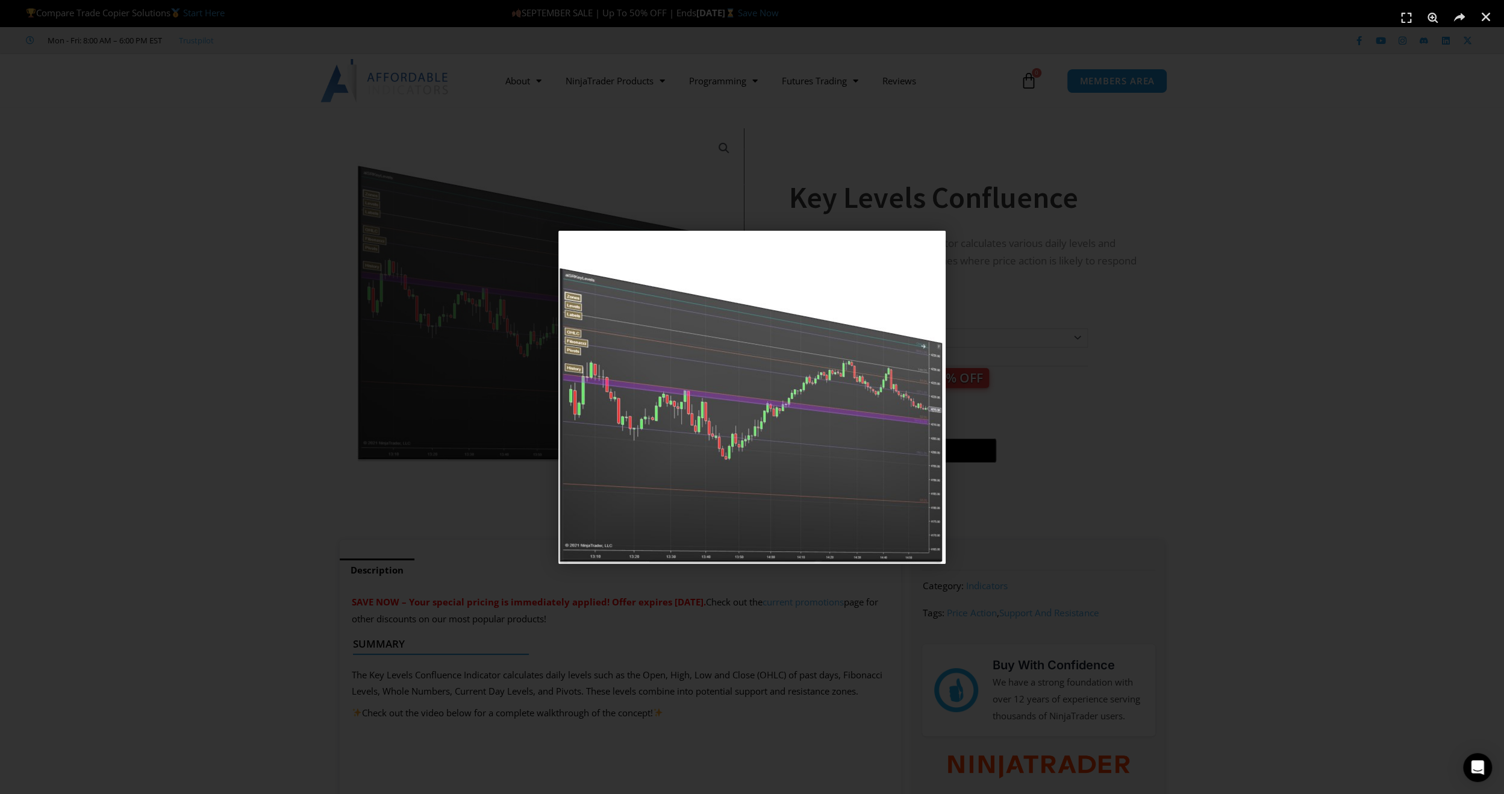
click at [856, 479] on img "1 / 1" at bounding box center [751, 397] width 387 height 333
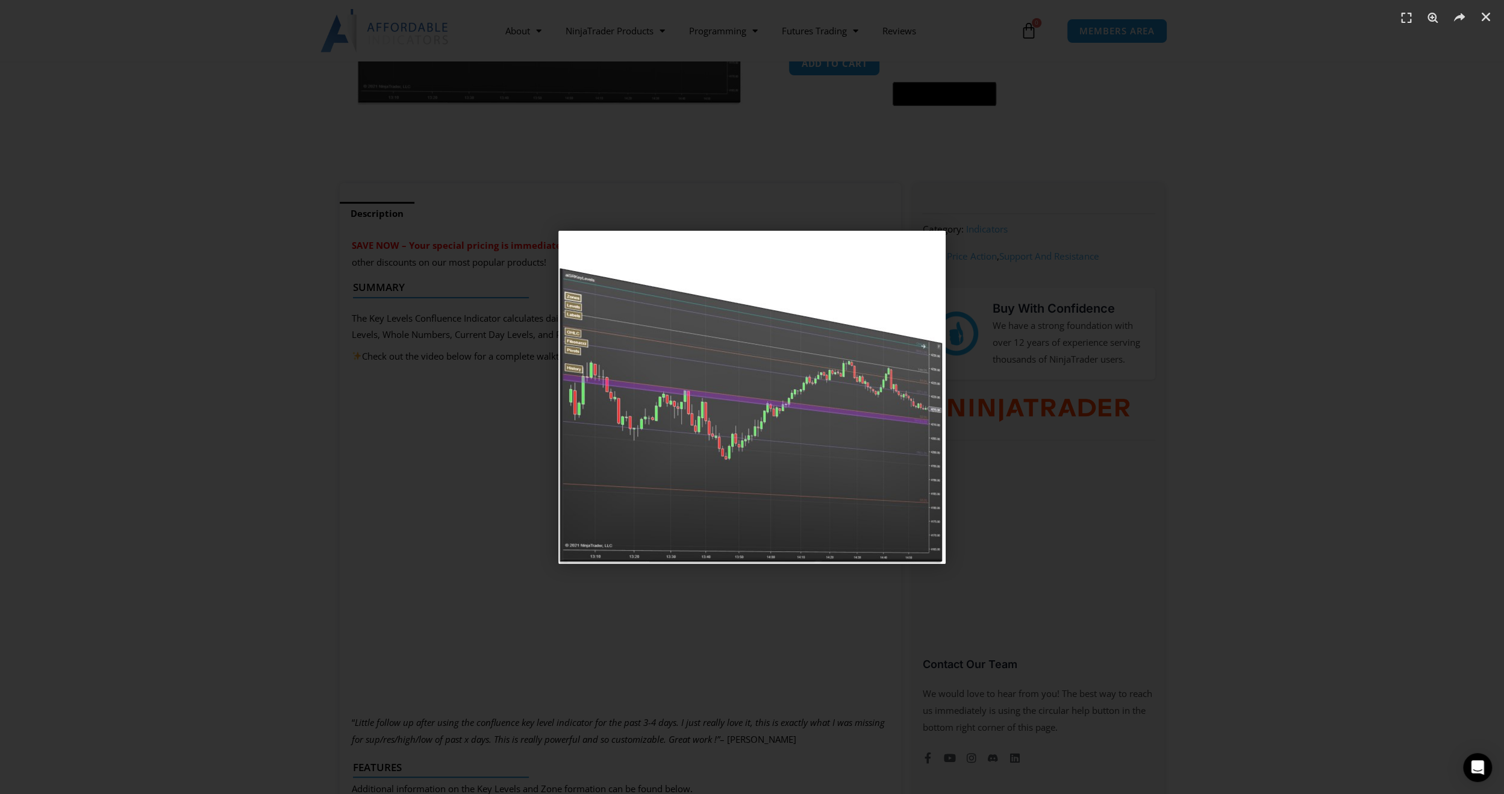
scroll to position [357, 0]
click at [1485, 13] on icon "Close (Esc)" at bounding box center [1486, 17] width 12 height 12
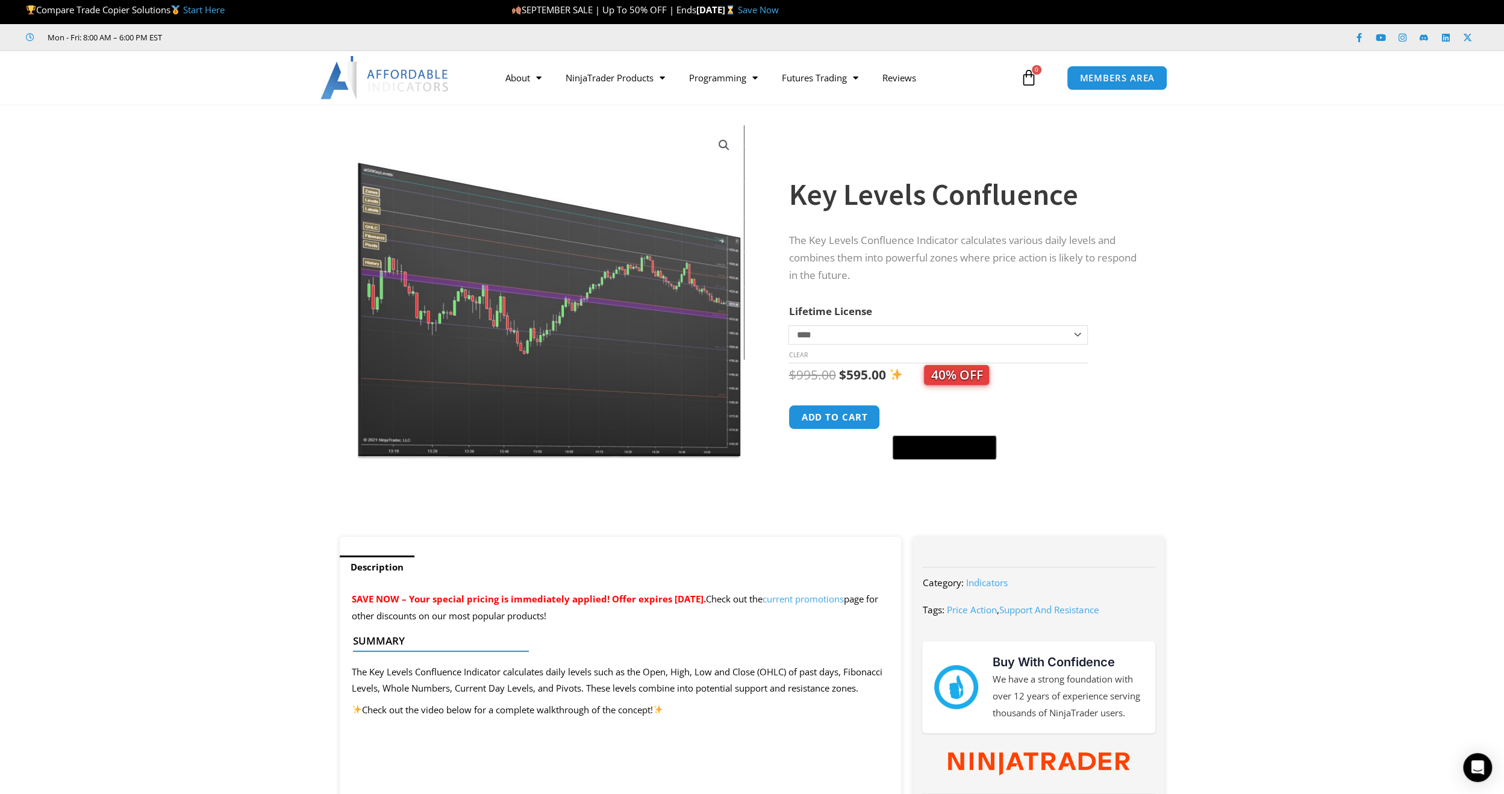
scroll to position [0, 0]
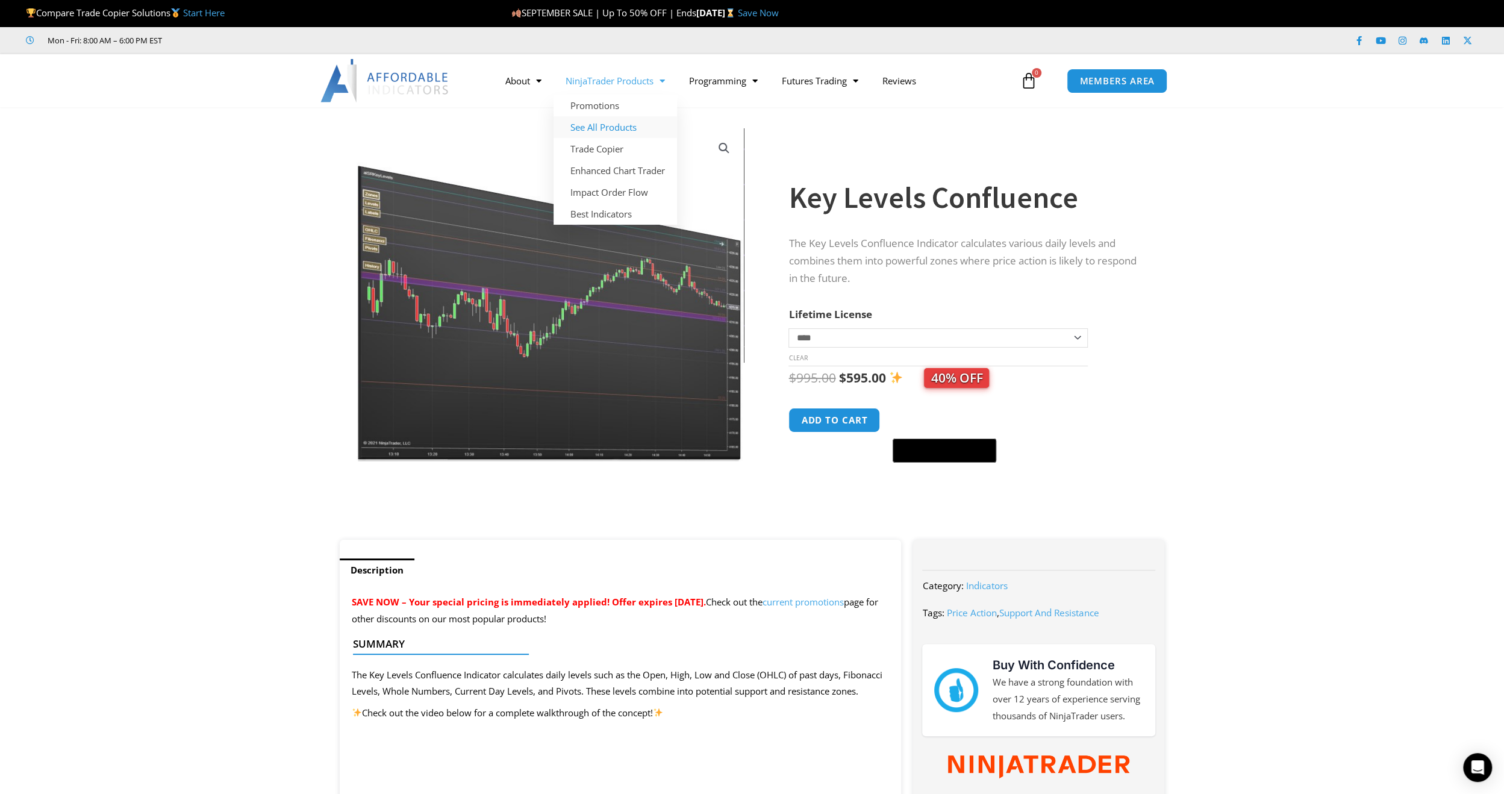
click at [620, 128] on link "See All Products" at bounding box center [615, 127] width 123 height 22
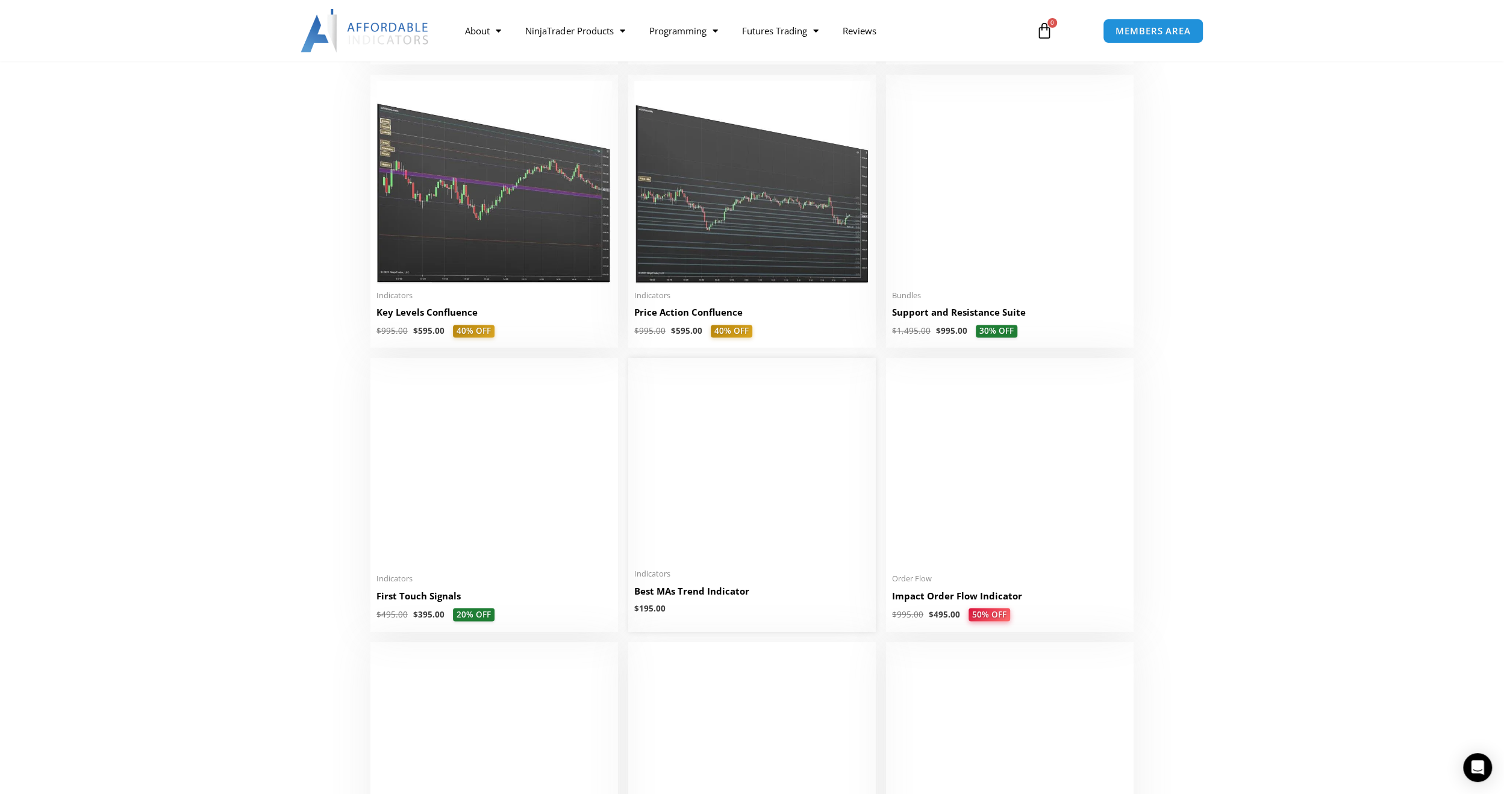
scroll to position [1667, 0]
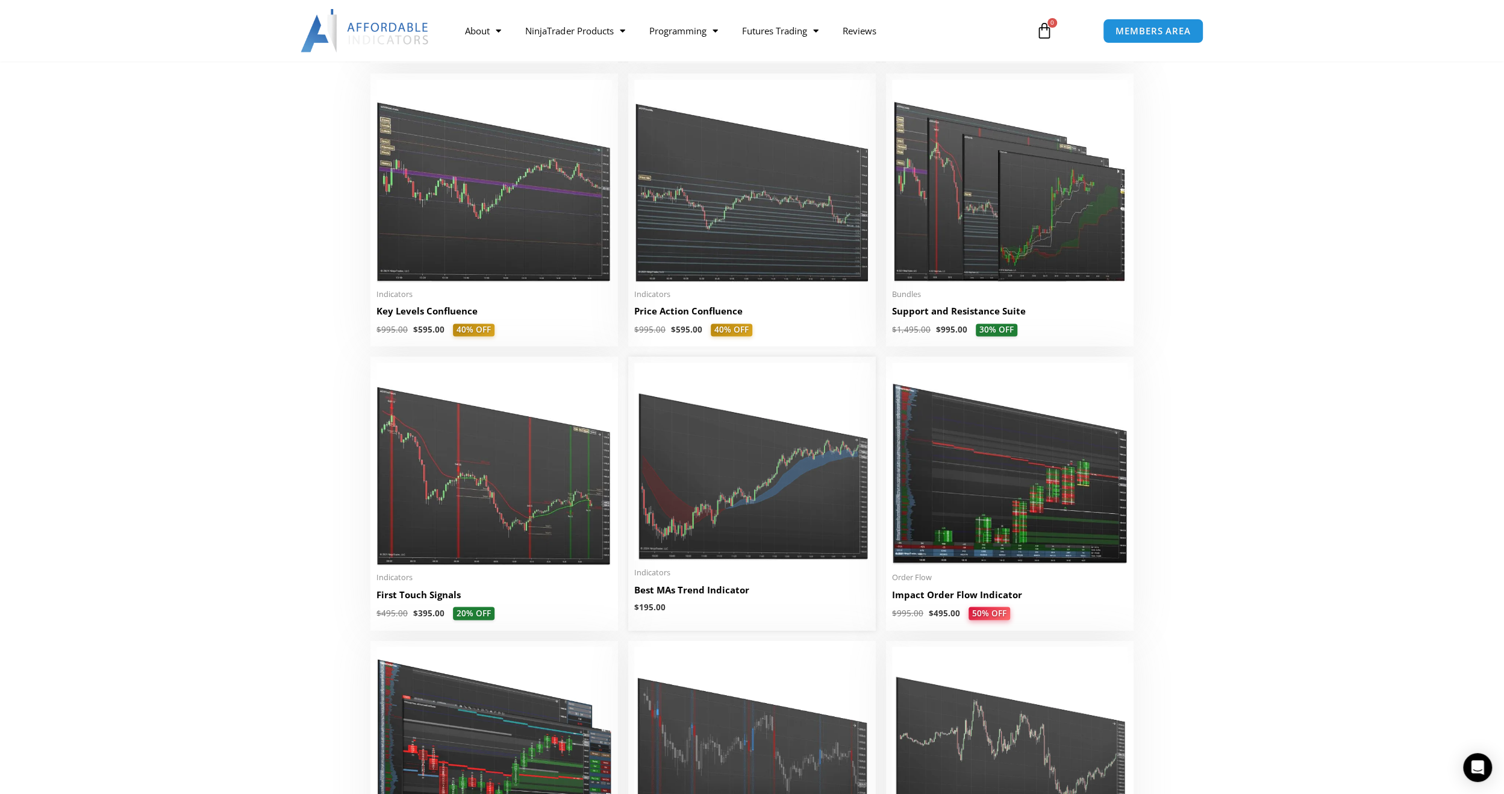
click at [719, 469] on img at bounding box center [751, 462] width 235 height 198
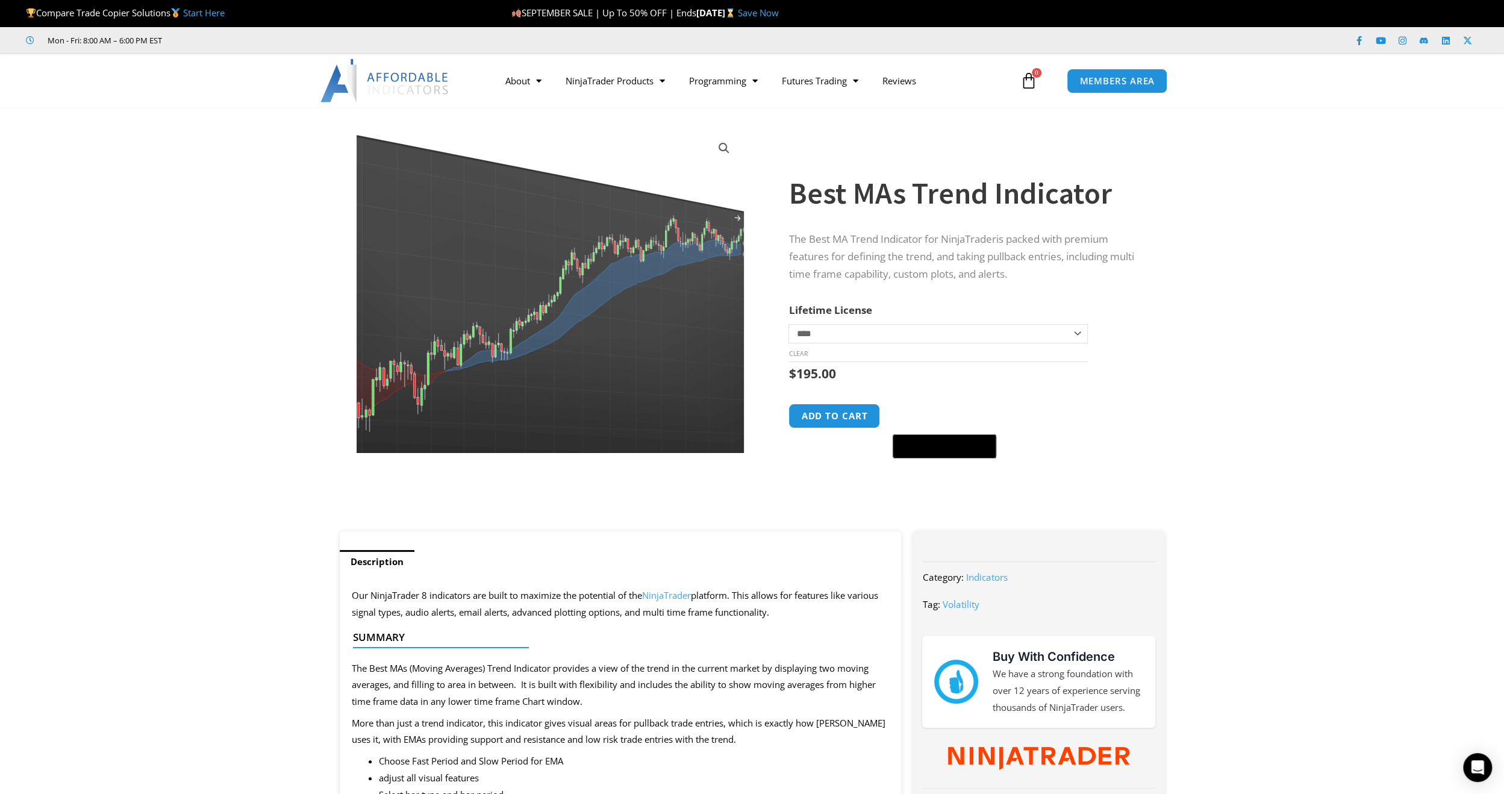
click at [679, 366] on img at bounding box center [504, 266] width 525 height 440
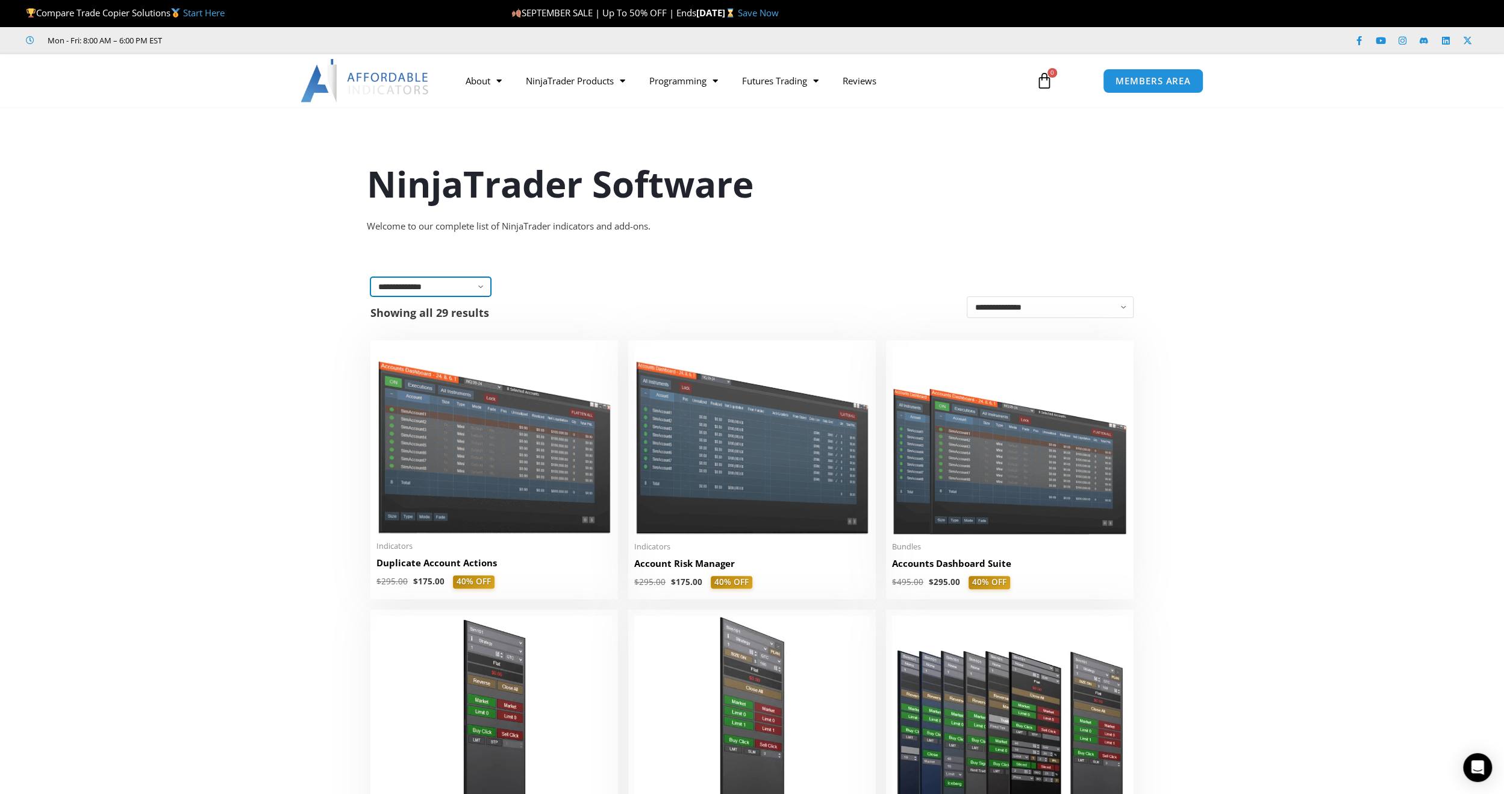
click at [482, 289] on select "**********" at bounding box center [430, 286] width 120 height 19
select select "**********"
click at [370, 277] on select "**********" at bounding box center [430, 286] width 120 height 19
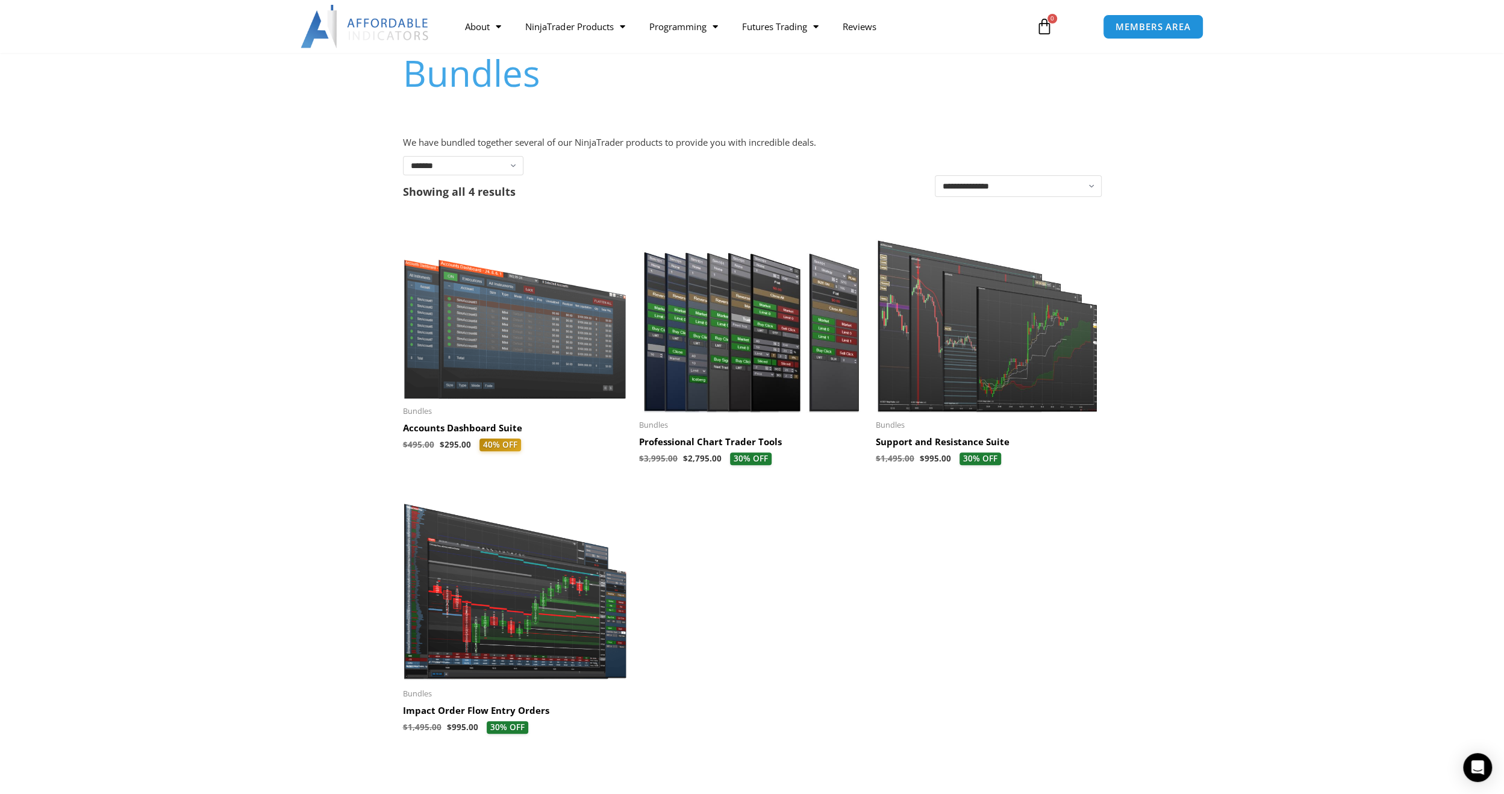
scroll to position [119, 0]
click at [930, 366] on img at bounding box center [988, 315] width 225 height 193
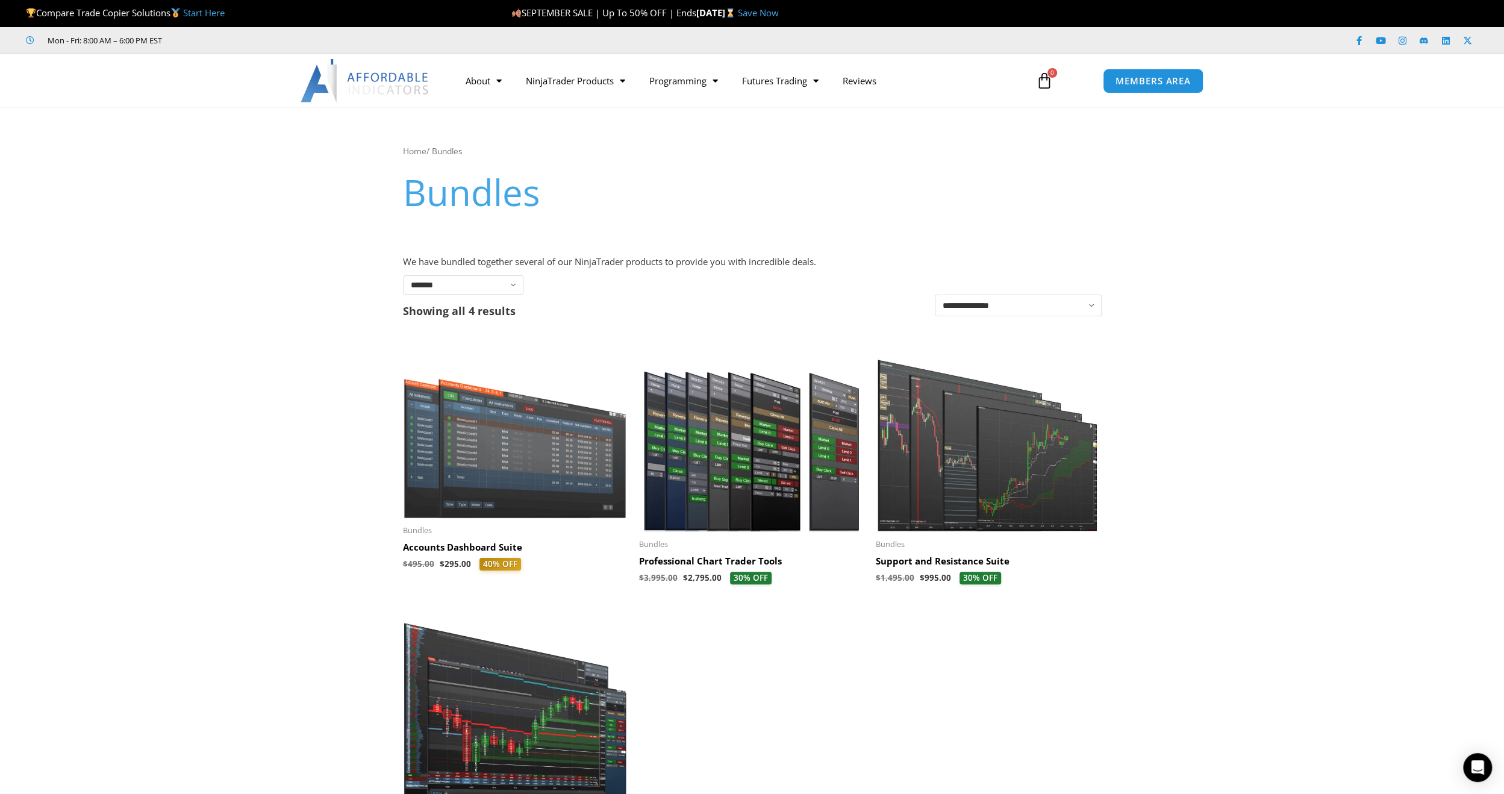
click at [726, 470] on img at bounding box center [751, 434] width 225 height 193
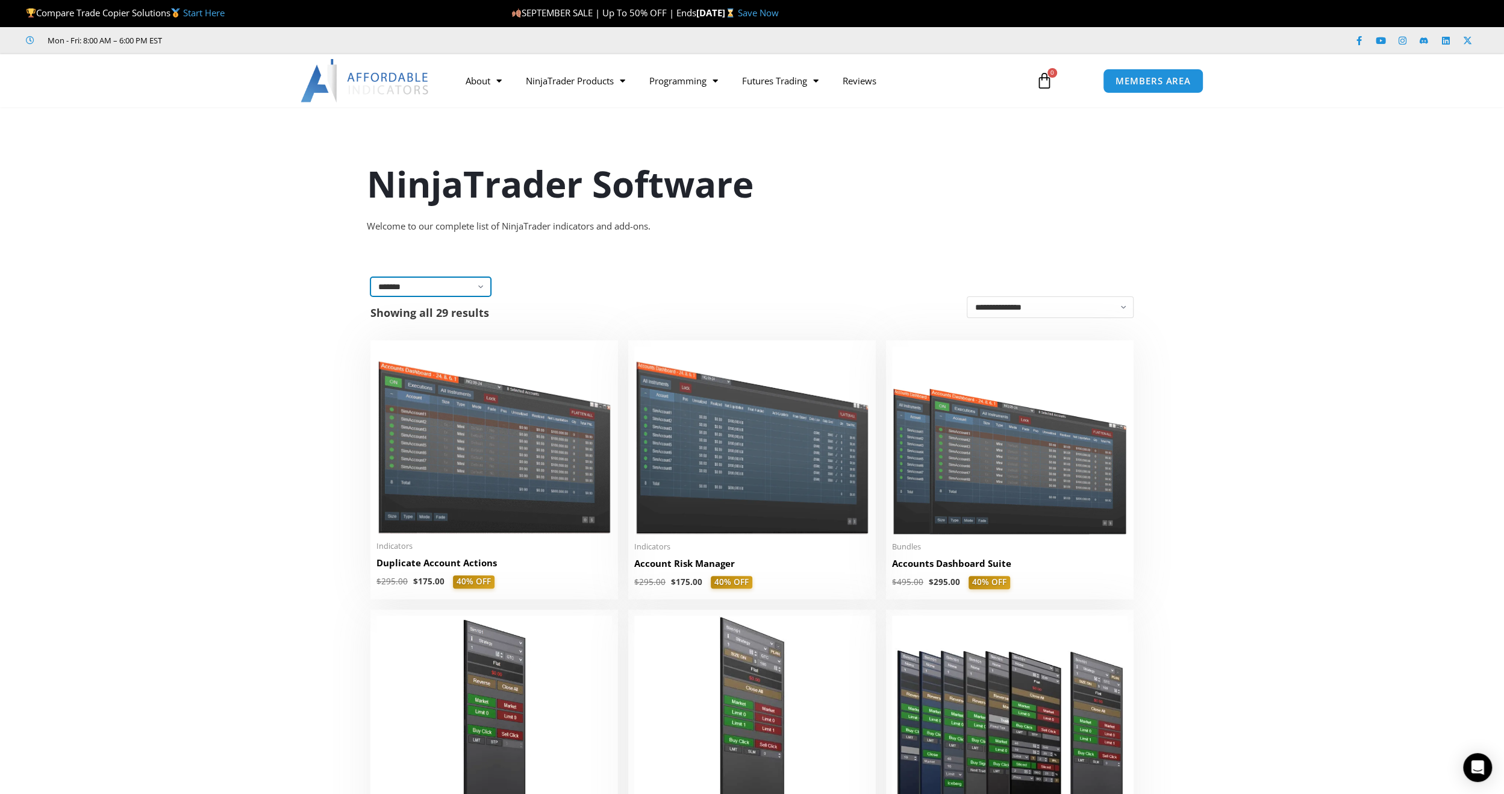
click at [482, 289] on select "**********" at bounding box center [430, 286] width 120 height 19
click at [370, 277] on select "**********" at bounding box center [430, 286] width 120 height 19
click at [1125, 312] on select "**********" at bounding box center [1050, 307] width 167 height 22
click at [454, 287] on select "**********" at bounding box center [430, 286] width 120 height 19
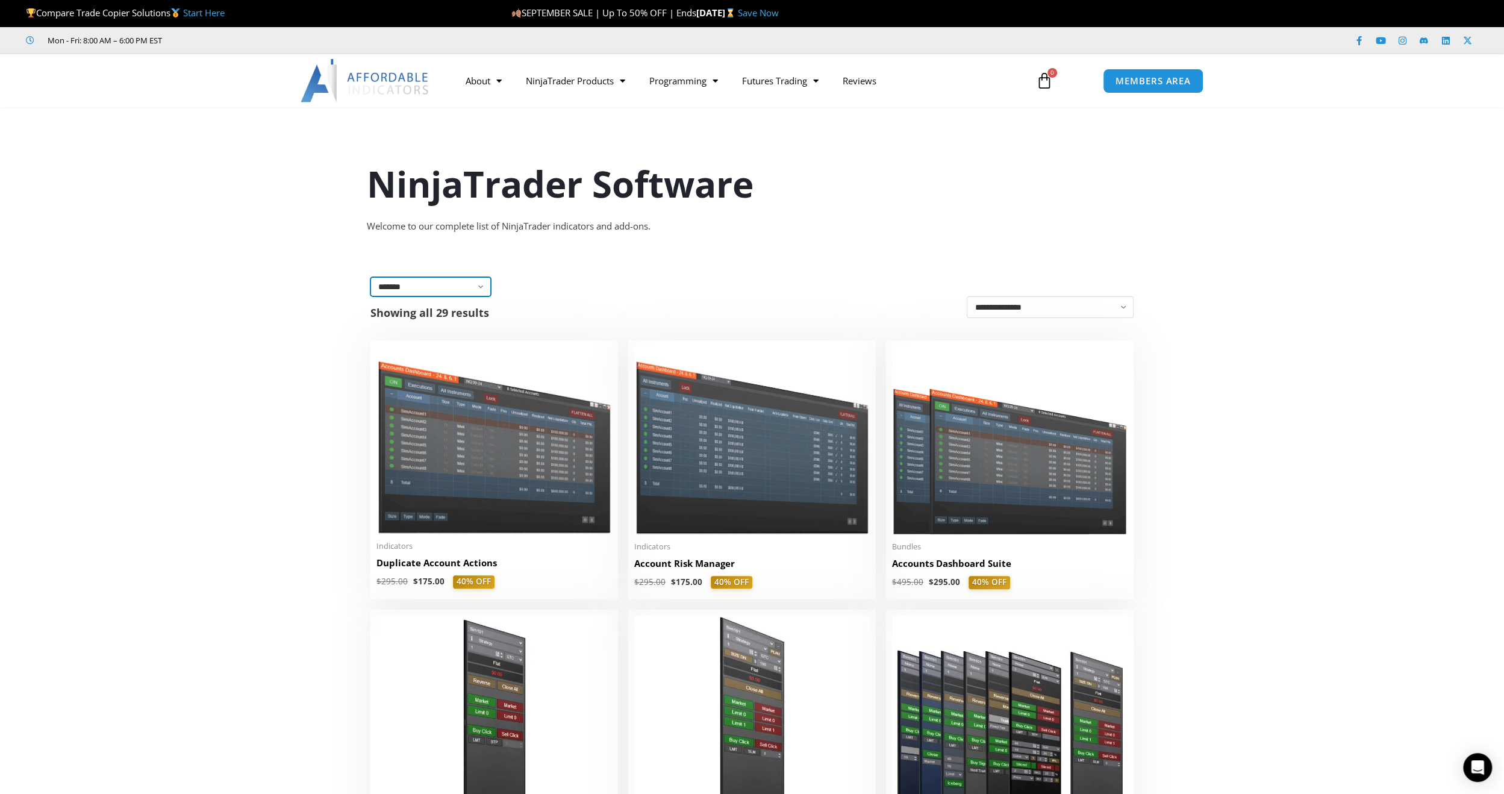
select select "**********"
click at [370, 277] on select "**********" at bounding box center [430, 286] width 120 height 19
click at [480, 287] on select "**********" at bounding box center [430, 286] width 120 height 19
select select "**********"
click at [370, 277] on select "**********" at bounding box center [430, 286] width 120 height 19
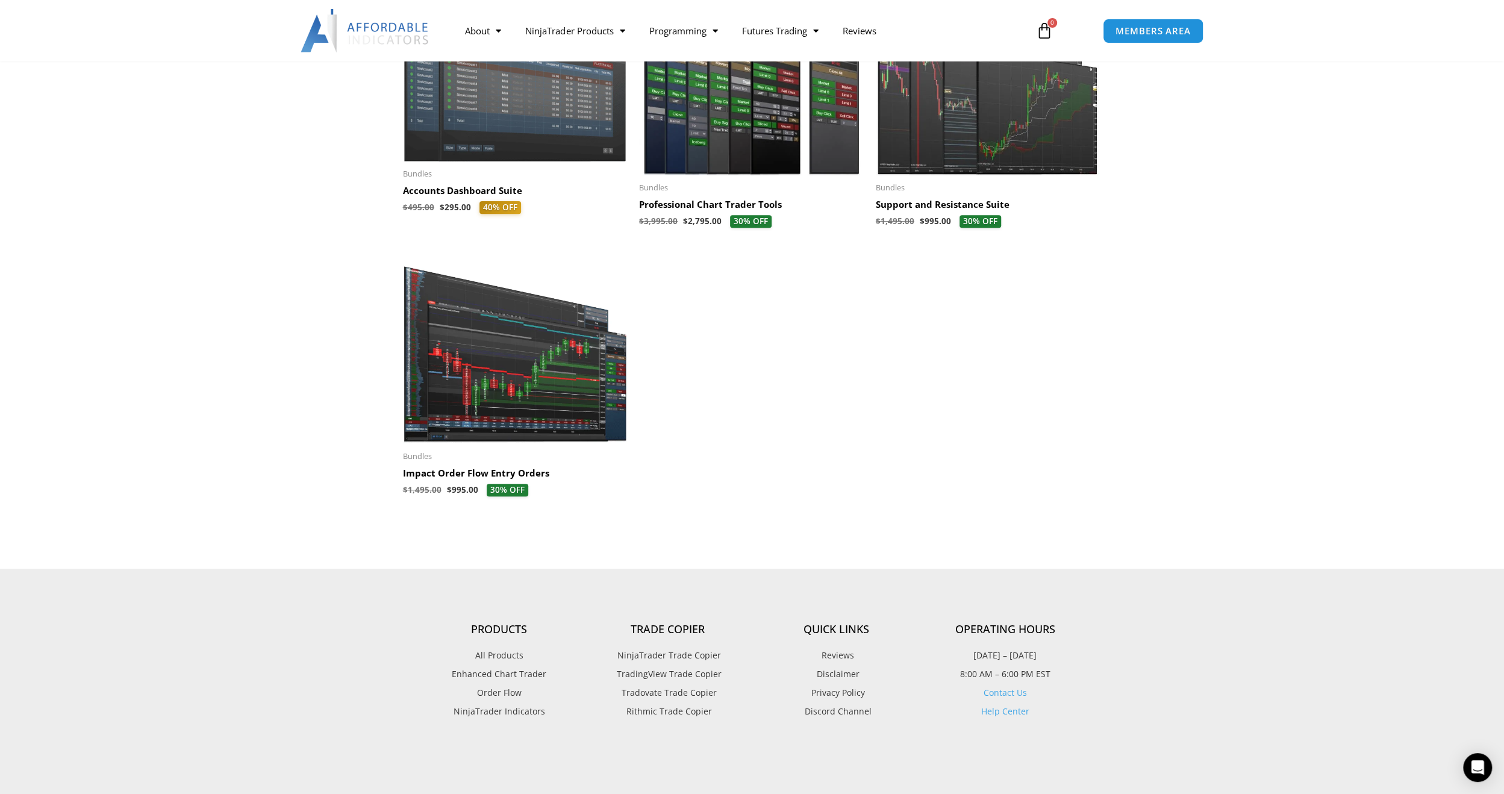
scroll to position [357, 0]
click at [510, 375] on img at bounding box center [515, 349] width 225 height 190
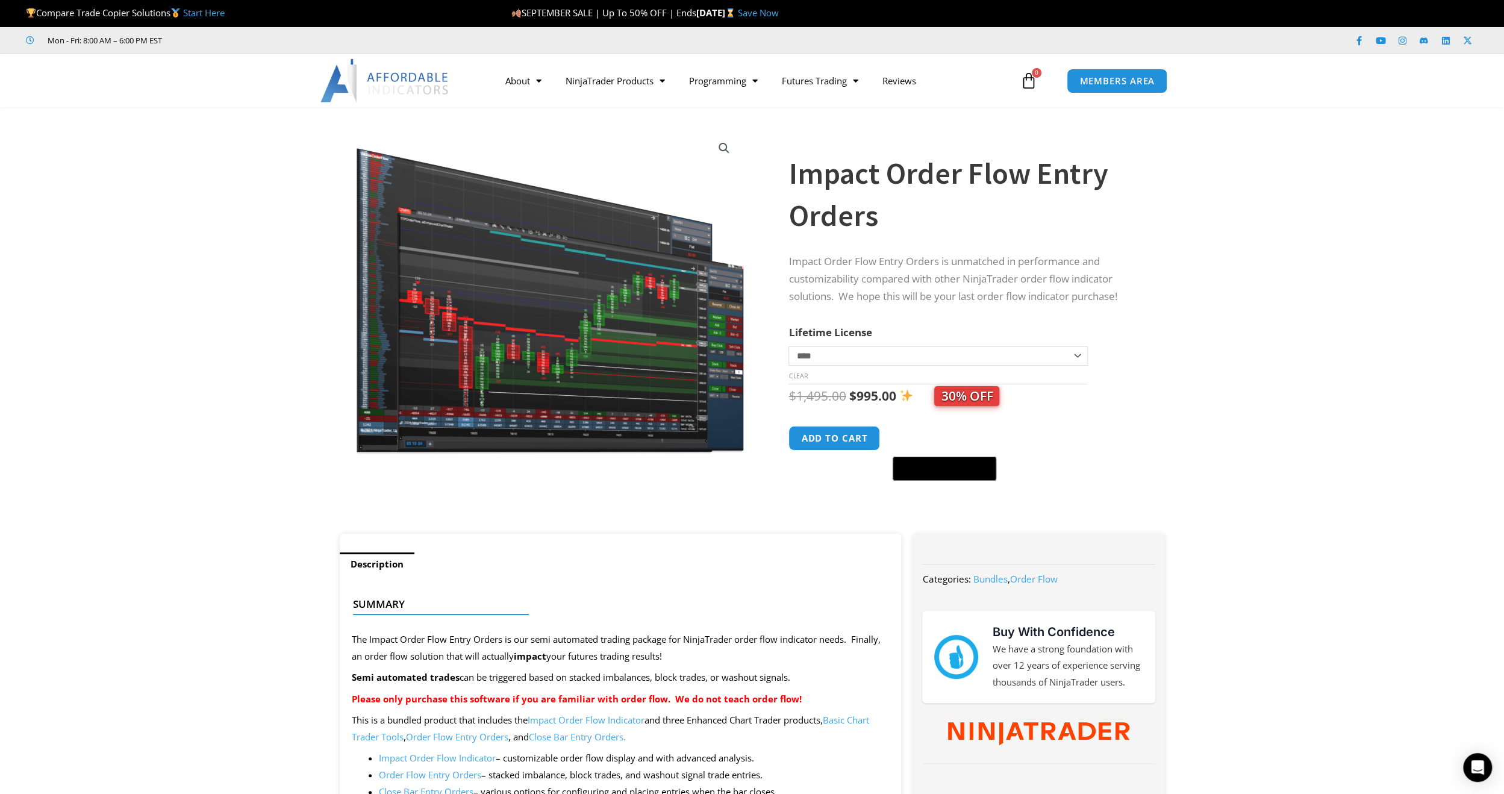
click at [576, 314] on img at bounding box center [550, 291] width 390 height 329
